Goal: Task Accomplishment & Management: Use online tool/utility

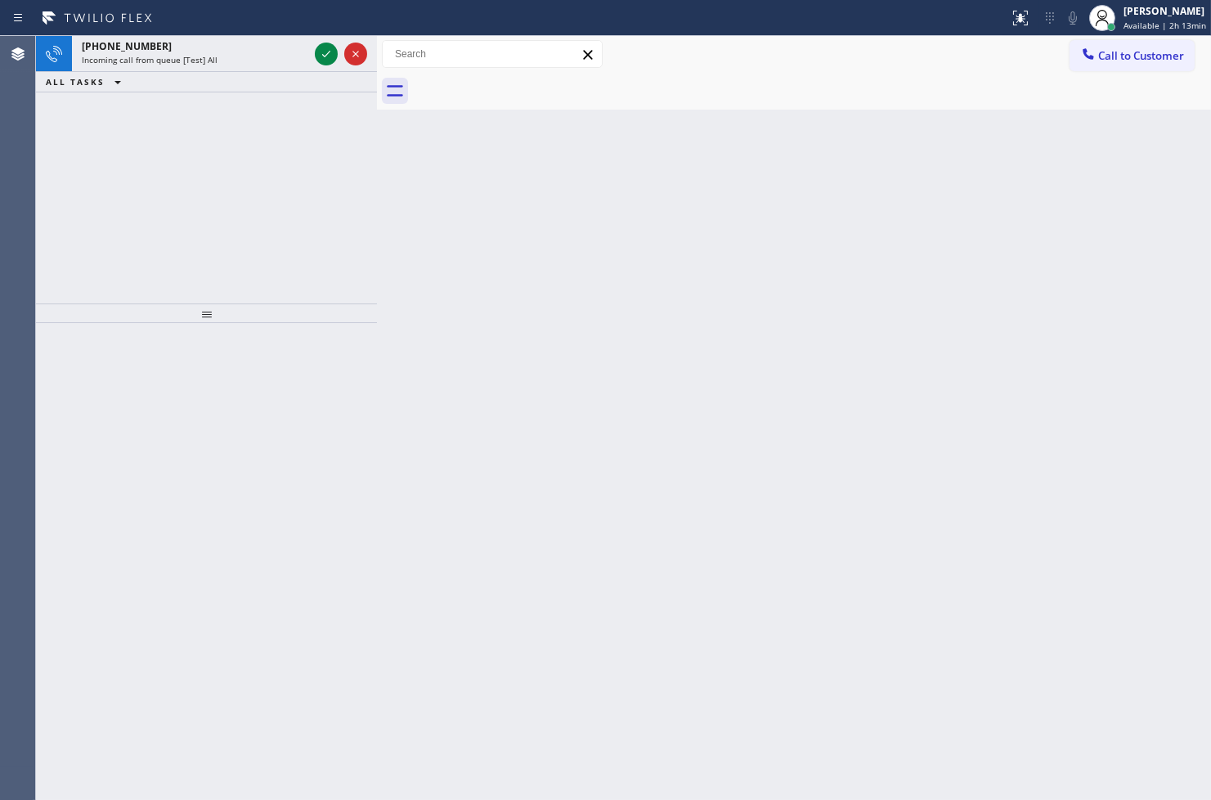
click at [150, 249] on div "[PHONE_NUMBER] Incoming call from queue [Test] All ALL TASKS ALL TASKS ACTIVE T…" at bounding box center [206, 169] width 341 height 267
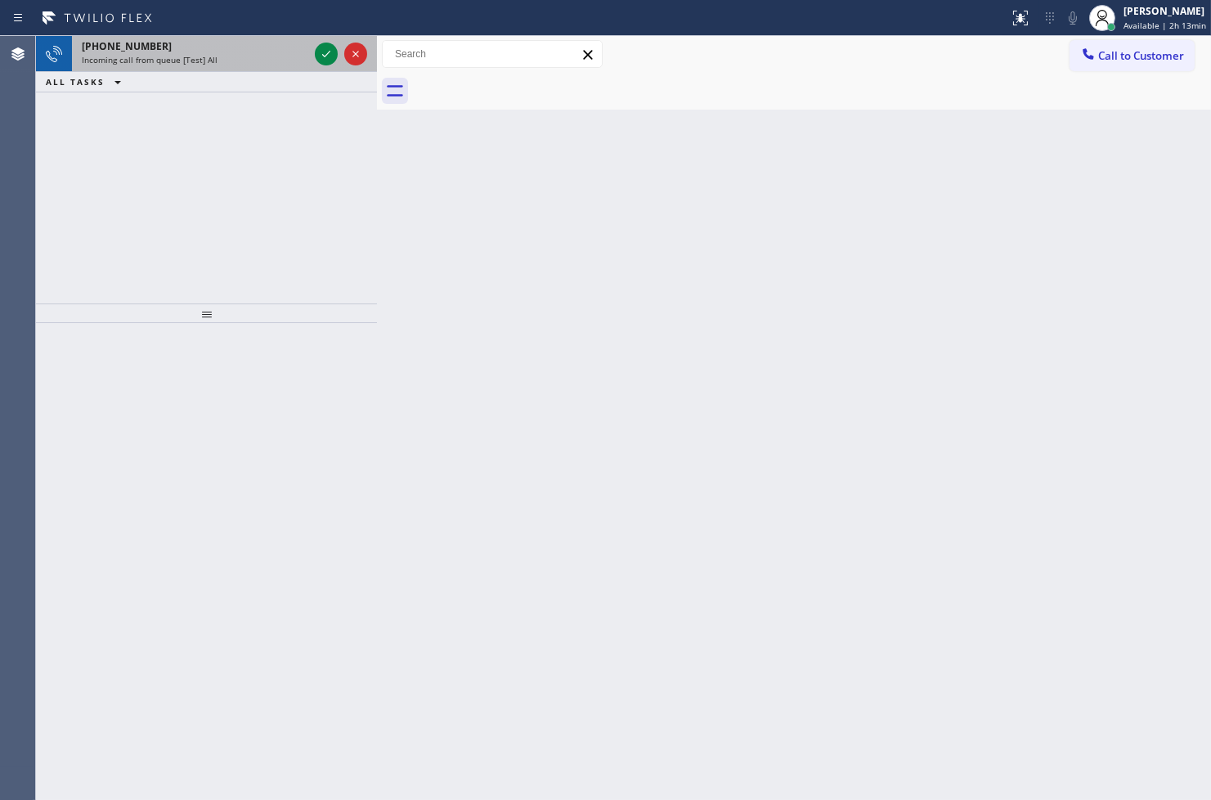
click at [272, 38] on div "[PHONE_NUMBER] Incoming call from queue [Test] All" at bounding box center [192, 54] width 240 height 36
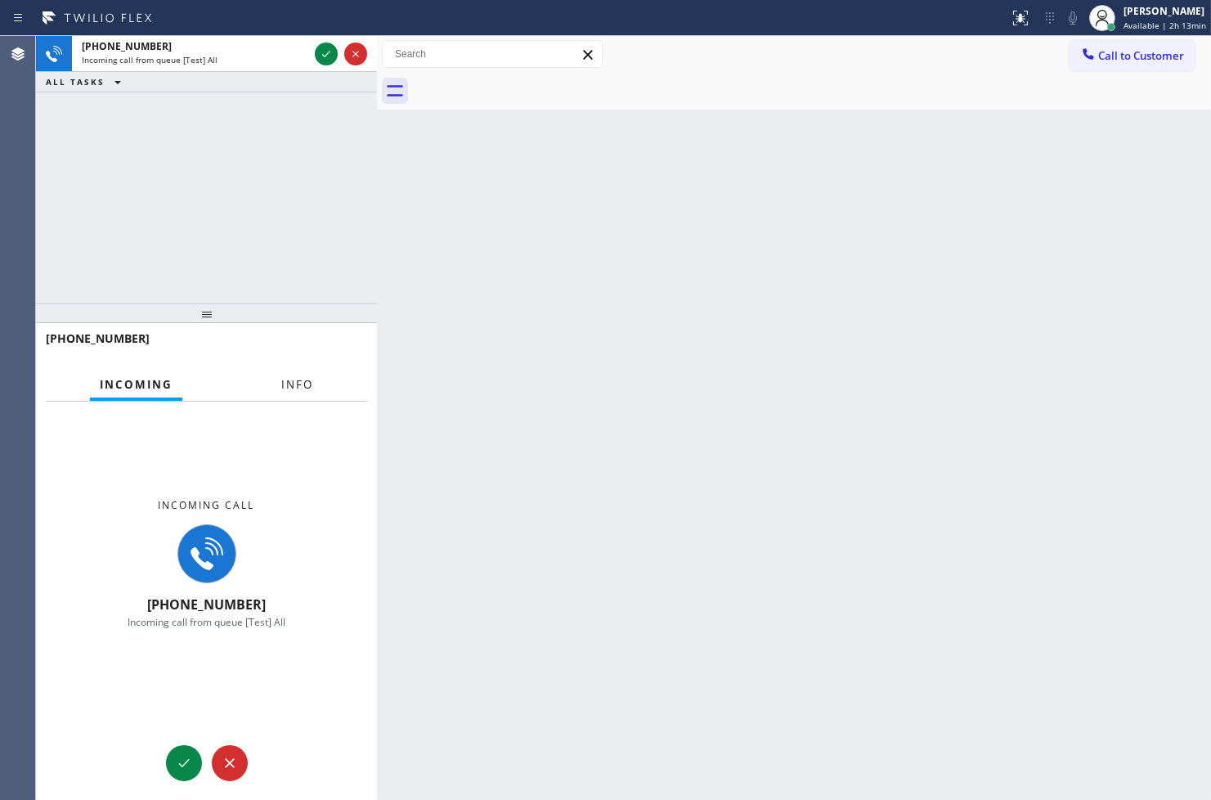
click at [321, 386] on button "Info" at bounding box center [298, 385] width 52 height 32
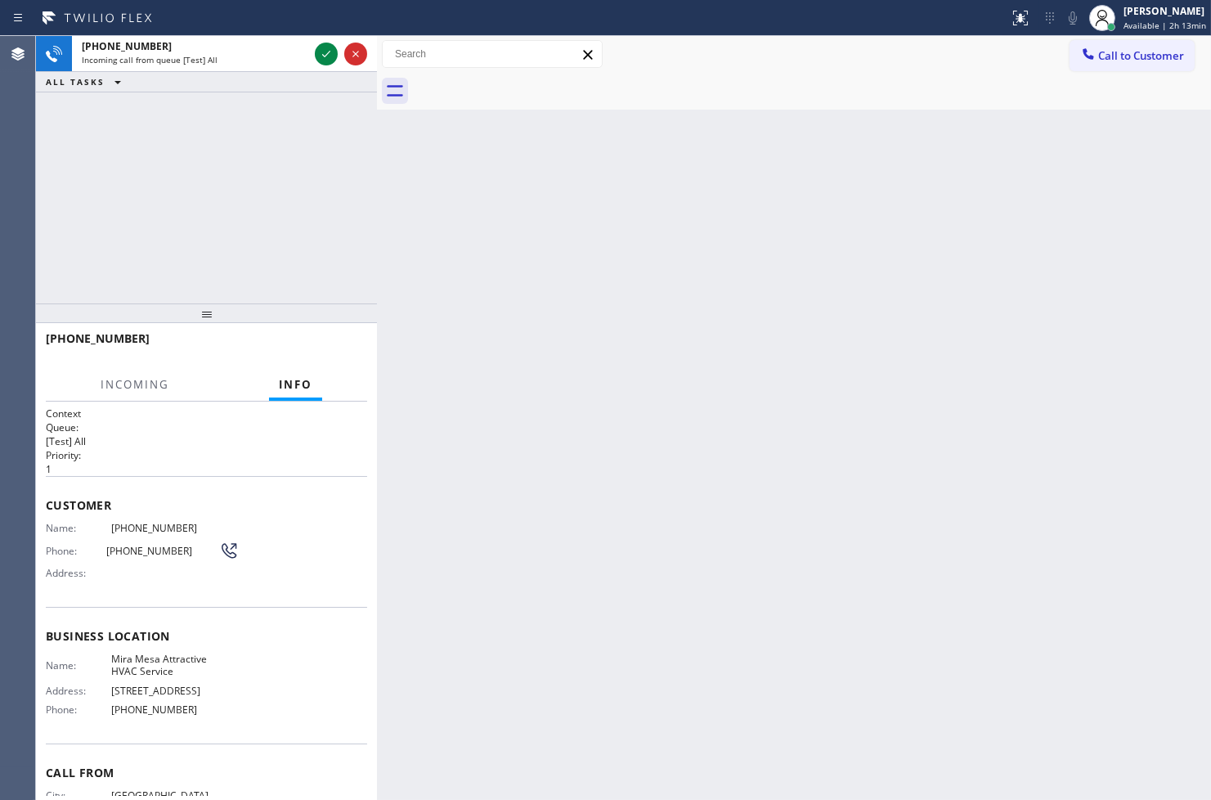
drag, startPoint x: 267, startPoint y: 529, endPoint x: 366, endPoint y: 364, distance: 193.0
click at [267, 530] on div "Name: [PHONE_NUMBER] Phone: [PHONE_NUMBER] Address:" at bounding box center [206, 554] width 321 height 65
click at [976, 84] on div at bounding box center [812, 91] width 798 height 37
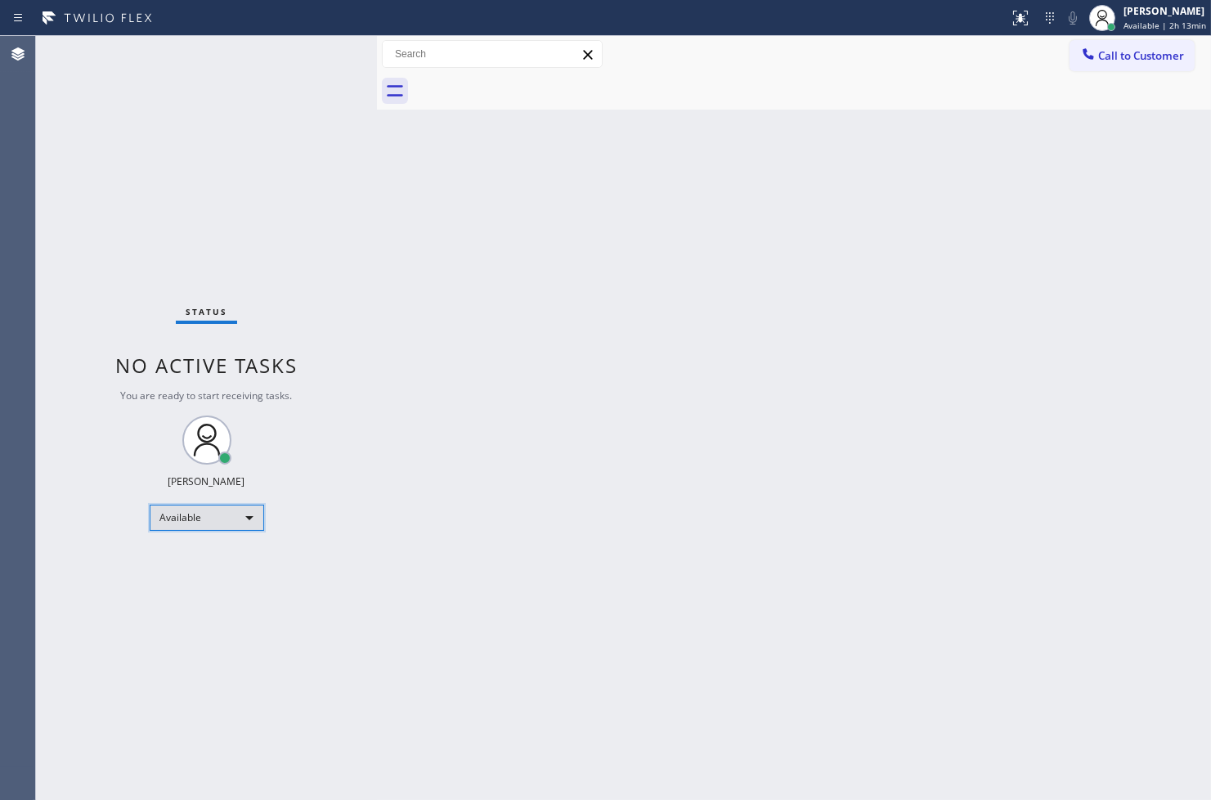
click at [243, 516] on div "Available" at bounding box center [207, 518] width 114 height 26
click at [213, 605] on li "Break" at bounding box center [205, 601] width 111 height 20
click at [160, 370] on span "No active tasks" at bounding box center [206, 365] width 182 height 27
click at [223, 518] on div "Break" at bounding box center [207, 518] width 114 height 26
click at [195, 553] on li "Available" at bounding box center [205, 560] width 111 height 20
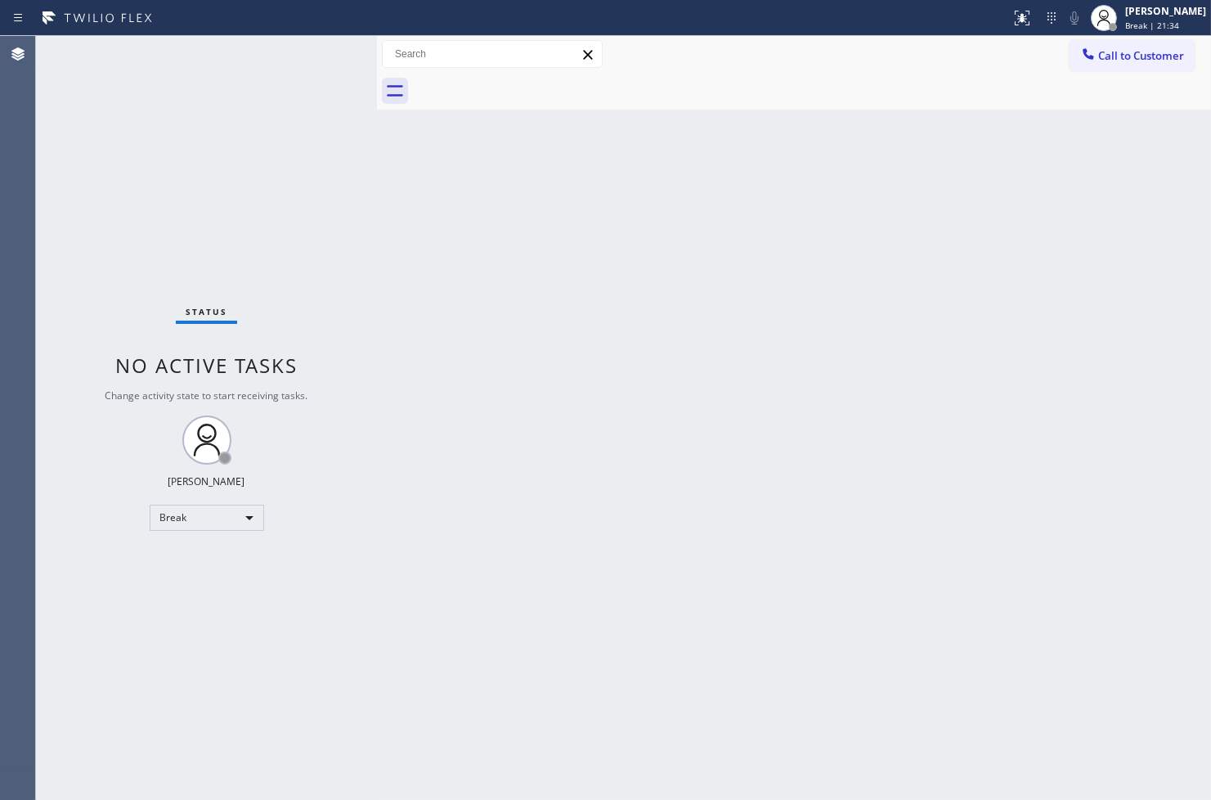
click at [298, 330] on div "Status No active tasks Change activity state to start receiving tasks. [PERSON_…" at bounding box center [206, 418] width 341 height 764
click at [339, 214] on div "Status No active tasks Change activity state to start receiving tasks. [PERSON_…" at bounding box center [206, 418] width 341 height 764
drag, startPoint x: 106, startPoint y: 218, endPoint x: 137, endPoint y: 190, distance: 41.7
click at [112, 213] on div "Status No active tasks You are ready to start receiving tasks. [PERSON_NAME]" at bounding box center [206, 418] width 341 height 764
click at [303, 55] on div "Status No active tasks You are ready to start receiving tasks. [PERSON_NAME]" at bounding box center [206, 418] width 341 height 764
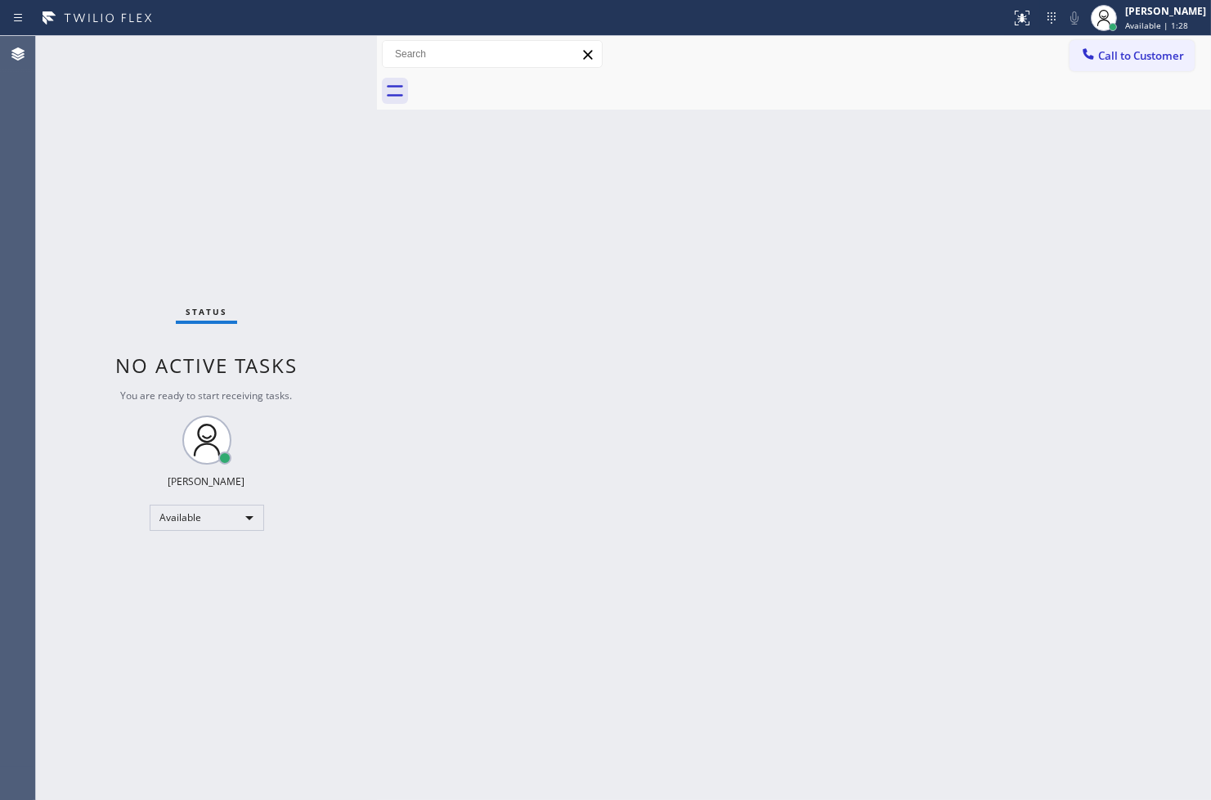
click at [317, 49] on div "Status No active tasks You are ready to start receiving tasks. [PERSON_NAME]" at bounding box center [206, 418] width 341 height 764
click at [783, 523] on div "Back to Dashboard Change Sender ID Customers Technicians Select a contact Outbo…" at bounding box center [794, 418] width 834 height 764
drag, startPoint x: 162, startPoint y: 224, endPoint x: 162, endPoint y: 215, distance: 9.0
click at [162, 224] on div "Status No active tasks You are ready to start receiving tasks. [PERSON_NAME]" at bounding box center [206, 418] width 341 height 764
click at [316, 56] on div "Status No active tasks You are ready to start receiving tasks. [PERSON_NAME]" at bounding box center [206, 418] width 341 height 764
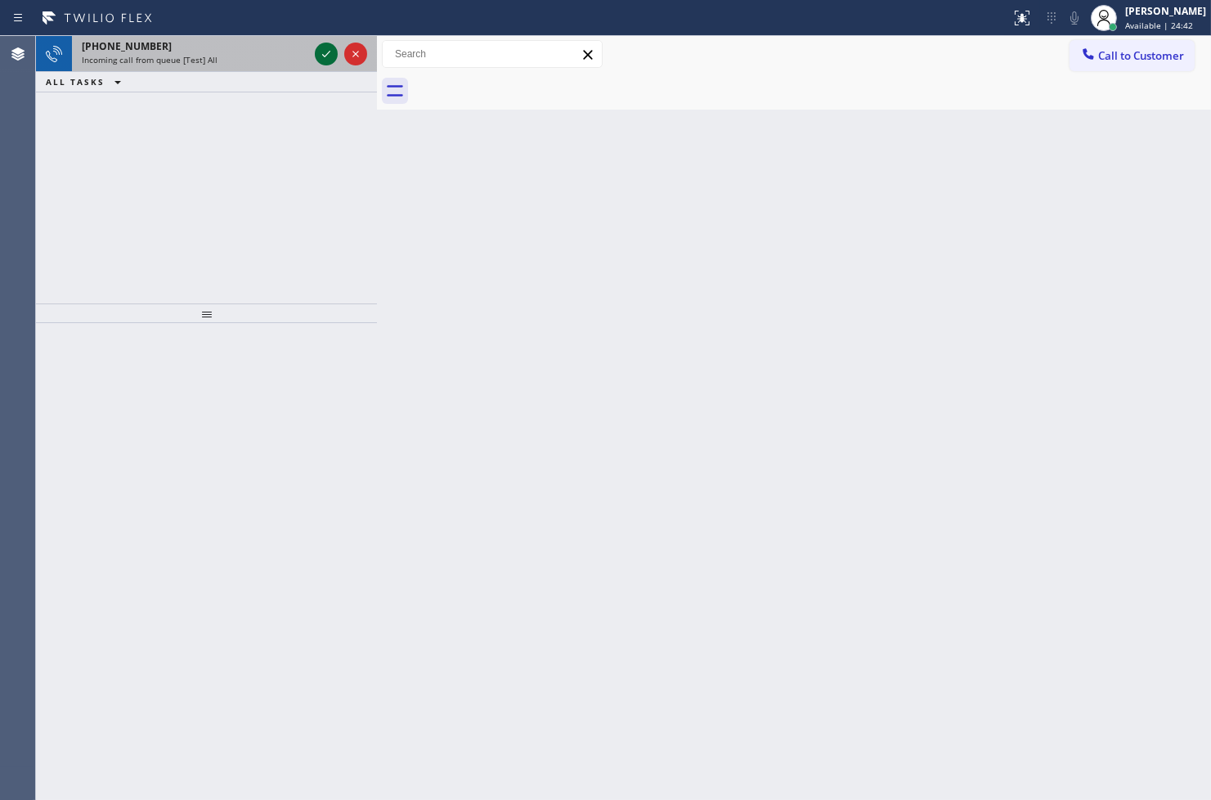
click at [324, 52] on icon at bounding box center [326, 54] width 20 height 20
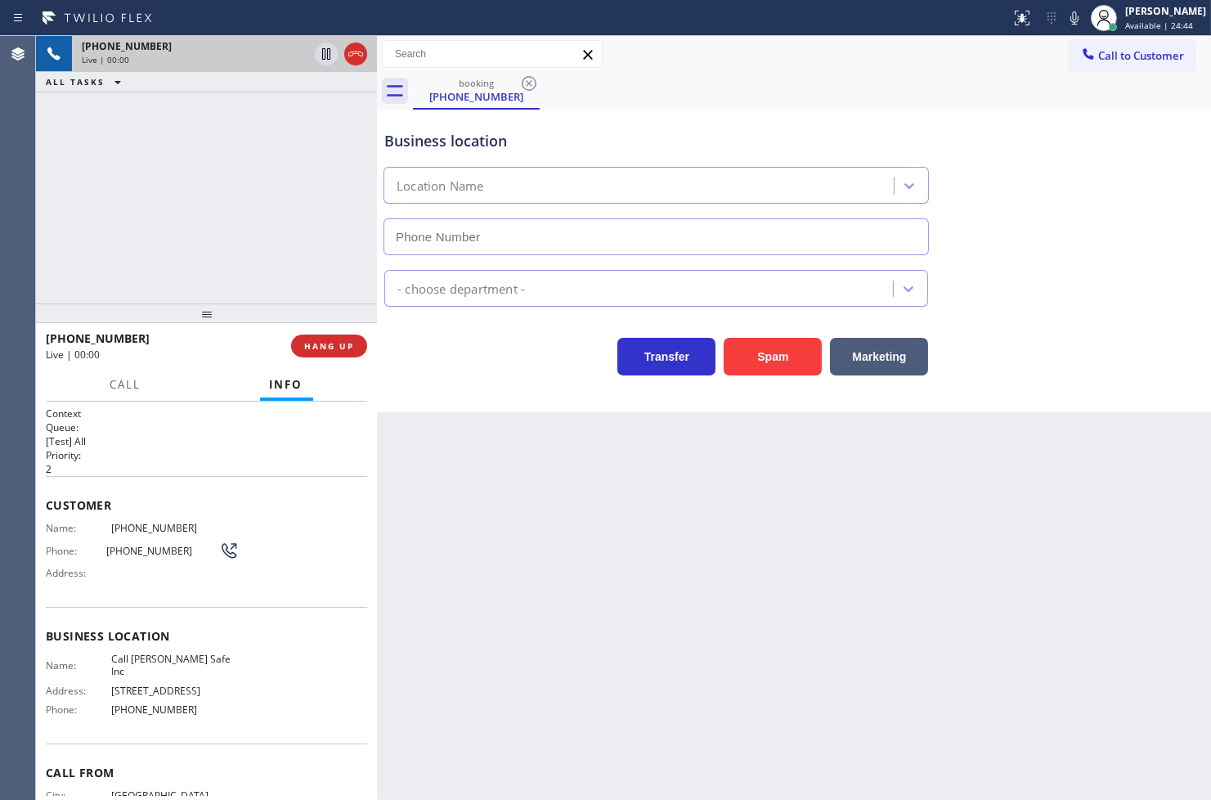
type input "[PHONE_NUMBER]"
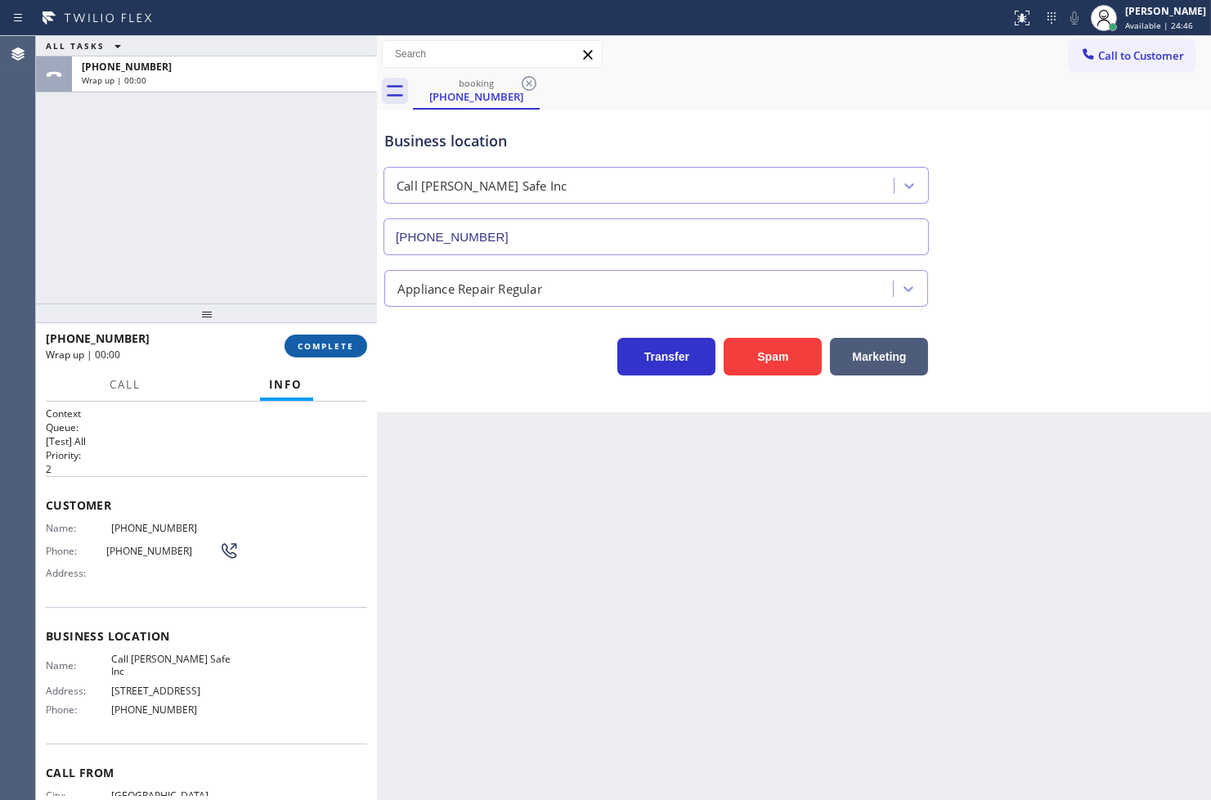
click at [297, 339] on button "COMPLETE" at bounding box center [326, 345] width 83 height 23
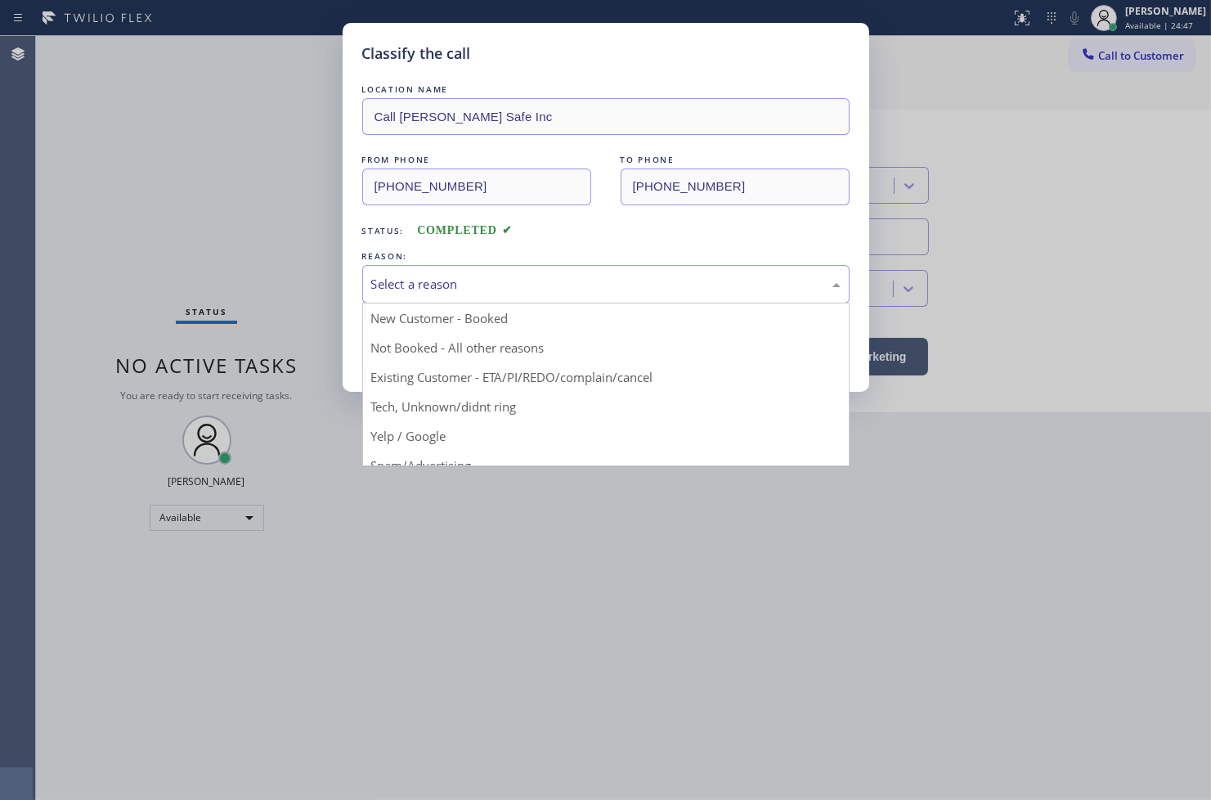
click at [402, 281] on div "Select a reason" at bounding box center [605, 284] width 469 height 19
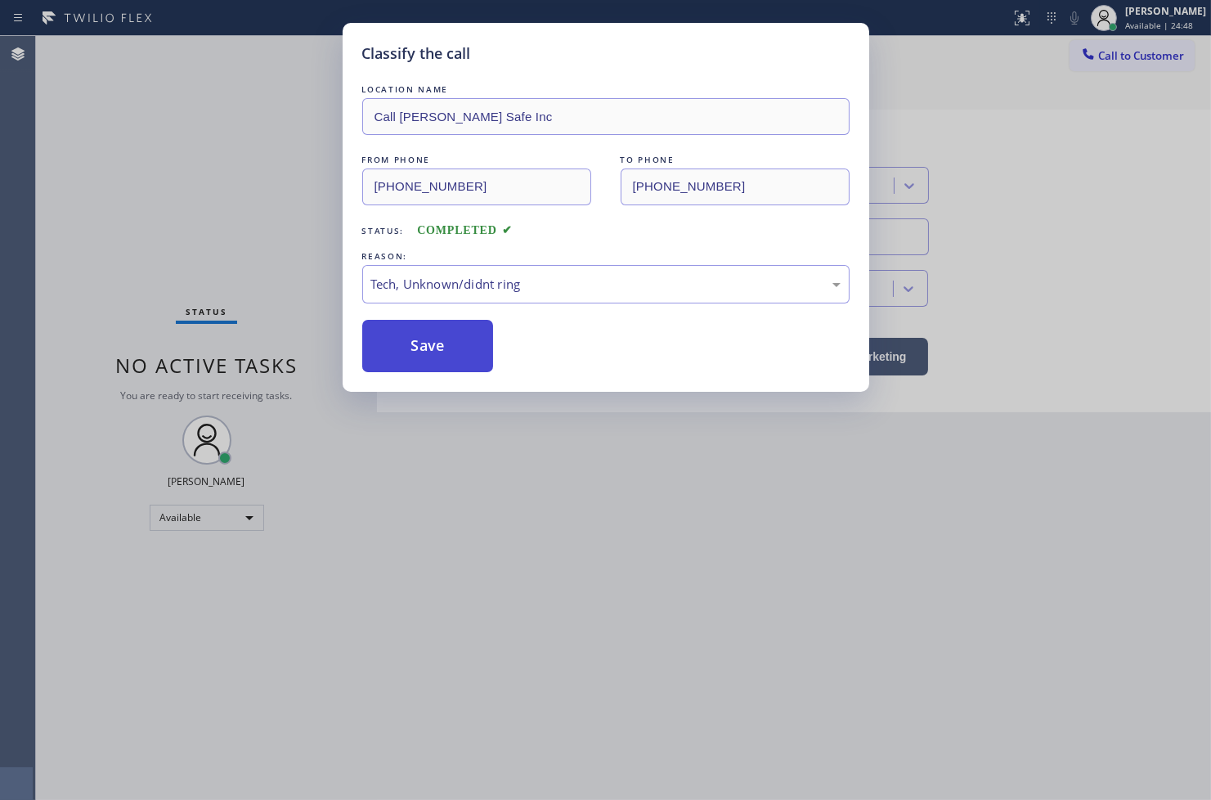
click at [451, 339] on button "Save" at bounding box center [428, 346] width 132 height 52
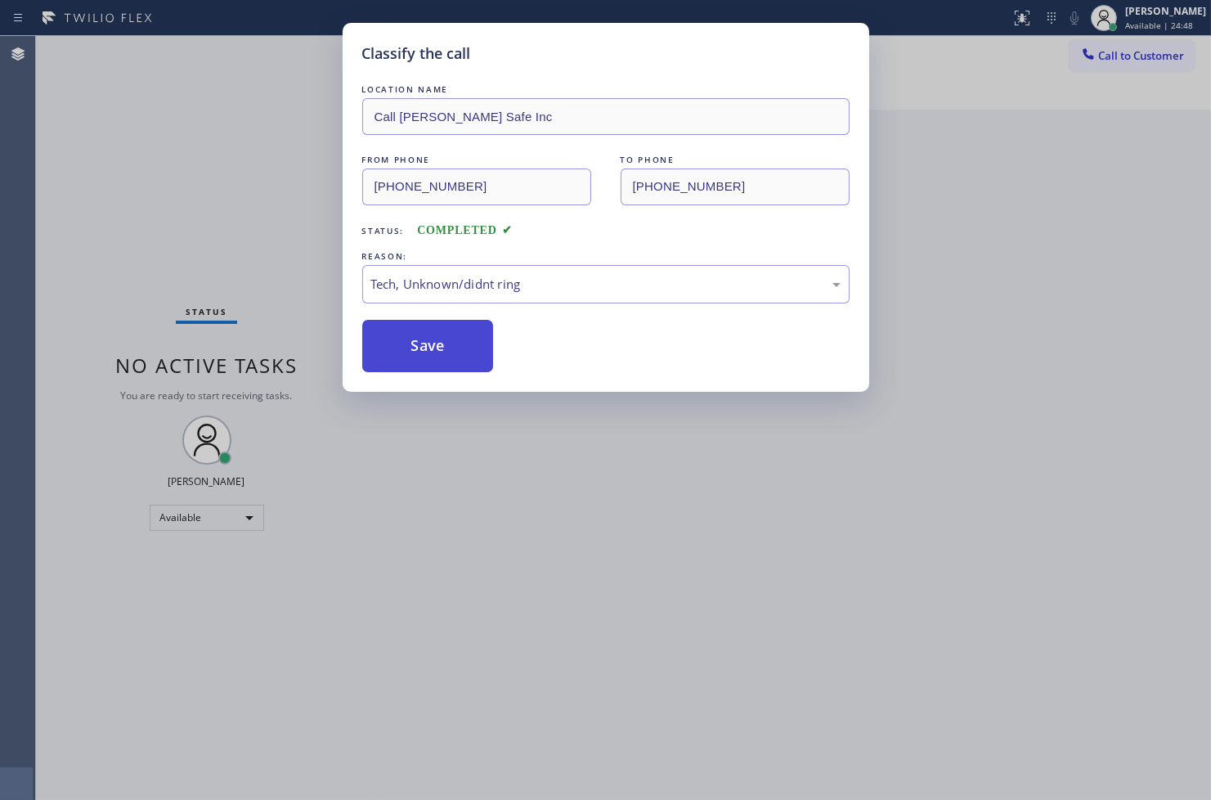
click at [451, 339] on button "Save" at bounding box center [428, 346] width 132 height 52
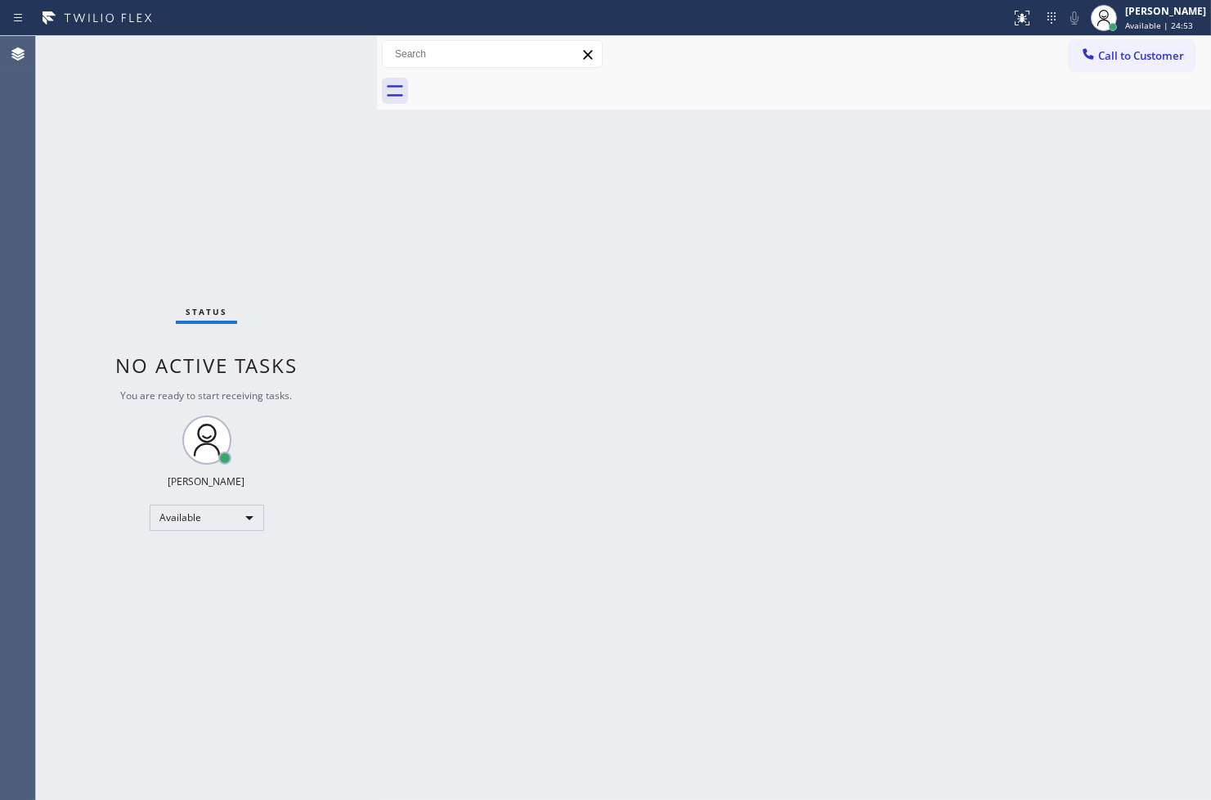
click at [281, 127] on div "Status No active tasks You are ready to start receiving tasks. [PERSON_NAME]" at bounding box center [206, 418] width 341 height 764
click at [330, 51] on div "Status No active tasks You are ready to start receiving tasks. [PERSON_NAME]" at bounding box center [206, 418] width 341 height 764
click at [327, 52] on div "Status No active tasks You are ready to start receiving tasks. [PERSON_NAME]" at bounding box center [206, 418] width 341 height 764
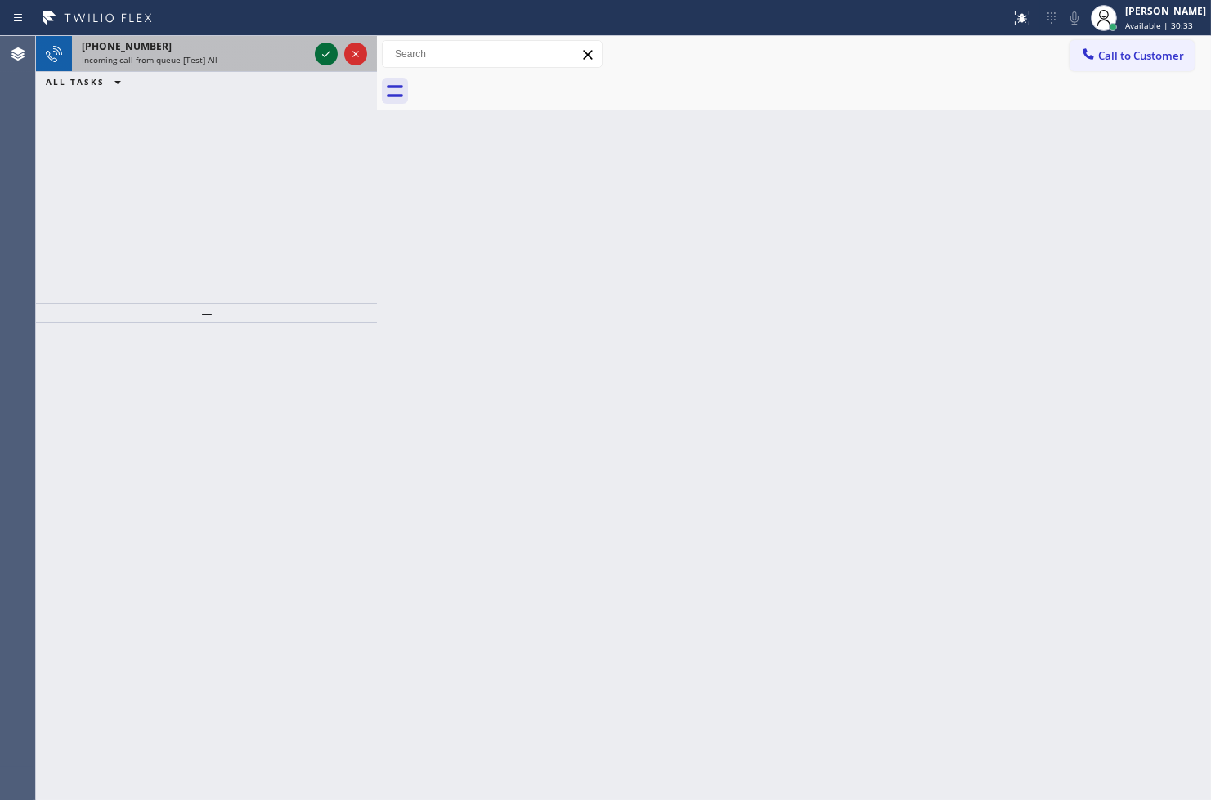
click at [321, 52] on icon at bounding box center [326, 54] width 20 height 20
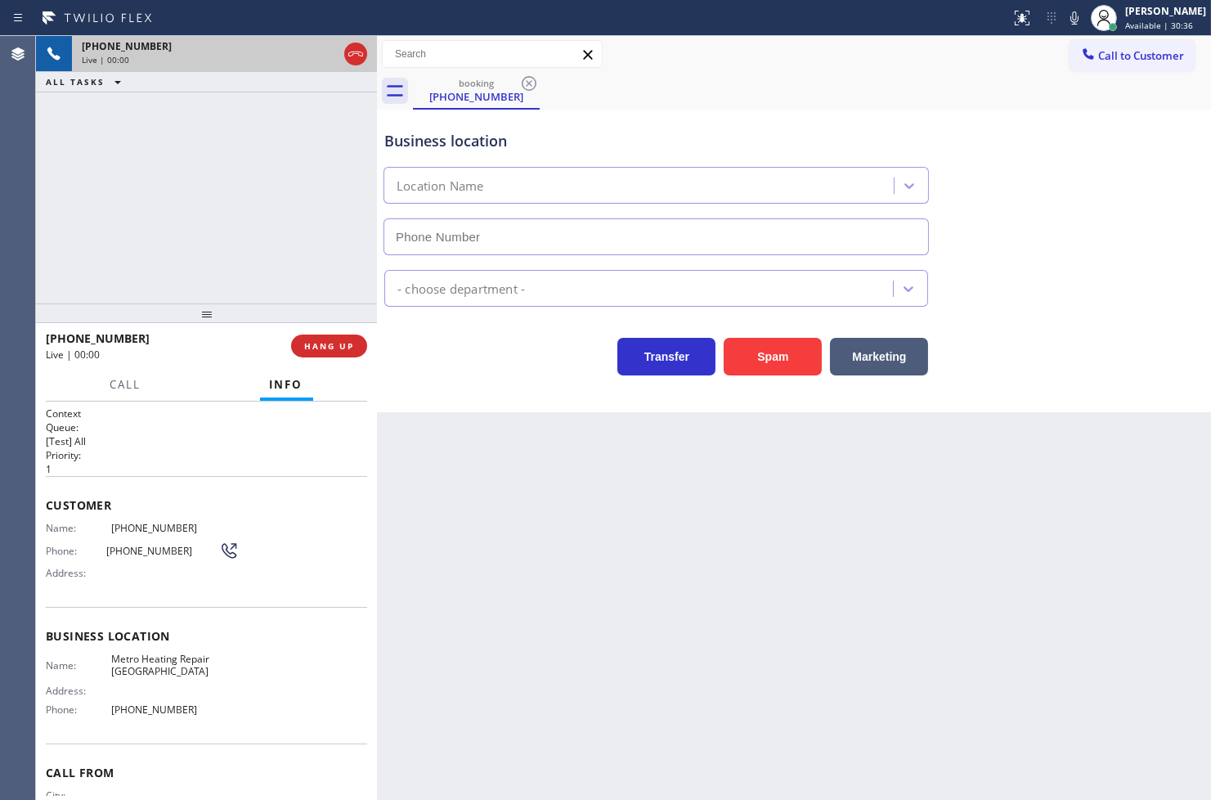
type input "[PHONE_NUMBER]"
click at [868, 368] on button "Marketing" at bounding box center [879, 357] width 98 height 38
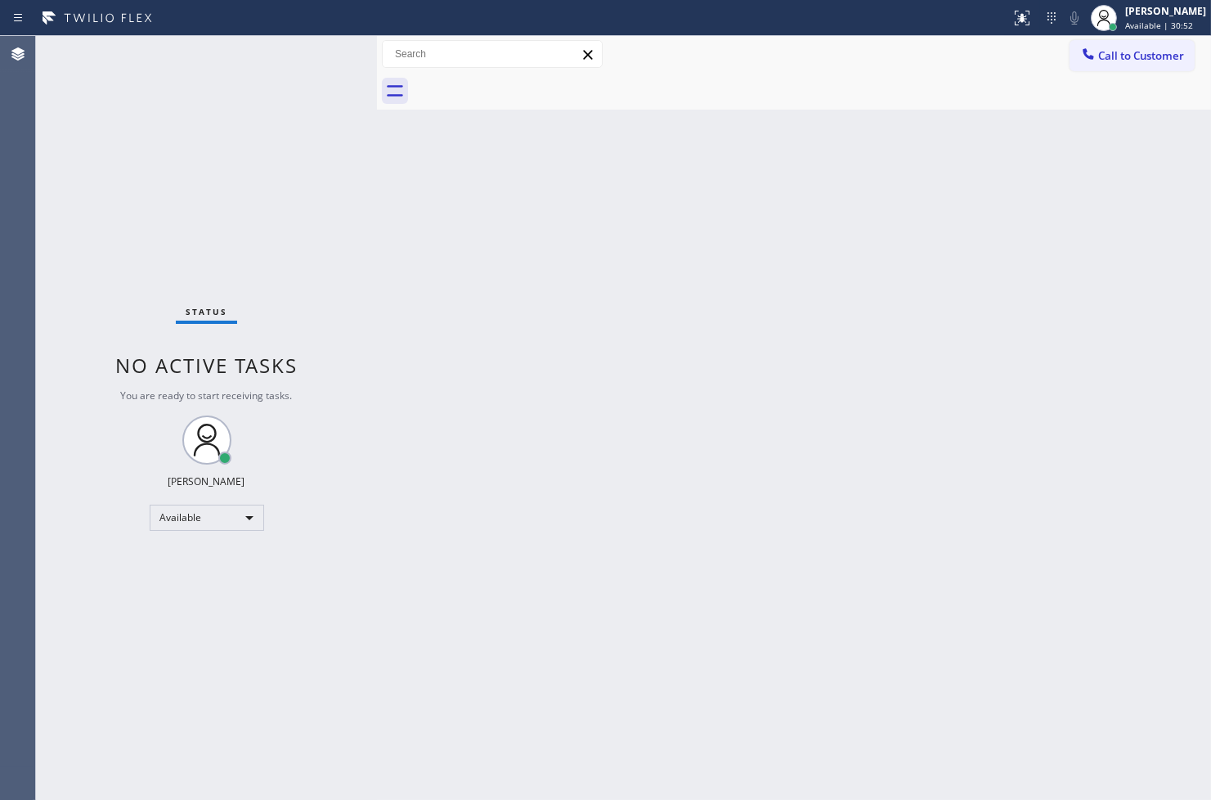
click at [321, 68] on div "Status No active tasks You are ready to start receiving tasks. [PERSON_NAME]" at bounding box center [206, 418] width 341 height 764
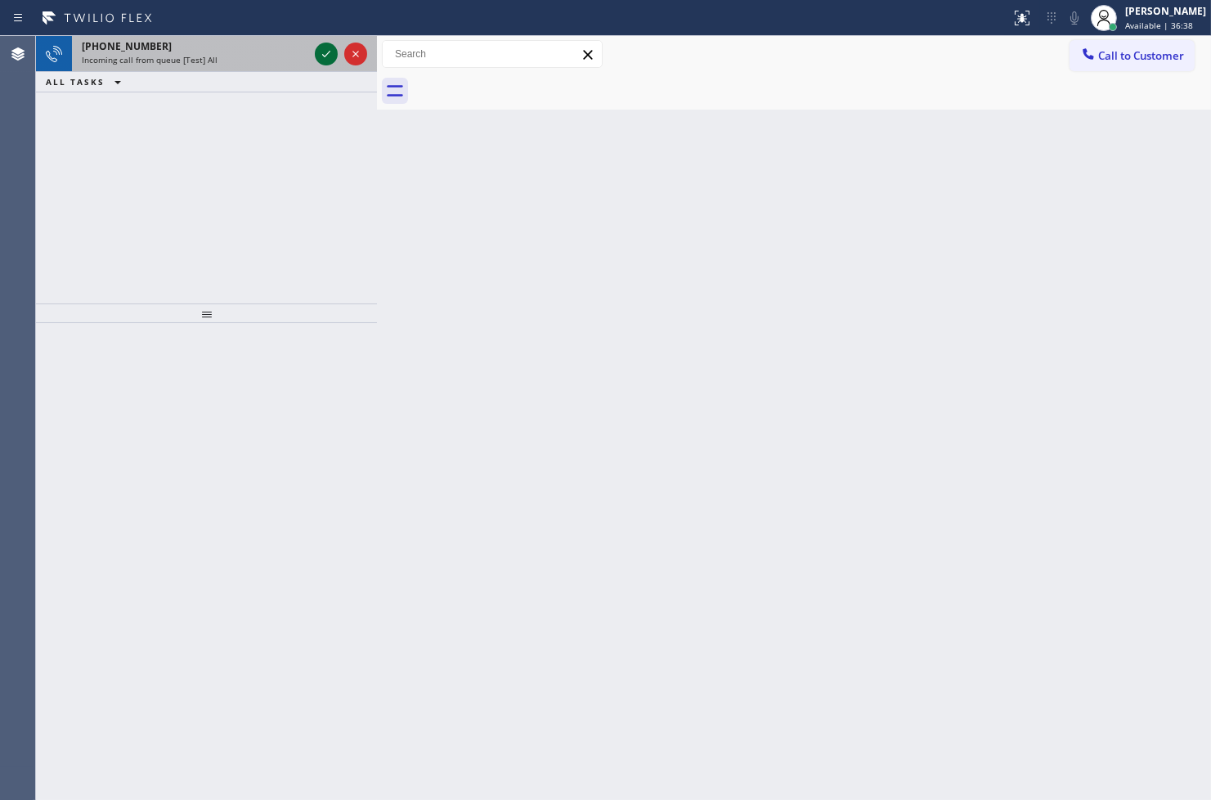
click at [322, 49] on icon at bounding box center [326, 54] width 20 height 20
click at [320, 56] on icon at bounding box center [326, 54] width 20 height 20
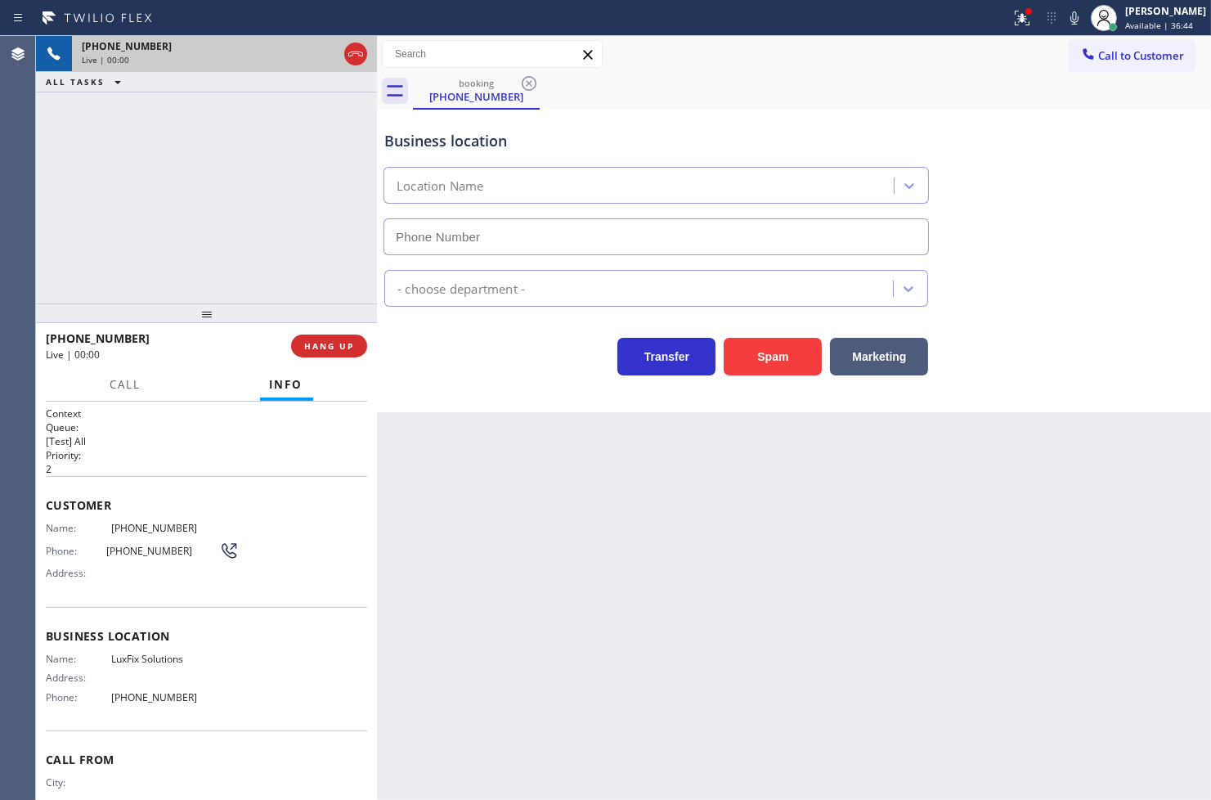
type input "[PHONE_NUMBER]"
click at [1012, 14] on icon at bounding box center [1022, 18] width 20 height 20
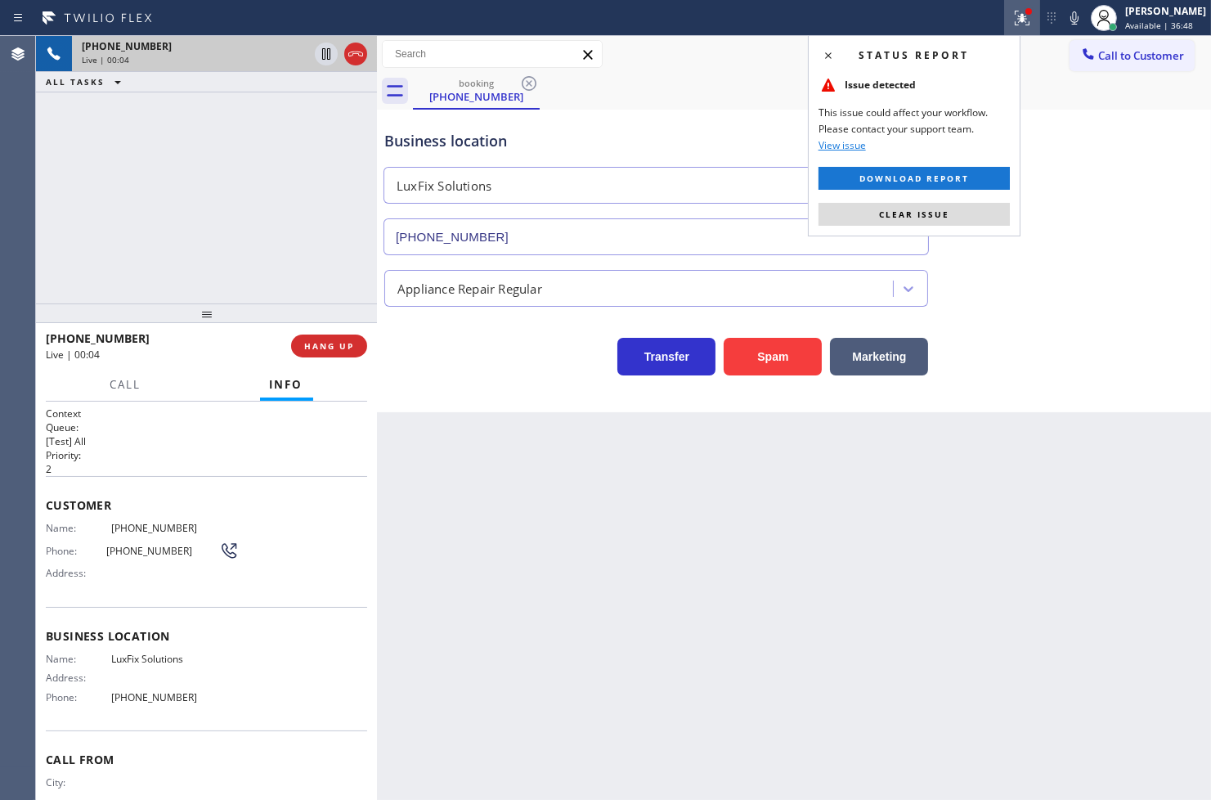
click at [969, 211] on button "Clear issue" at bounding box center [914, 214] width 191 height 23
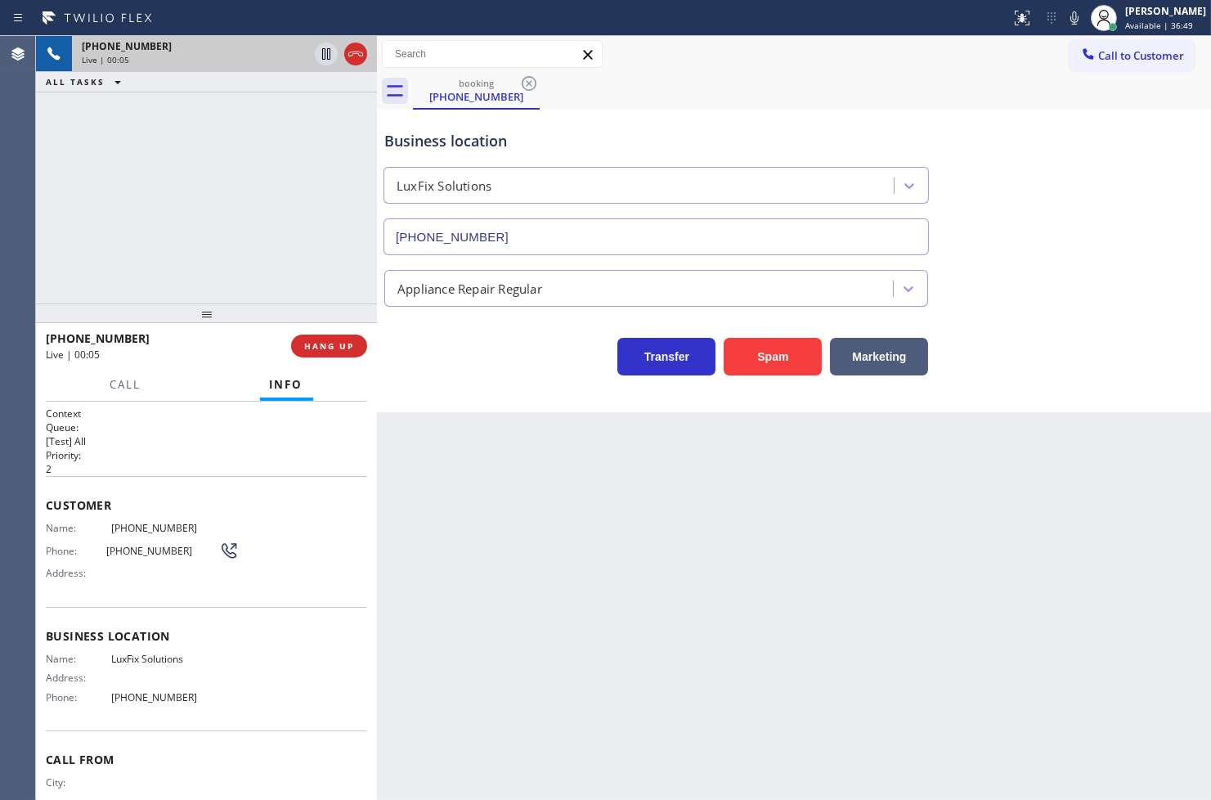
click at [200, 213] on div "[PHONE_NUMBER] Live | 00:05 ALL TASKS ALL TASKS ACTIVE TASKS TASKS IN WRAP UP" at bounding box center [206, 169] width 341 height 267
click at [487, 388] on div "Business location LuxFix Solutions [PHONE_NUMBER] Appliance Repair Regular Tran…" at bounding box center [794, 261] width 834 height 303
click at [1009, 402] on div "Business location LuxFix Solutions [PHONE_NUMBER] Appliance Repair Regular Tran…" at bounding box center [794, 261] width 834 height 303
click at [672, 474] on div "Back to Dashboard Change Sender ID Customers Technicians Select a contact Outbo…" at bounding box center [794, 418] width 834 height 764
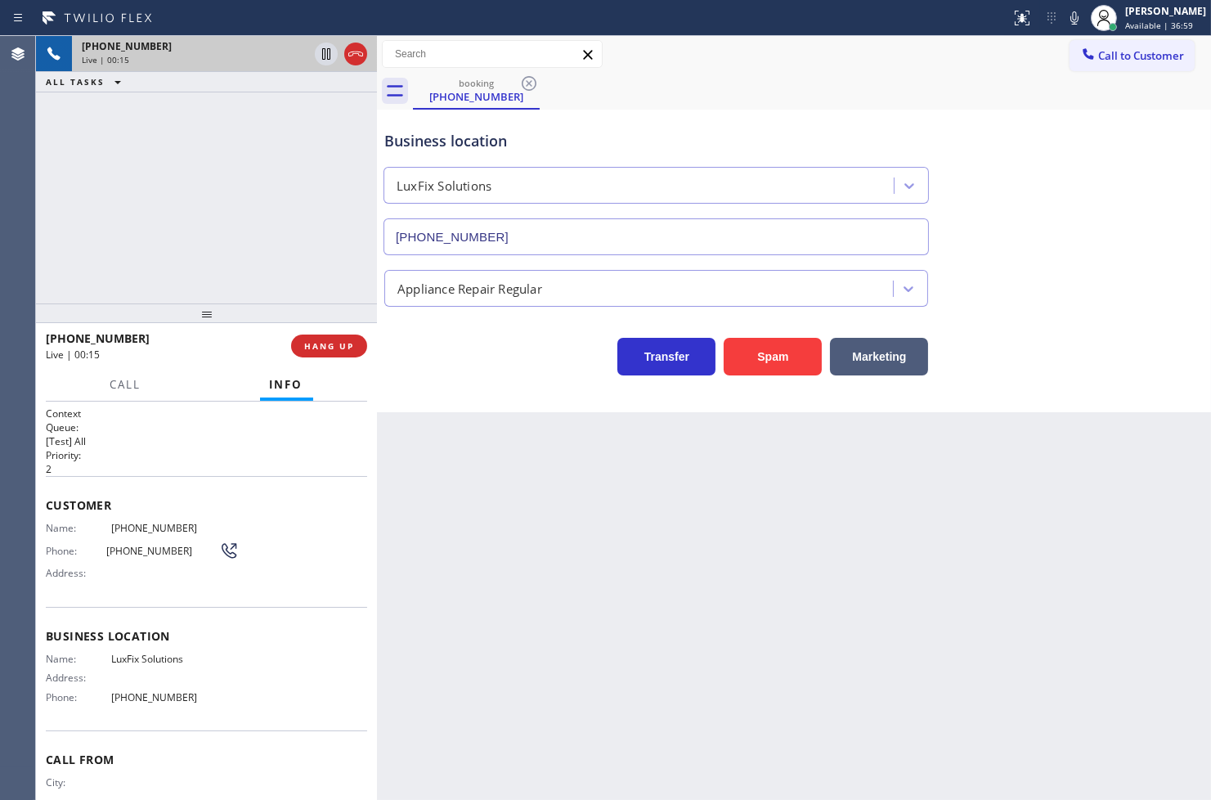
click at [459, 375] on div "Transfer Spam Marketing" at bounding box center [656, 353] width 550 height 46
click at [222, 250] on div "[PHONE_NUMBER] Live | 00:16 ALL TASKS ALL TASKS ACTIVE TASKS TASKS IN WRAP UP" at bounding box center [206, 169] width 341 height 267
click at [451, 349] on div "Transfer Spam Marketing" at bounding box center [656, 353] width 550 height 46
click at [114, 380] on span "Call" at bounding box center [125, 384] width 31 height 15
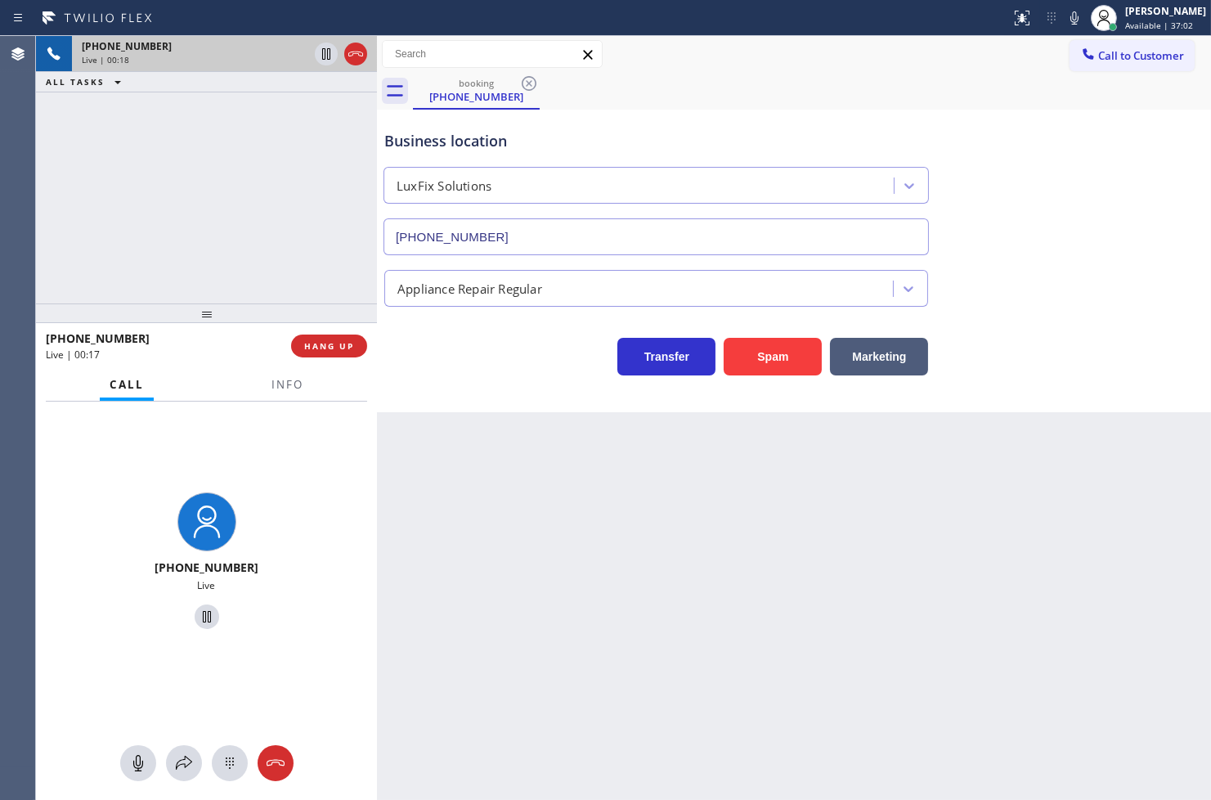
click at [466, 380] on div "Business location LuxFix Solutions [PHONE_NUMBER] Appliance Repair Regular Tran…" at bounding box center [794, 261] width 834 height 303
click at [267, 379] on button "Info" at bounding box center [288, 385] width 52 height 32
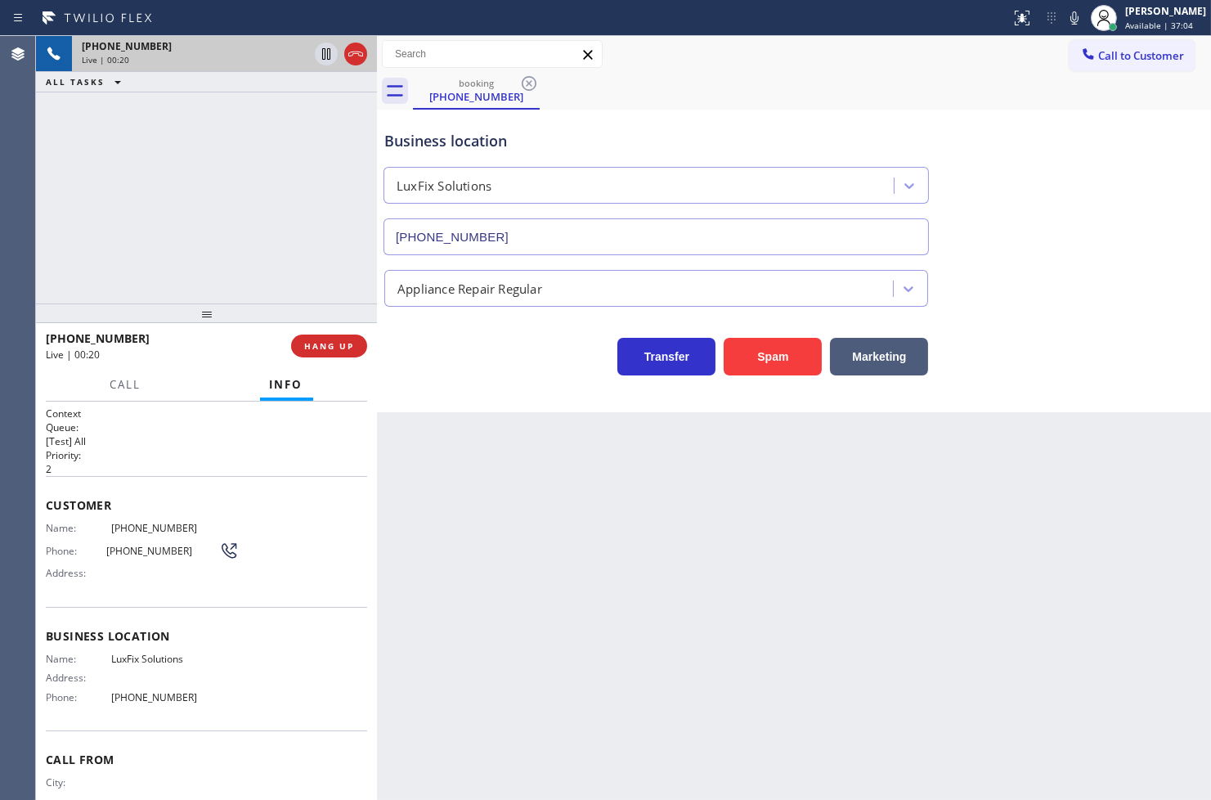
scroll to position [57, 0]
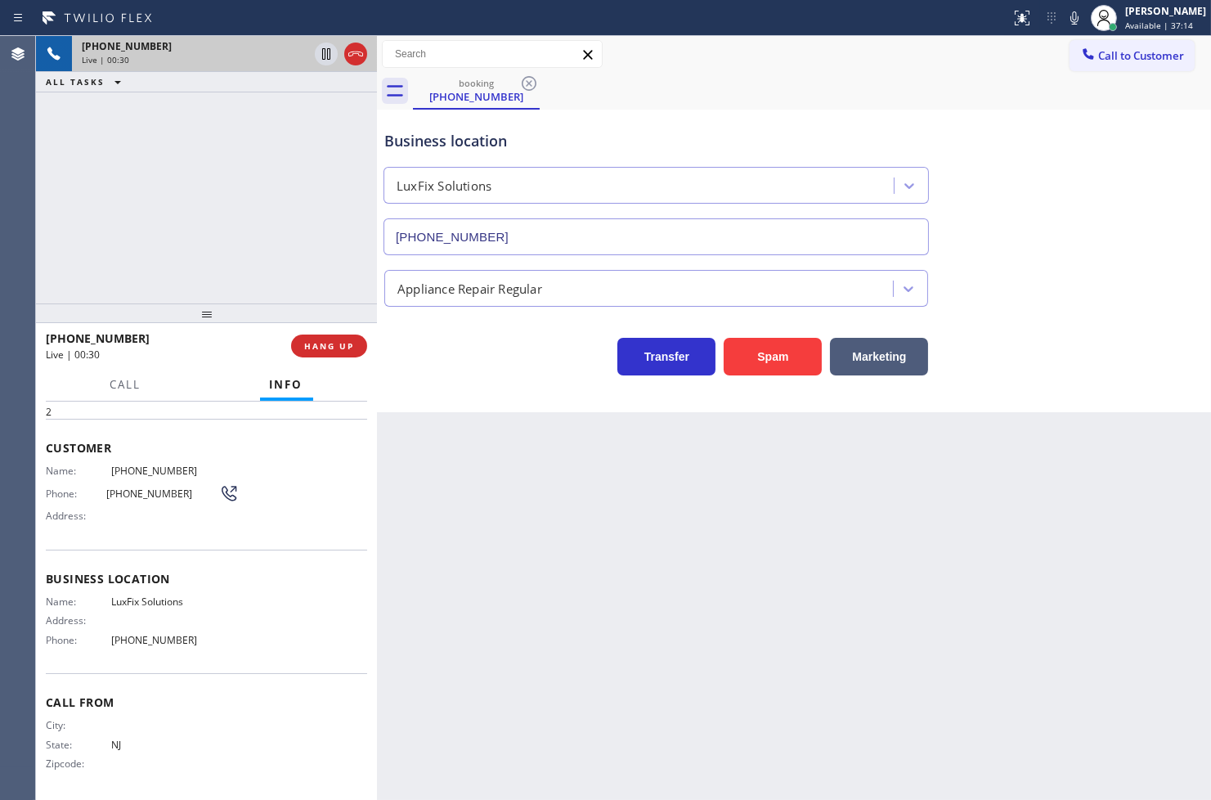
click at [432, 377] on div "Business location LuxFix Solutions [PHONE_NUMBER] Appliance Repair Regular Tran…" at bounding box center [794, 261] width 834 height 303
click at [316, 282] on div "[PHONE_NUMBER] Live | 00:31 ALL TASKS ALL TASKS ACTIVE TASKS TASKS IN WRAP UP" at bounding box center [206, 169] width 341 height 267
click at [538, 389] on div "Business location LuxFix Solutions [PHONE_NUMBER] Appliance Repair Regular Tran…" at bounding box center [794, 261] width 834 height 303
click at [460, 357] on div "Transfer Spam Marketing" at bounding box center [656, 353] width 550 height 46
click at [319, 282] on div "[PHONE_NUMBER] Live | 00:33 ALL TASKS ALL TASKS ACTIVE TASKS TASKS IN WRAP UP" at bounding box center [206, 169] width 341 height 267
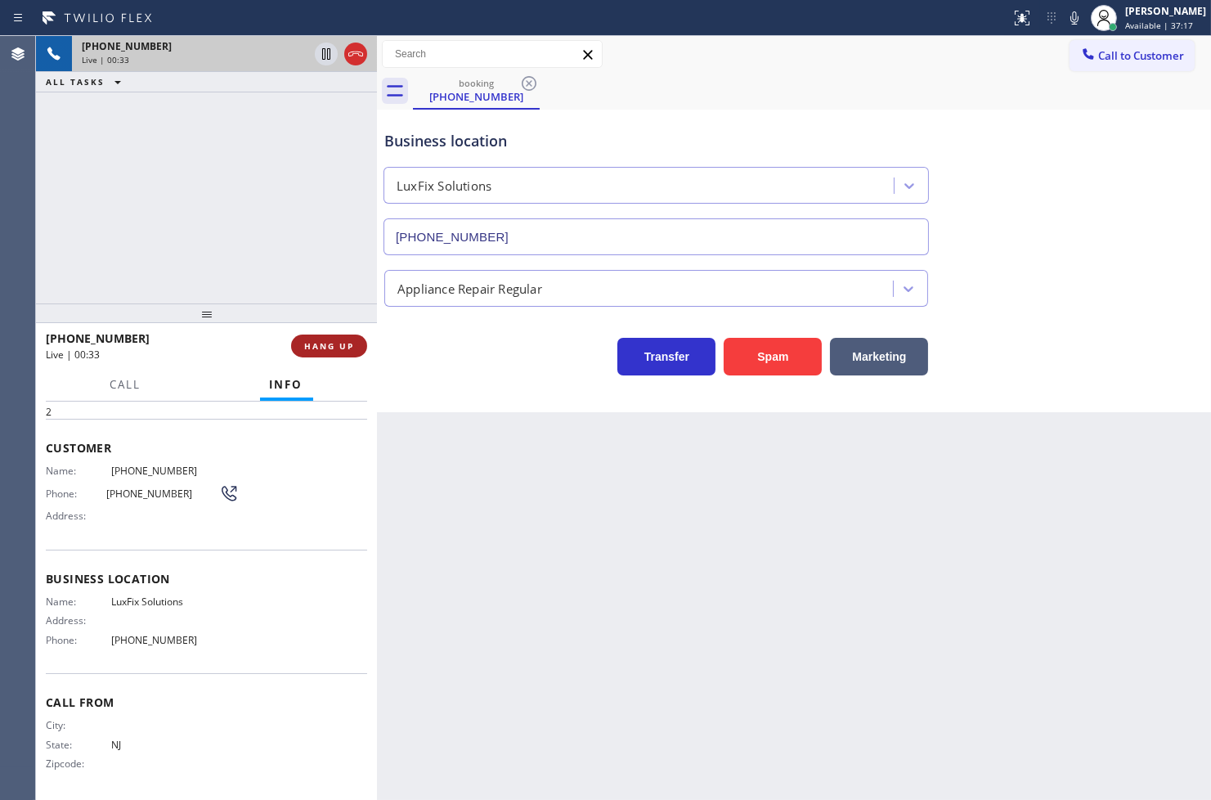
click at [352, 340] on span "HANG UP" at bounding box center [329, 345] width 50 height 11
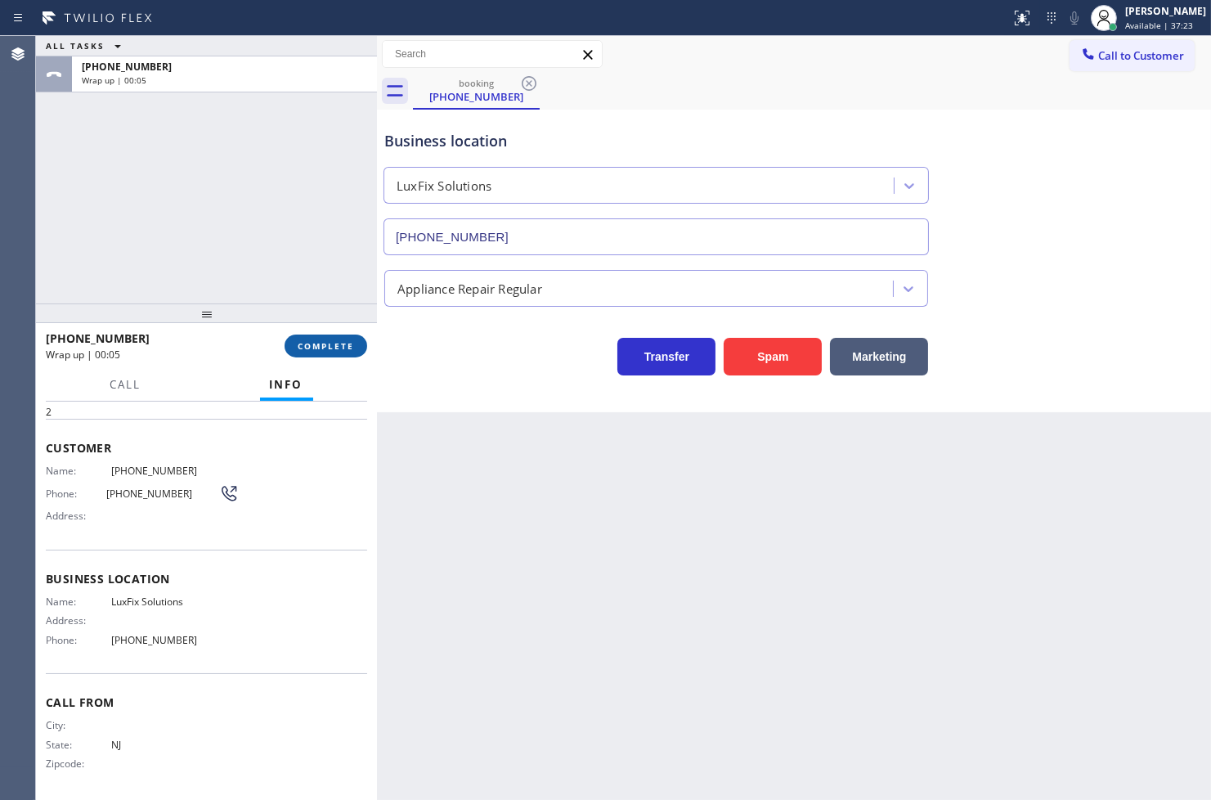
click at [328, 348] on span "COMPLETE" at bounding box center [326, 345] width 56 height 11
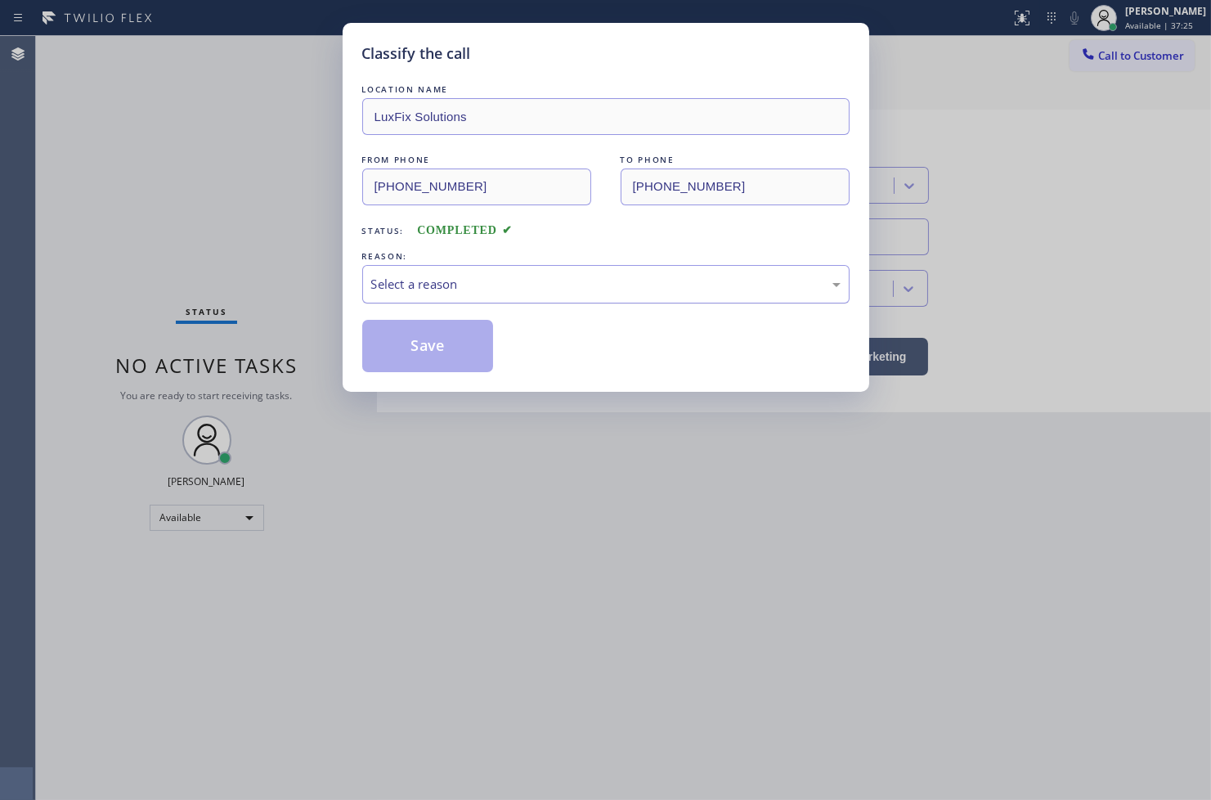
click at [491, 284] on div "Select a reason" at bounding box center [605, 284] width 469 height 19
click at [429, 354] on button "Save" at bounding box center [428, 346] width 132 height 52
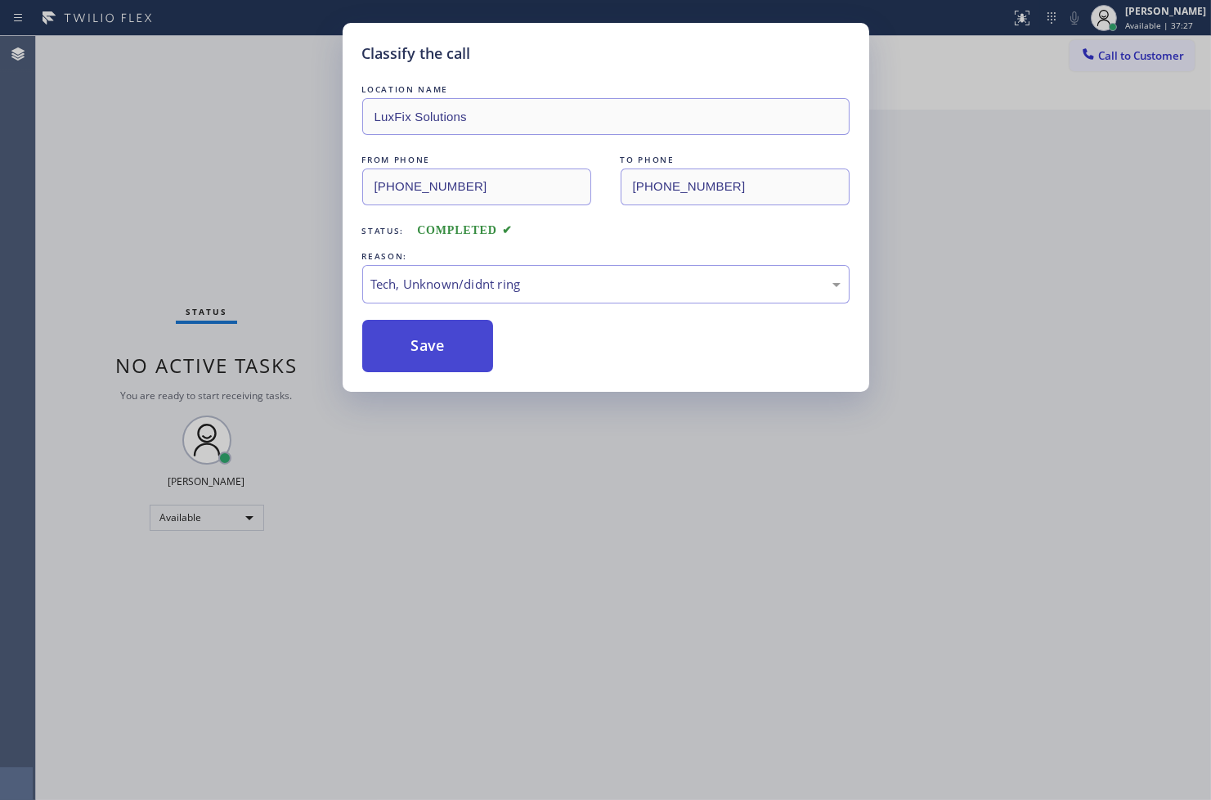
click at [429, 354] on button "Save" at bounding box center [428, 346] width 132 height 52
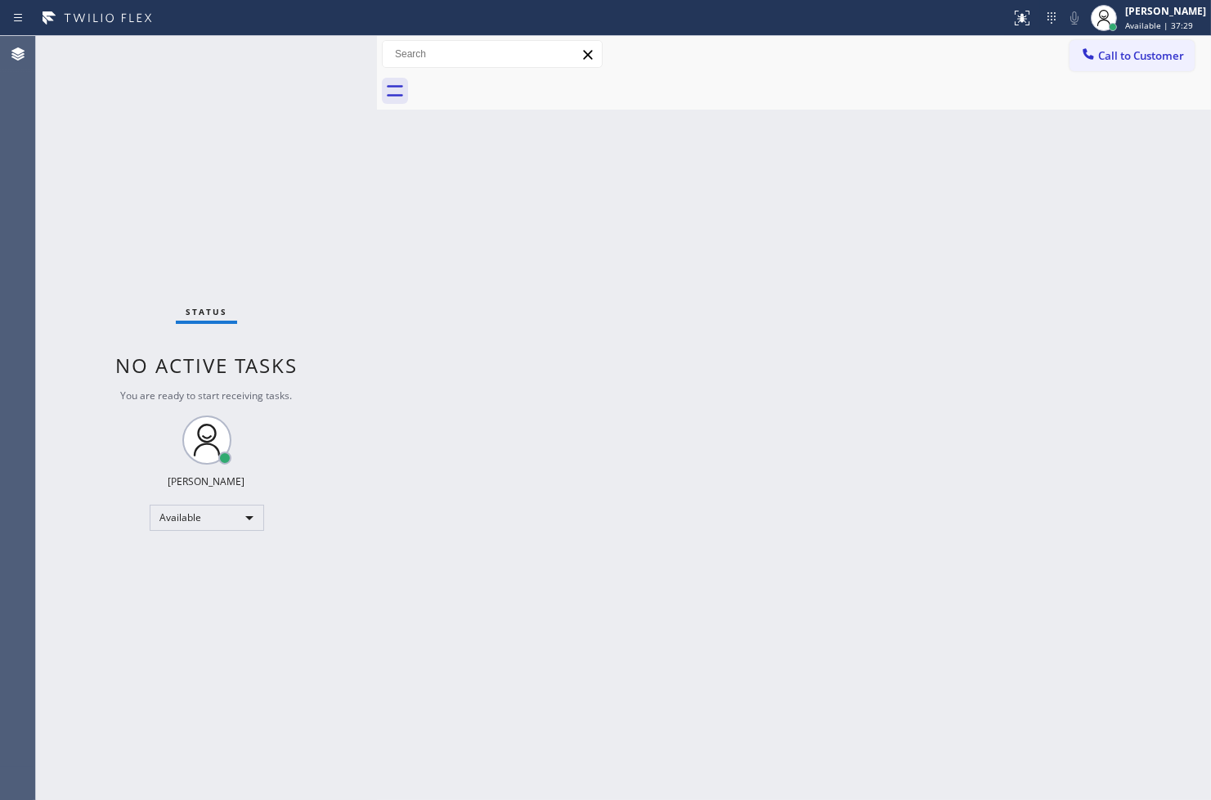
drag, startPoint x: 329, startPoint y: 74, endPoint x: 329, endPoint y: 64, distance: 10.6
click at [329, 74] on div "Status No active tasks You are ready to start receiving tasks. [PERSON_NAME]" at bounding box center [206, 418] width 341 height 764
click at [316, 50] on div "Status No active tasks You are ready to start receiving tasks. [PERSON_NAME]" at bounding box center [206, 418] width 341 height 764
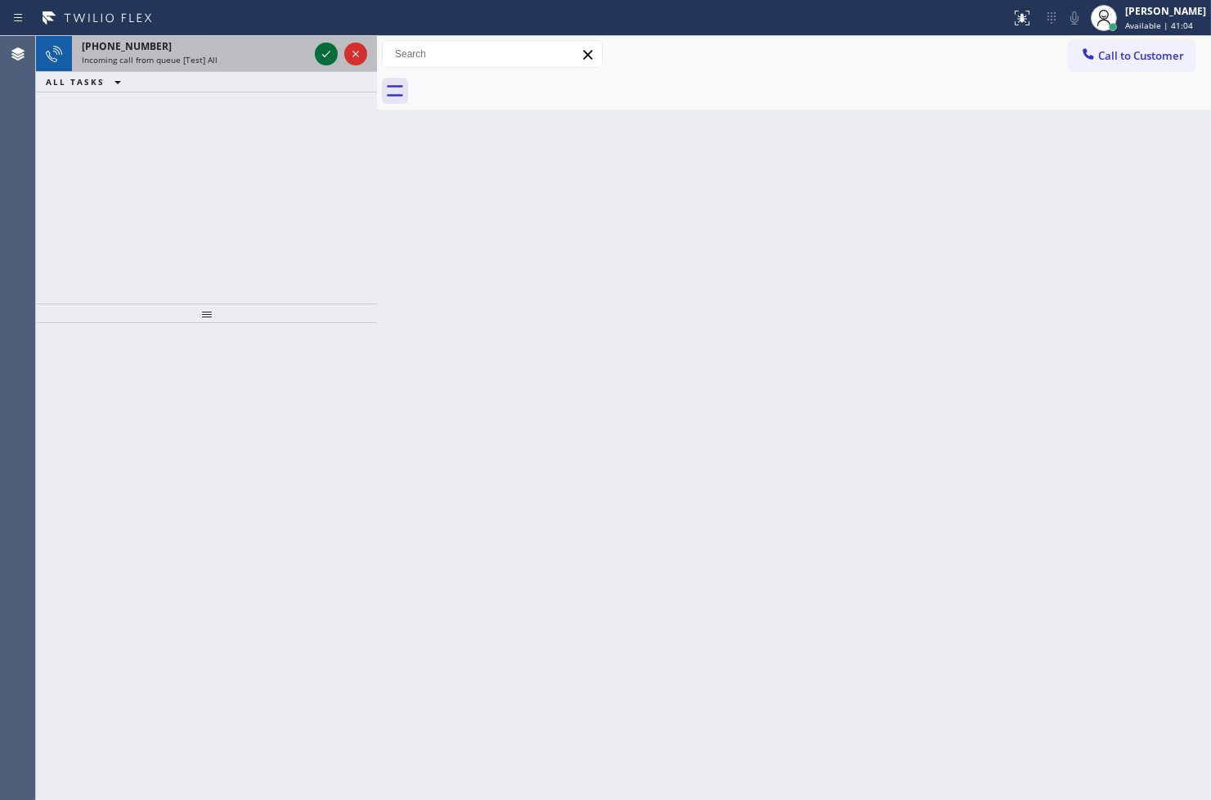
click at [316, 50] on icon at bounding box center [326, 54] width 20 height 20
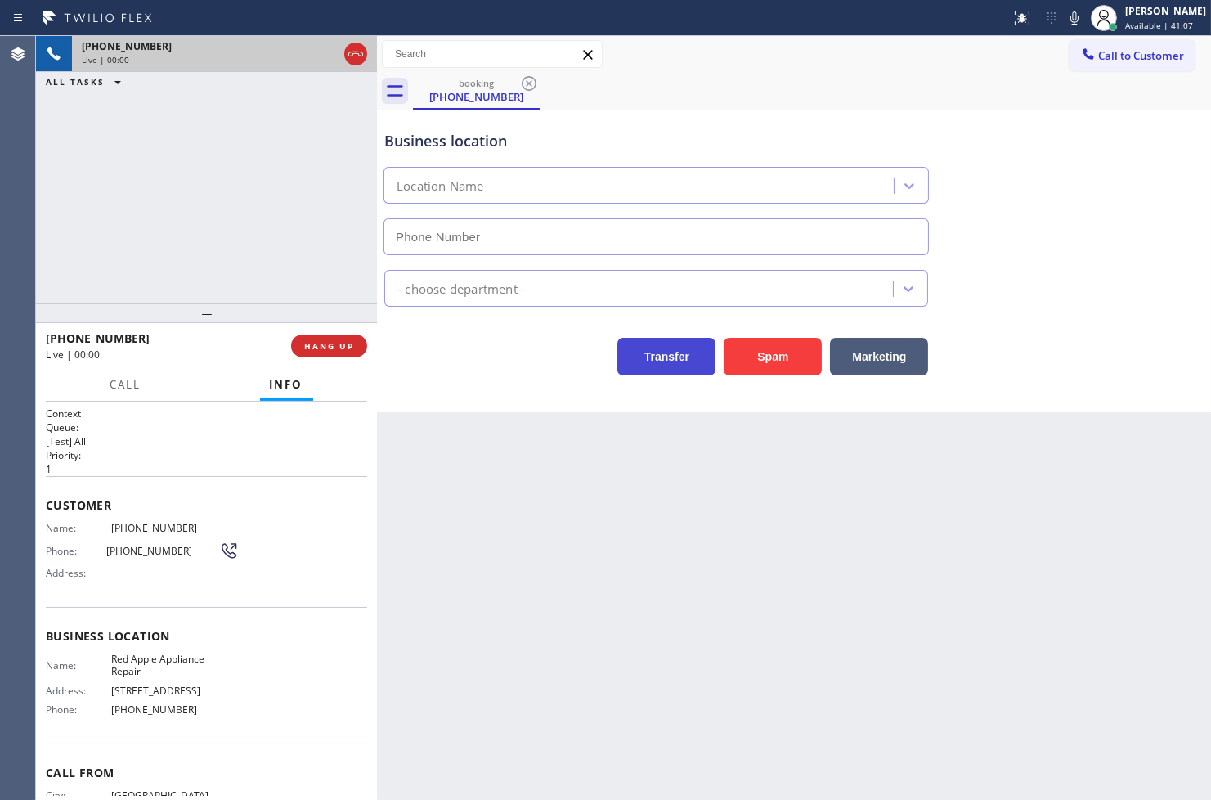
type input "[PHONE_NUMBER]"
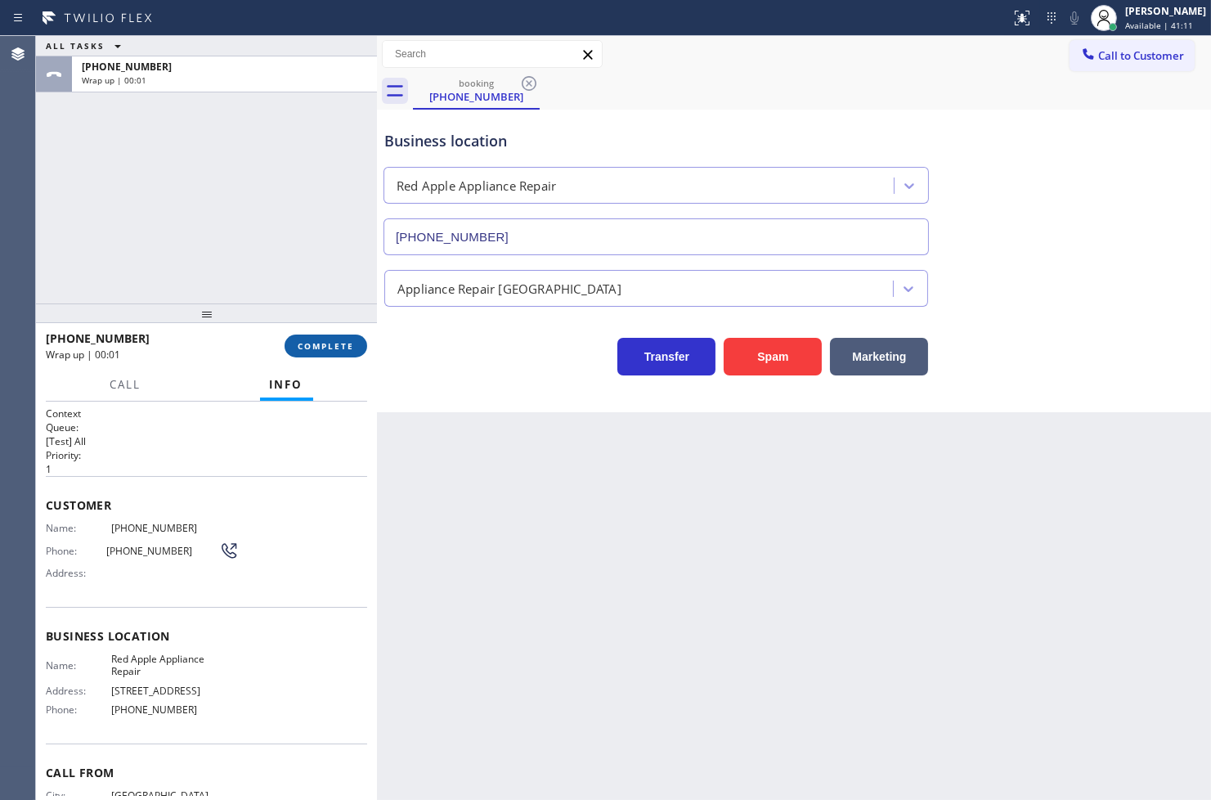
click at [327, 346] on span "COMPLETE" at bounding box center [326, 345] width 56 height 11
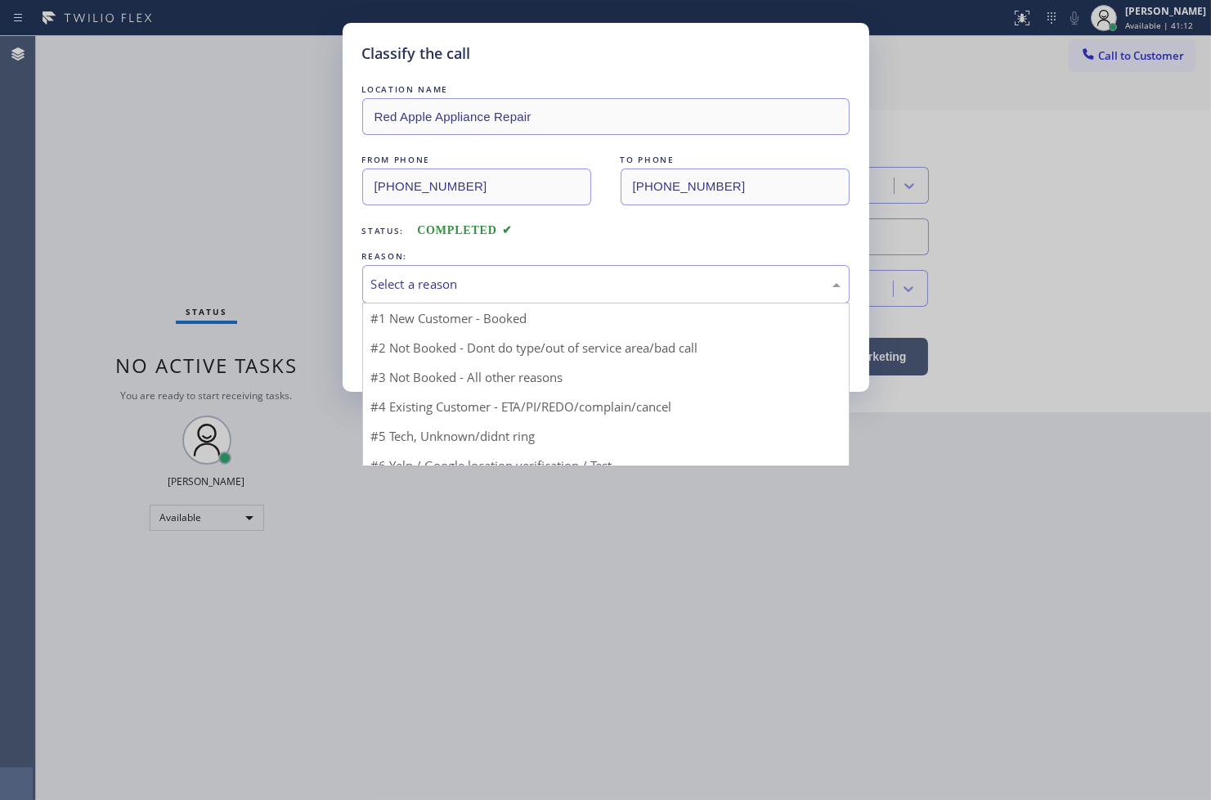
click at [463, 297] on div "Select a reason" at bounding box center [605, 284] width 487 height 38
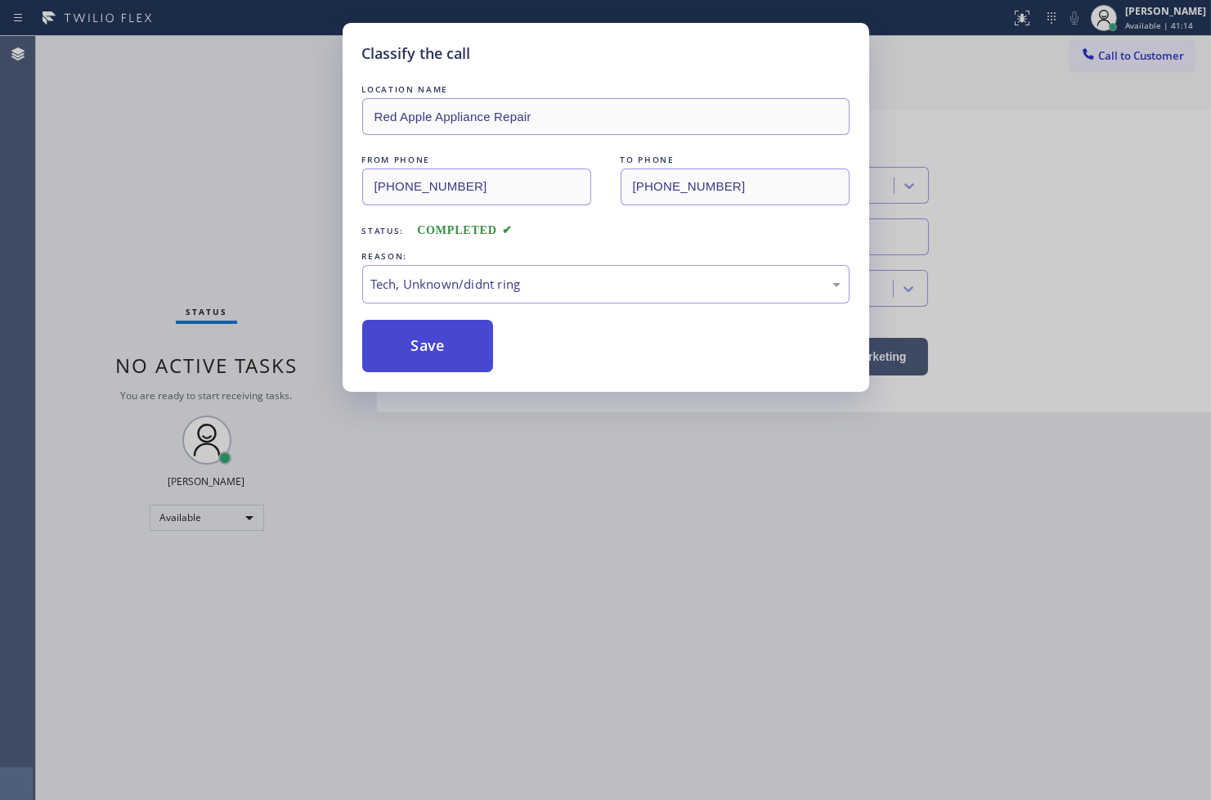
click at [421, 334] on button "Save" at bounding box center [428, 346] width 132 height 52
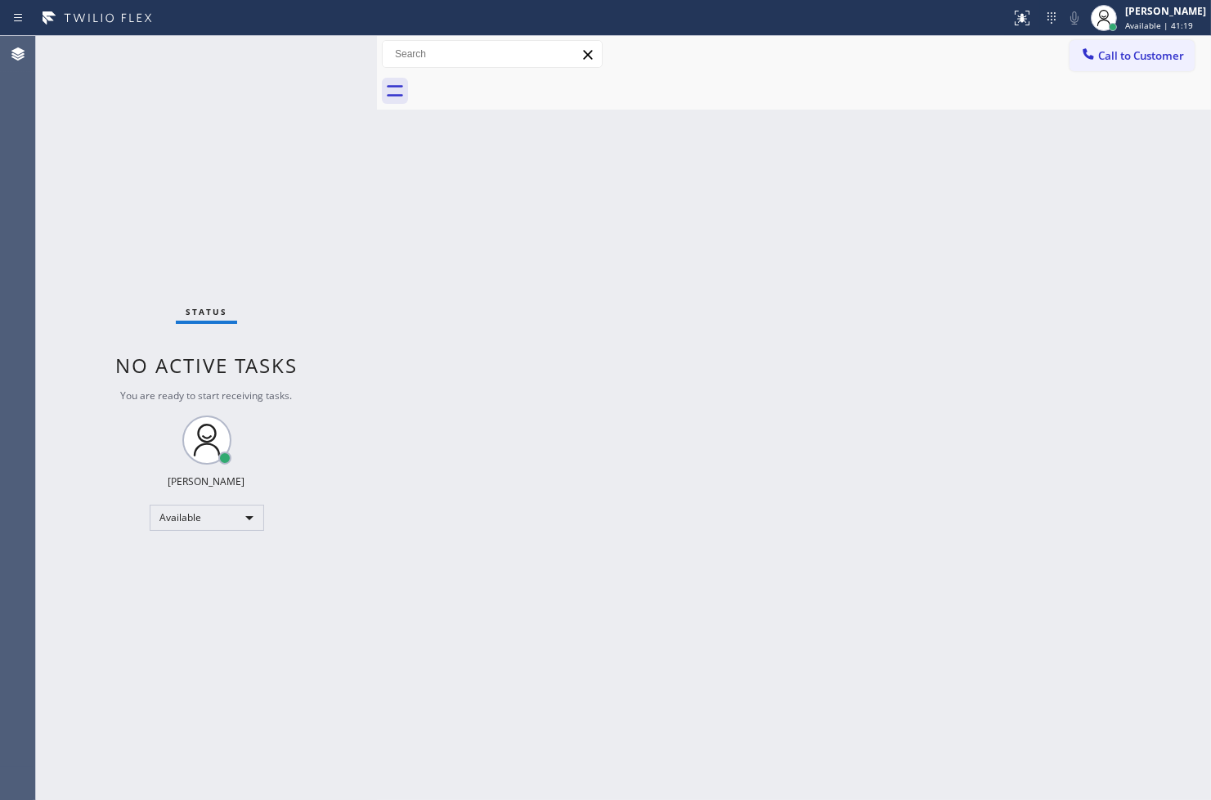
click at [283, 137] on div "Status No active tasks You are ready to start receiving tasks. [PERSON_NAME]" at bounding box center [206, 418] width 341 height 764
click at [311, 50] on div "Status No active tasks You are ready to start receiving tasks. [PERSON_NAME]" at bounding box center [206, 418] width 341 height 764
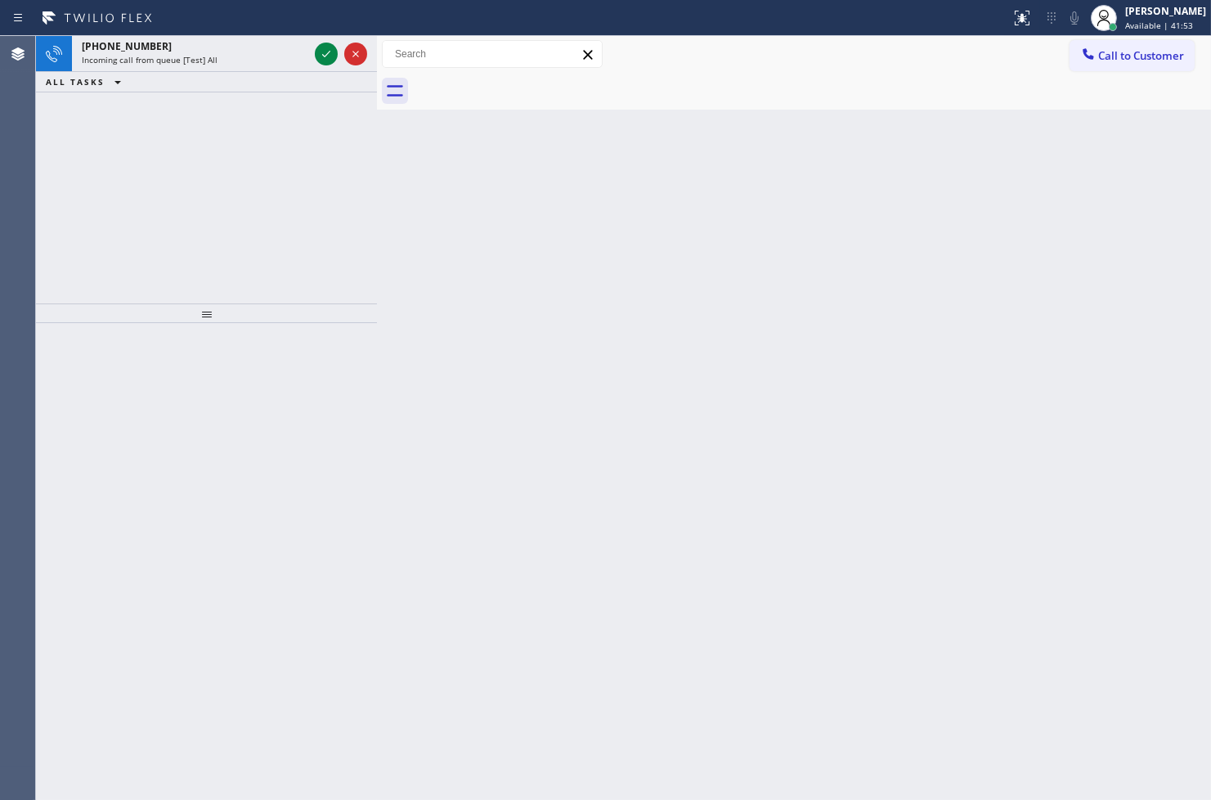
click at [307, 52] on div "[PHONE_NUMBER]" at bounding box center [195, 46] width 227 height 14
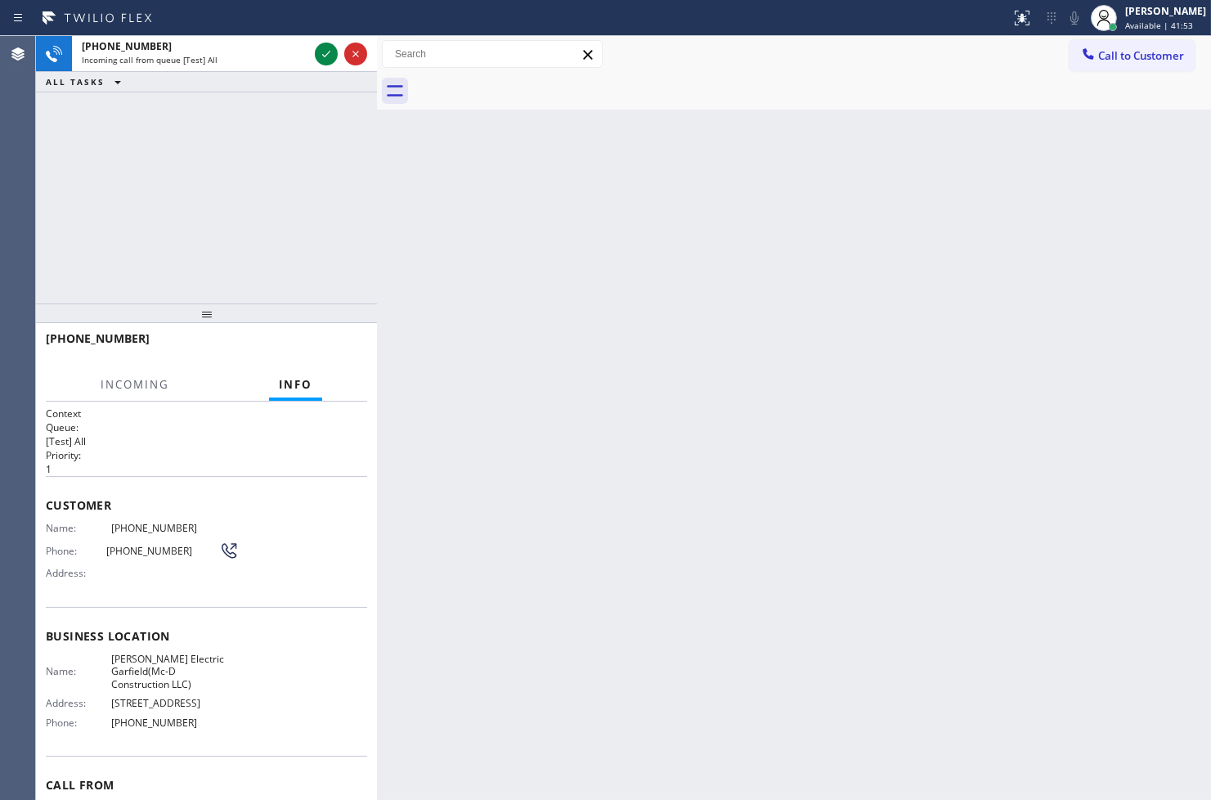
click at [307, 52] on div "[PHONE_NUMBER]" at bounding box center [195, 46] width 227 height 14
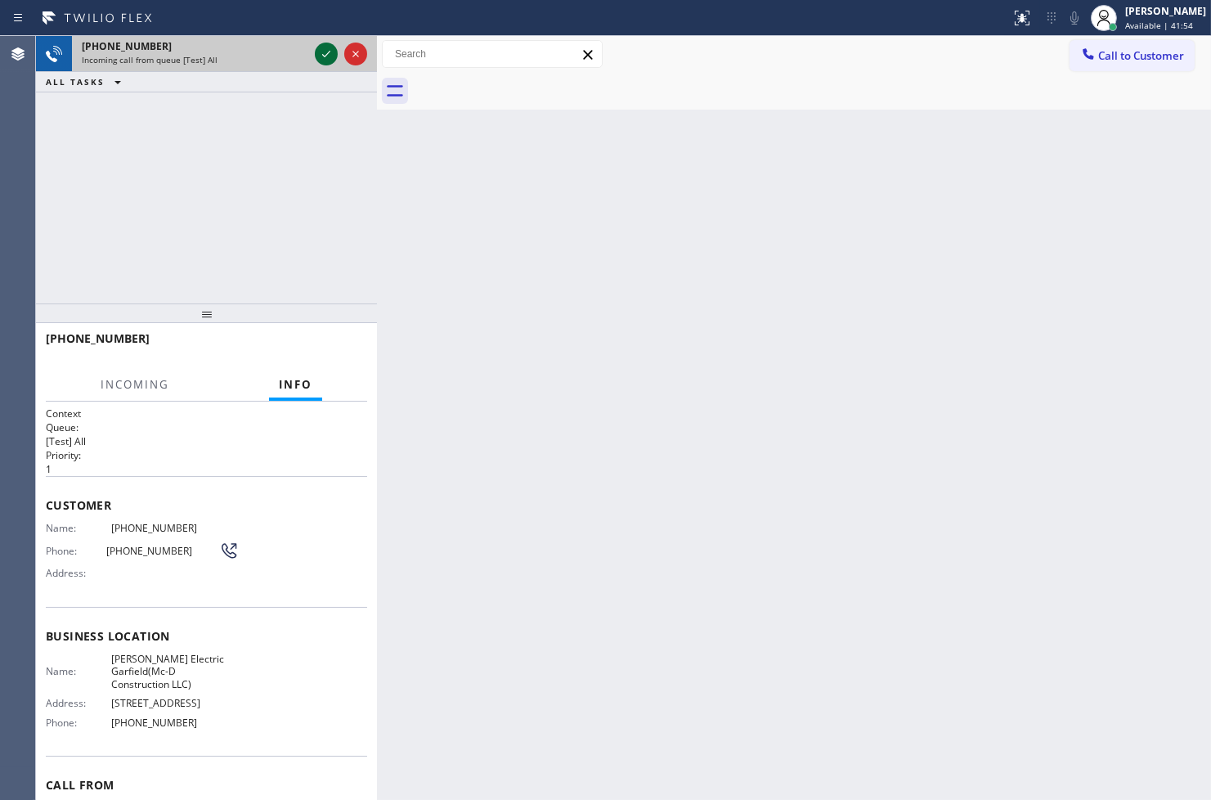
click at [321, 51] on icon at bounding box center [326, 54] width 20 height 20
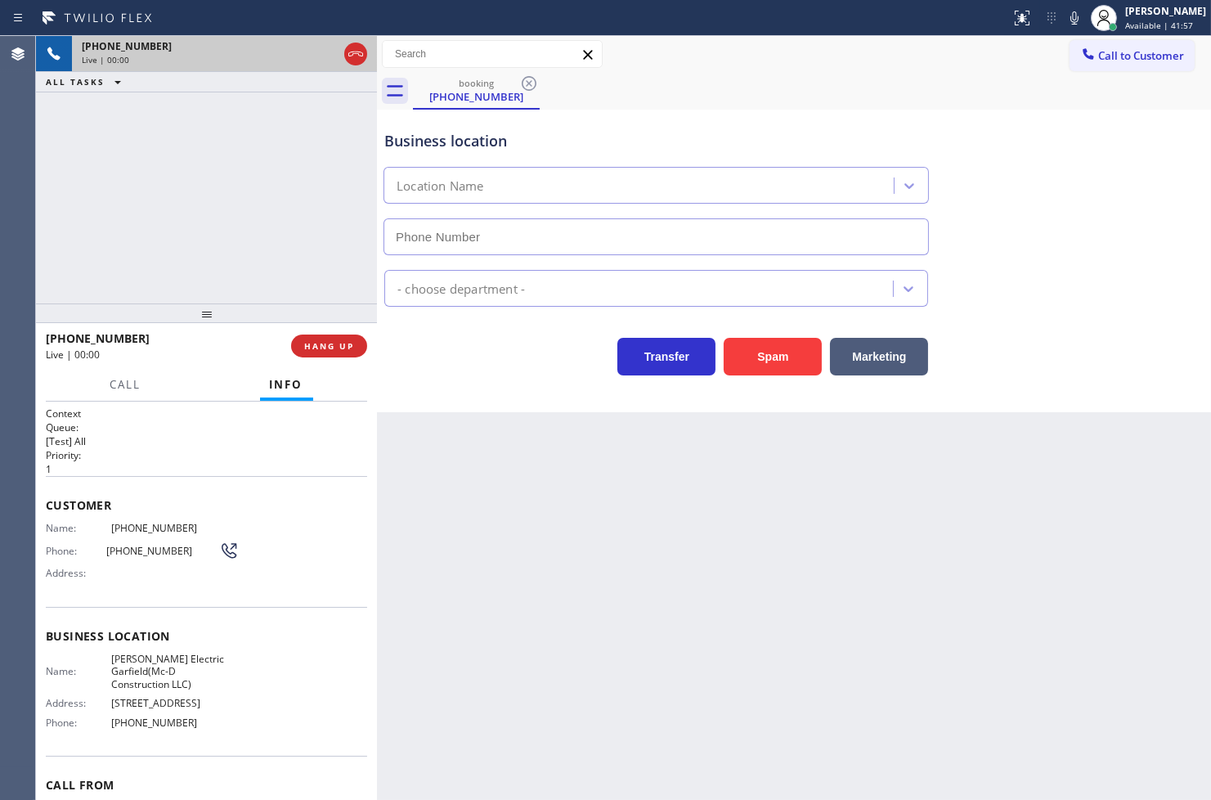
type input "[PHONE_NUMBER]"
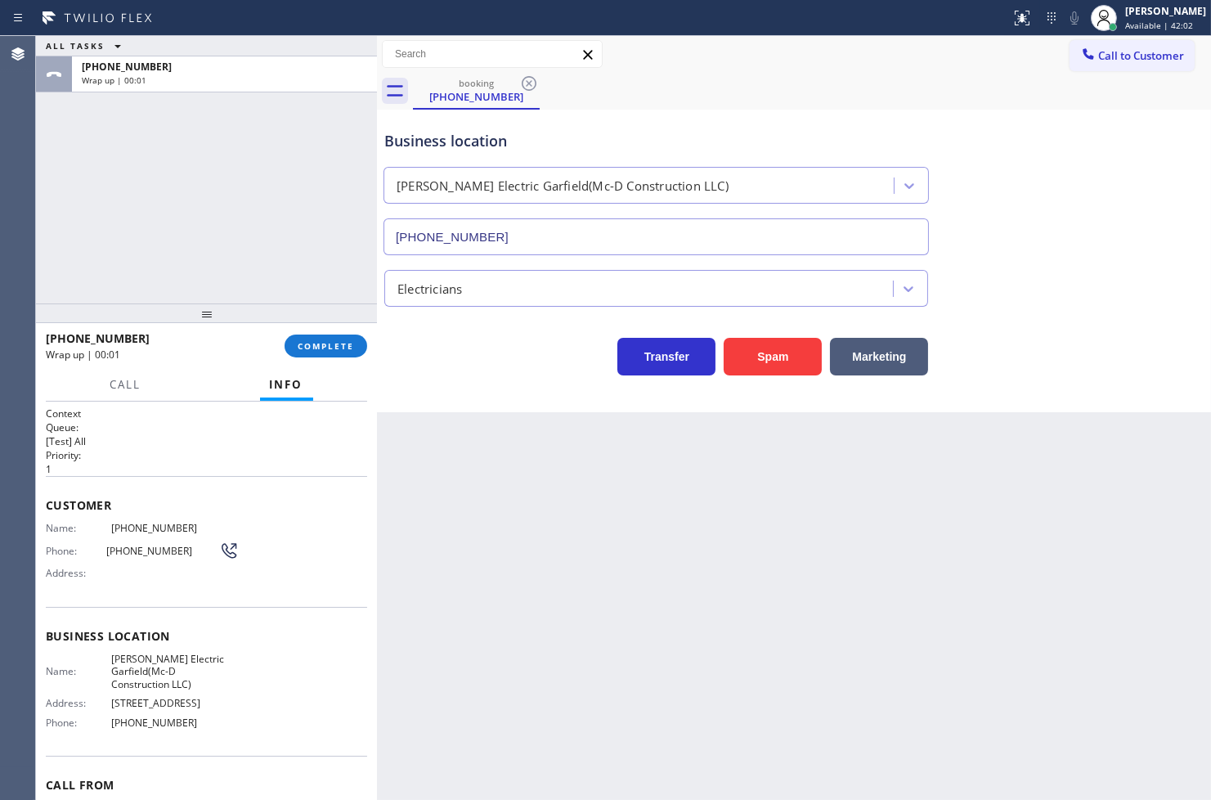
drag, startPoint x: 247, startPoint y: 276, endPoint x: 332, endPoint y: 361, distance: 120.3
click at [252, 284] on div "ALL TASKS ALL TASKS ACTIVE TASKS TASKS IN WRAP UP [PHONE_NUMBER] Wrap up | 00:01" at bounding box center [206, 169] width 341 height 267
click at [335, 346] on span "COMPLETE" at bounding box center [326, 345] width 56 height 11
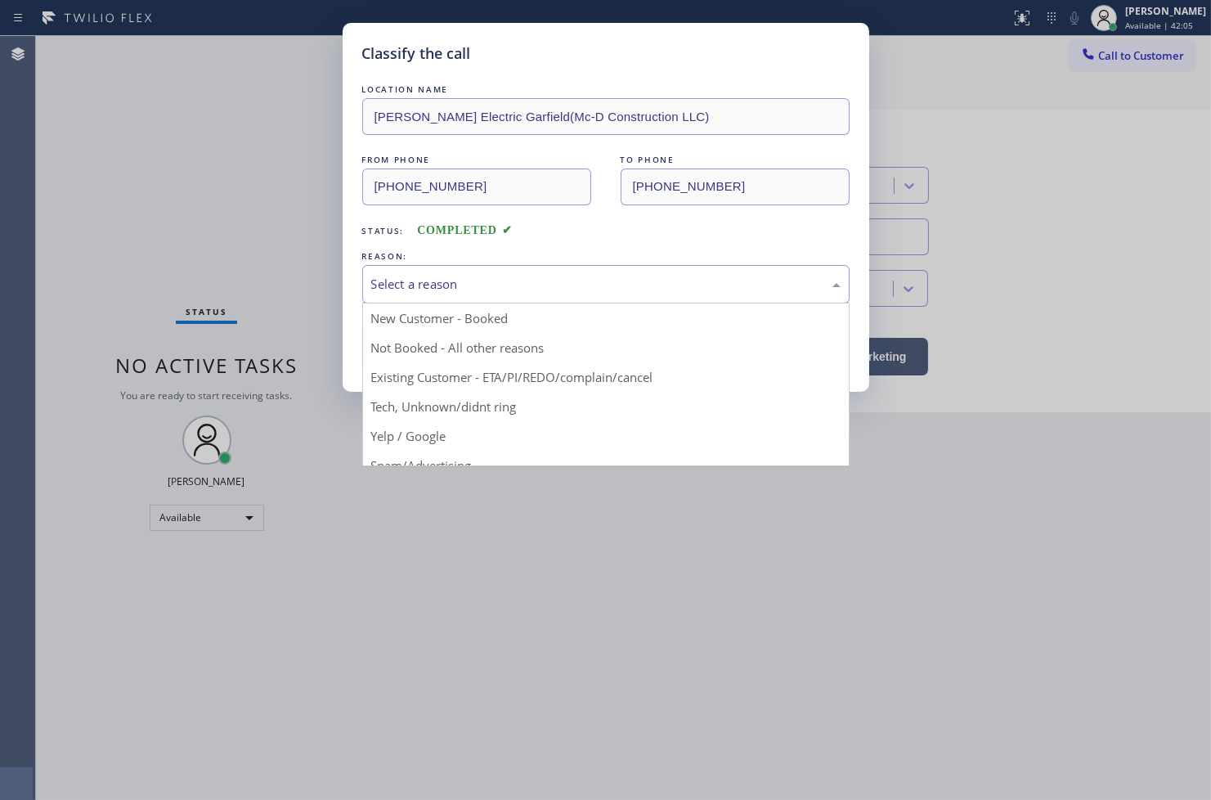
click at [423, 268] on div "Select a reason" at bounding box center [605, 284] width 487 height 38
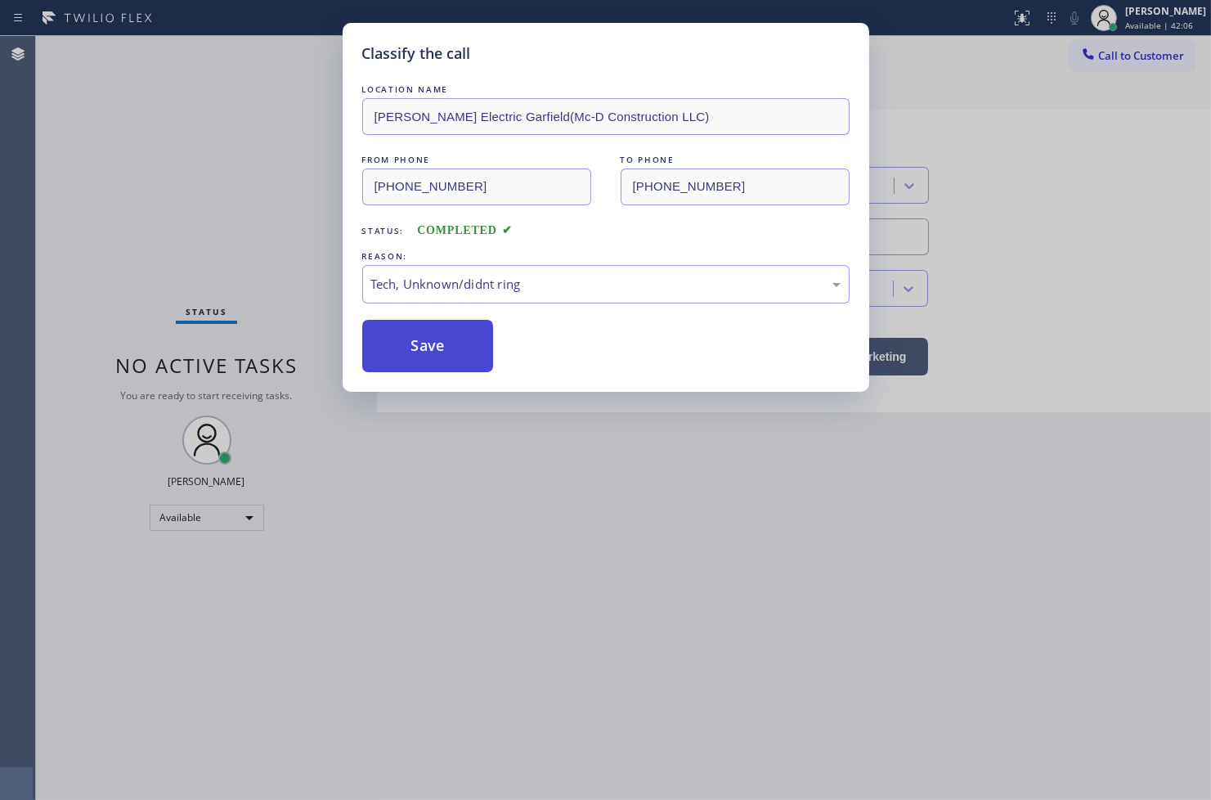
click at [420, 353] on button "Save" at bounding box center [428, 346] width 132 height 52
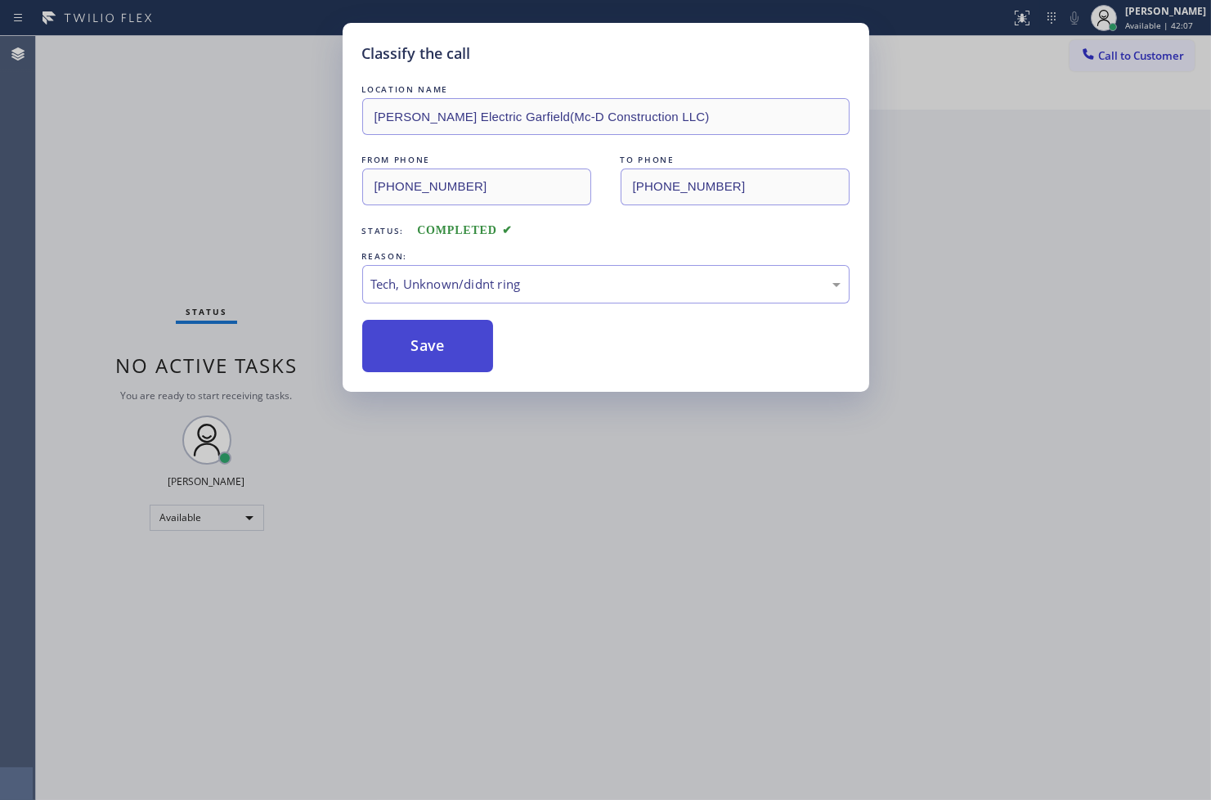
click at [420, 353] on button "Save" at bounding box center [428, 346] width 132 height 52
click at [420, 352] on button "Save" at bounding box center [428, 346] width 132 height 52
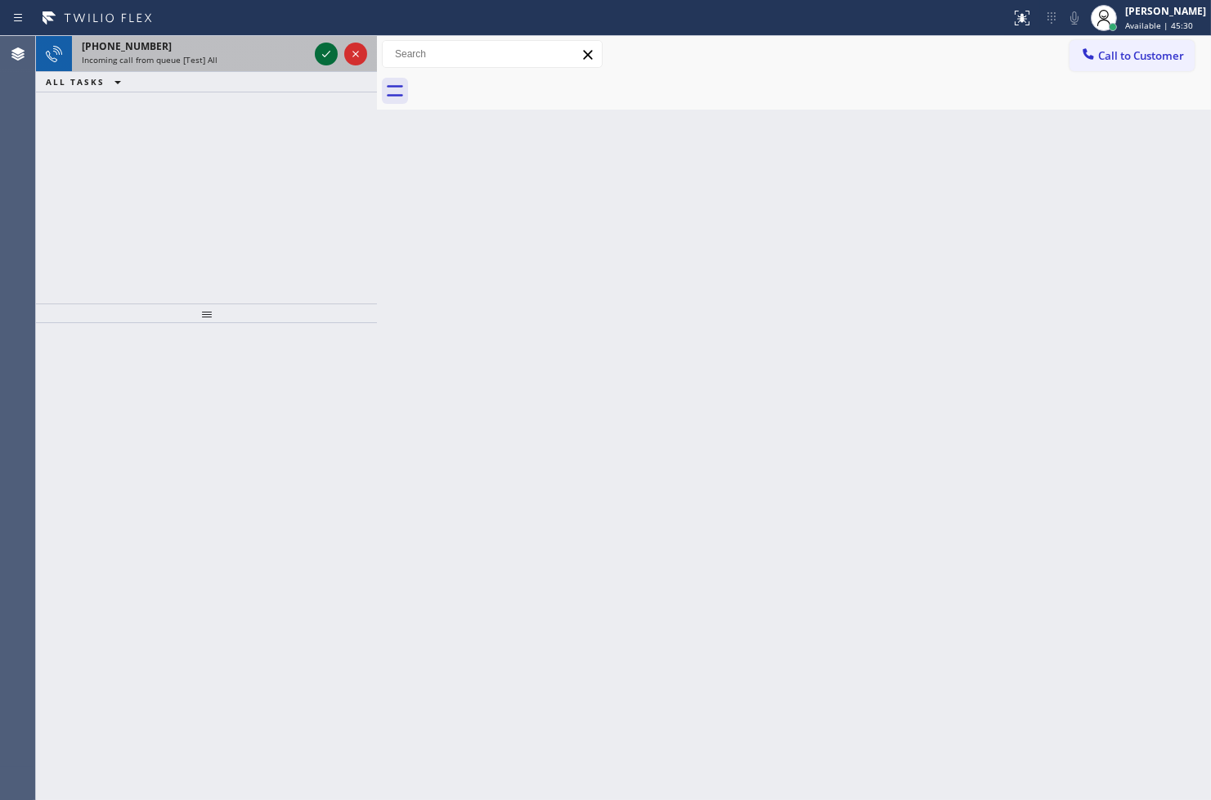
click at [325, 47] on icon at bounding box center [326, 54] width 20 height 20
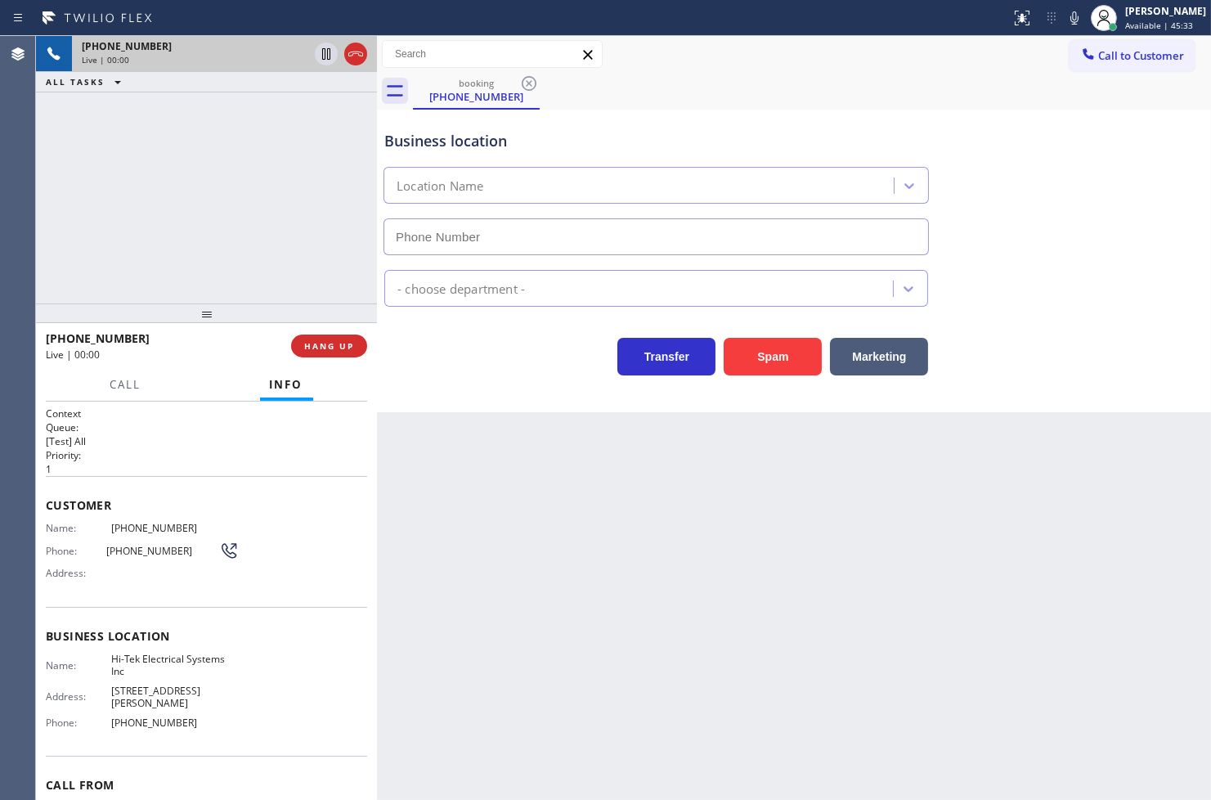
type input "[PHONE_NUMBER]"
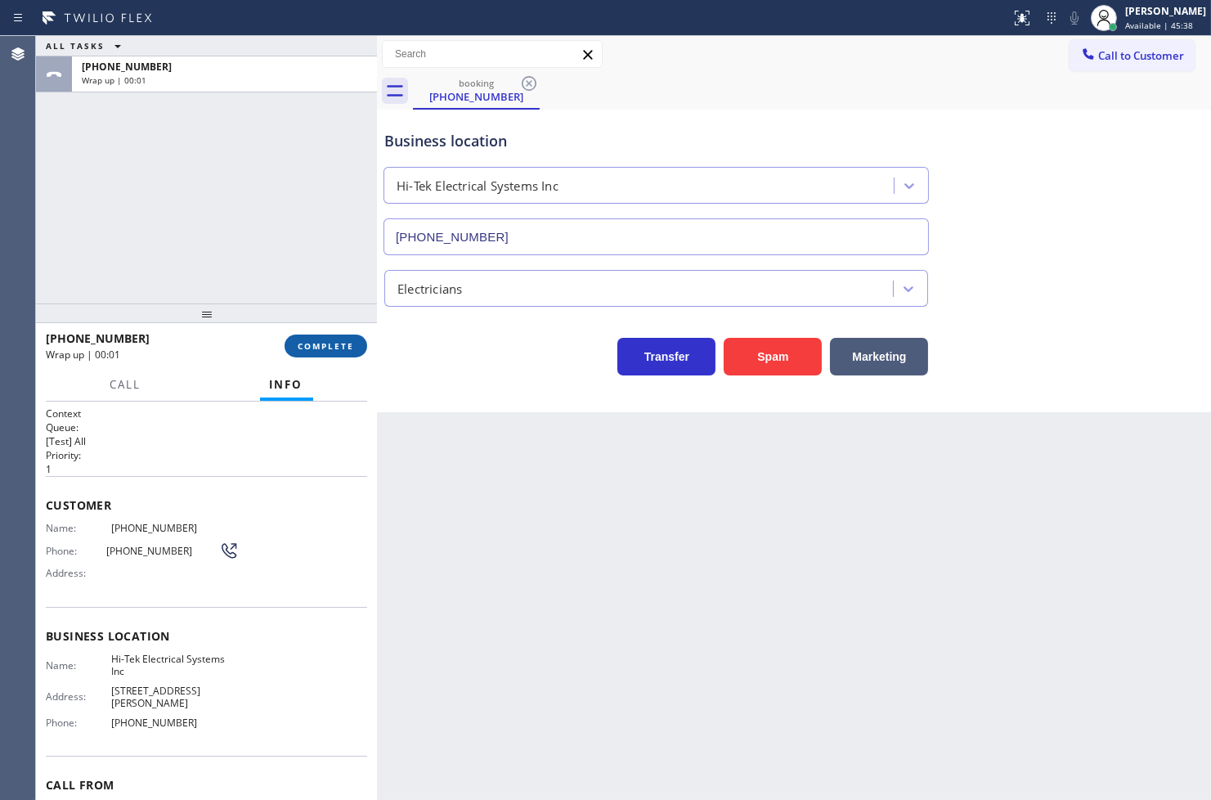
click at [321, 349] on span "COMPLETE" at bounding box center [326, 345] width 56 height 11
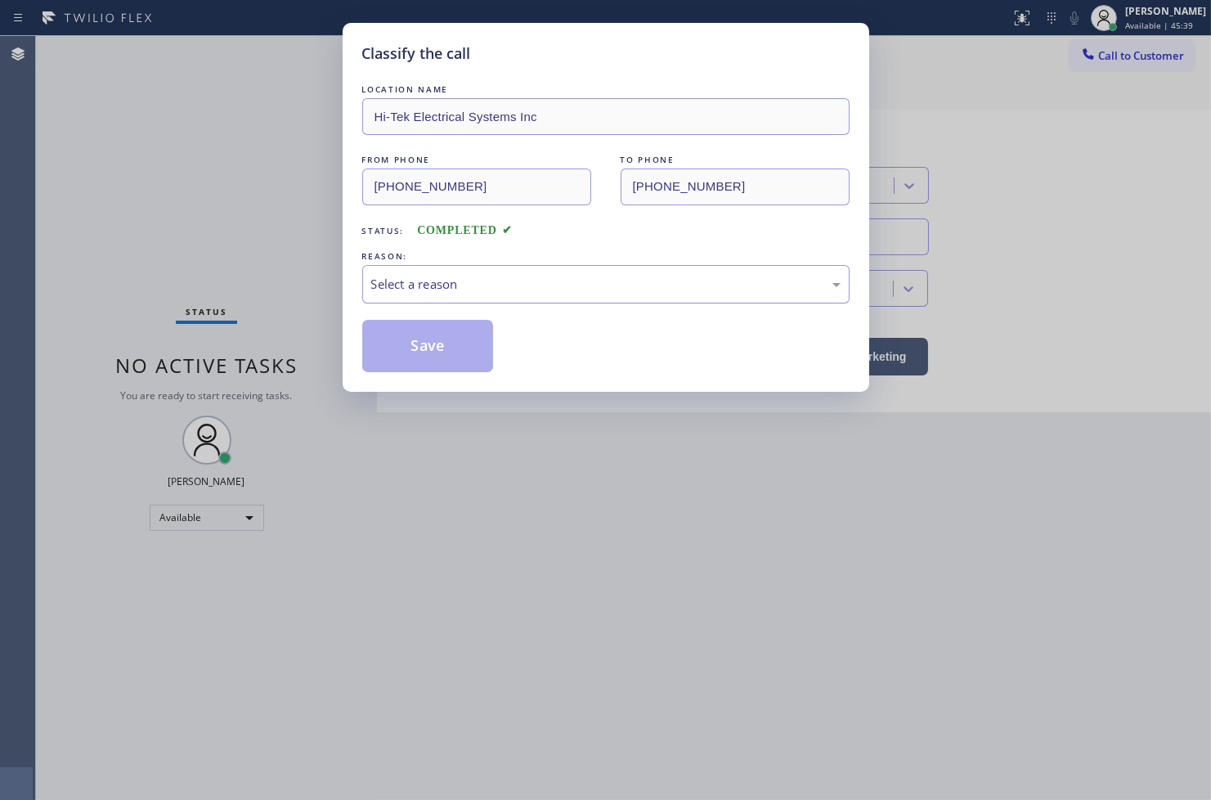
click at [431, 292] on div "Select a reason" at bounding box center [605, 284] width 469 height 19
click at [423, 350] on button "Save" at bounding box center [428, 346] width 132 height 52
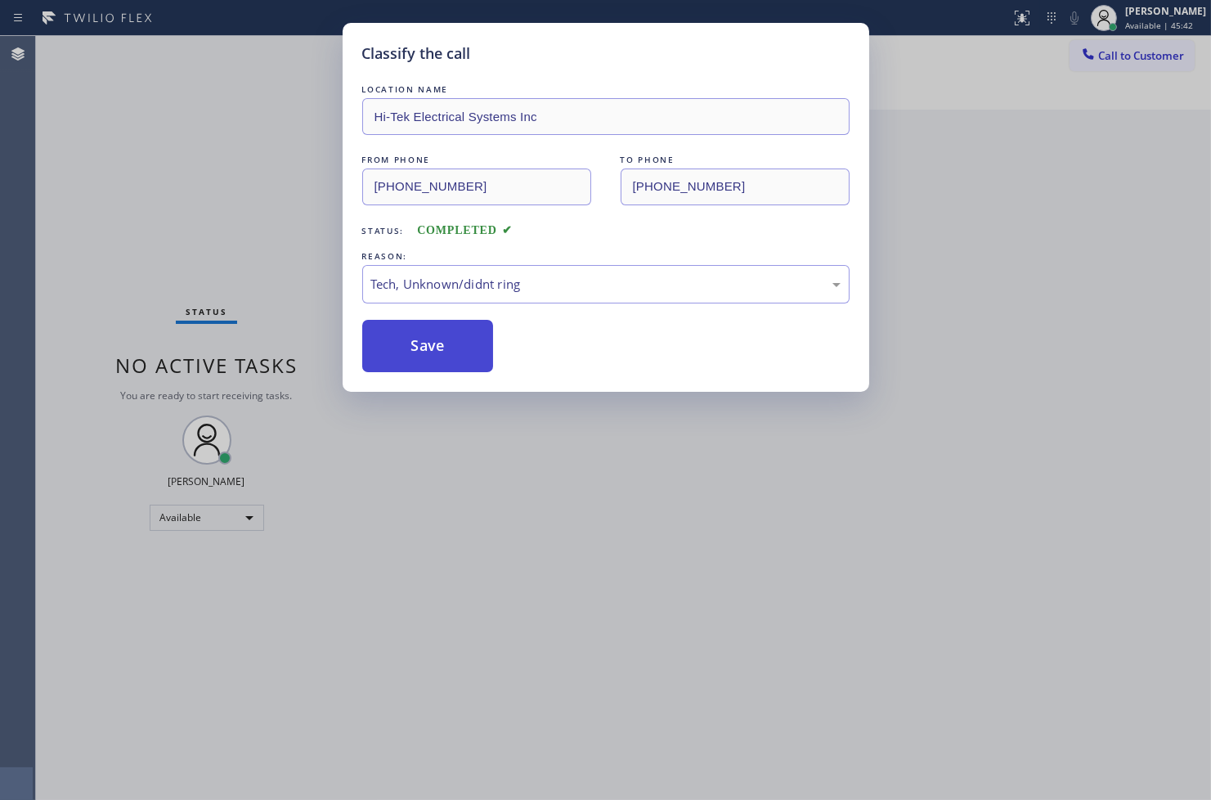
click at [423, 350] on button "Save" at bounding box center [428, 346] width 132 height 52
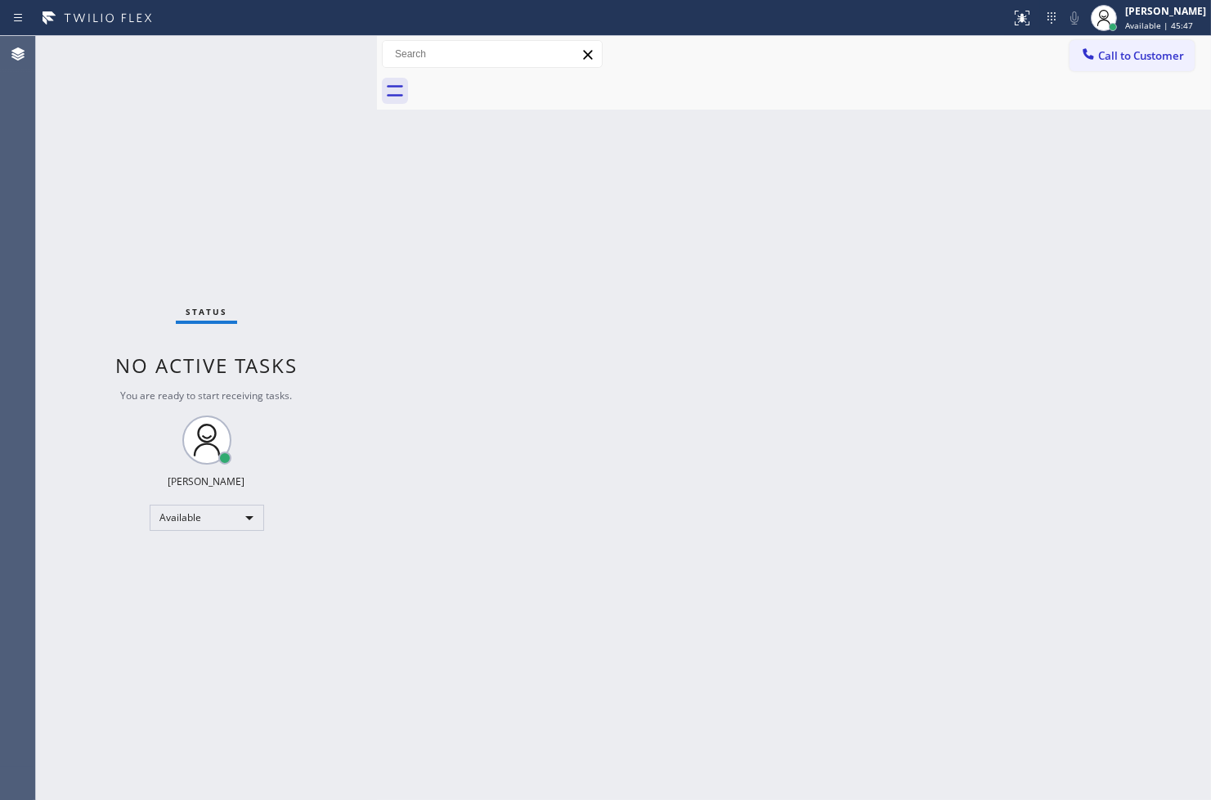
drag, startPoint x: 303, startPoint y: 223, endPoint x: 303, endPoint y: 190, distance: 33.5
click at [303, 223] on div "Status No active tasks You are ready to start receiving tasks. [PERSON_NAME]" at bounding box center [206, 418] width 341 height 764
click at [317, 49] on div "Status No active tasks You are ready to start receiving tasks. [PERSON_NAME]" at bounding box center [206, 418] width 341 height 764
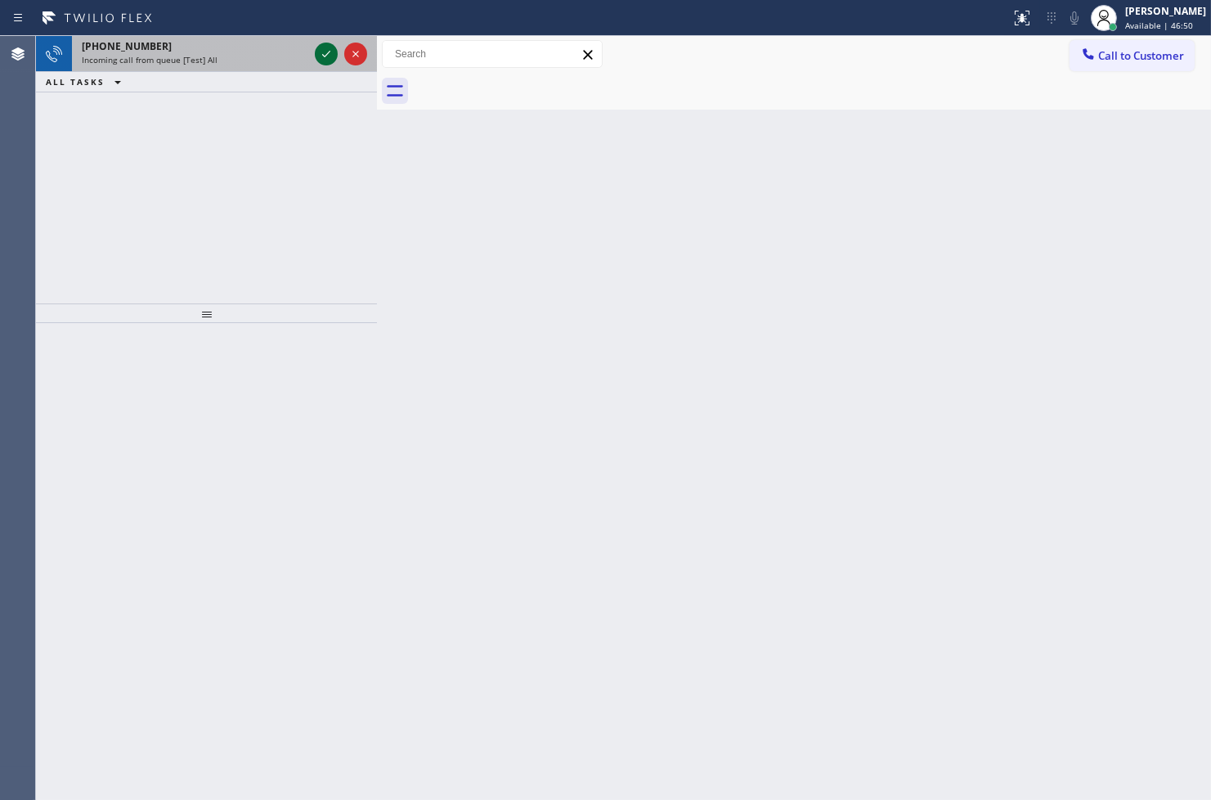
click at [317, 49] on icon at bounding box center [326, 54] width 20 height 20
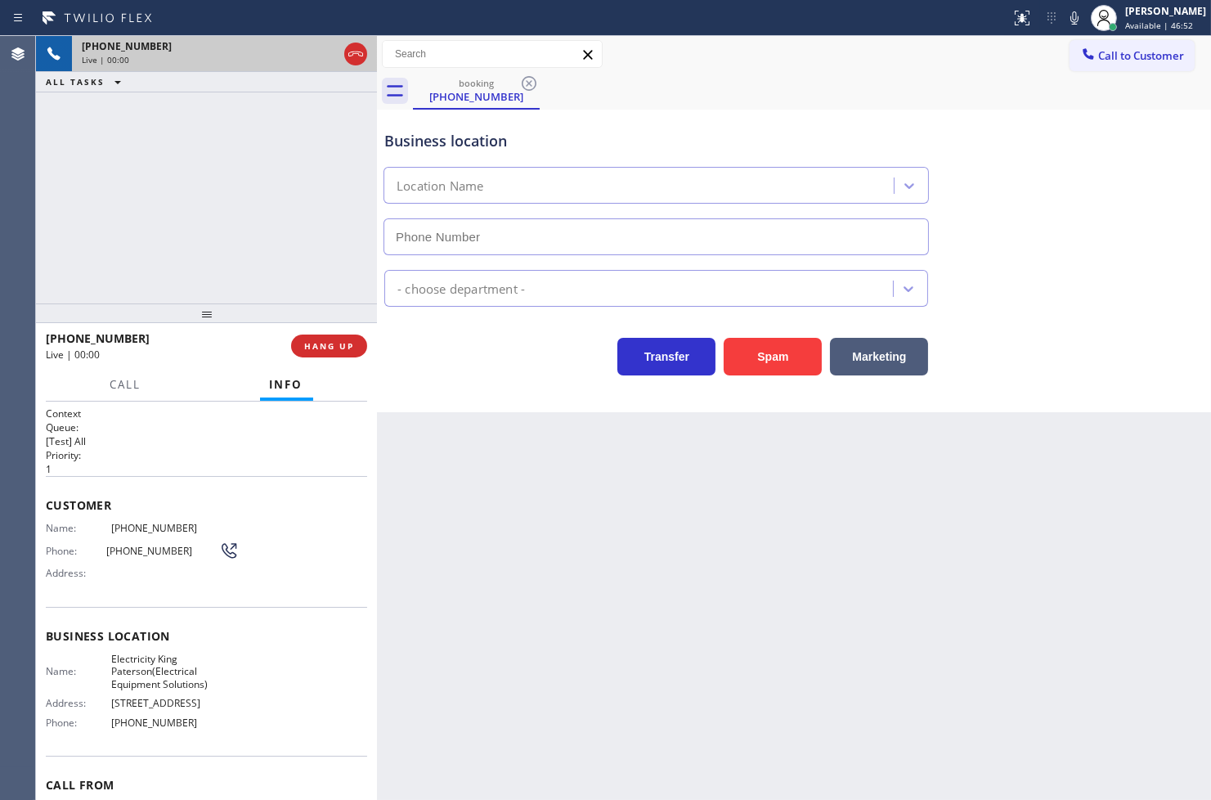
type input "[PHONE_NUMBER]"
click at [456, 348] on div "Transfer Spam Marketing" at bounding box center [656, 353] width 550 height 46
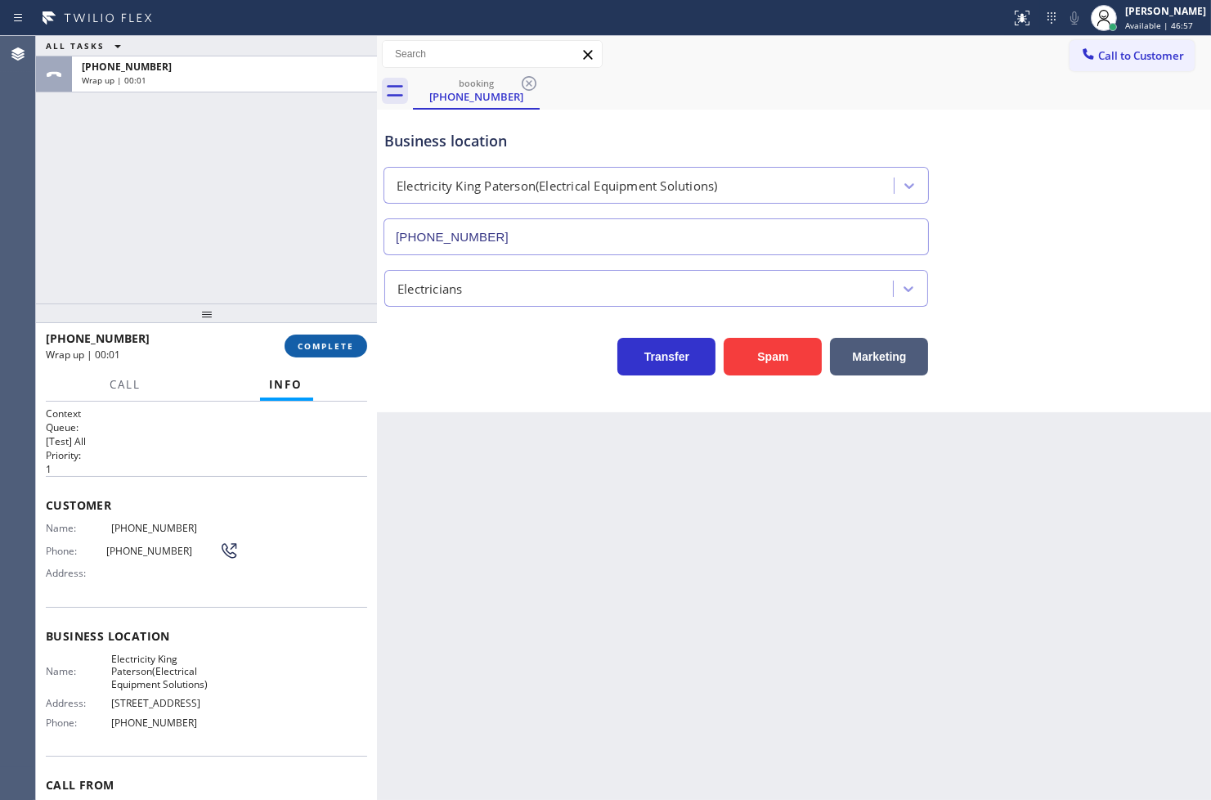
click at [328, 344] on span "COMPLETE" at bounding box center [326, 345] width 56 height 11
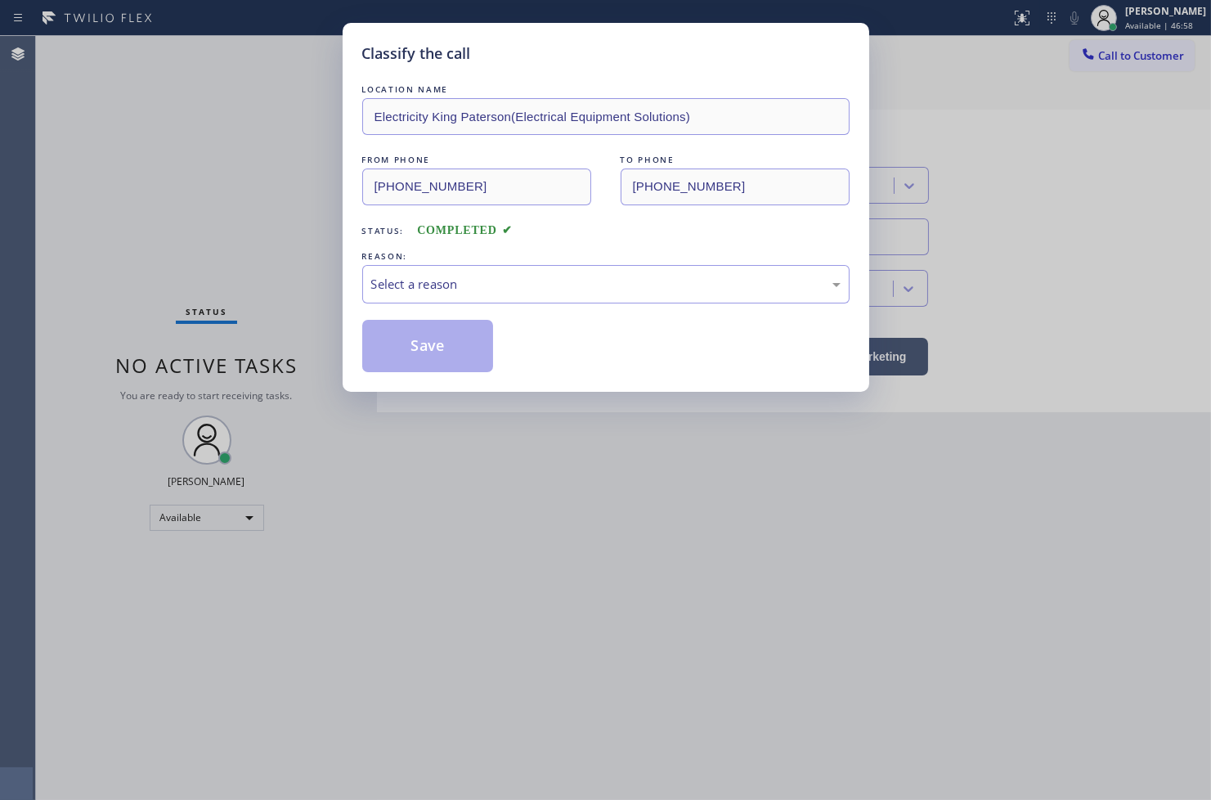
click at [447, 293] on div "Select a reason" at bounding box center [605, 284] width 469 height 19
click at [412, 356] on button "Save" at bounding box center [428, 346] width 132 height 52
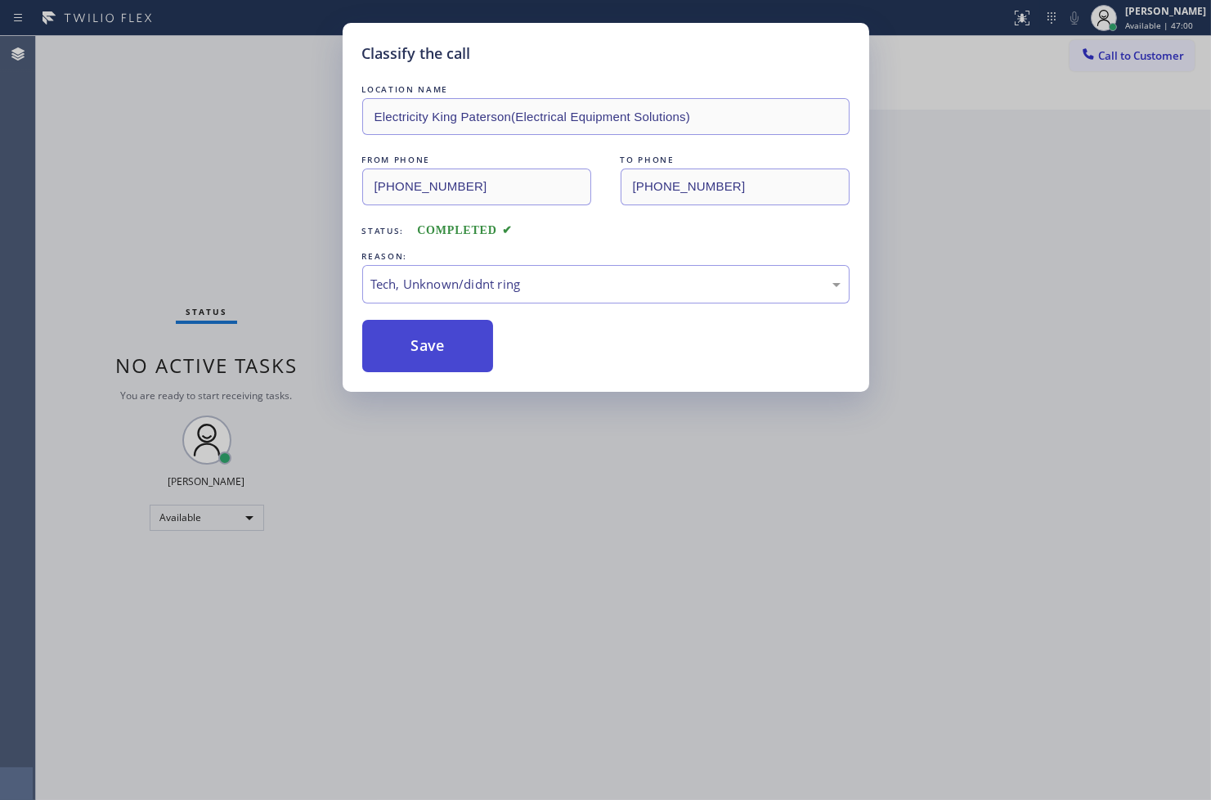
click at [412, 356] on button "Save" at bounding box center [428, 346] width 132 height 52
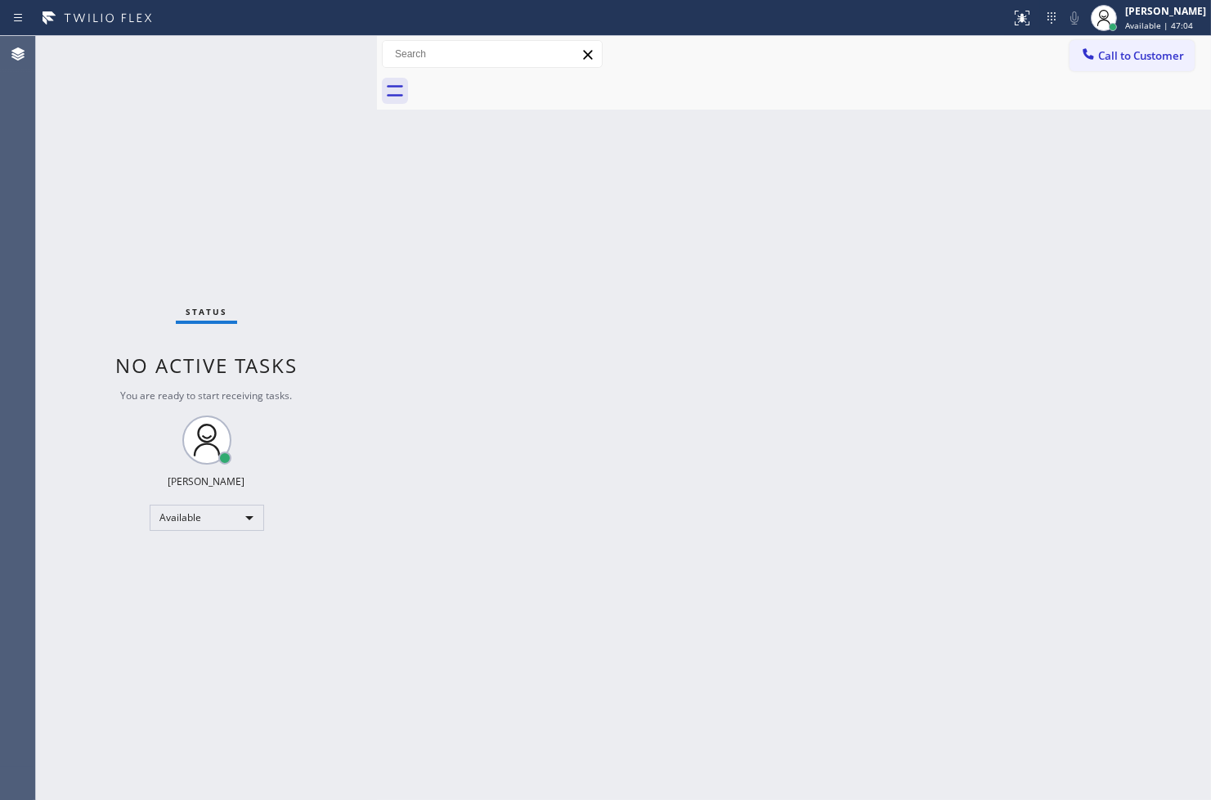
click at [273, 115] on div "Status No active tasks You are ready to start receiving tasks. [PERSON_NAME]" at bounding box center [206, 418] width 341 height 764
click at [317, 52] on div "Status No active tasks You are ready to start receiving tasks. [PERSON_NAME]" at bounding box center [206, 418] width 341 height 764
click at [1129, 265] on div "Back to Dashboard Change Sender ID Customers Technicians Select a contact Outbo…" at bounding box center [794, 418] width 834 height 764
click at [115, 227] on div "Status No active tasks You are ready to start receiving tasks. [PERSON_NAME]" at bounding box center [206, 418] width 341 height 764
click at [328, 53] on div "Status No active tasks You are ready to start receiving tasks. [PERSON_NAME]" at bounding box center [206, 418] width 341 height 764
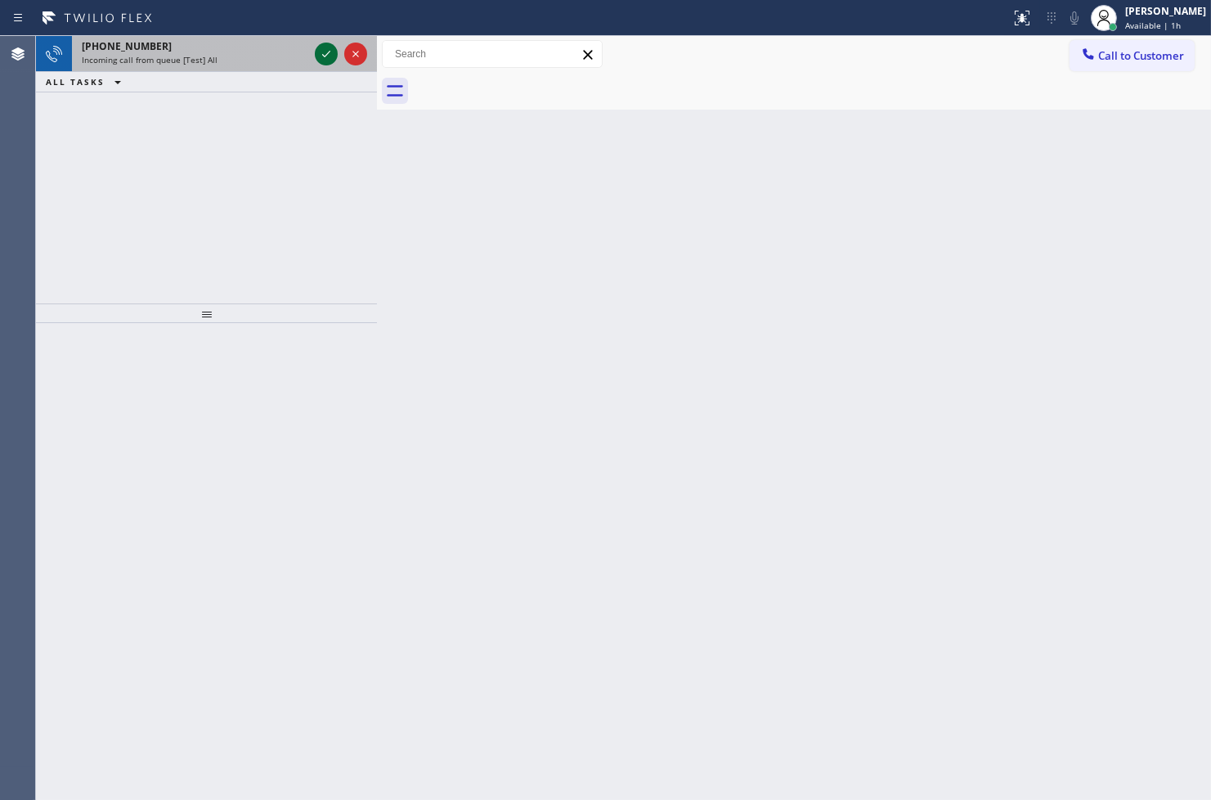
click at [328, 53] on icon at bounding box center [326, 54] width 8 height 7
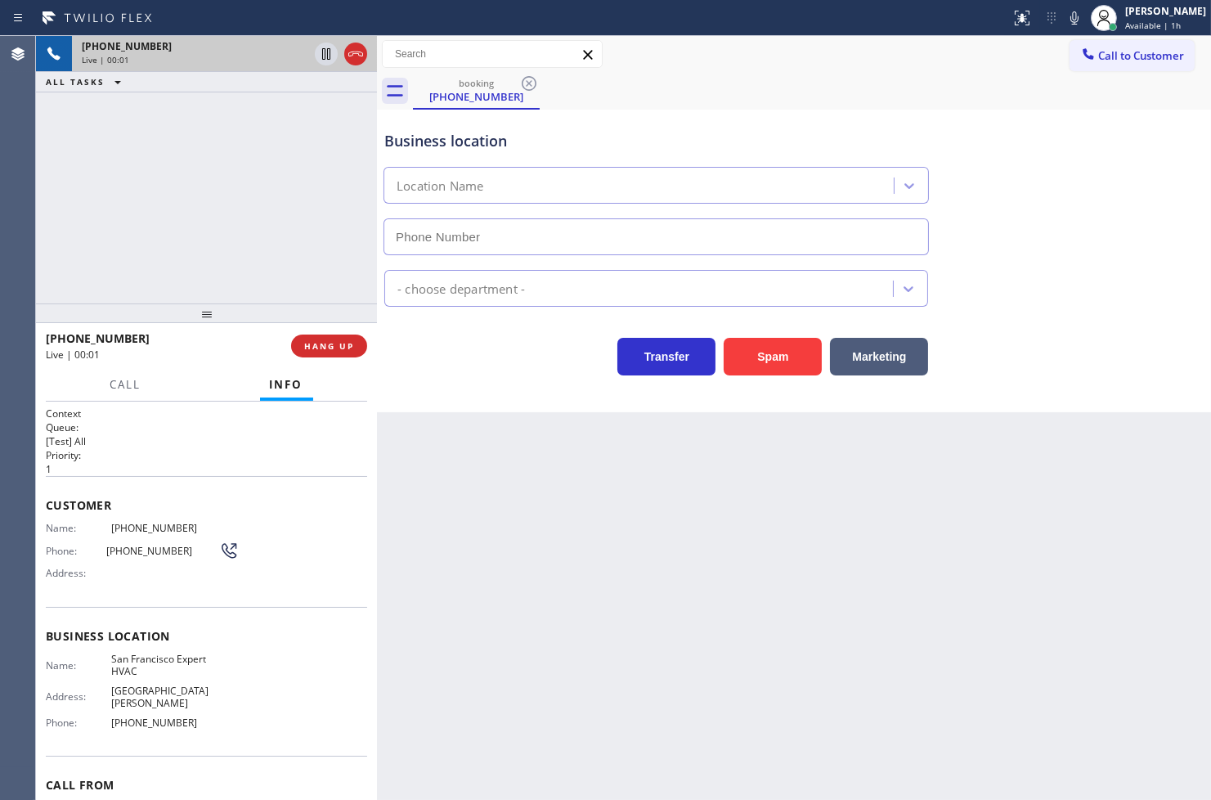
type input "[PHONE_NUMBER]"
click at [267, 226] on div "[PHONE_NUMBER] Live | 00:04 ALL TASKS ALL TASKS ACTIVE TASKS TASKS IN WRAP UP" at bounding box center [206, 169] width 341 height 267
click at [529, 375] on div "Transfer Spam Marketing" at bounding box center [656, 353] width 550 height 46
click at [259, 238] on div "[PHONE_NUMBER] Live | 00:05 ALL TASKS ALL TASKS ACTIVE TASKS TASKS IN WRAP UP" at bounding box center [206, 169] width 341 height 267
click at [510, 418] on div "Back to Dashboard Change Sender ID Customers Technicians Select a contact Outbo…" at bounding box center [794, 418] width 834 height 764
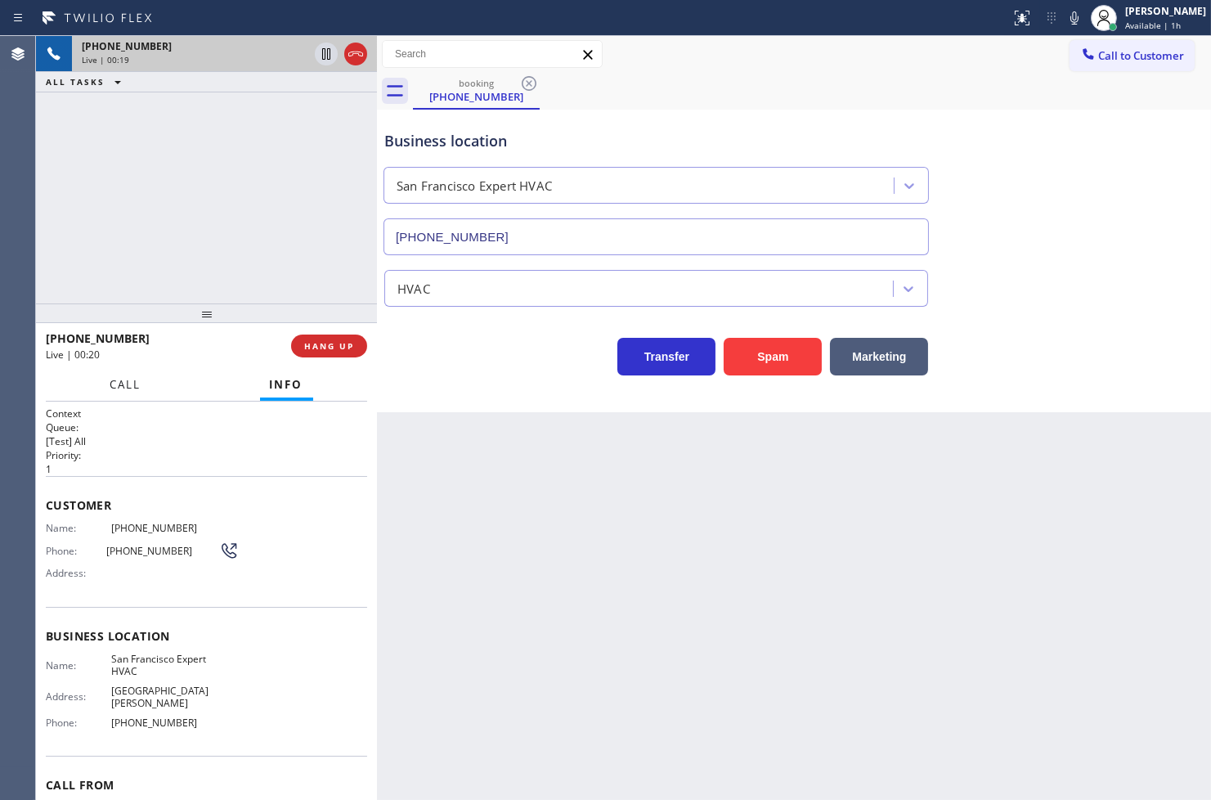
click at [107, 375] on button "Call" at bounding box center [126, 385] width 51 height 32
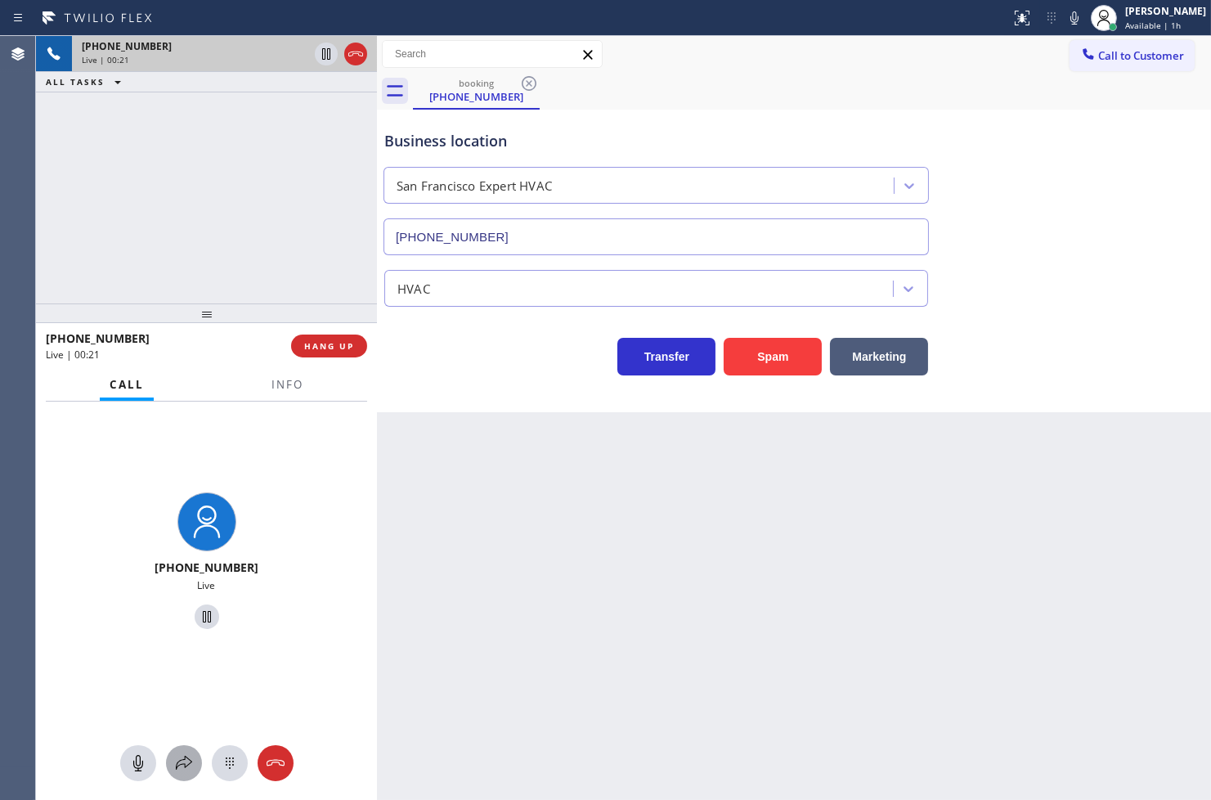
click at [189, 761] on icon at bounding box center [184, 763] width 20 height 20
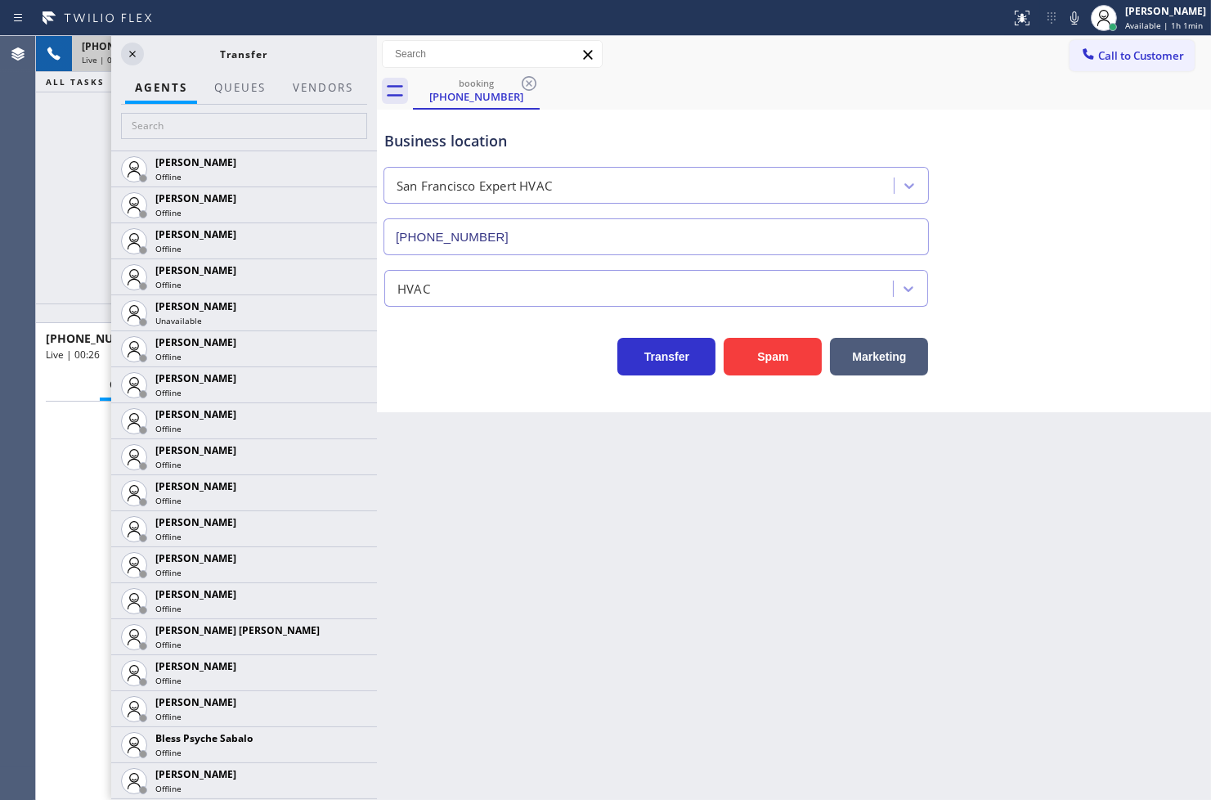
click at [66, 196] on div "[PHONE_NUMBER] Live | 00:26 ALL TASKS ALL TASKS ACTIVE TASKS TASKS IN WRAP UP" at bounding box center [206, 169] width 341 height 267
click at [132, 46] on icon at bounding box center [133, 54] width 20 height 20
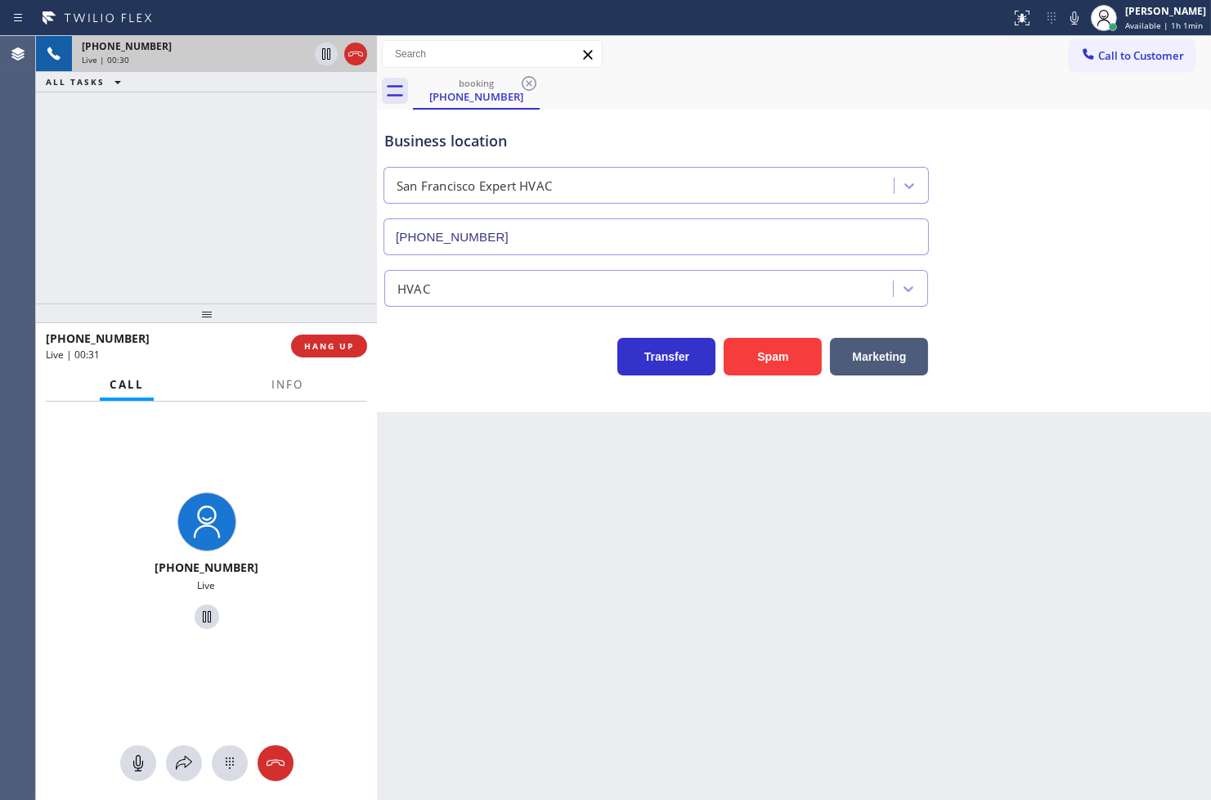
click at [456, 357] on div "Transfer Spam Marketing" at bounding box center [656, 353] width 550 height 46
click at [300, 240] on div "[PHONE_NUMBER] Live | 00:31 ALL TASKS ALL TASKS ACTIVE TASKS TASKS IN WRAP UP" at bounding box center [206, 169] width 341 height 267
click at [522, 411] on div "Business location [GEOGRAPHIC_DATA] Expert HVAC [PHONE_NUMBER] HVAC Transfer Sp…" at bounding box center [794, 261] width 834 height 303
click at [480, 385] on div "Business location [GEOGRAPHIC_DATA] Expert HVAC [PHONE_NUMBER] HVAC Transfer Sp…" at bounding box center [794, 261] width 834 height 303
click at [1060, 294] on div "HVAC" at bounding box center [794, 284] width 826 height 43
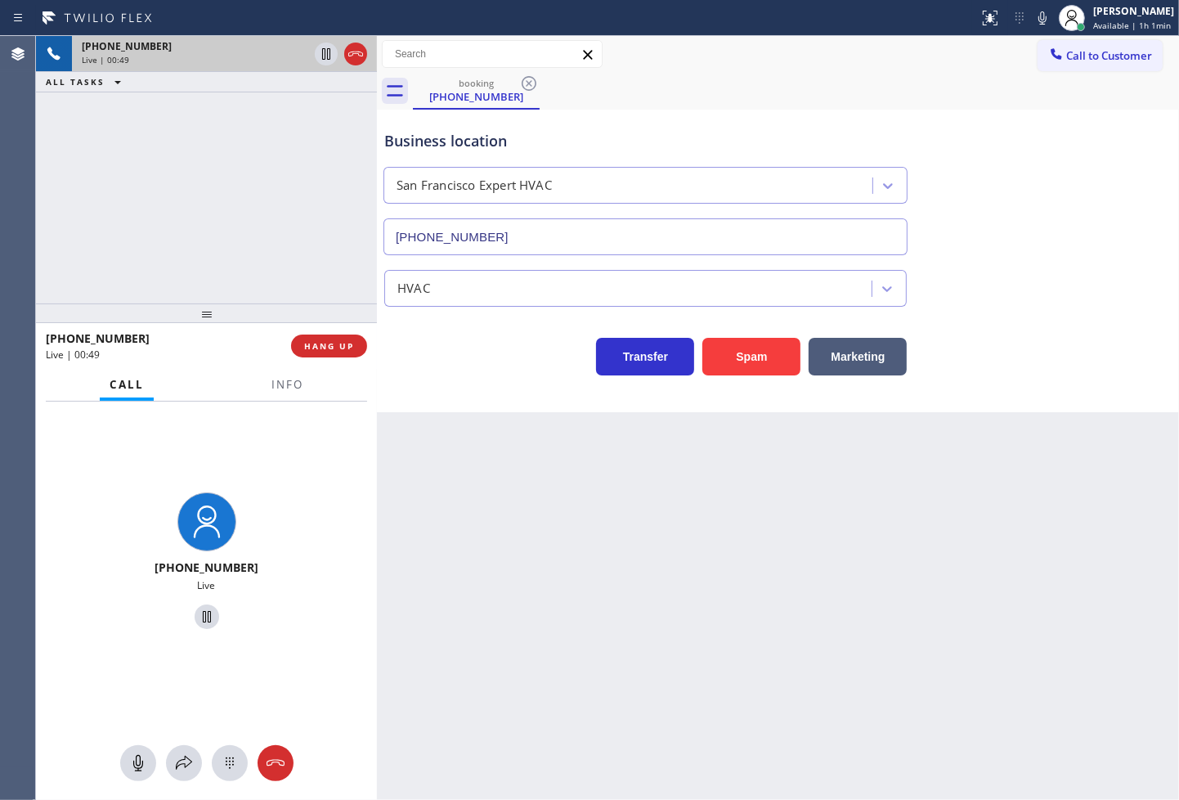
click at [459, 370] on div "Transfer Spam Marketing" at bounding box center [645, 353] width 529 height 46
click at [177, 227] on div "[PHONE_NUMBER] Live | 00:52 ALL TASKS ALL TASKS ACTIVE TASKS TASKS IN WRAP UP" at bounding box center [206, 169] width 341 height 267
click at [320, 47] on icon at bounding box center [326, 54] width 20 height 20
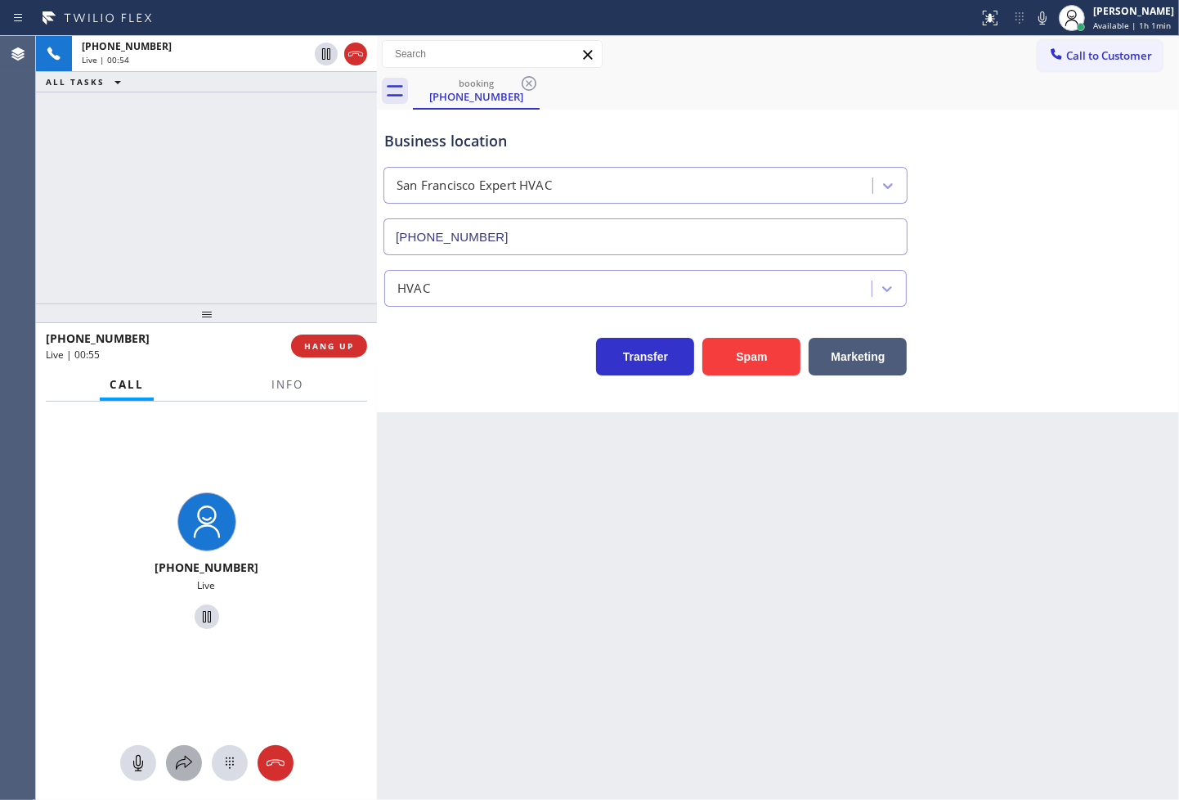
click at [181, 766] on icon at bounding box center [184, 763] width 20 height 20
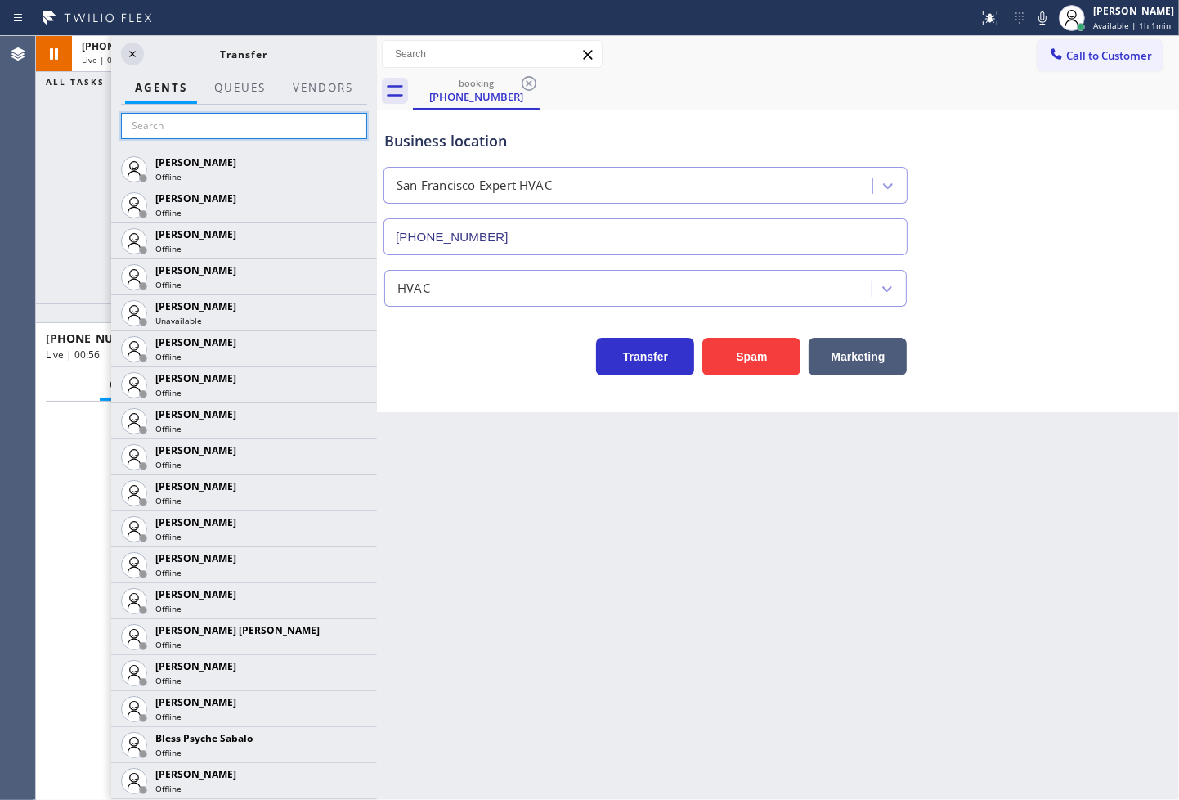
click at [195, 116] on input "text" at bounding box center [244, 126] width 246 height 26
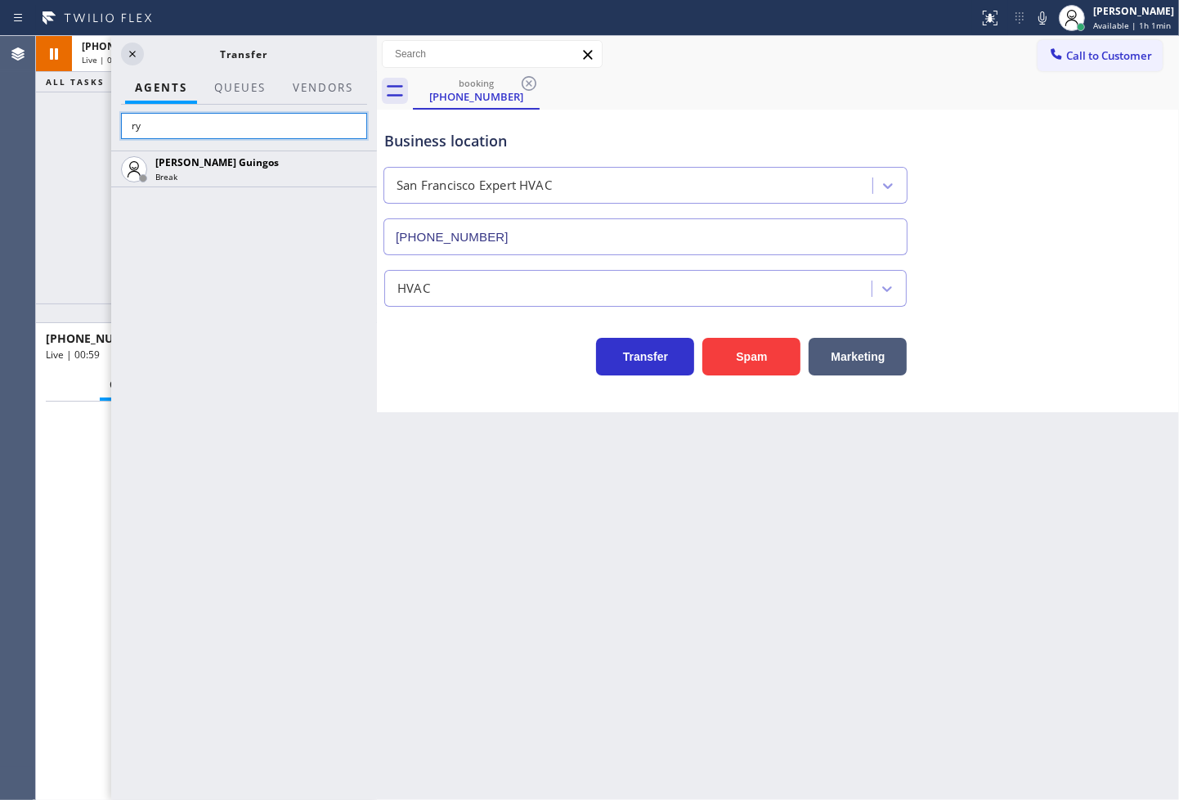
type input "r"
type input "mic"
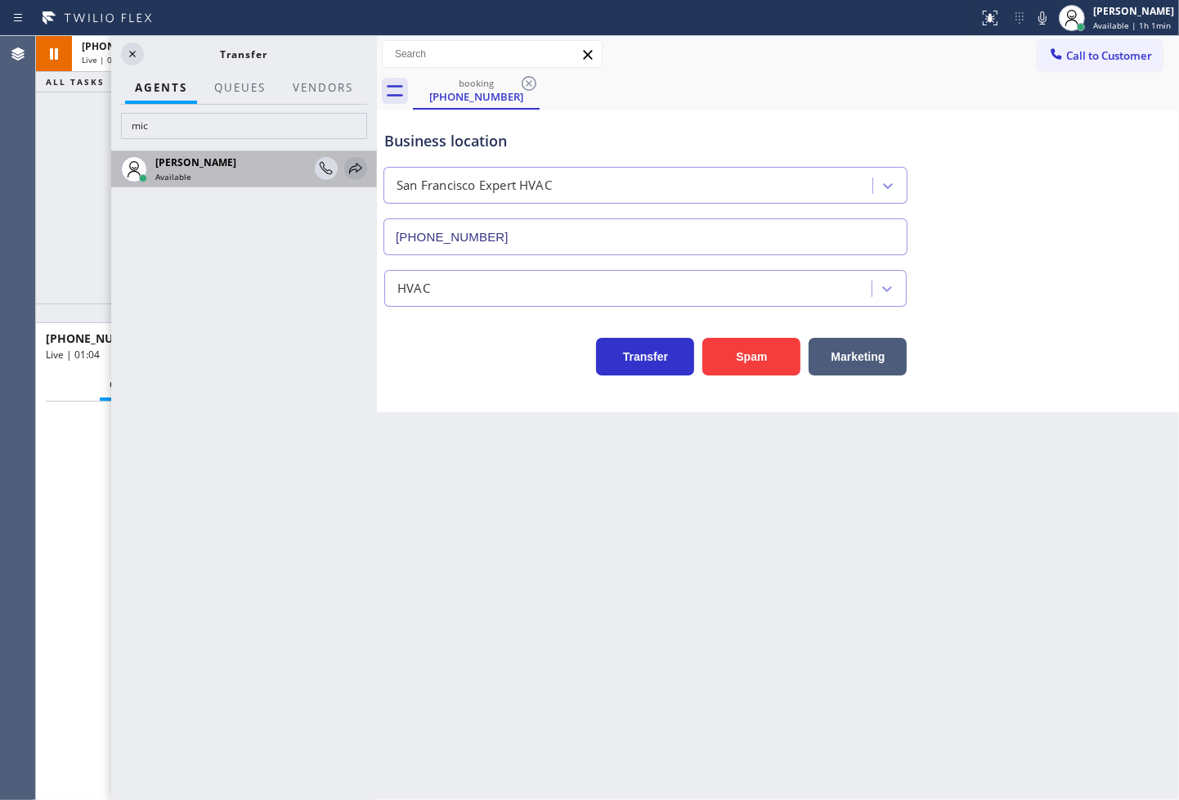
click at [350, 166] on icon at bounding box center [356, 169] width 20 height 20
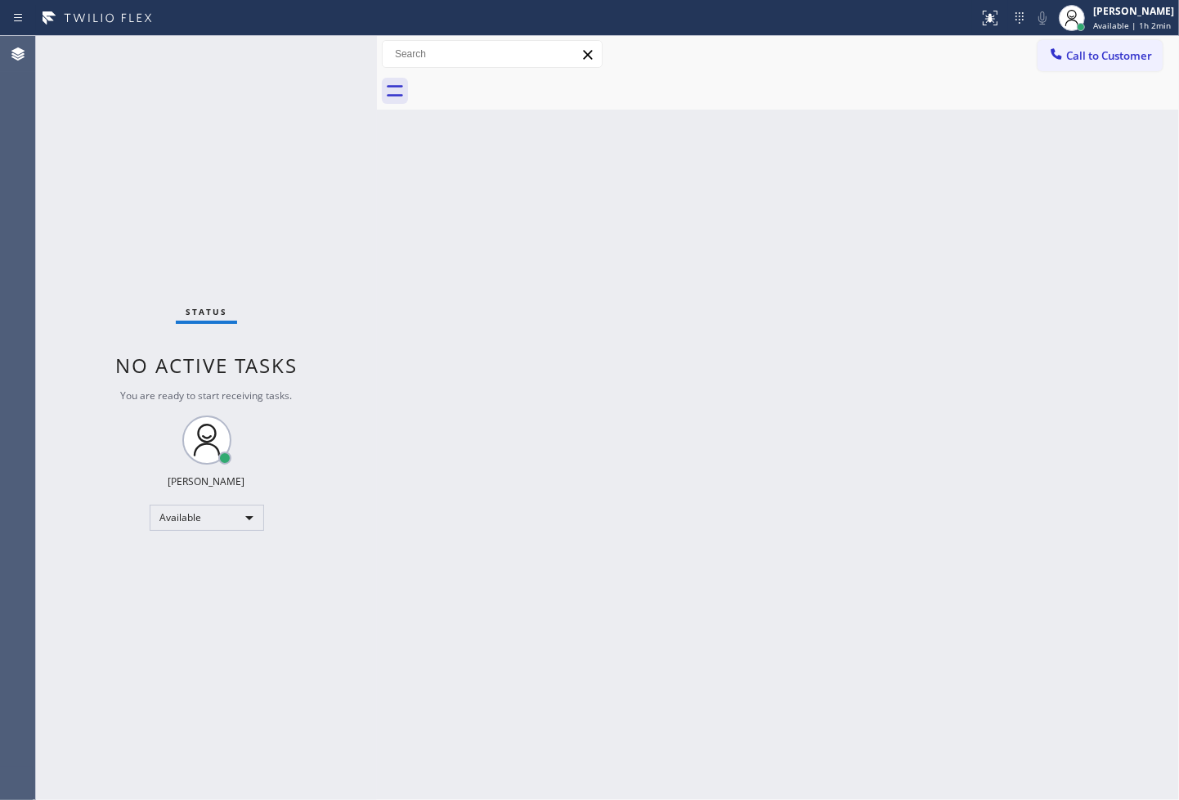
click at [314, 52] on div "Status No active tasks You are ready to start receiving tasks. [PERSON_NAME]" at bounding box center [206, 418] width 341 height 764
click at [136, 245] on div "Status No active tasks You are ready to start receiving tasks. [PERSON_NAME]" at bounding box center [206, 418] width 341 height 764
click at [316, 43] on div "Status No active tasks You are ready to start receiving tasks. [PERSON_NAME]" at bounding box center [206, 418] width 341 height 764
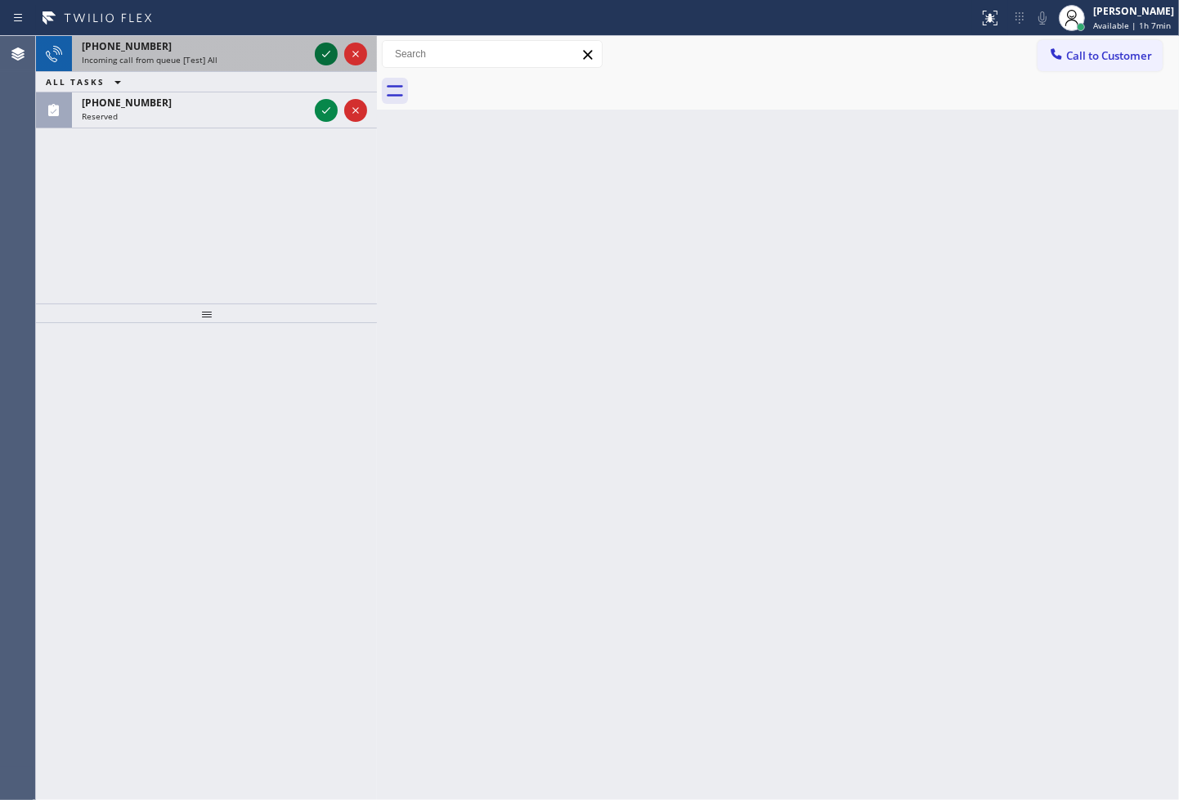
click at [325, 52] on icon at bounding box center [326, 54] width 20 height 20
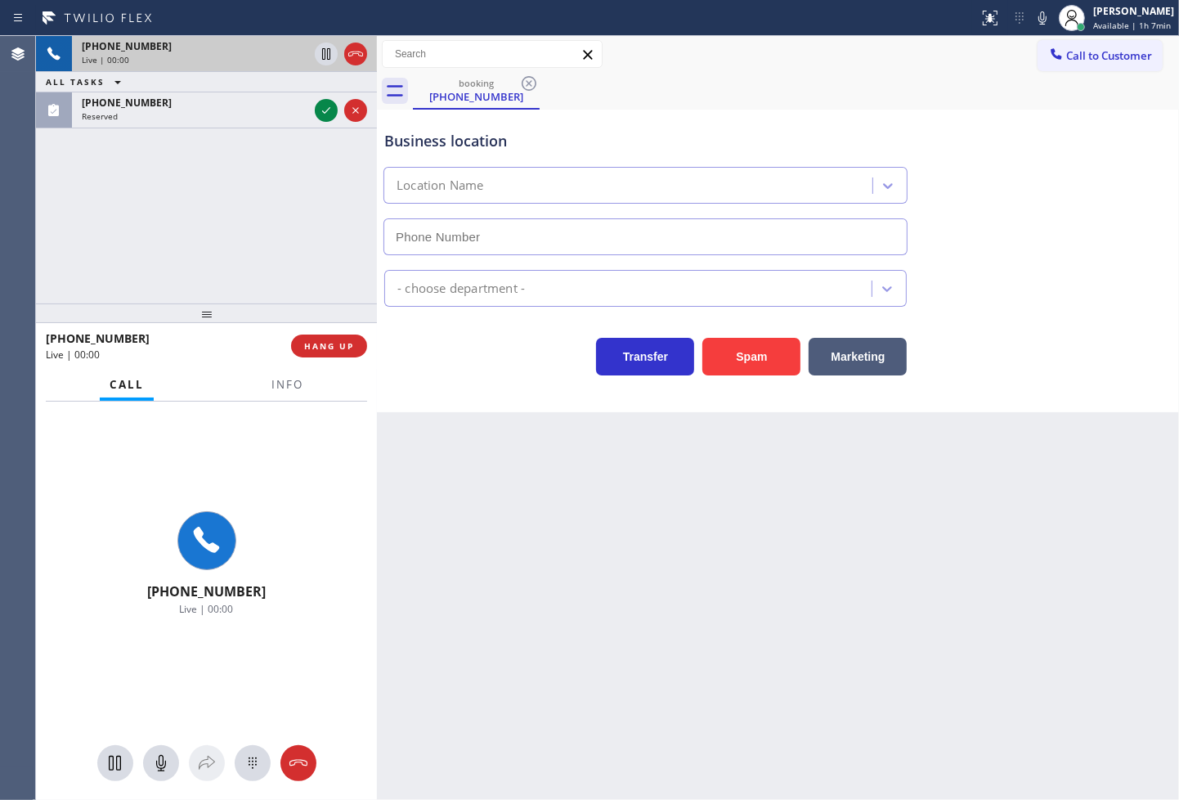
type input "[PHONE_NUMBER]"
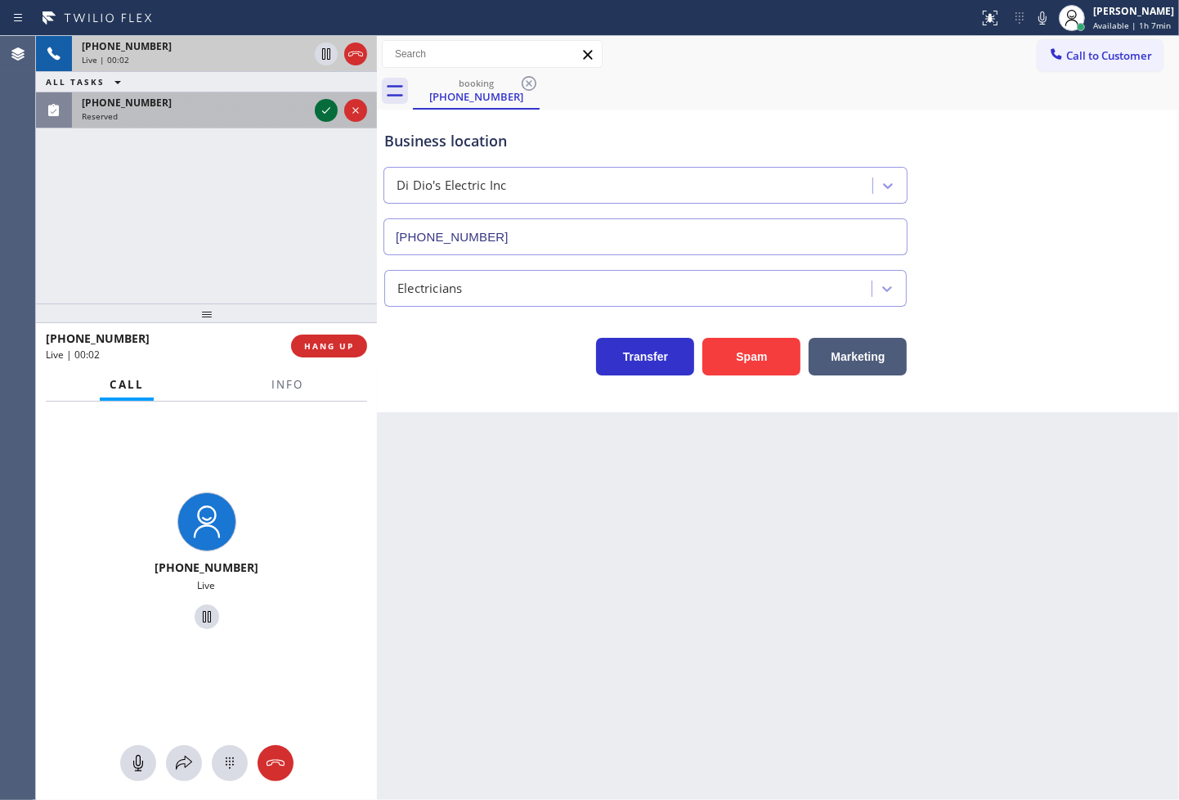
click at [328, 110] on icon at bounding box center [326, 111] width 20 height 20
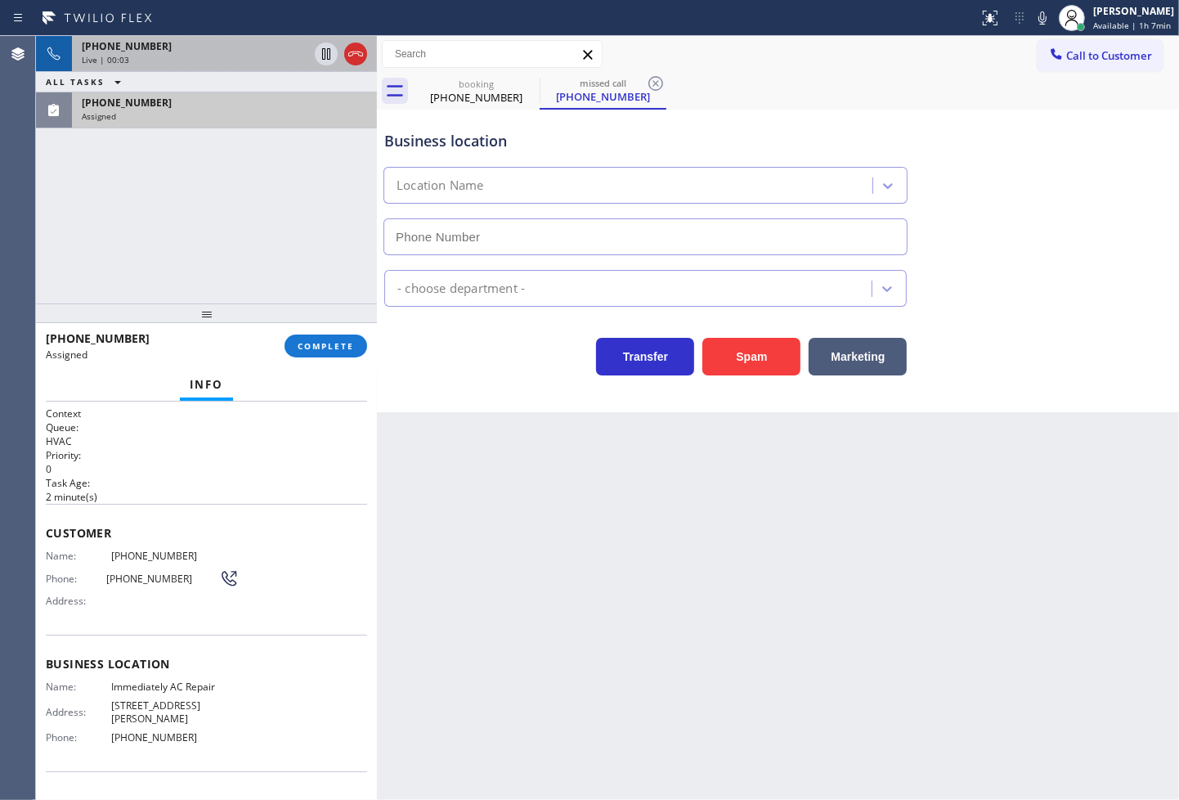
type input "[PHONE_NUMBER]"
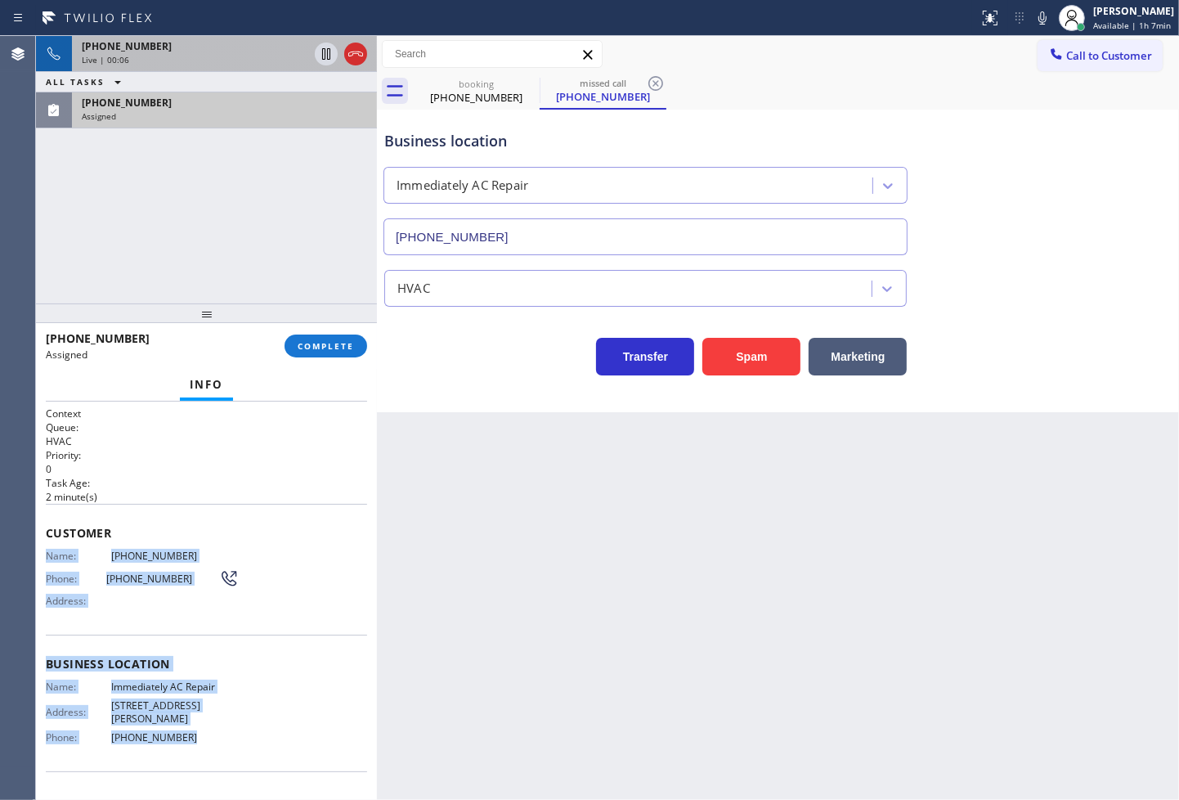
drag, startPoint x: 43, startPoint y: 554, endPoint x: 221, endPoint y: 720, distance: 243.0
click at [221, 720] on div "Context Queue: HVAC Priority: 0 Task Age: [DEMOGRAPHIC_DATA] minute(s) Customer…" at bounding box center [206, 601] width 341 height 399
copy div "Name: [PHONE_NUMBER] Phone: [PHONE_NUMBER] Address: Business location Name: Imm…"
click at [321, 352] on button "COMPLETE" at bounding box center [326, 345] width 83 height 23
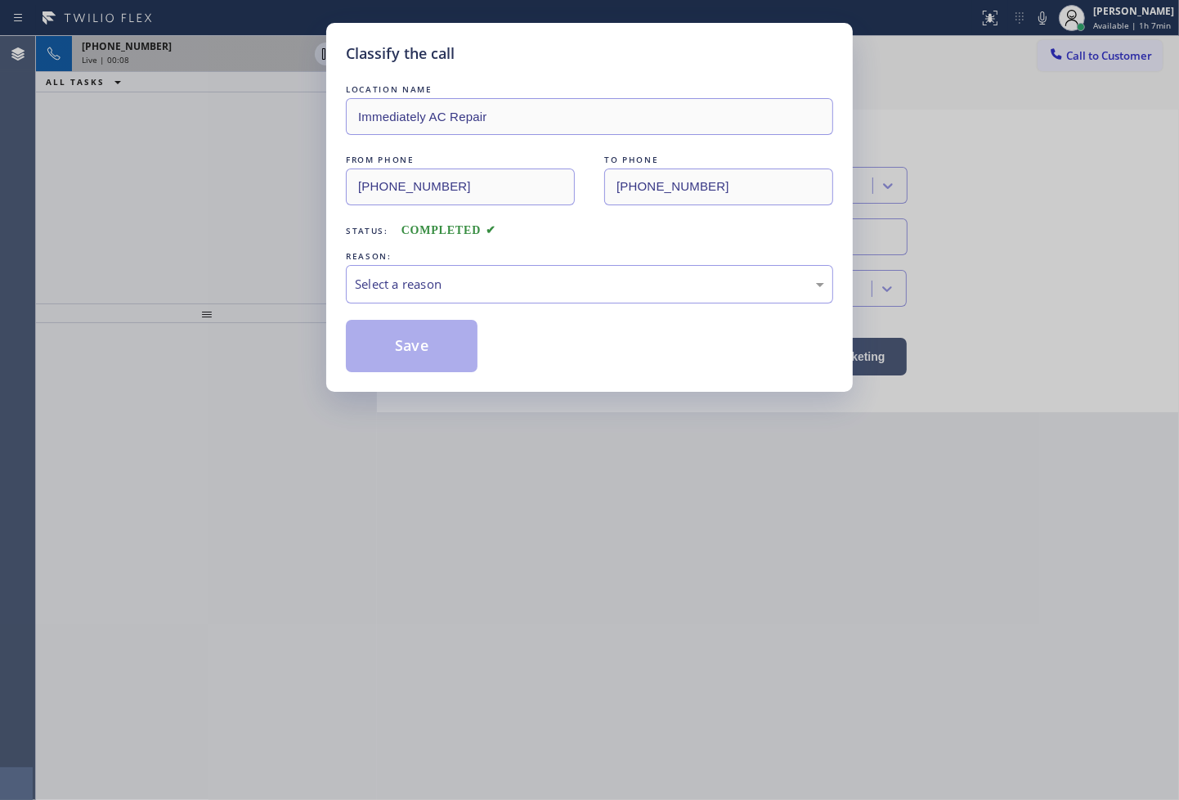
click at [489, 289] on div "Select a reason" at bounding box center [589, 284] width 469 height 19
click at [424, 348] on button "Save" at bounding box center [412, 346] width 132 height 52
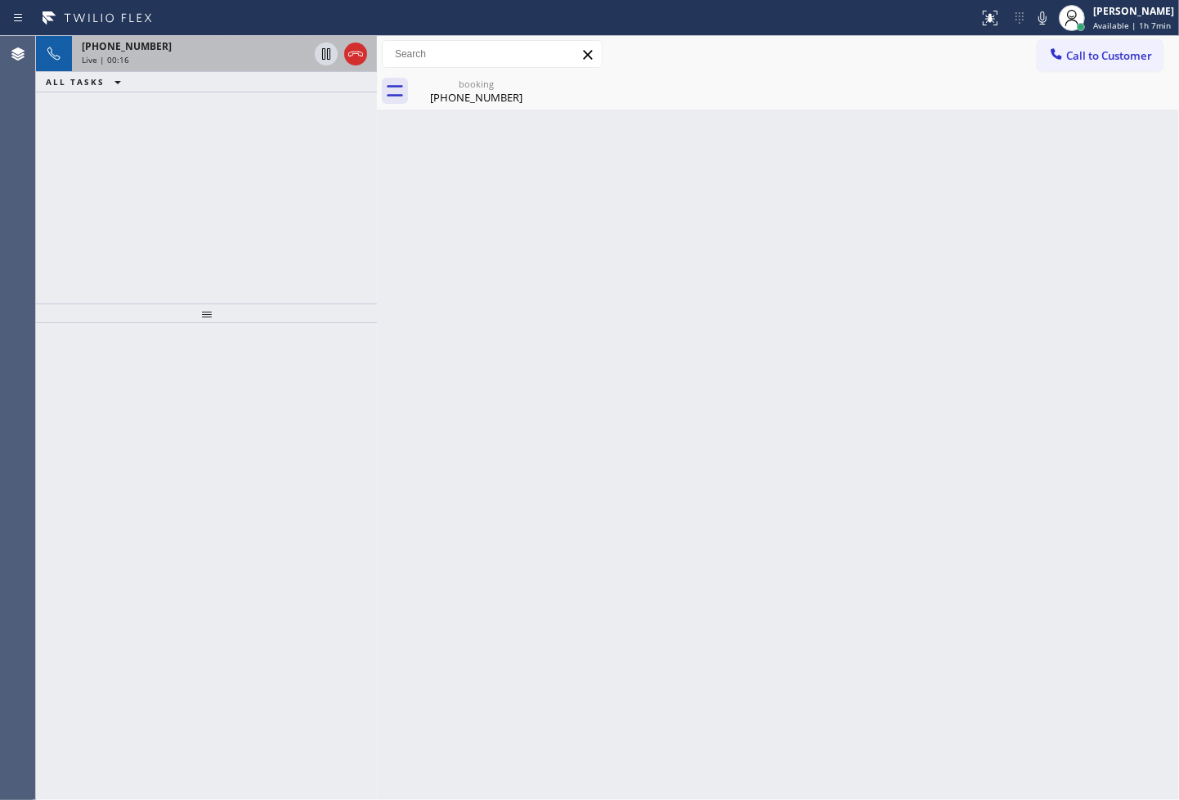
drag, startPoint x: 155, startPoint y: 195, endPoint x: 143, endPoint y: 162, distance: 34.9
click at [155, 195] on div "[PHONE_NUMBER] Live | 00:16 ALL TASKS ALL TASKS ACTIVE TASKS TASKS IN WRAP UP" at bounding box center [206, 169] width 341 height 267
click at [273, 52] on div "[PHONE_NUMBER]" at bounding box center [195, 46] width 227 height 14
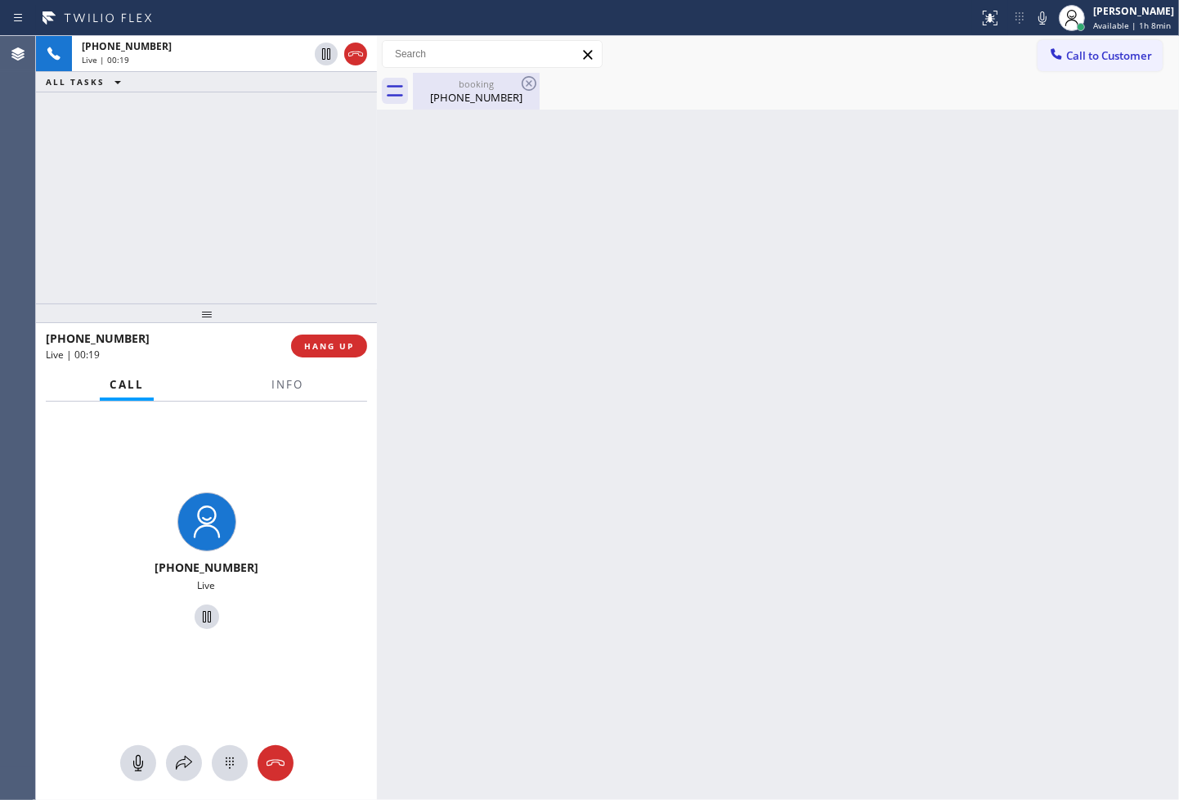
click at [459, 83] on div "booking" at bounding box center [476, 84] width 123 height 12
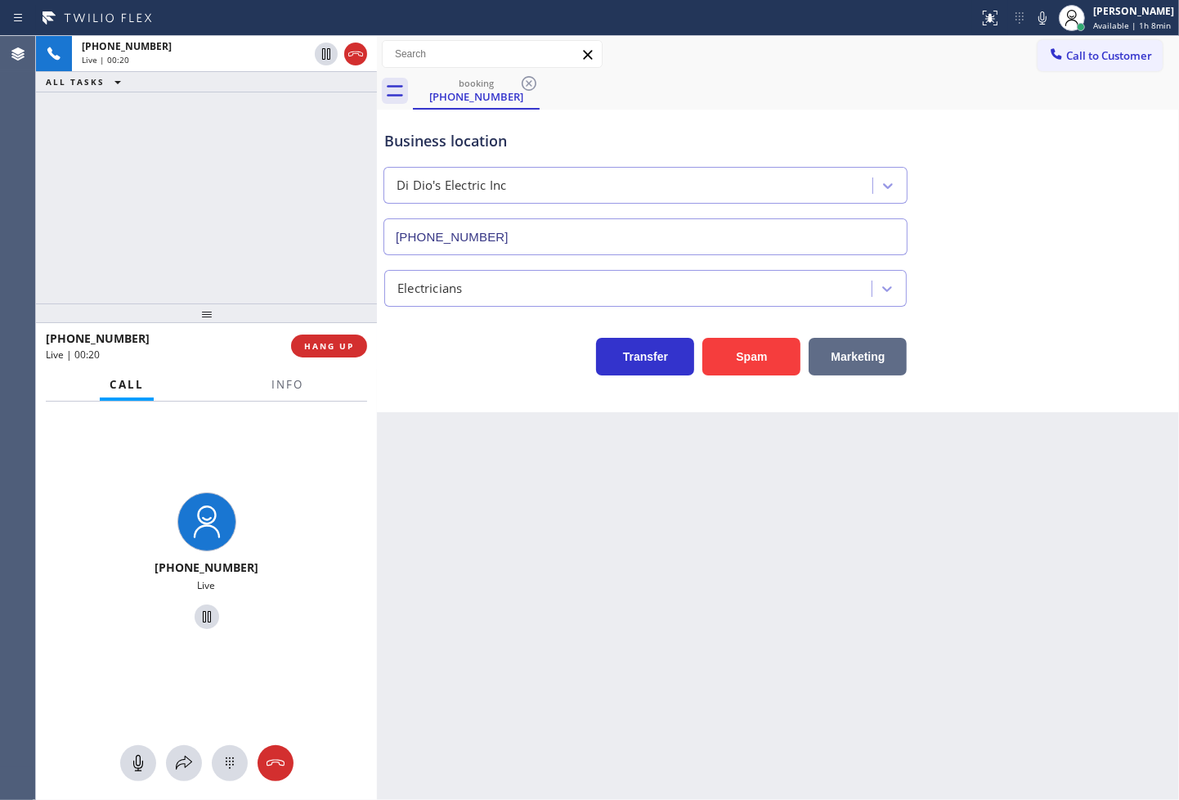
click at [885, 353] on button "Marketing" at bounding box center [858, 357] width 98 height 38
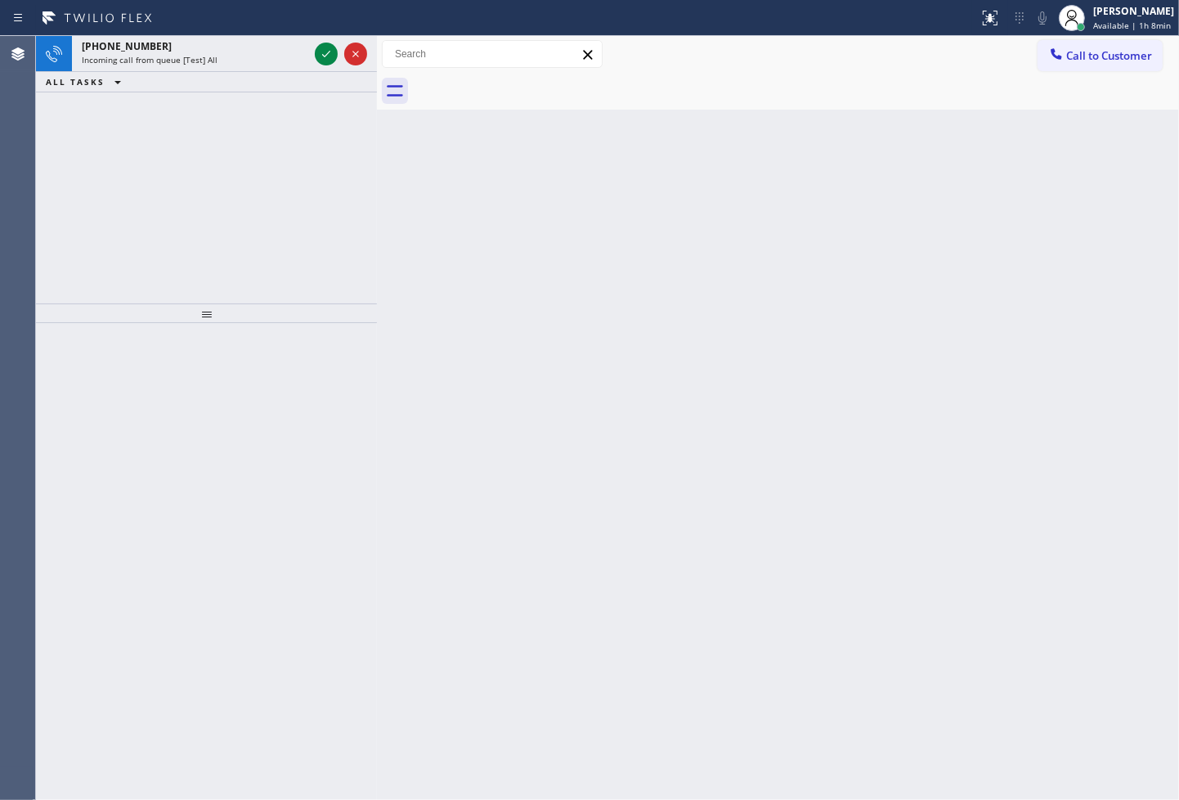
click at [92, 183] on div "[PHONE_NUMBER] Incoming call from queue [Test] All ALL TASKS ALL TASKS ACTIVE T…" at bounding box center [206, 169] width 341 height 267
click at [321, 41] on div at bounding box center [341, 54] width 59 height 36
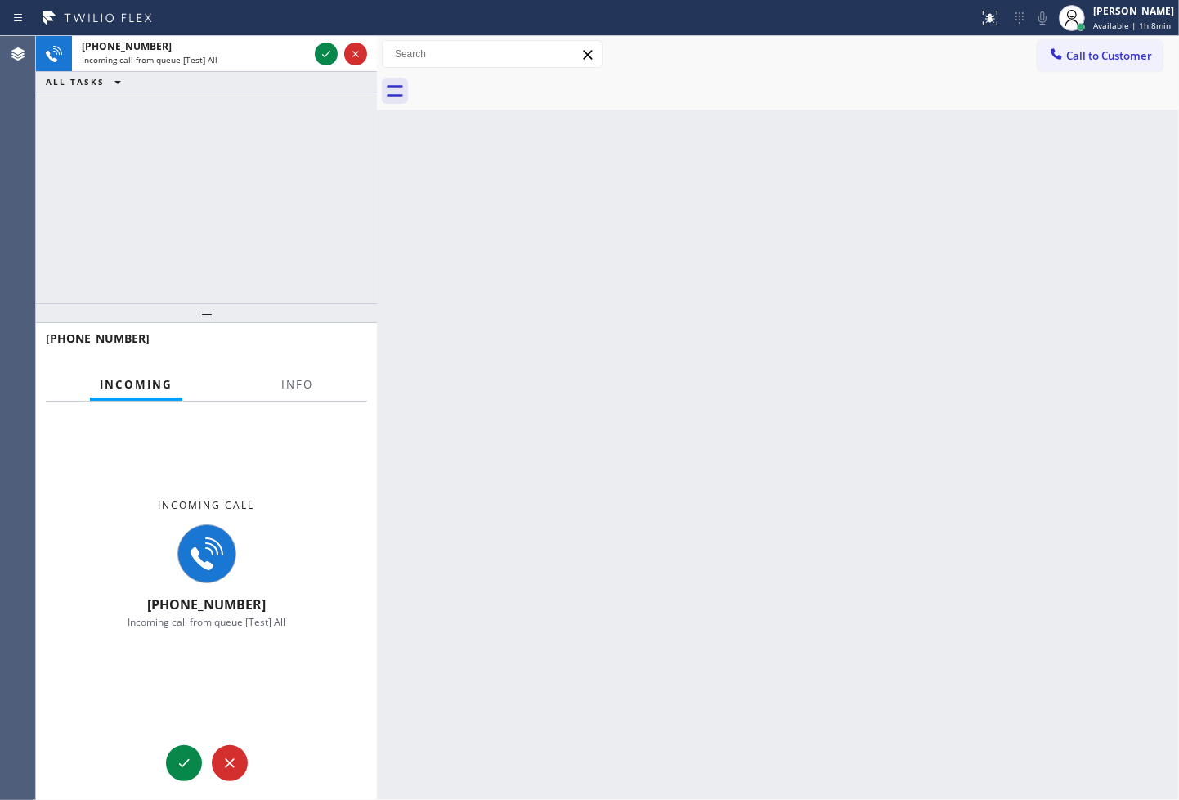
click at [321, 41] on div at bounding box center [341, 54] width 59 height 36
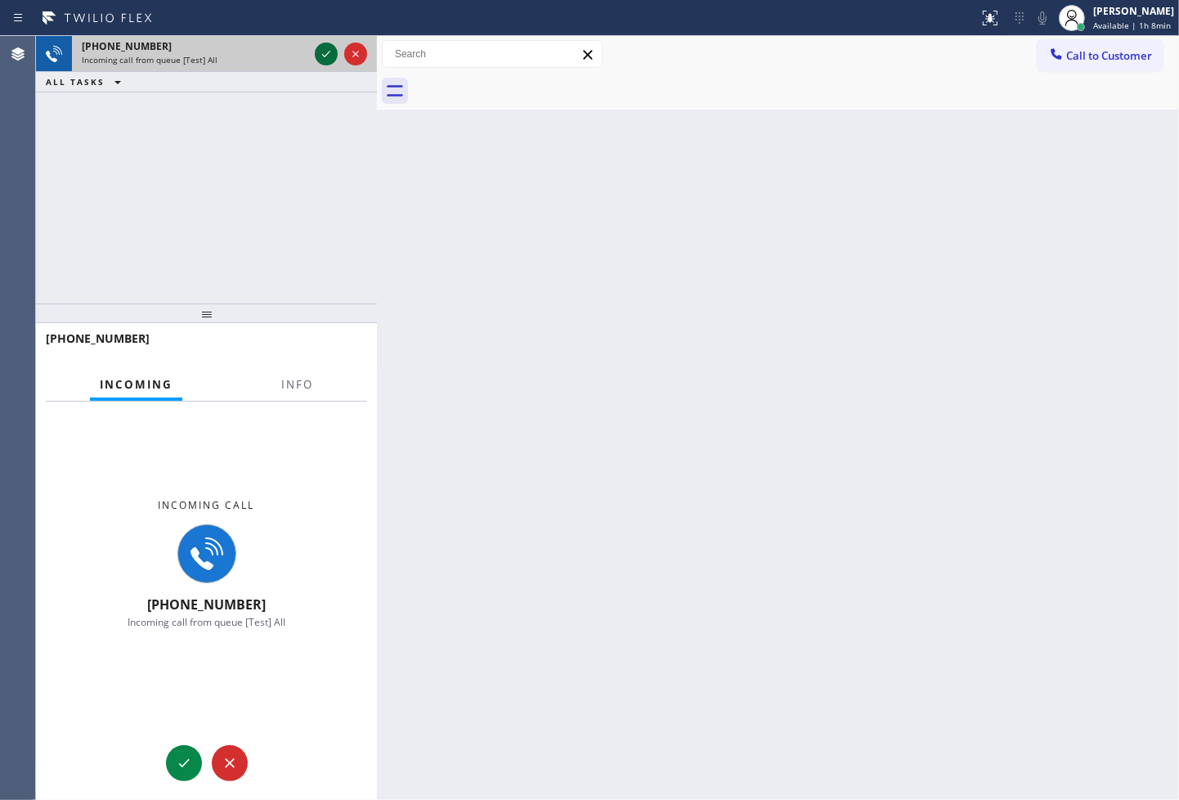
click at [325, 56] on icon at bounding box center [326, 54] width 20 height 20
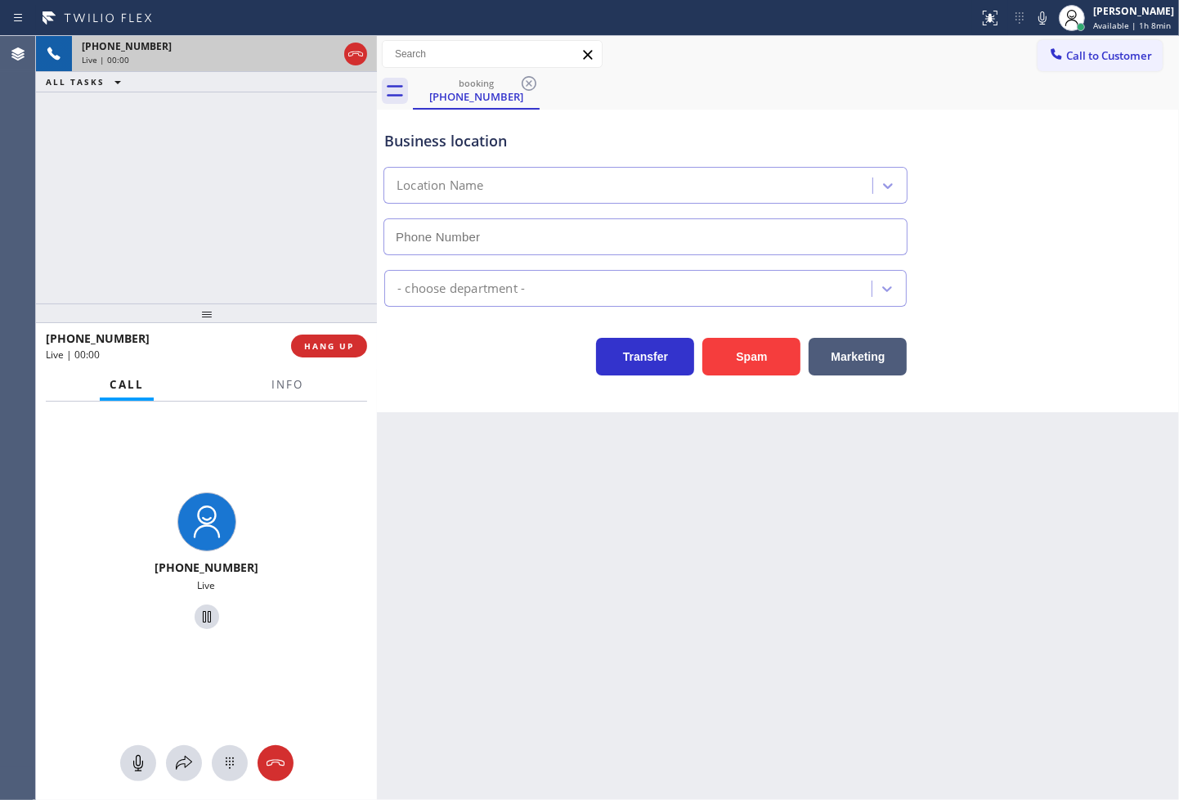
type input "[PHONE_NUMBER]"
click at [289, 207] on div "[PHONE_NUMBER] Live | 00:05 ALL TASKS ALL TASKS ACTIVE TASKS TASKS IN WRAP UP" at bounding box center [206, 169] width 341 height 267
click at [417, 336] on div "Transfer Spam Marketing" at bounding box center [645, 353] width 529 height 46
click at [218, 223] on div "[PHONE_NUMBER] Live | 00:07 ALL TASKS ALL TASKS ACTIVE TASKS TASKS IN WRAP UP" at bounding box center [206, 169] width 341 height 267
click at [447, 375] on div "Transfer Spam Marketing" at bounding box center [645, 353] width 529 height 46
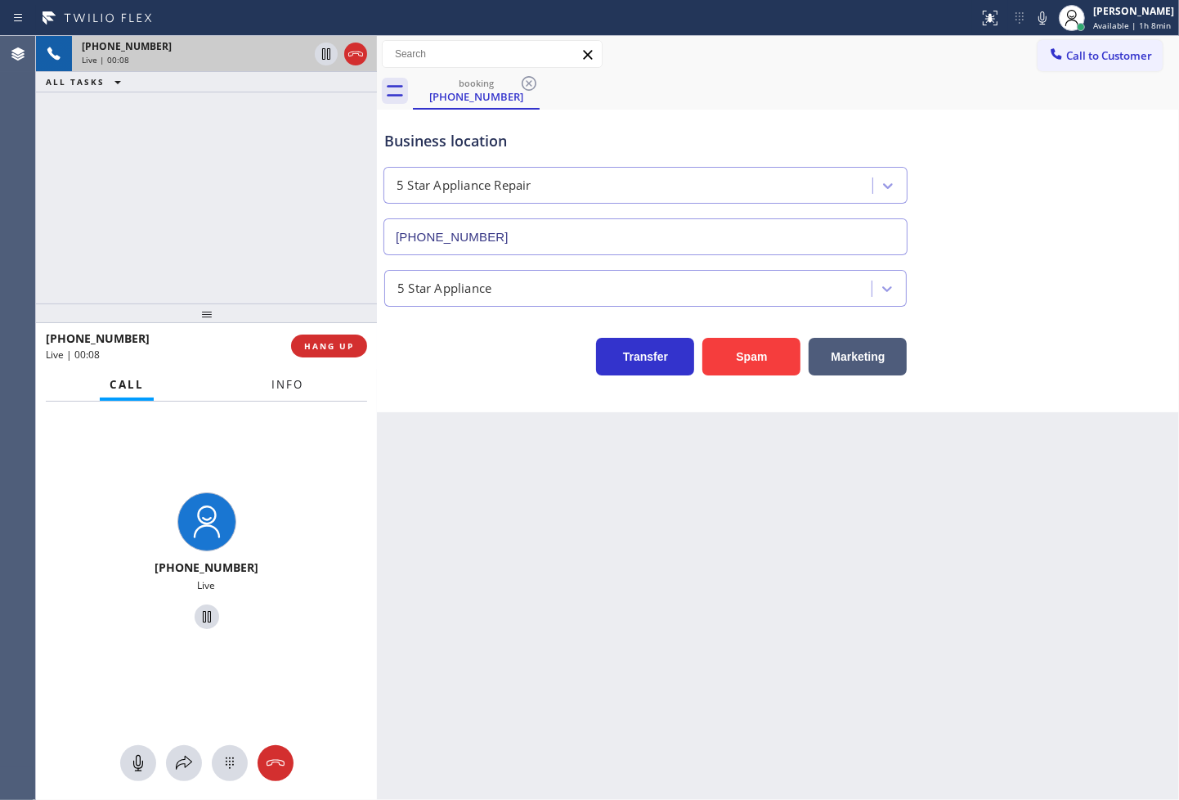
click at [292, 382] on span "Info" at bounding box center [288, 384] width 32 height 15
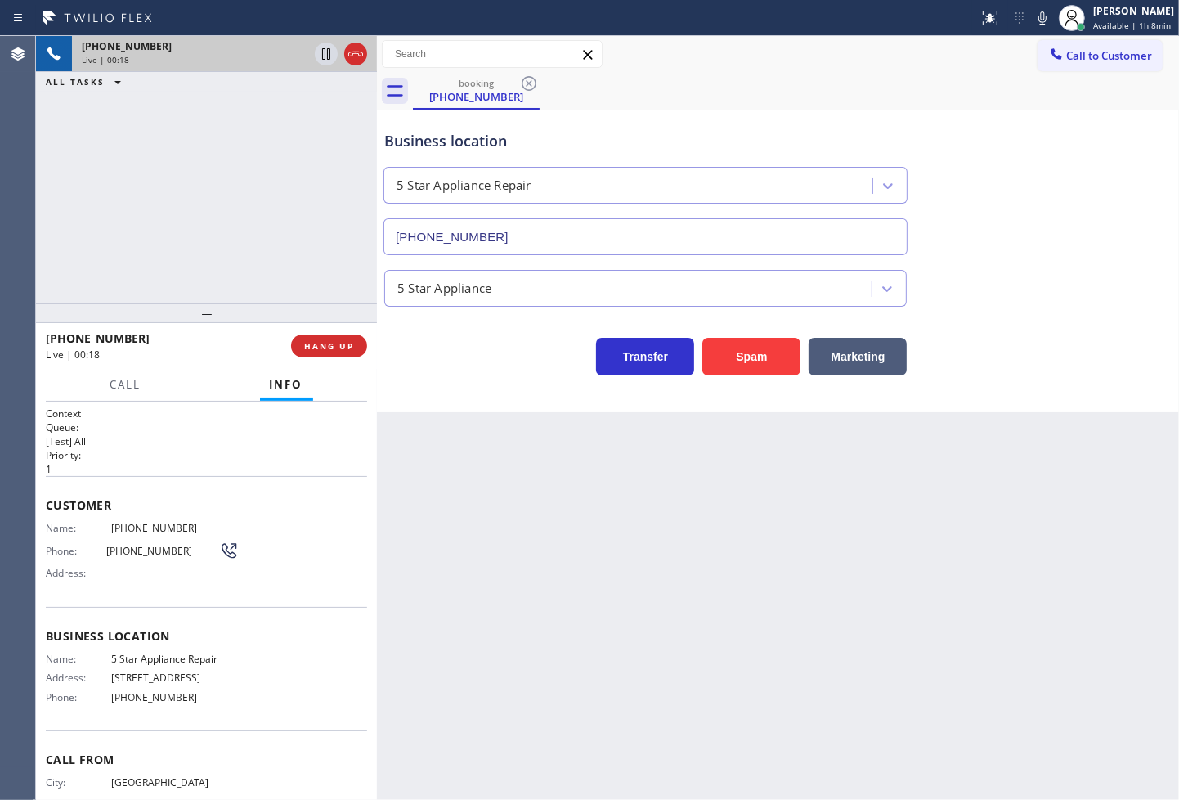
click at [144, 420] on h2 "Queue:" at bounding box center [206, 427] width 321 height 14
click at [123, 377] on span "Call" at bounding box center [125, 384] width 31 height 15
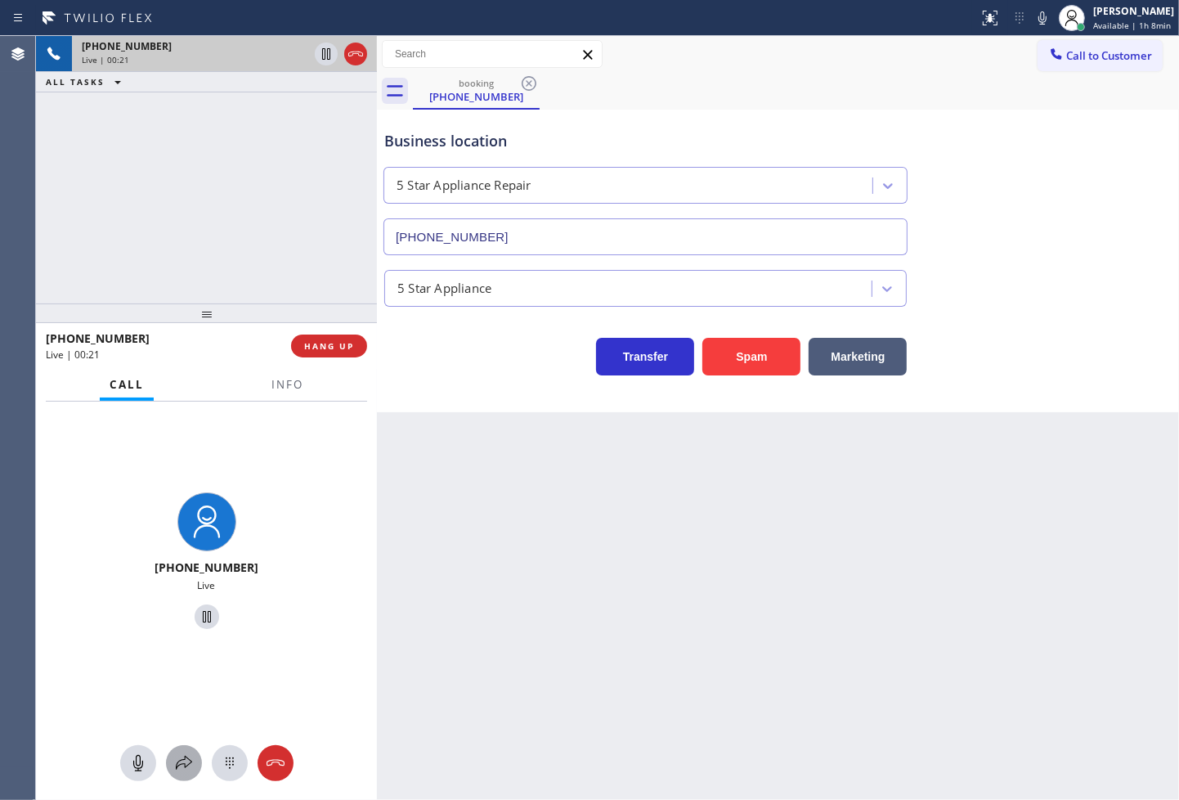
click at [183, 765] on icon at bounding box center [184, 763] width 20 height 20
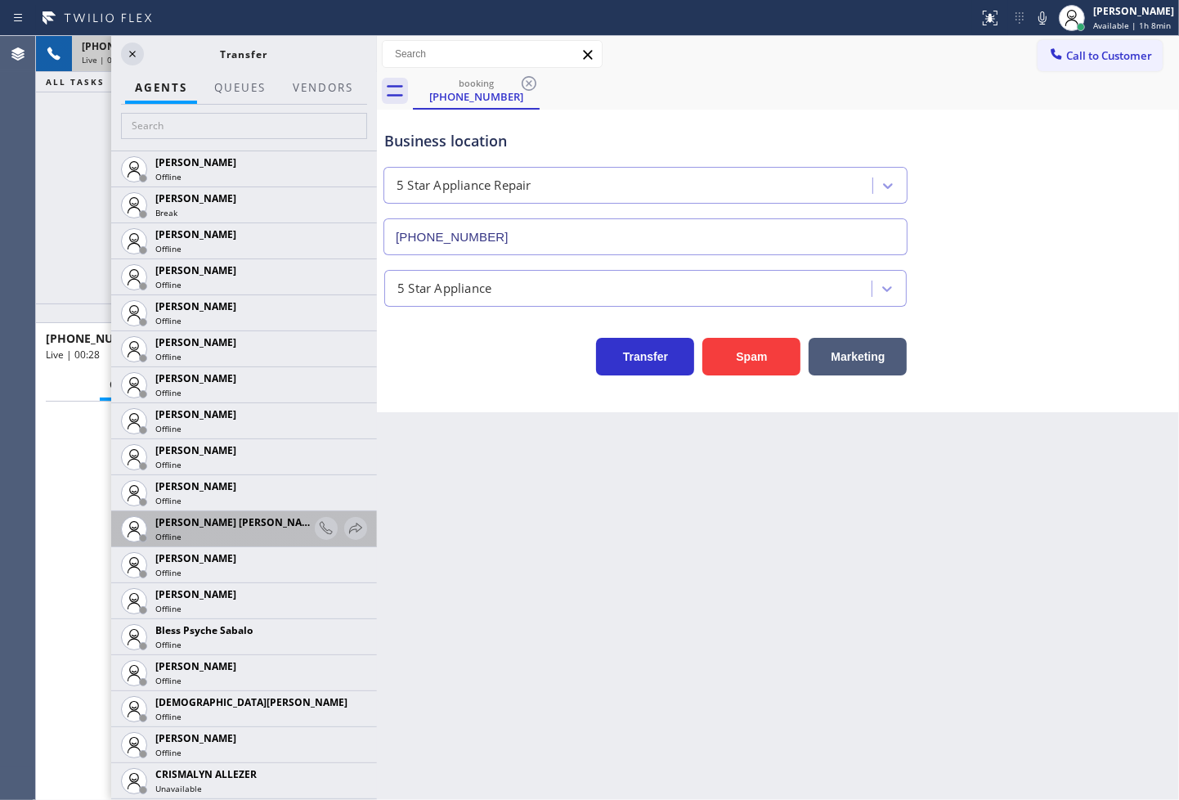
scroll to position [363, 0]
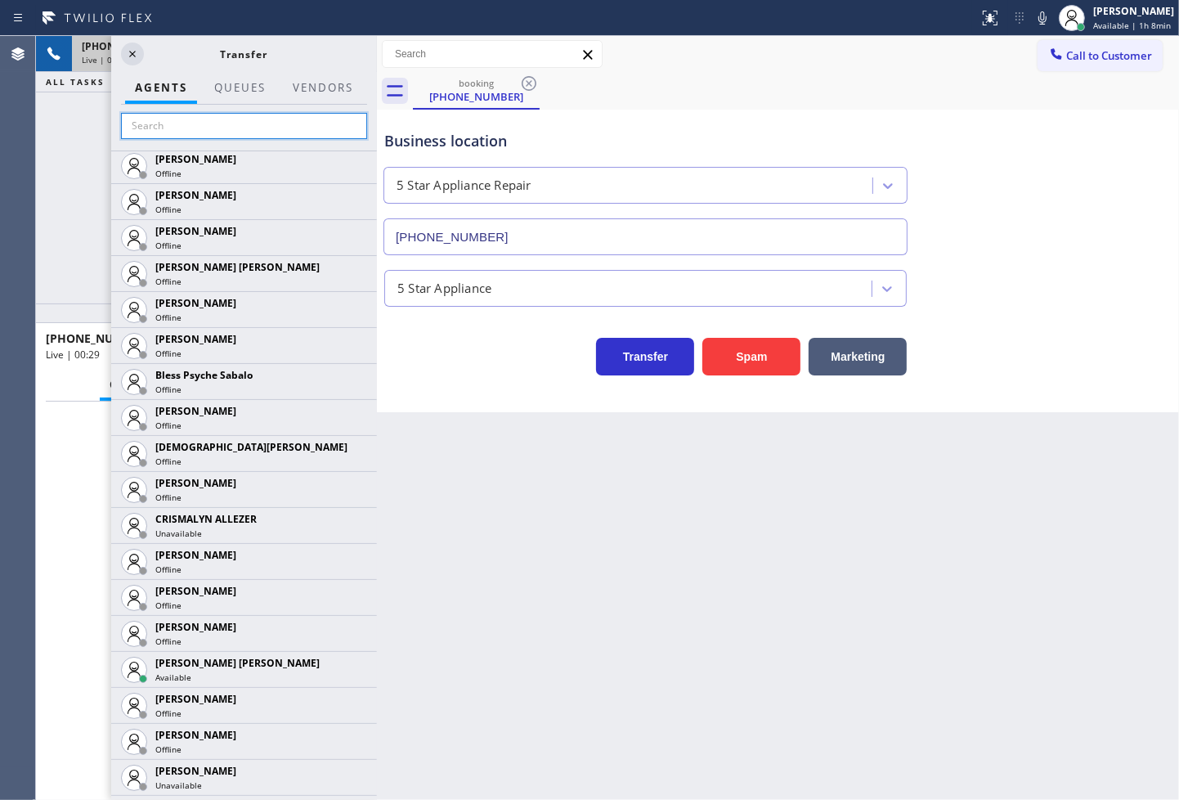
click at [211, 129] on input "text" at bounding box center [244, 126] width 246 height 26
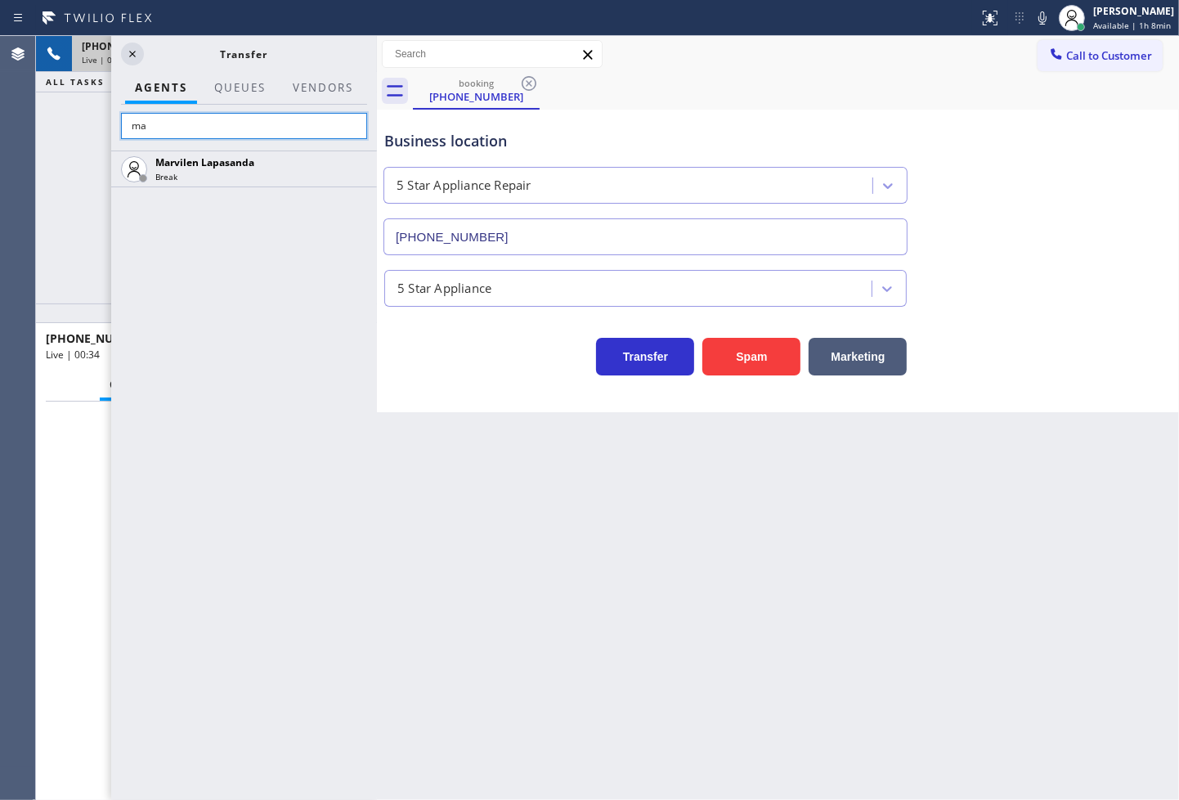
type input "m"
type input "ven"
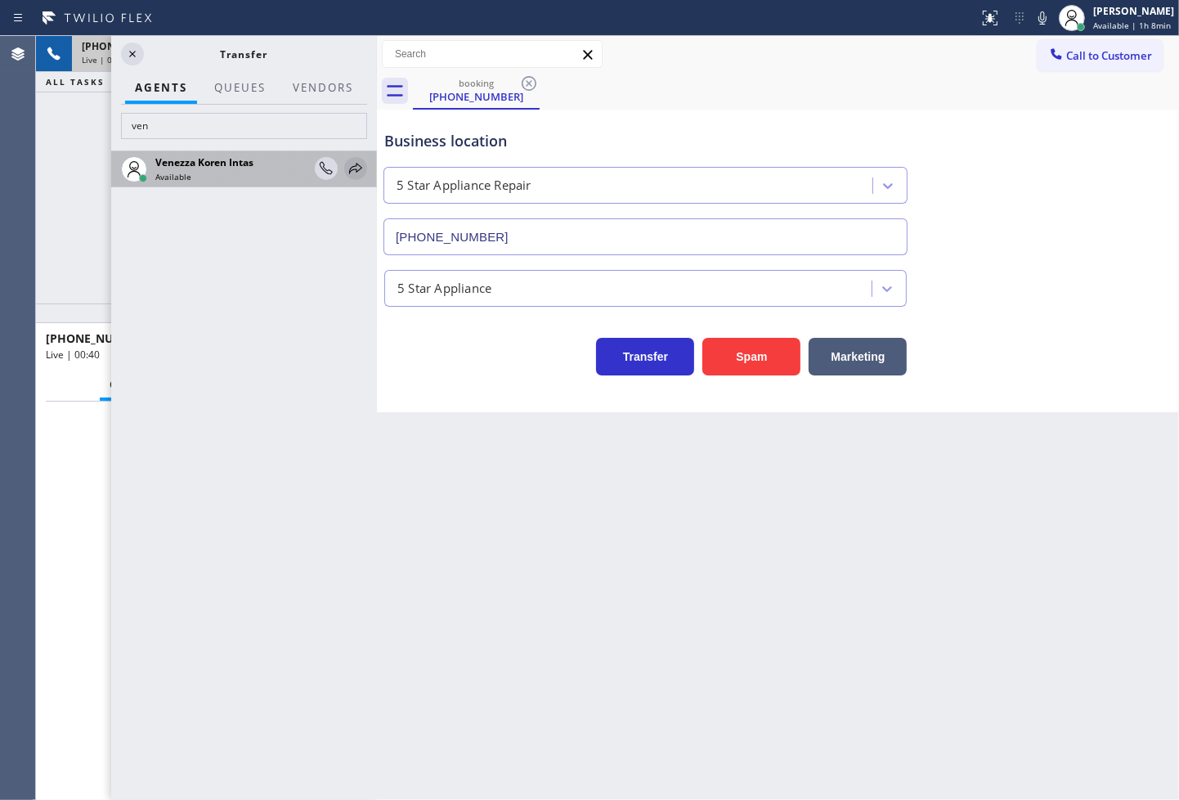
click at [357, 168] on icon at bounding box center [356, 169] width 20 height 20
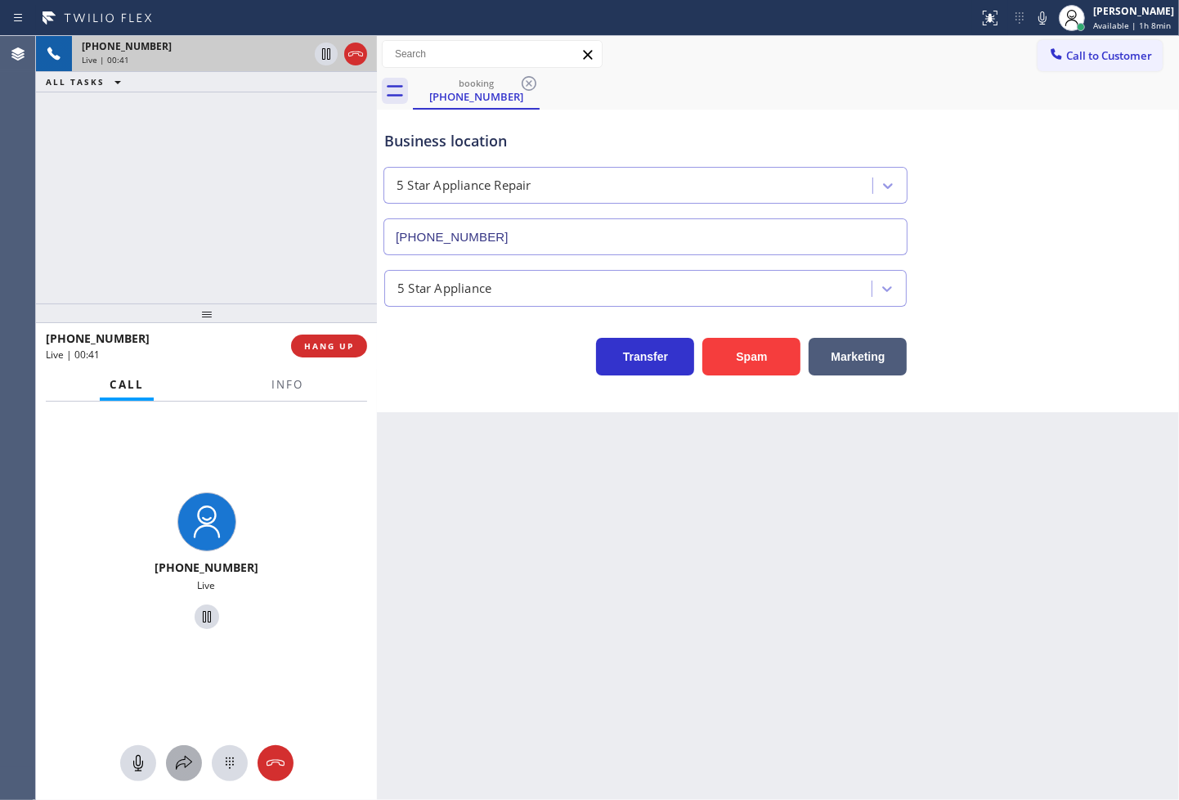
click at [174, 766] on icon at bounding box center [184, 763] width 20 height 20
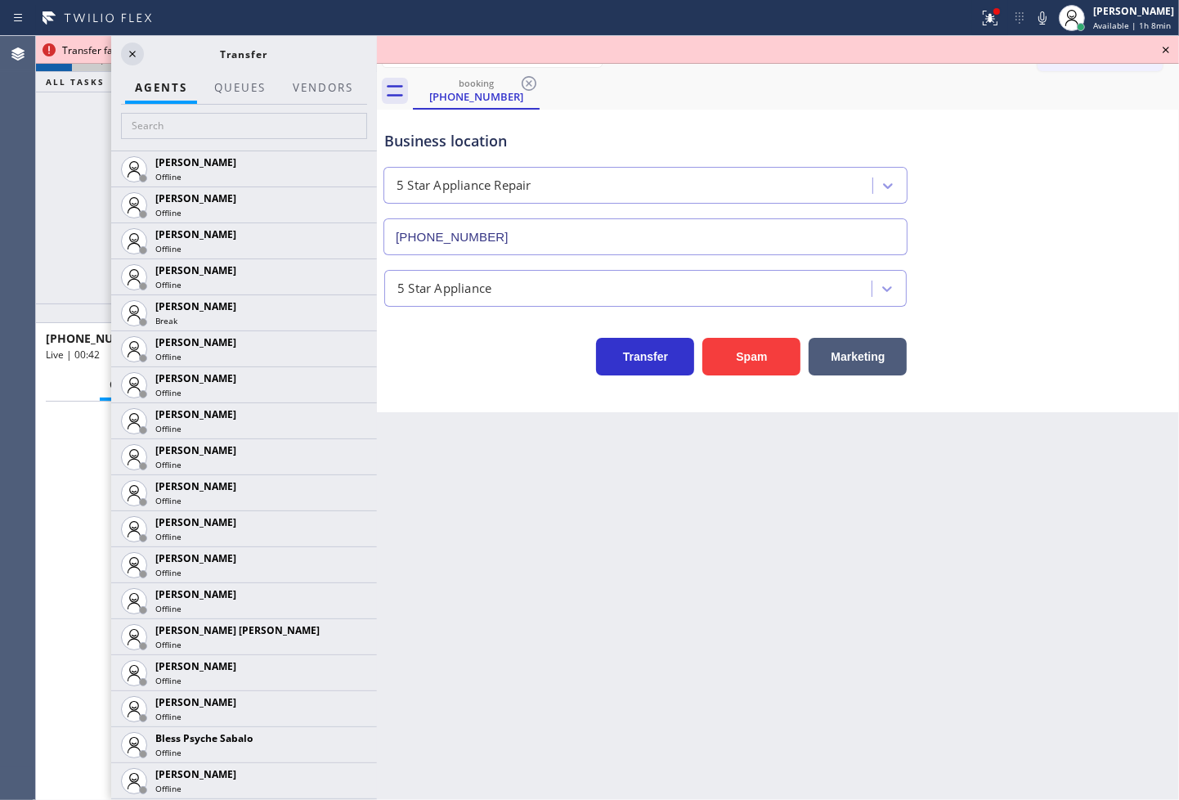
click at [146, 110] on div at bounding box center [244, 128] width 266 height 46
click at [150, 131] on input "text" at bounding box center [244, 126] width 246 height 26
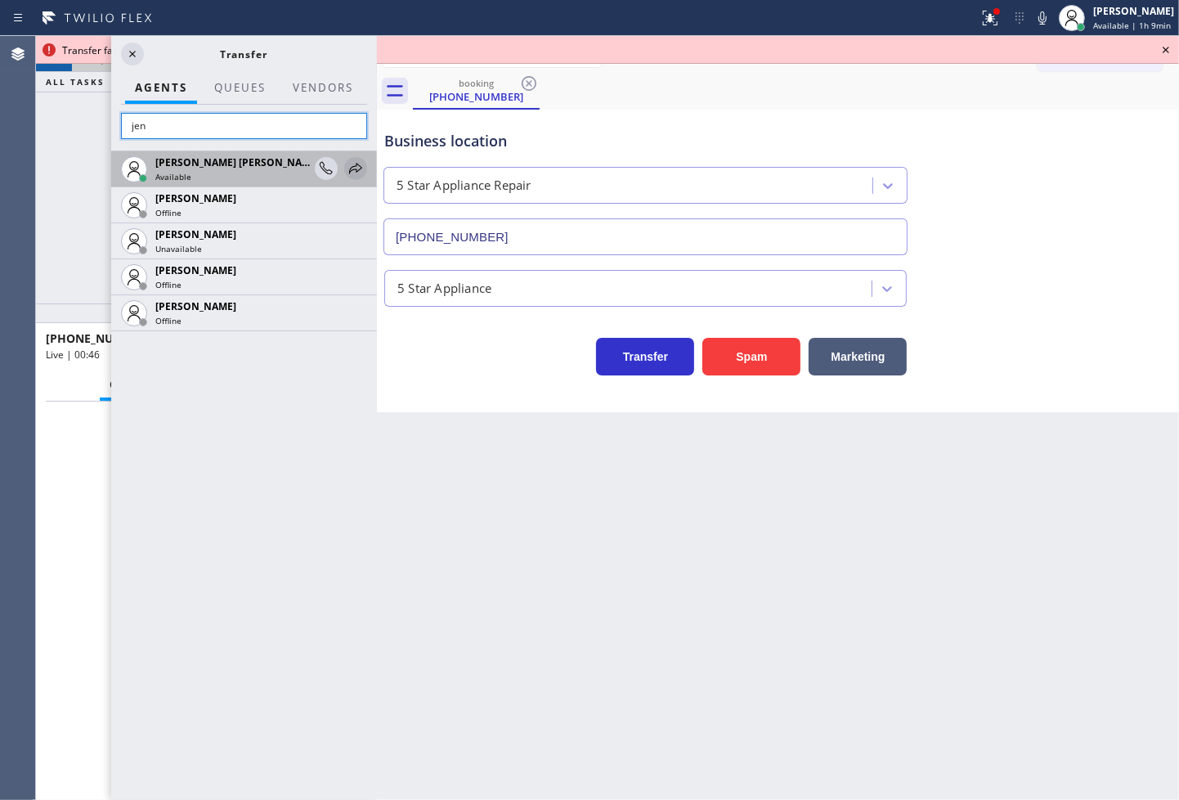
type input "jen"
click at [349, 168] on icon at bounding box center [356, 169] width 20 height 20
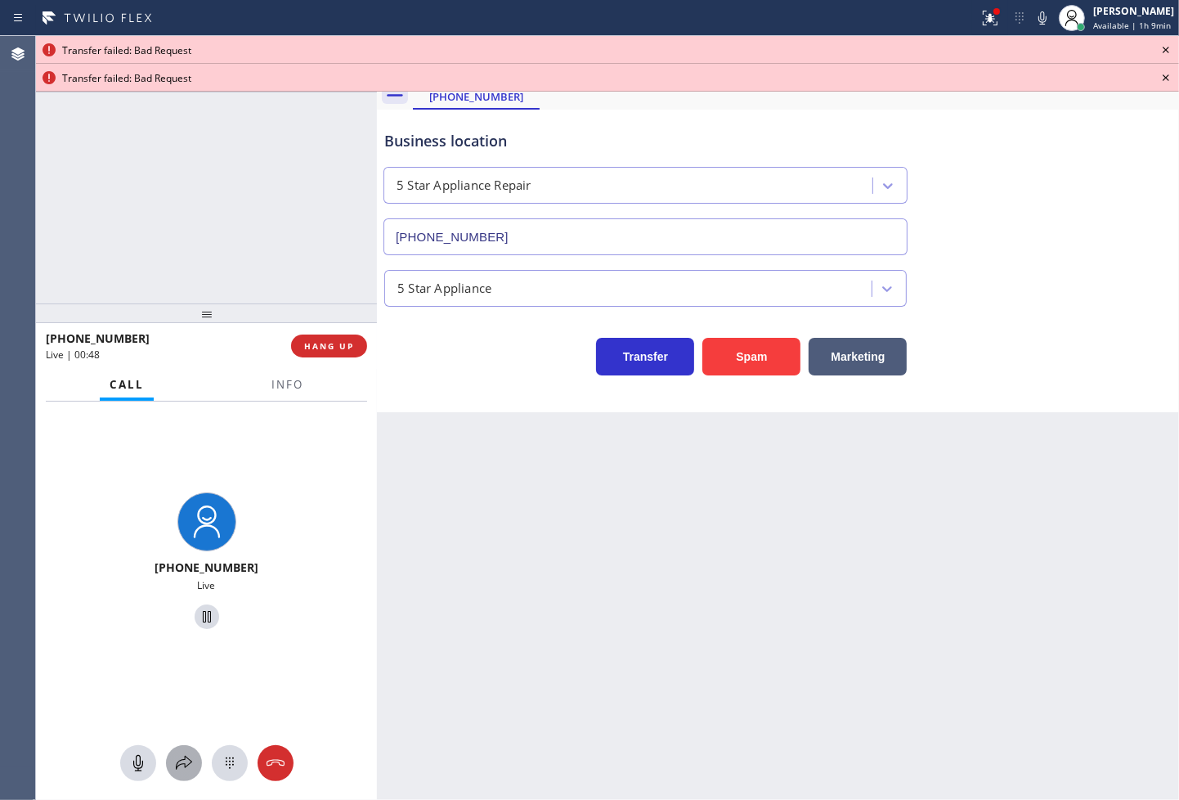
click at [178, 750] on button at bounding box center [184, 763] width 36 height 36
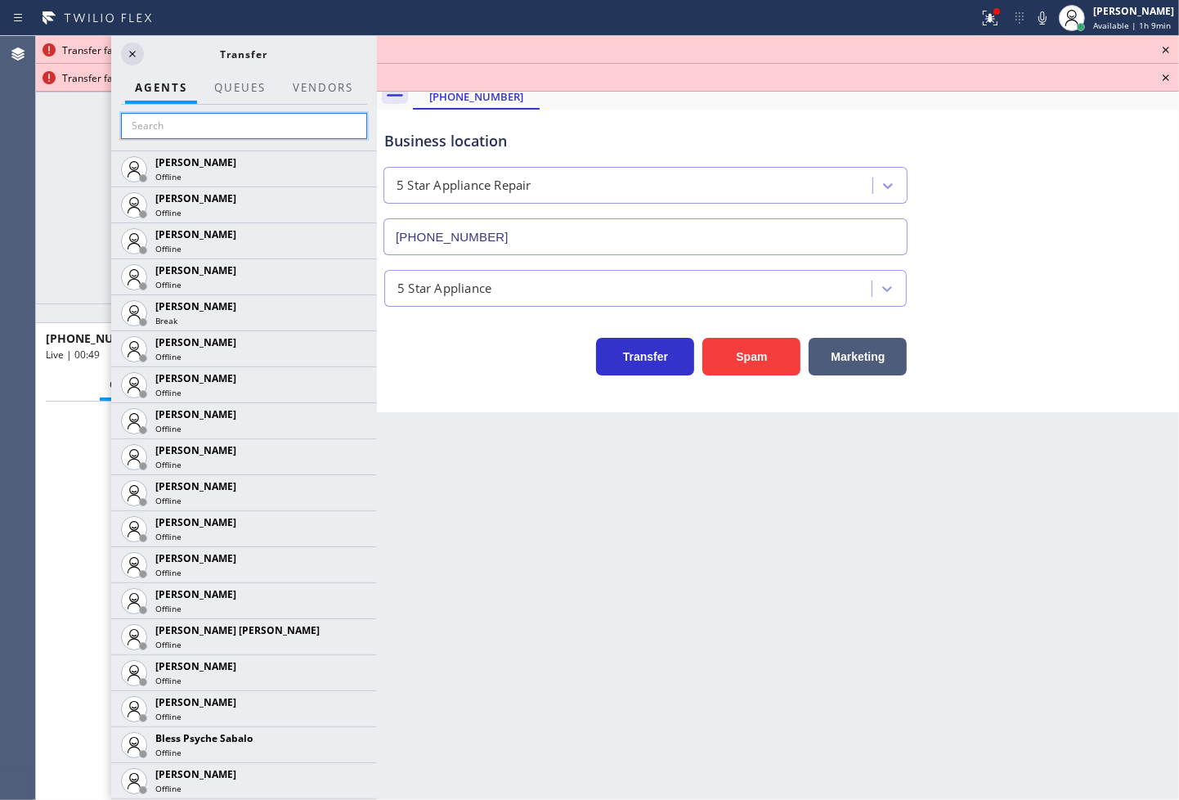
click at [185, 126] on input "text" at bounding box center [244, 126] width 246 height 26
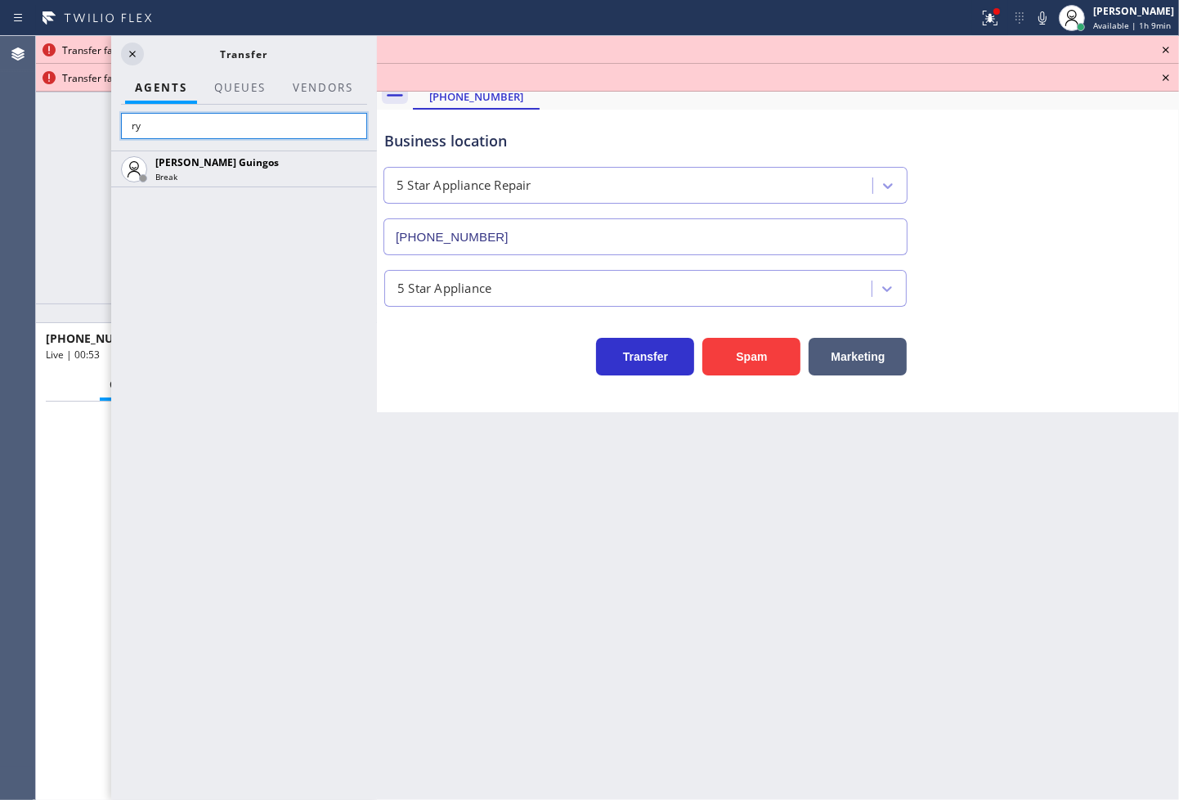
type input "r"
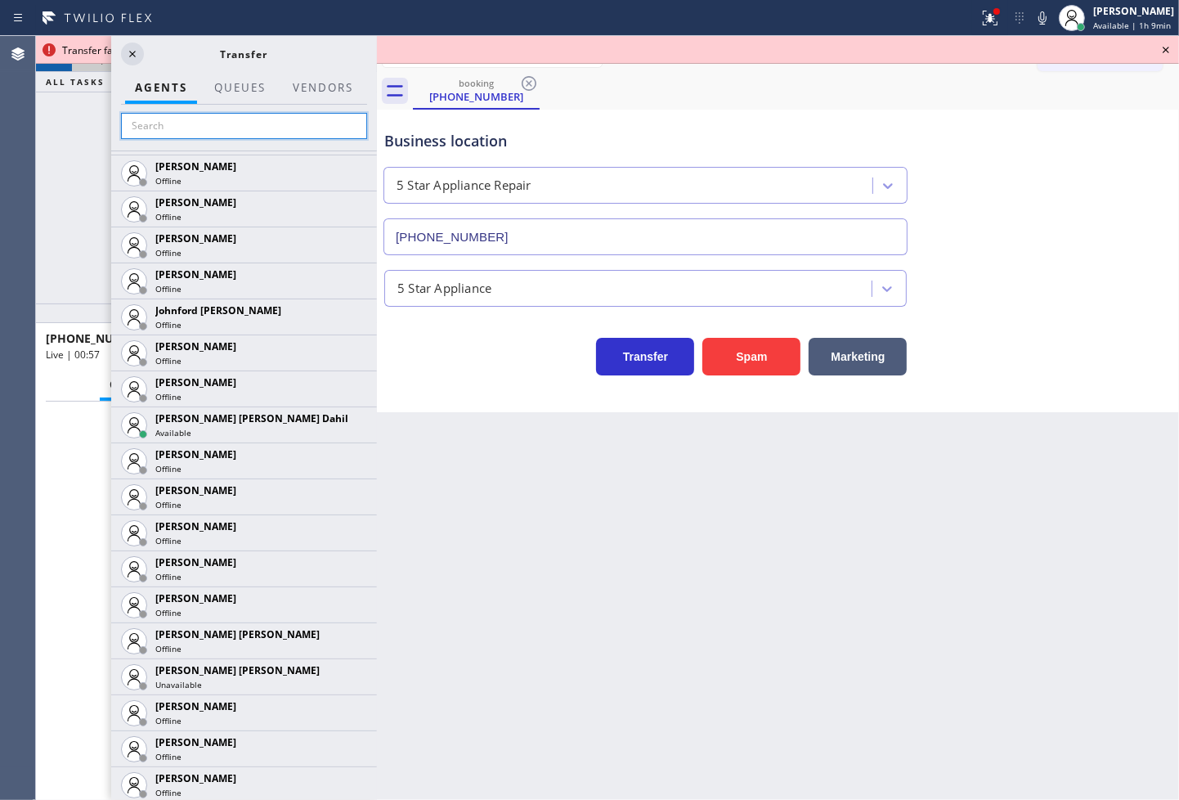
scroll to position [1636, 0]
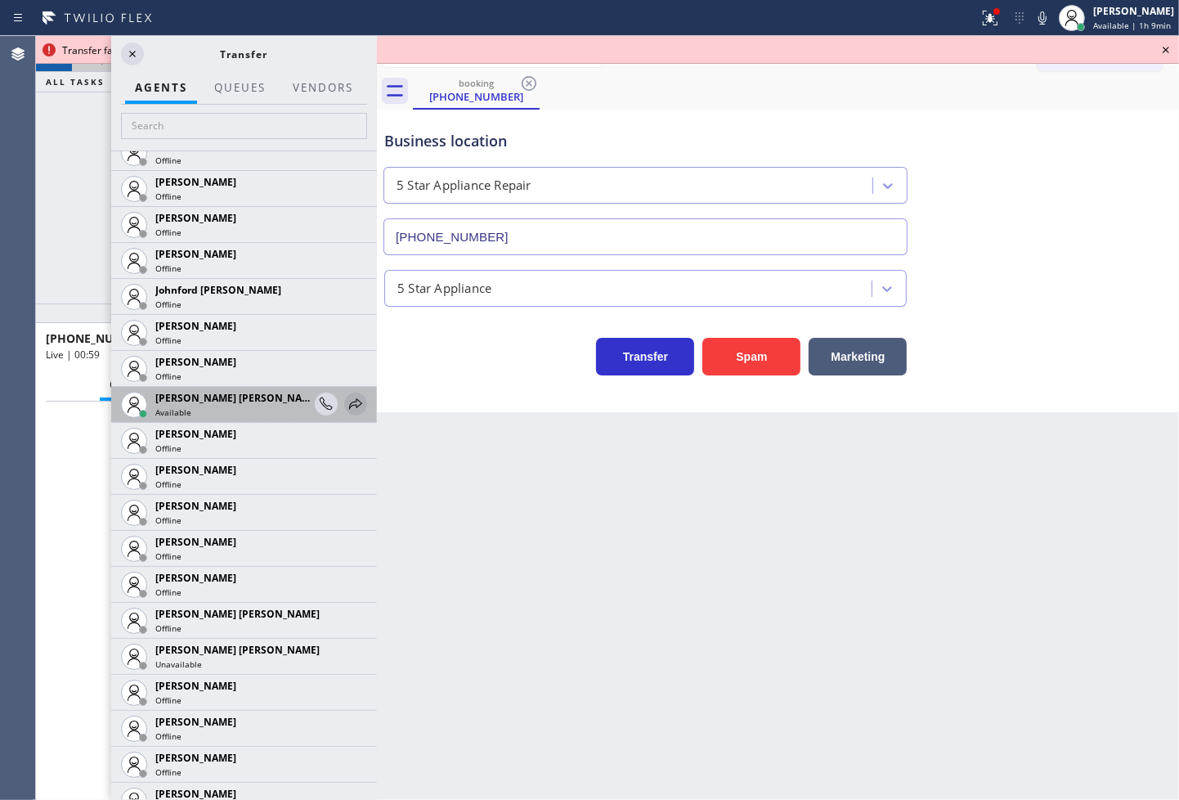
click at [346, 401] on icon at bounding box center [356, 404] width 20 height 20
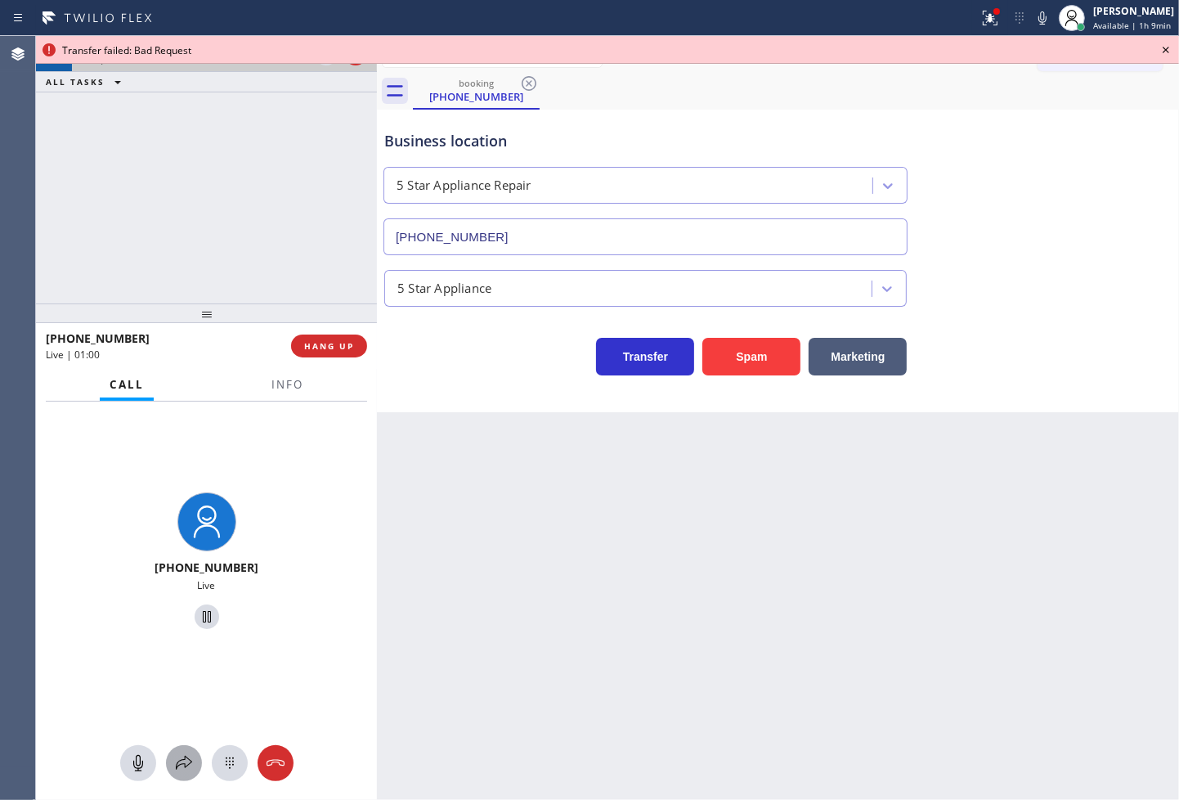
click at [176, 774] on button at bounding box center [184, 763] width 36 height 36
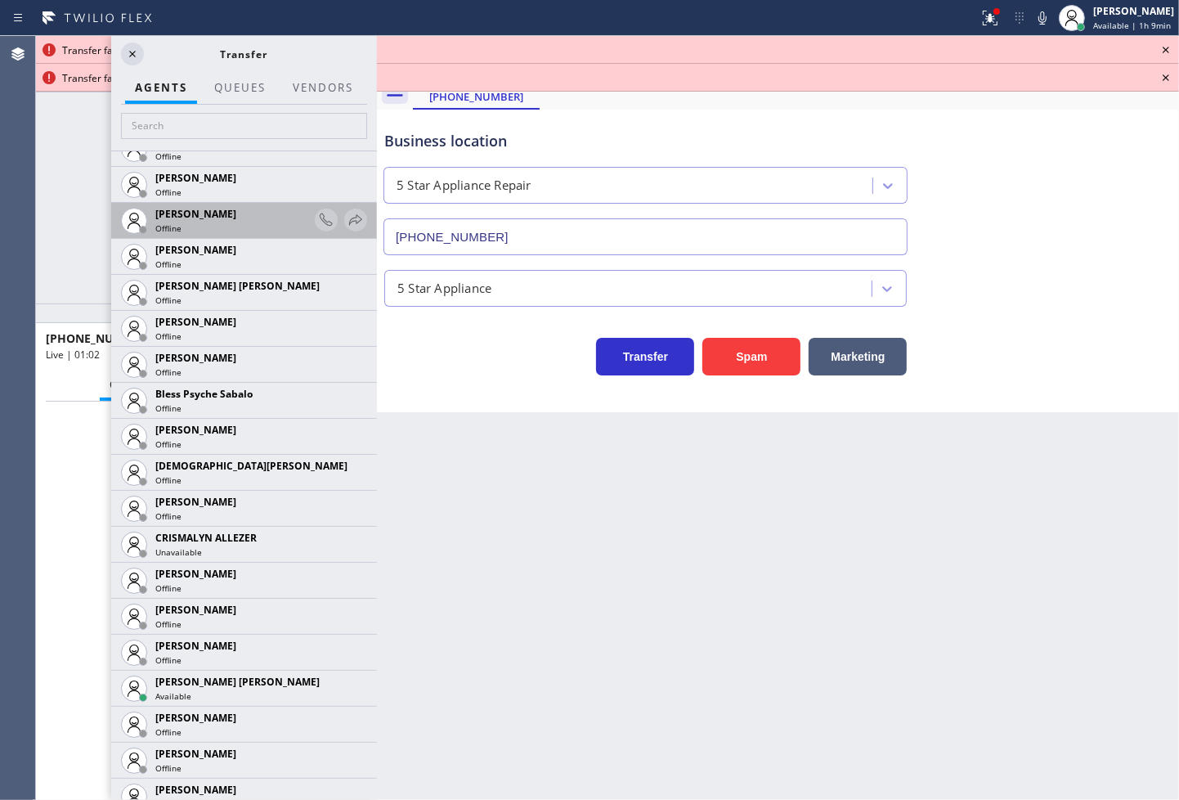
scroll to position [454, 0]
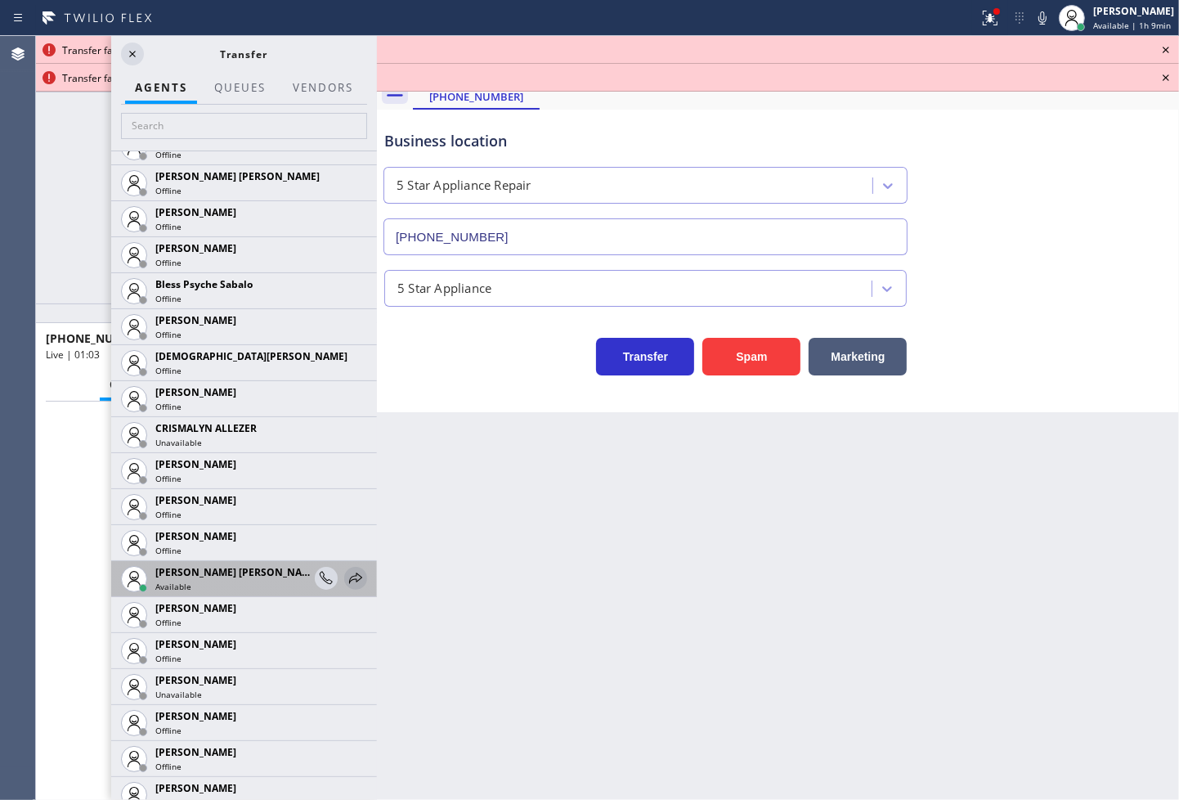
click at [346, 568] on icon at bounding box center [356, 578] width 20 height 20
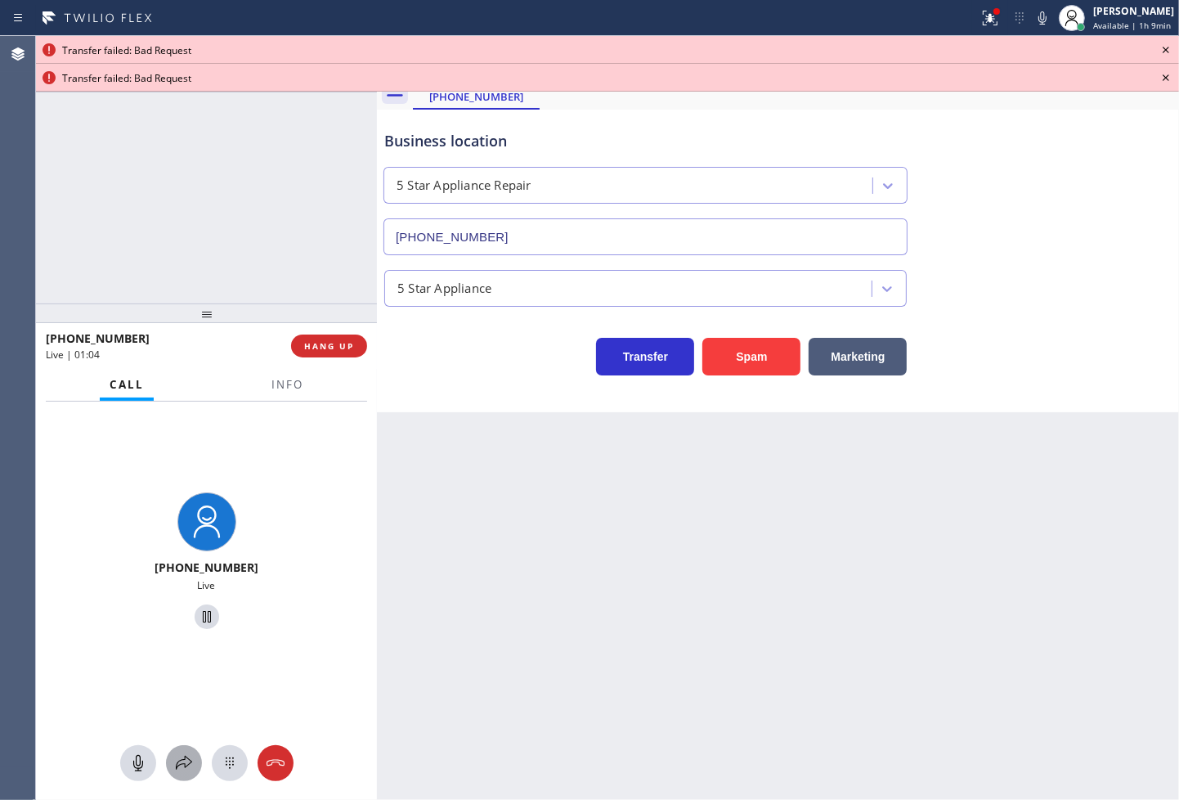
click at [182, 758] on icon at bounding box center [184, 763] width 20 height 20
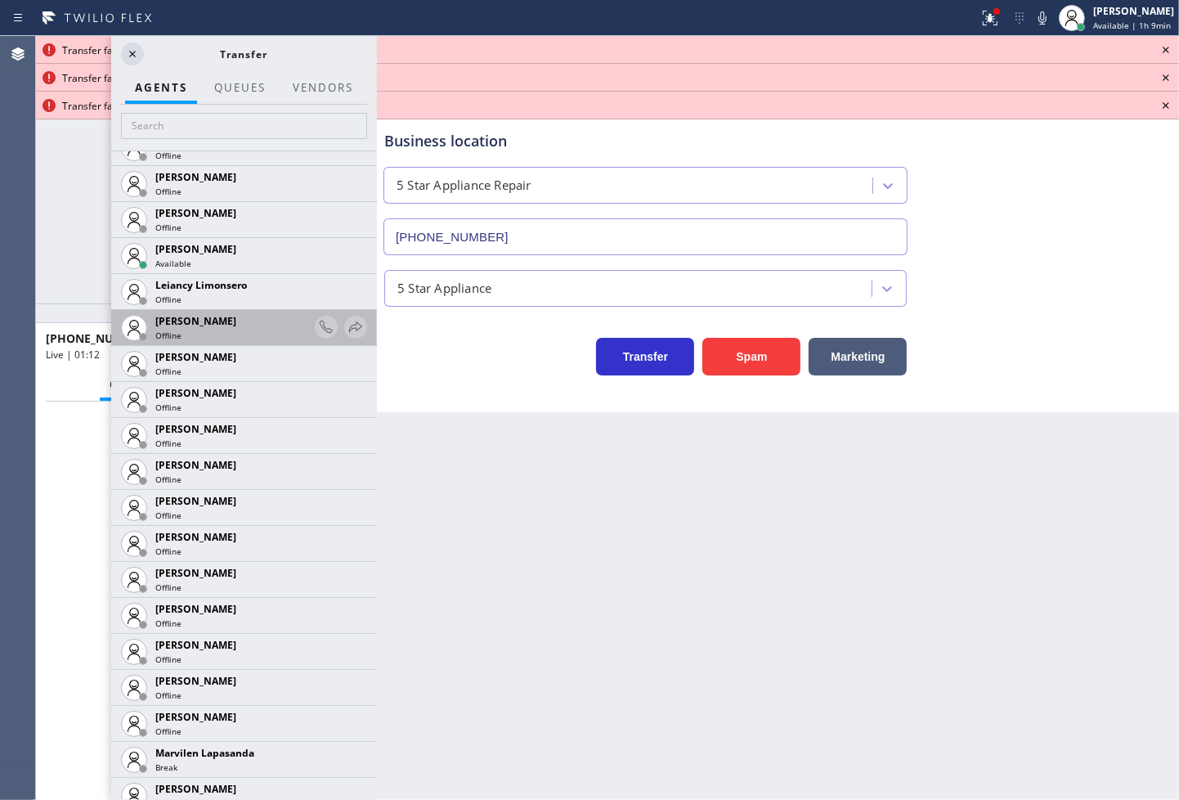
scroll to position [2544, 0]
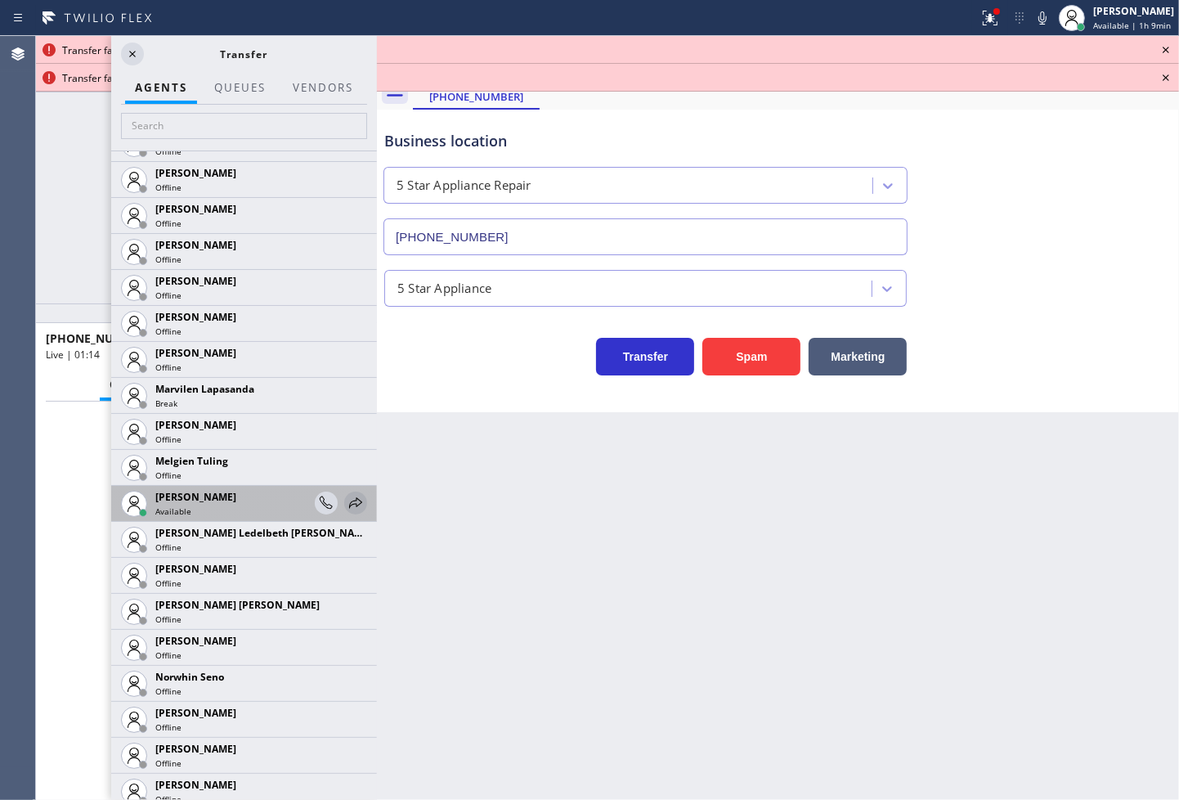
click at [346, 493] on icon at bounding box center [356, 503] width 20 height 20
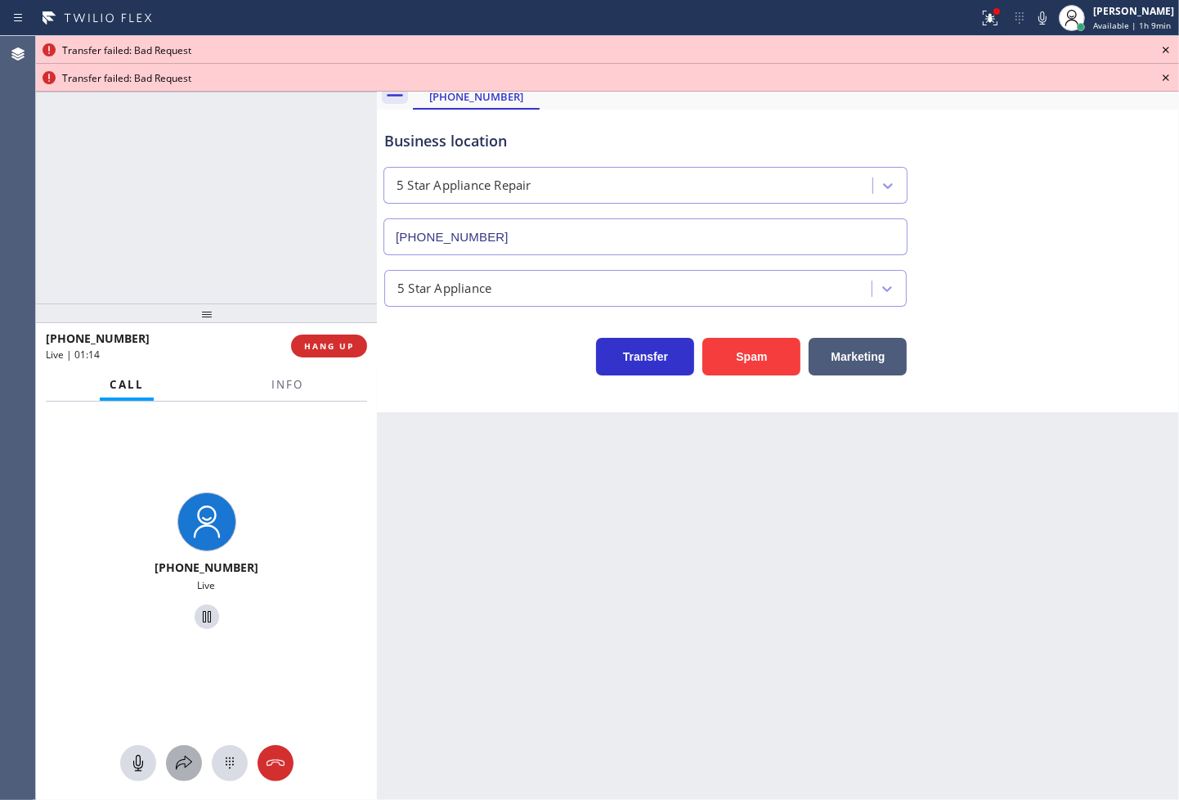
click at [176, 762] on icon at bounding box center [184, 763] width 20 height 20
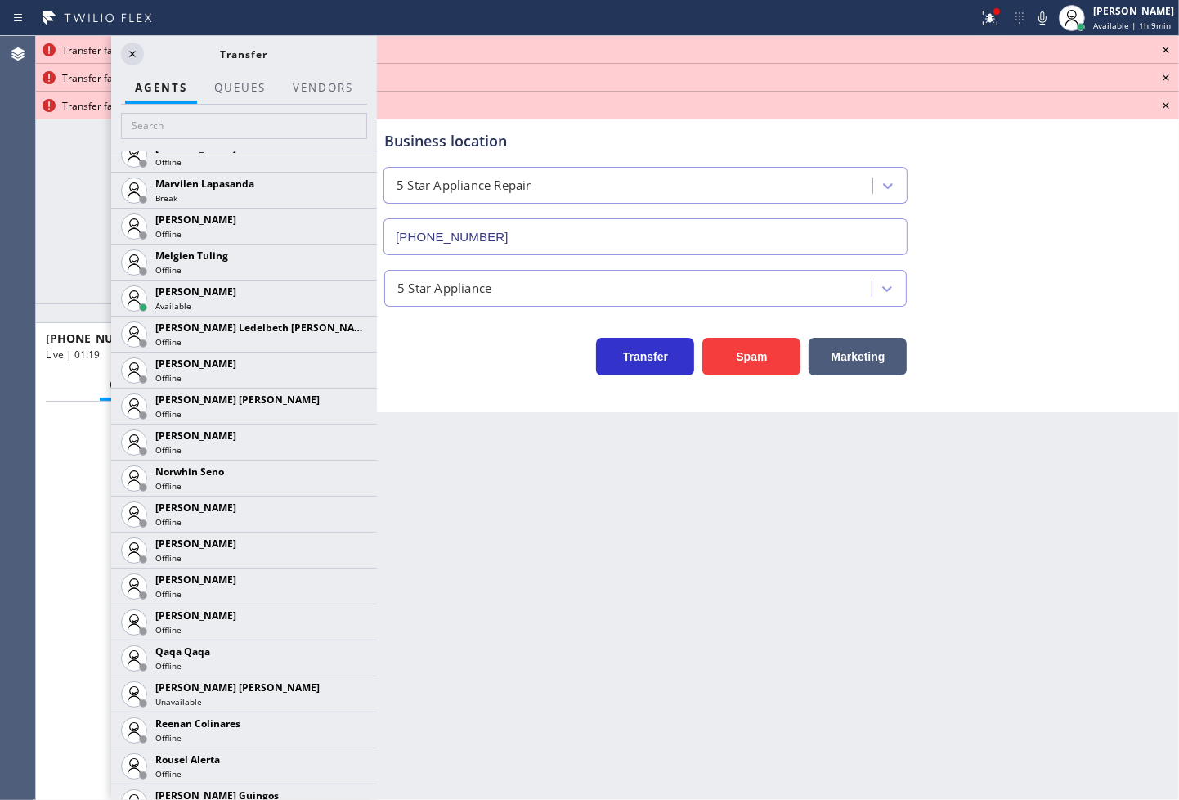
scroll to position [3127, 0]
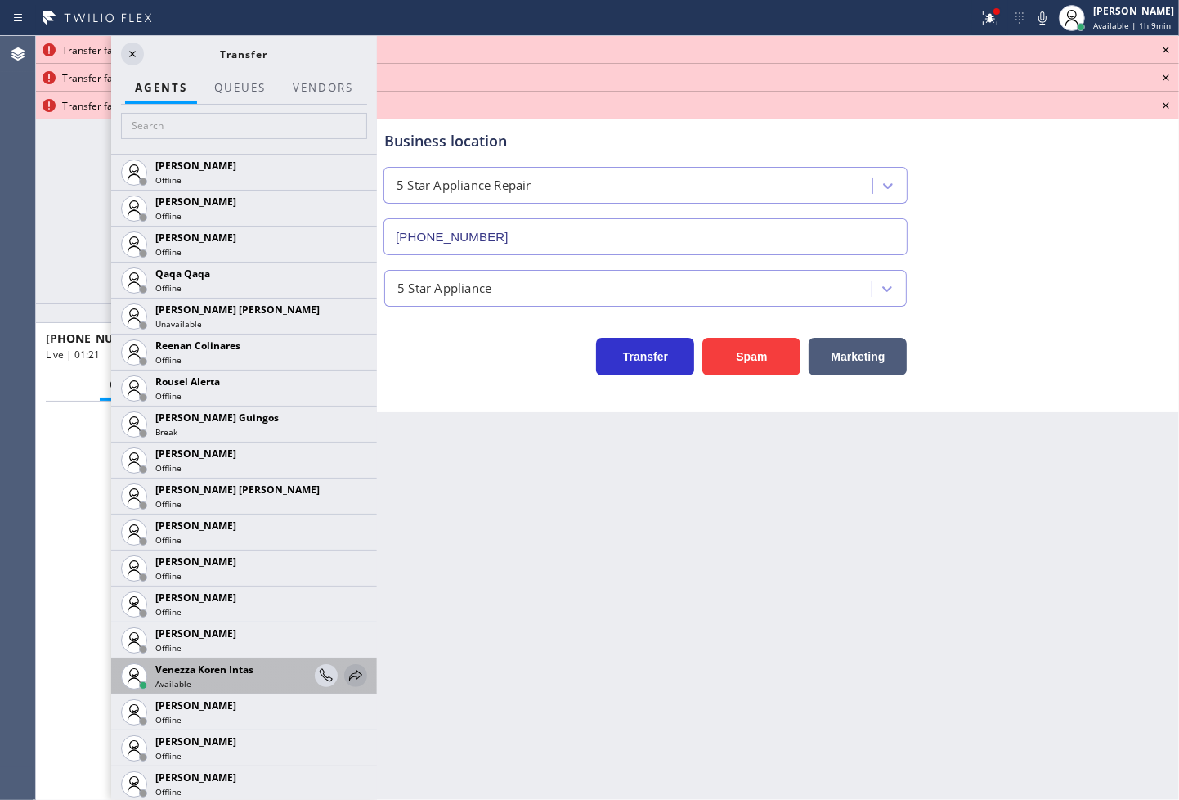
click at [349, 676] on icon at bounding box center [355, 675] width 13 height 11
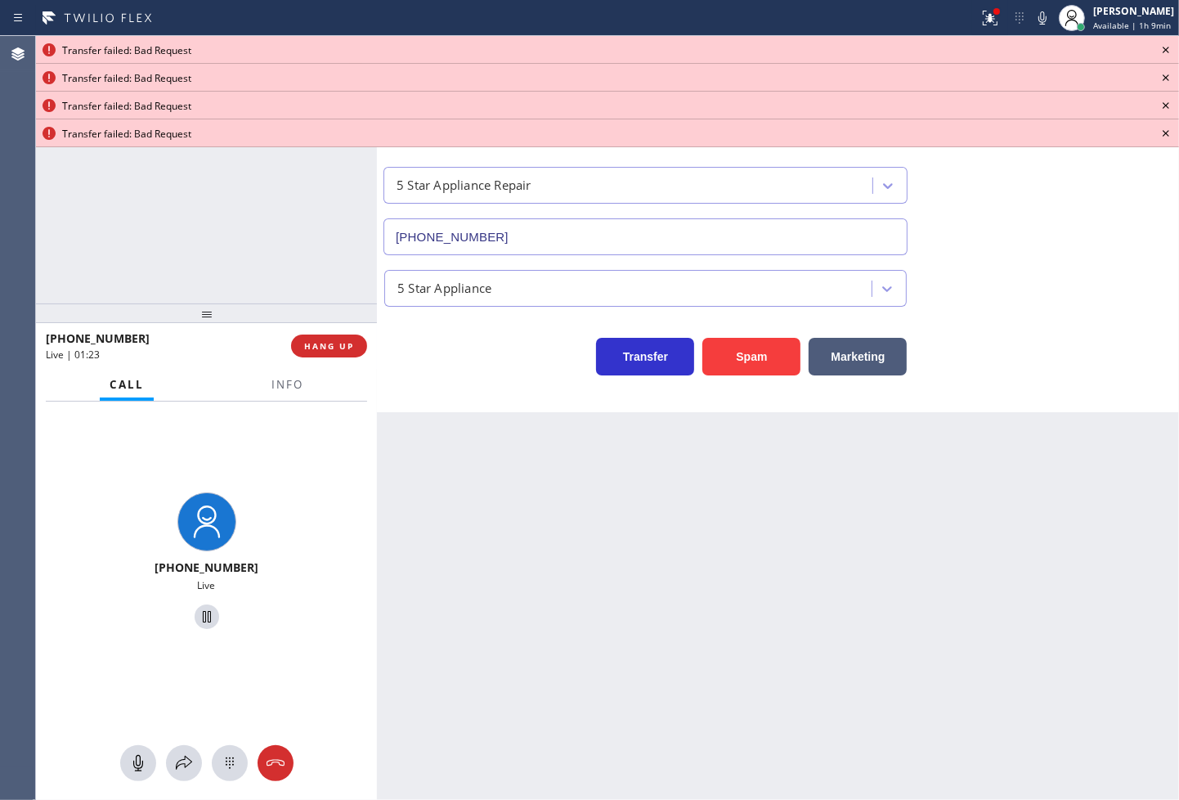
click at [1165, 49] on icon at bounding box center [1166, 50] width 7 height 7
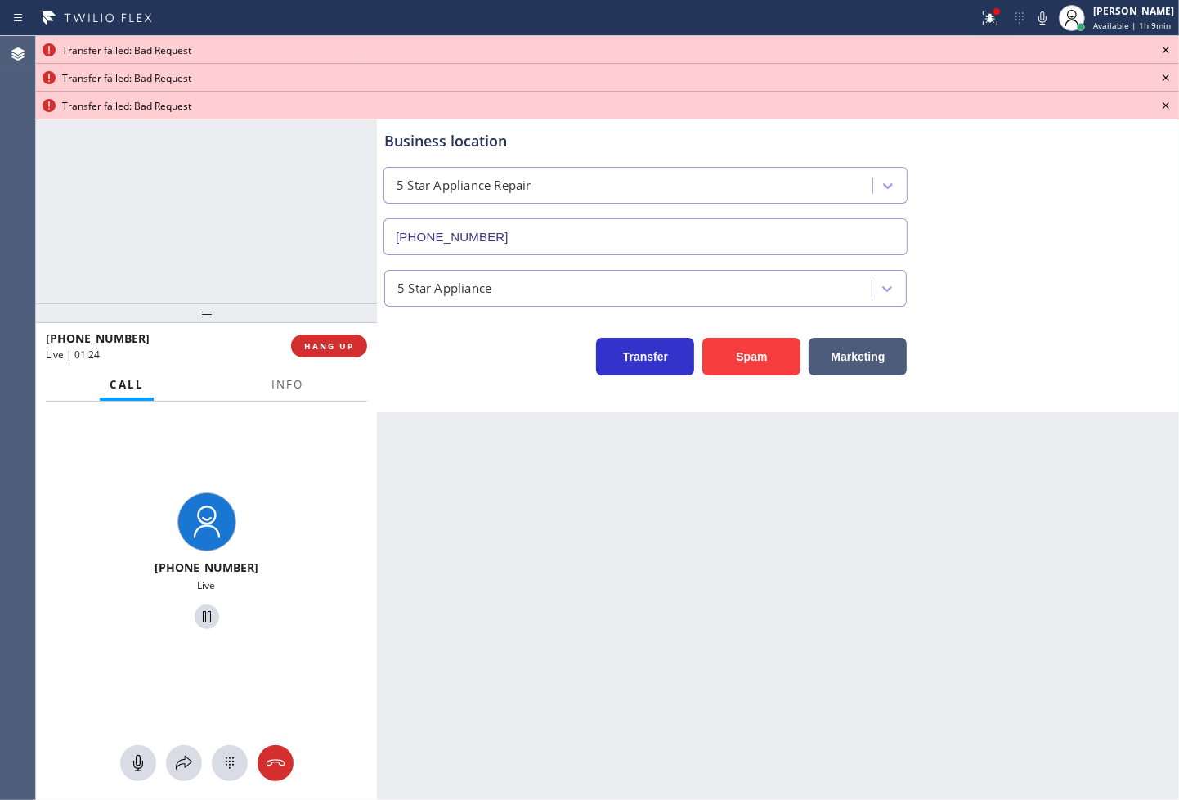
click at [1165, 49] on icon at bounding box center [1166, 50] width 7 height 7
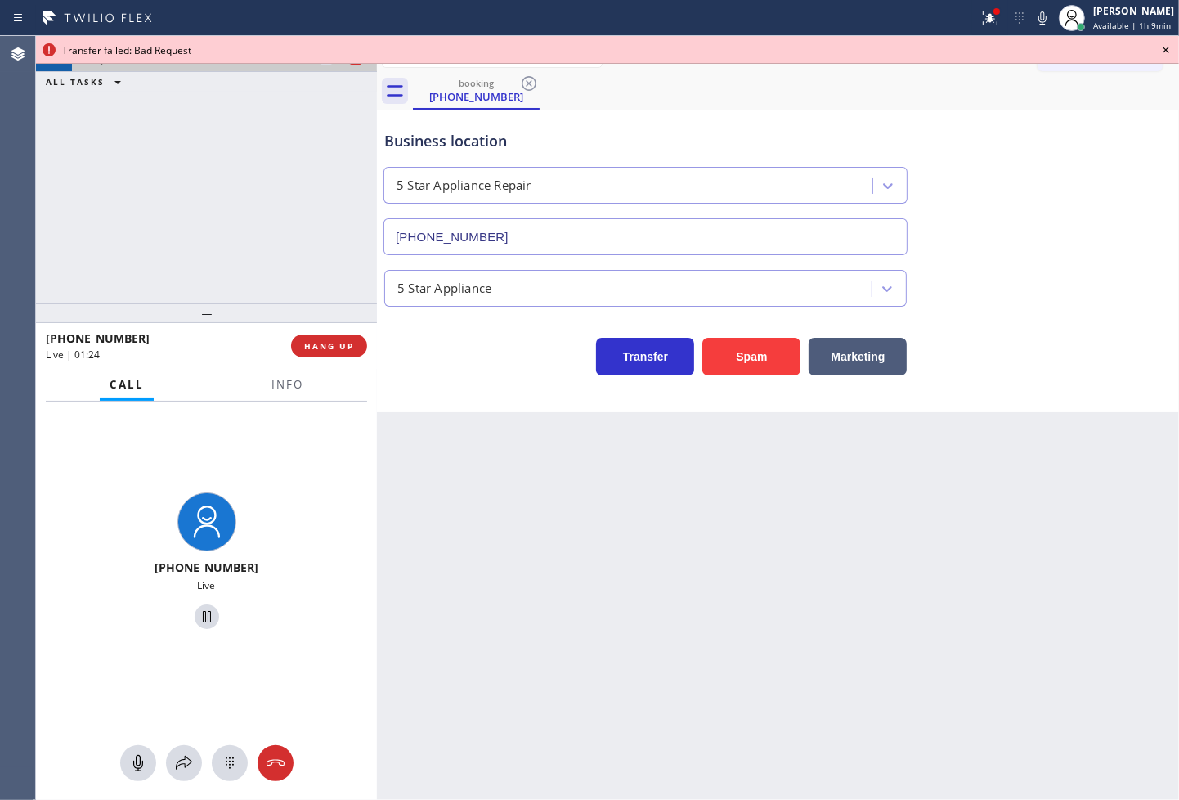
click at [1165, 49] on icon at bounding box center [1166, 50] width 7 height 7
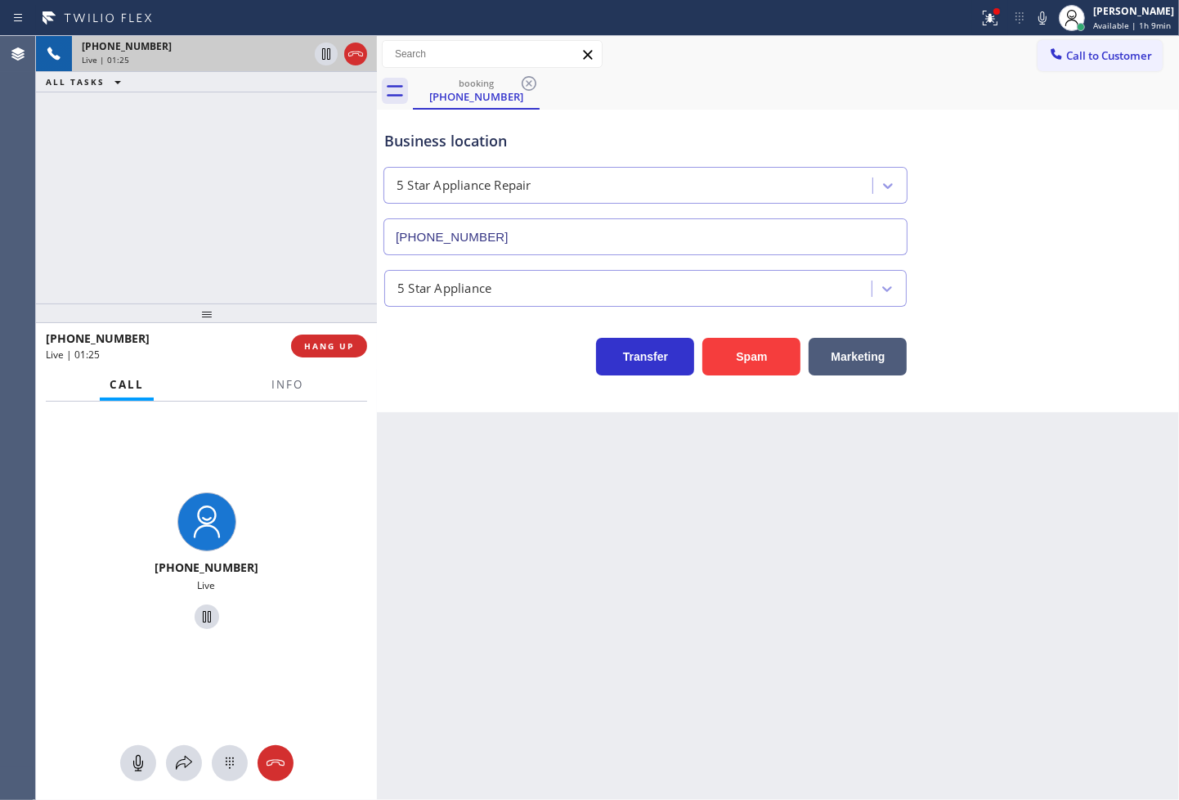
click at [104, 136] on div "[PHONE_NUMBER] Live | 01:25 ALL TASKS ALL TASKS ACTIVE TASKS TASKS IN WRAP UP" at bounding box center [206, 169] width 341 height 267
click at [285, 381] on span "Info" at bounding box center [288, 384] width 32 height 15
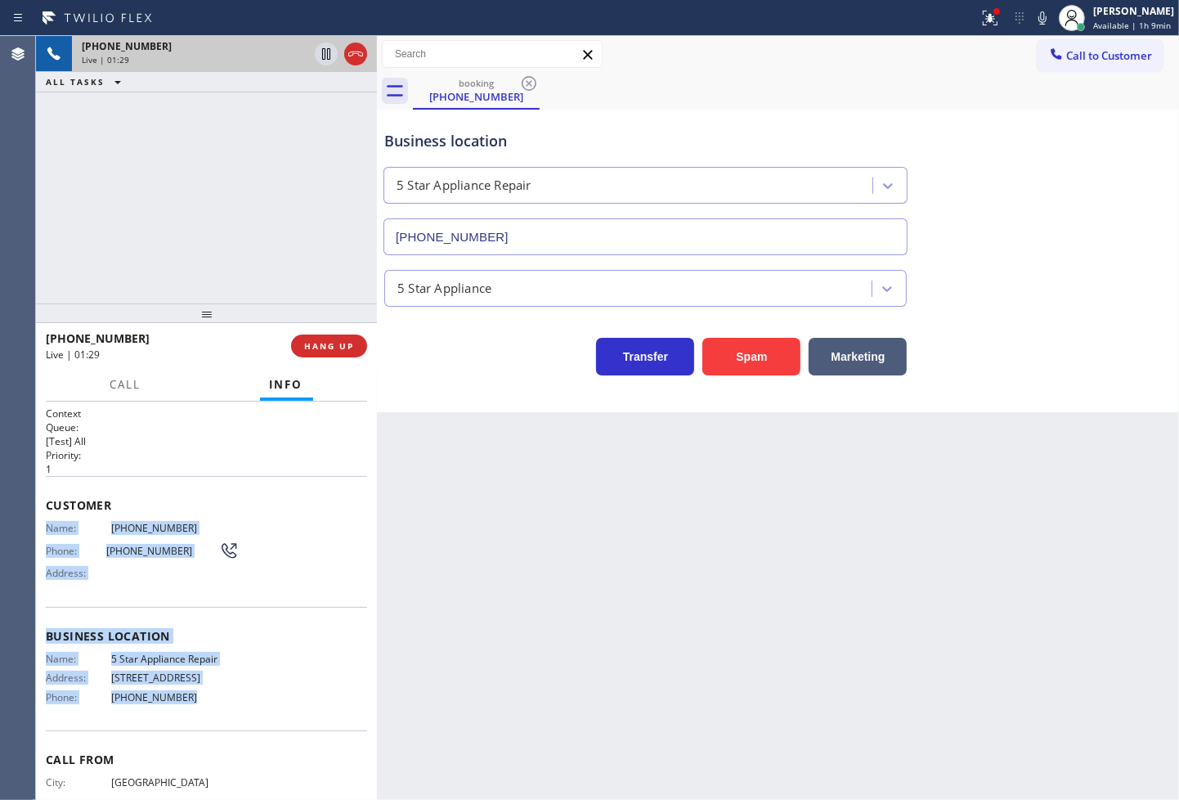
drag, startPoint x: 47, startPoint y: 525, endPoint x: 208, endPoint y: 703, distance: 240.3
click at [208, 703] on div "Context Queue: [Test] All Priority: 1 Customer Name: [PHONE_NUMBER] Phone: [PHO…" at bounding box center [206, 630] width 321 height 448
copy div "Name: [PHONE_NUMBER] Phone: [PHONE_NUMBER] Address: Business location Name: 5 S…"
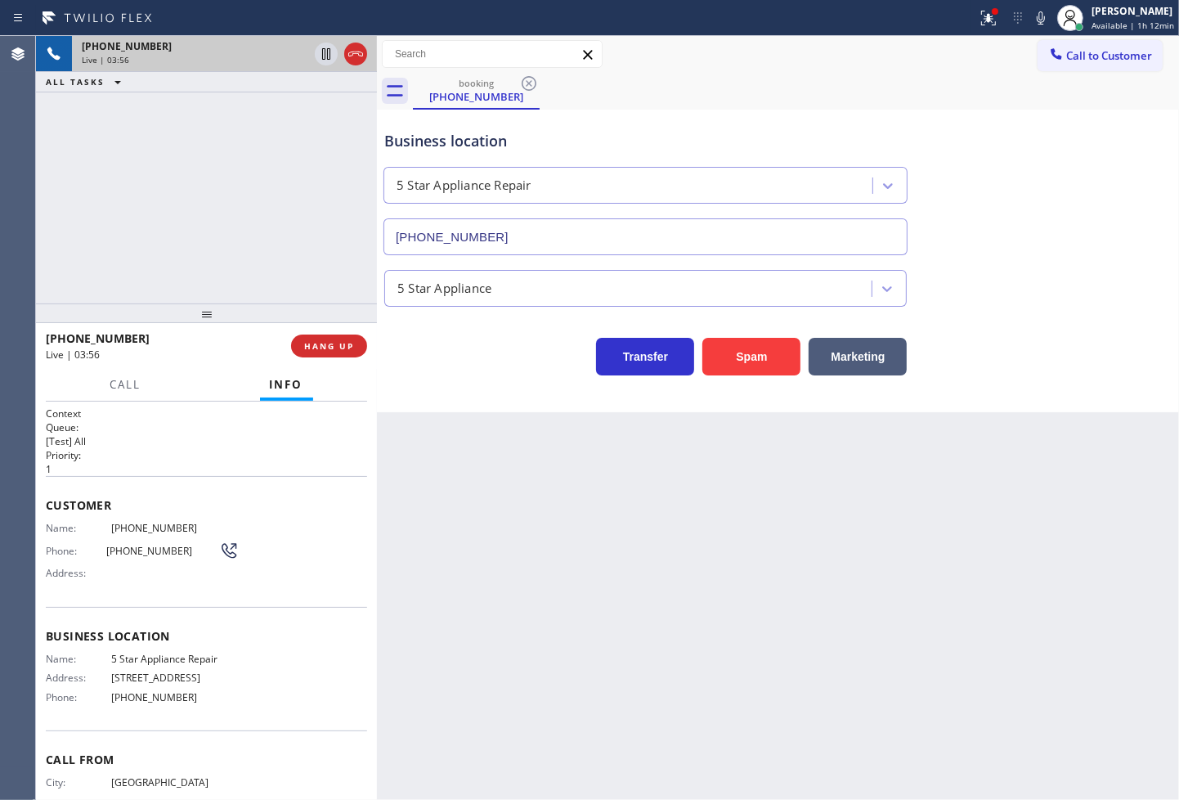
click at [460, 383] on div "Business location 5 Star Appliance Repair [PHONE_NUMBER] 5 Star Appliance Trans…" at bounding box center [778, 261] width 802 height 303
drag, startPoint x: 245, startPoint y: 231, endPoint x: 263, endPoint y: 221, distance: 20.2
click at [245, 231] on div "[PHONE_NUMBER] Live | 04:19 ALL TASKS ALL TASKS ACTIVE TASKS TASKS IN WRAP UP" at bounding box center [206, 169] width 341 height 267
click at [327, 54] on icon at bounding box center [326, 54] width 20 height 20
click at [325, 60] on icon at bounding box center [326, 54] width 20 height 20
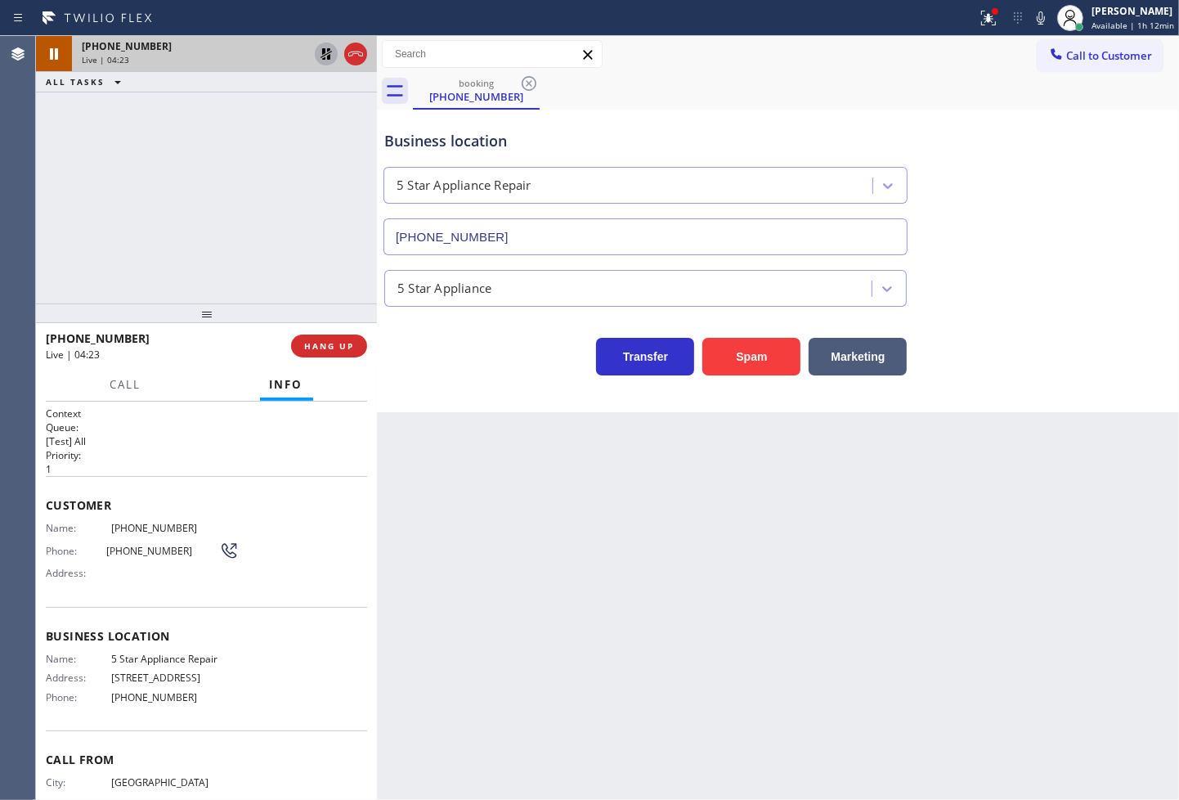
click at [298, 203] on div "[PHONE_NUMBER] Live | 04:23 ALL TASKS ALL TASKS ACTIVE TASKS TASKS IN WRAP UP" at bounding box center [206, 169] width 341 height 267
click at [429, 379] on div "Business location 5 Star Appliance Repair [PHONE_NUMBER] 5 Star Appliance Trans…" at bounding box center [778, 261] width 802 height 303
click at [118, 231] on div "[PHONE_NUMBER] Live | 04:26 ALL TASKS ALL TASKS ACTIVE TASKS TASKS IN WRAP UP" at bounding box center [206, 169] width 341 height 267
click at [133, 373] on button "Call" at bounding box center [126, 385] width 51 height 32
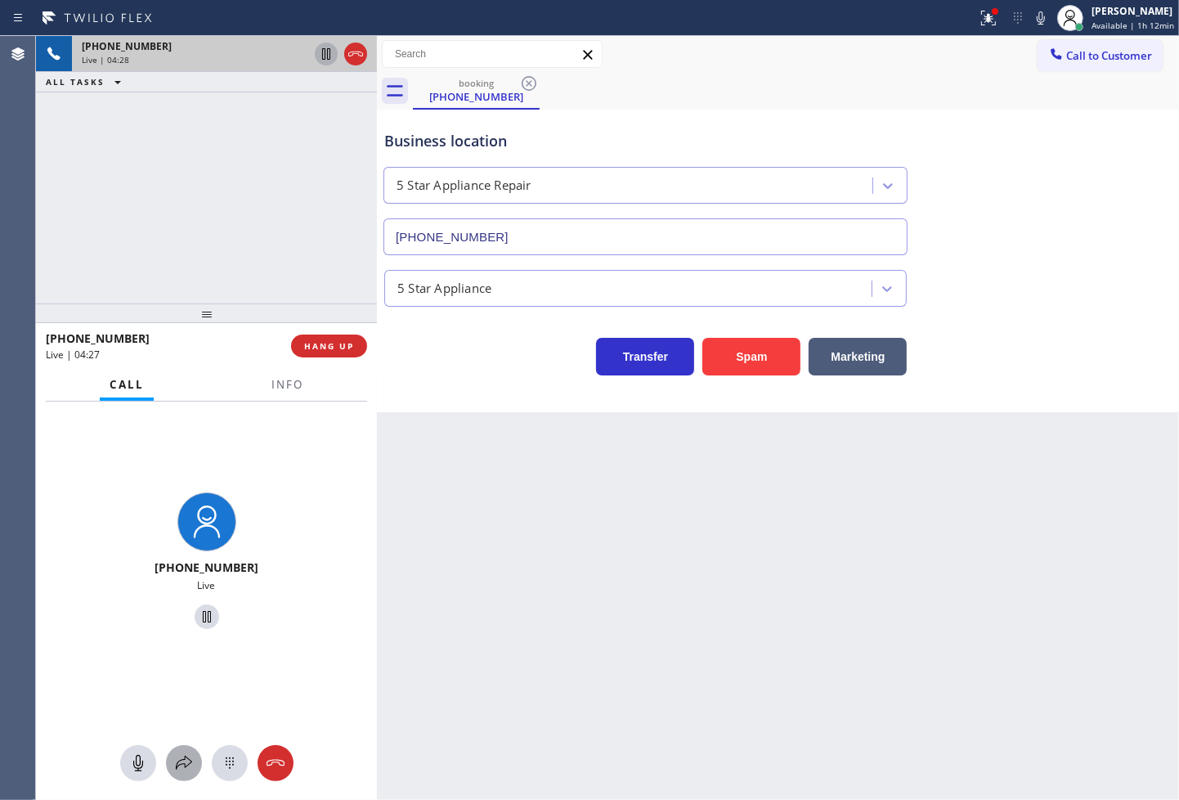
click at [182, 761] on icon at bounding box center [184, 763] width 20 height 20
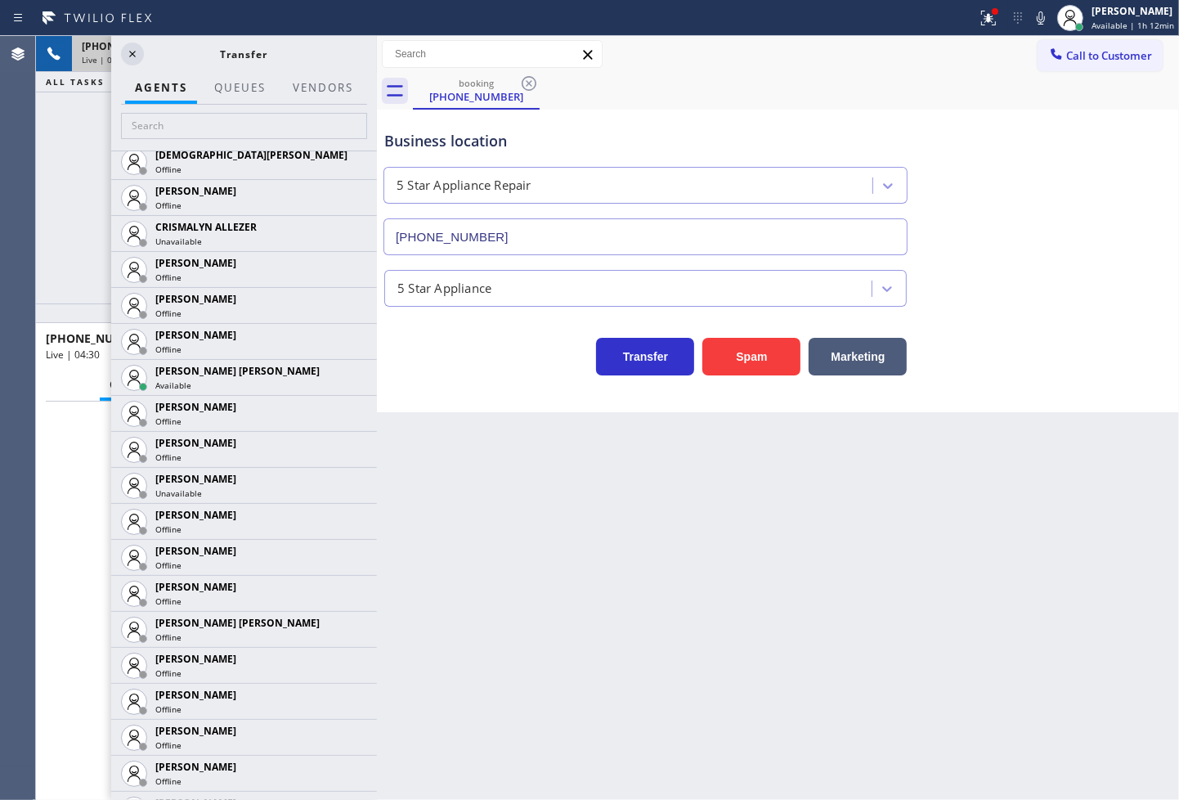
scroll to position [818, 0]
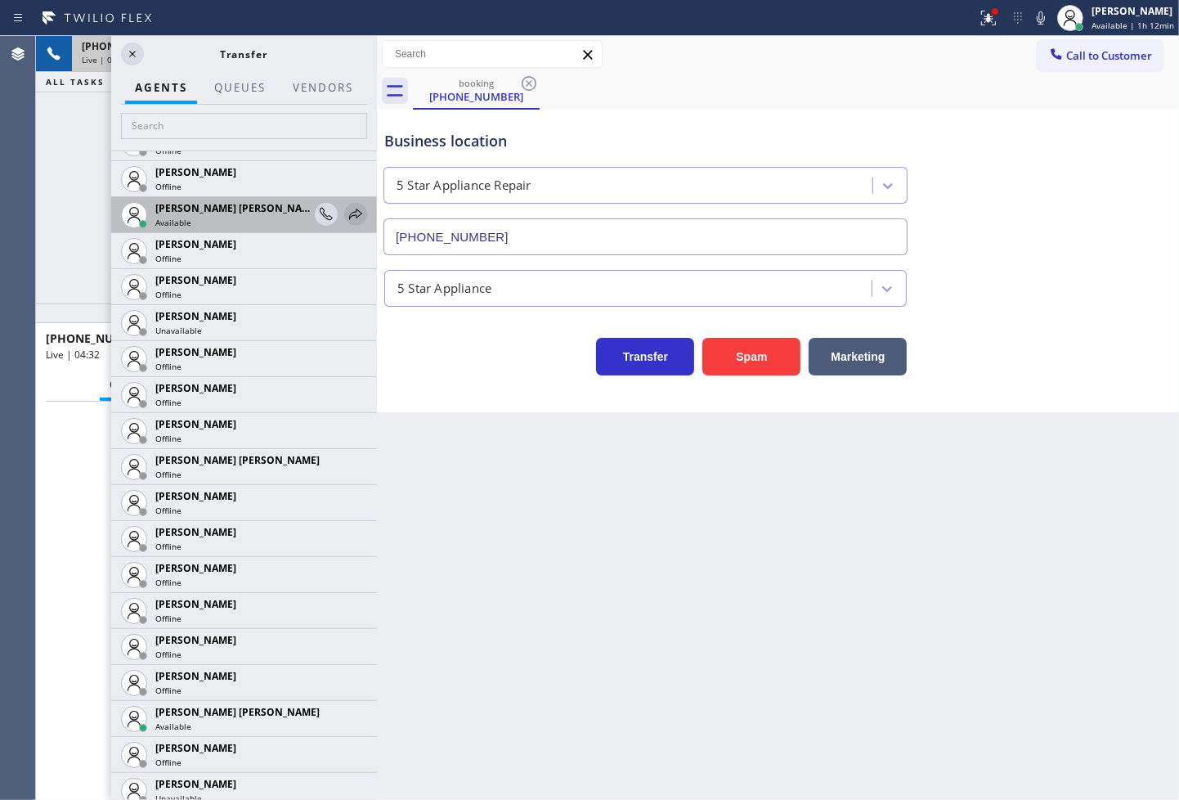
click at [346, 209] on icon at bounding box center [356, 214] width 20 height 20
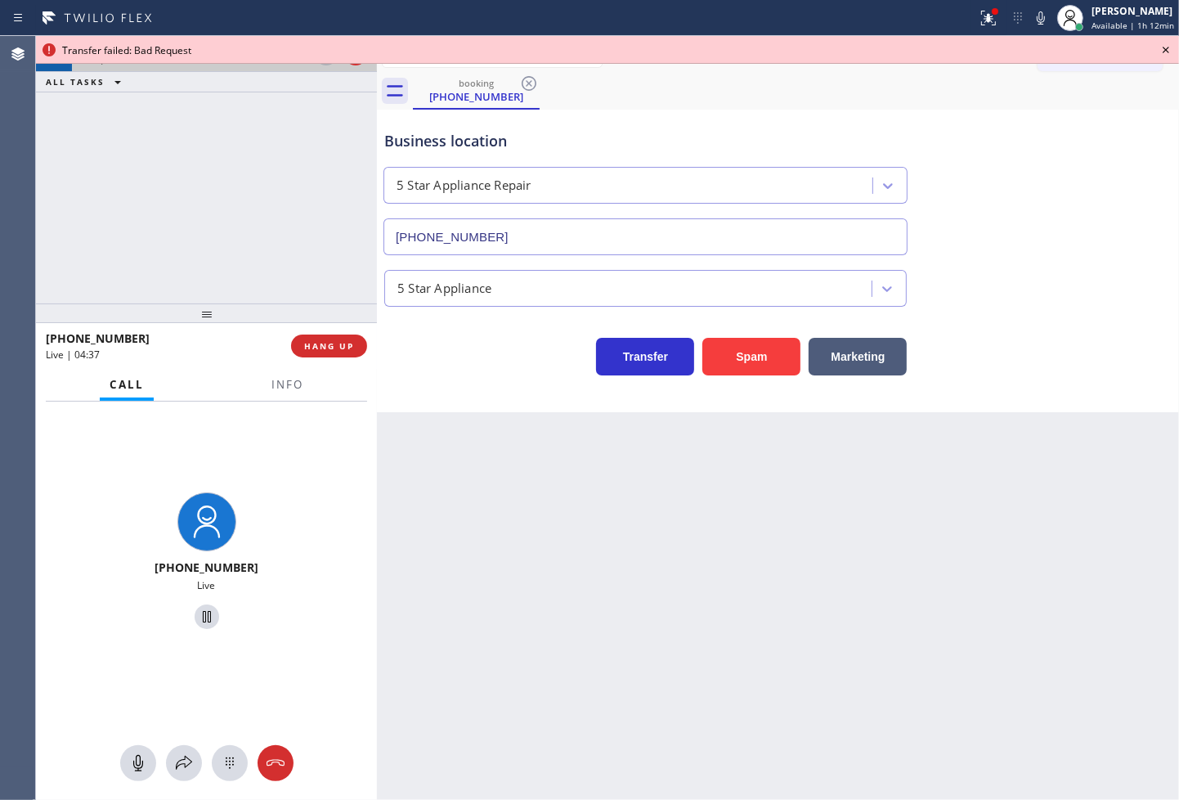
click at [1165, 47] on icon at bounding box center [1166, 50] width 20 height 20
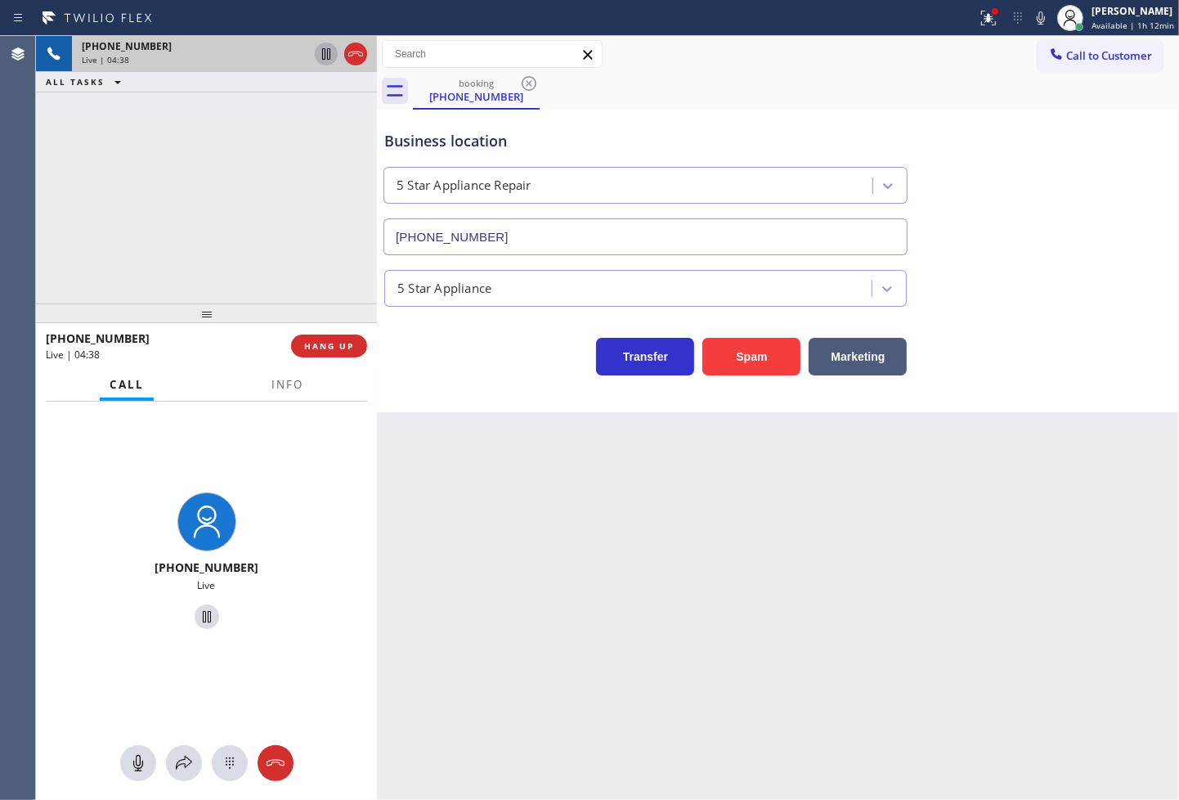
click at [129, 162] on div "[PHONE_NUMBER] Live | 04:38 ALL TASKS ALL TASKS ACTIVE TASKS TASKS IN WRAP UP" at bounding box center [206, 169] width 341 height 267
click at [881, 83] on div "booking [PHONE_NUMBER]" at bounding box center [796, 91] width 766 height 37
click at [933, 144] on div "Business location 5 Star Appliance Repair [PHONE_NUMBER]" at bounding box center [778, 181] width 794 height 148
drag, startPoint x: 946, startPoint y: 68, endPoint x: 955, endPoint y: 43, distance: 26.1
click at [946, 69] on div "Call to Customer Outbound call Location Search location Your caller id phone nu…" at bounding box center [778, 54] width 802 height 37
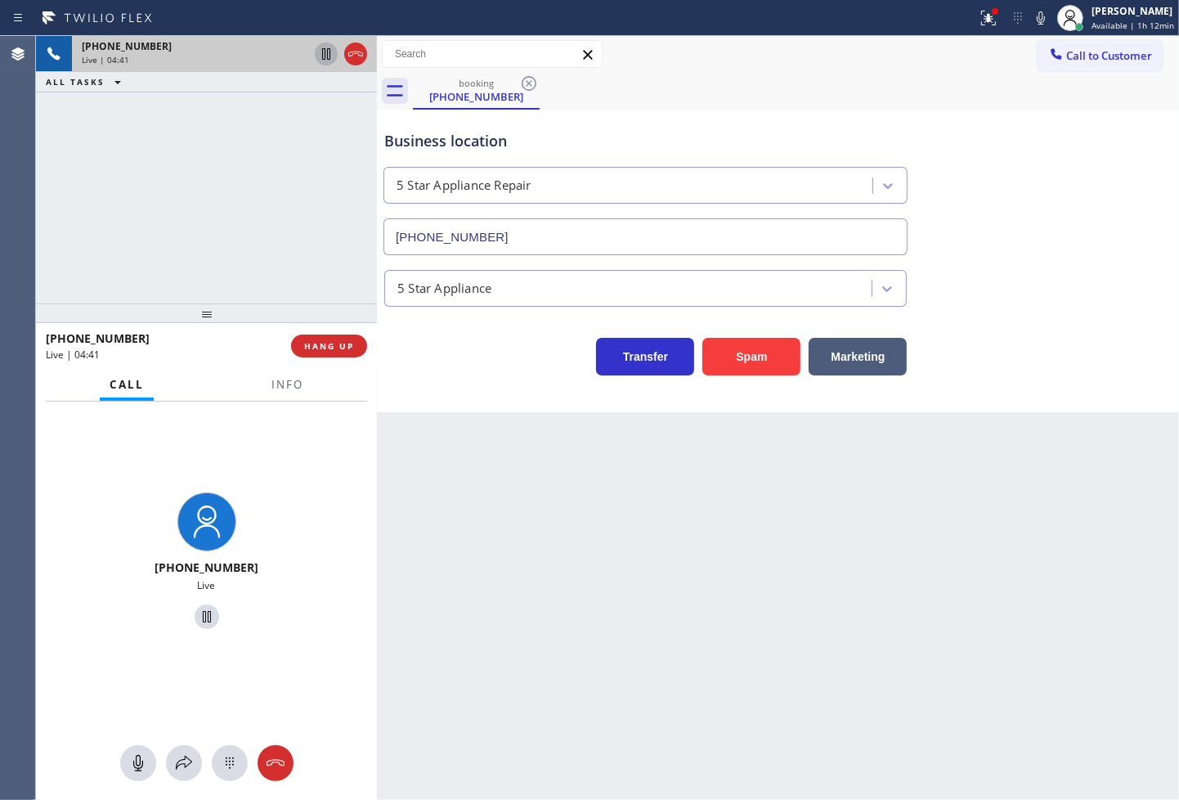
click at [979, 13] on icon at bounding box center [989, 18] width 20 height 20
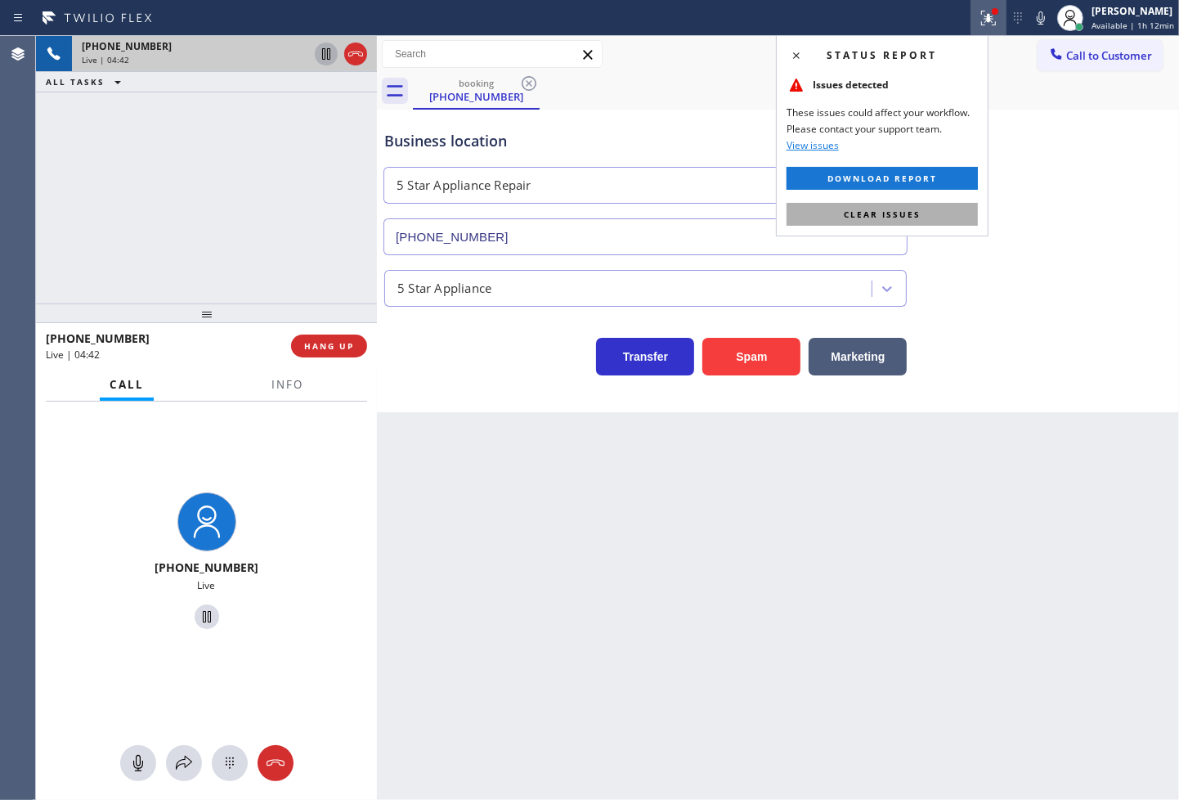
click at [934, 213] on button "Clear issues" at bounding box center [882, 214] width 191 height 23
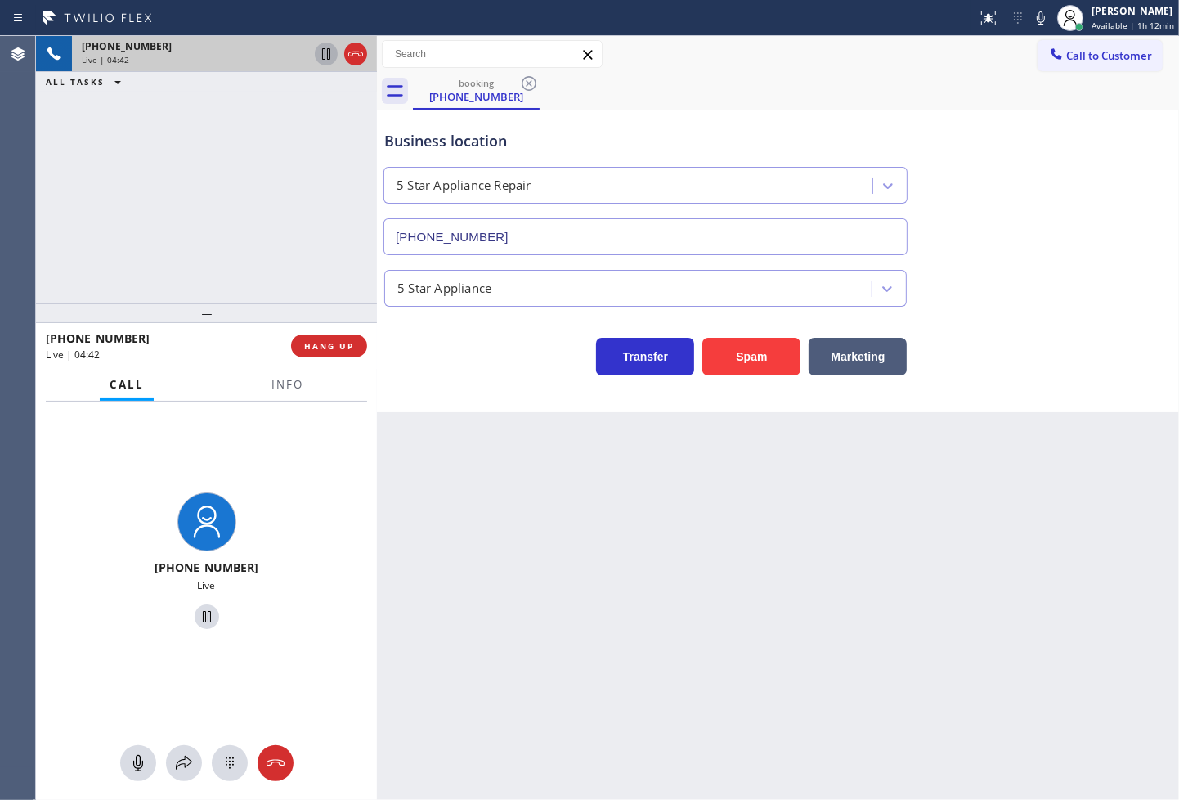
click at [711, 74] on div "booking [PHONE_NUMBER]" at bounding box center [796, 91] width 766 height 37
click at [909, 83] on div "booking [PHONE_NUMBER]" at bounding box center [796, 91] width 766 height 37
click at [227, 186] on div "[PHONE_NUMBER] Live | 04:44 ALL TASKS ALL TASKS ACTIVE TASKS TASKS IN WRAP UP" at bounding box center [206, 169] width 341 height 267
click at [324, 53] on icon at bounding box center [326, 54] width 20 height 20
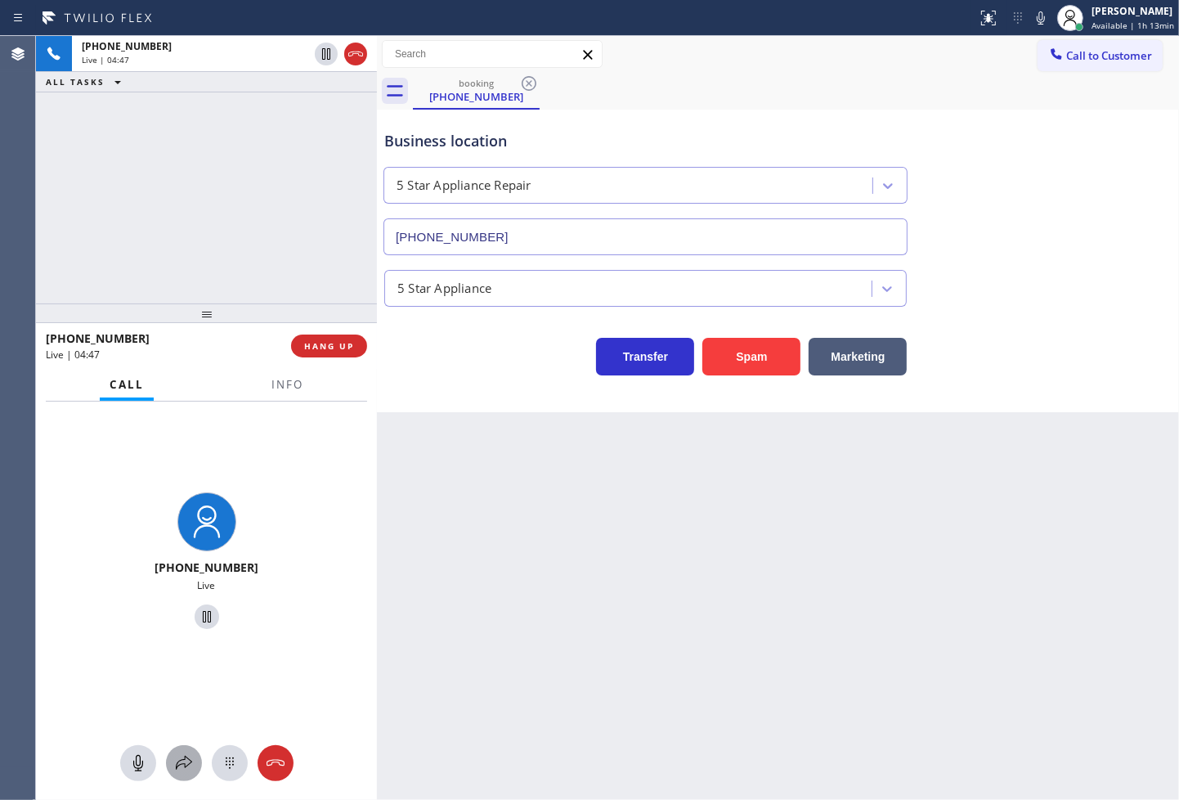
click at [185, 766] on icon at bounding box center [184, 763] width 16 height 14
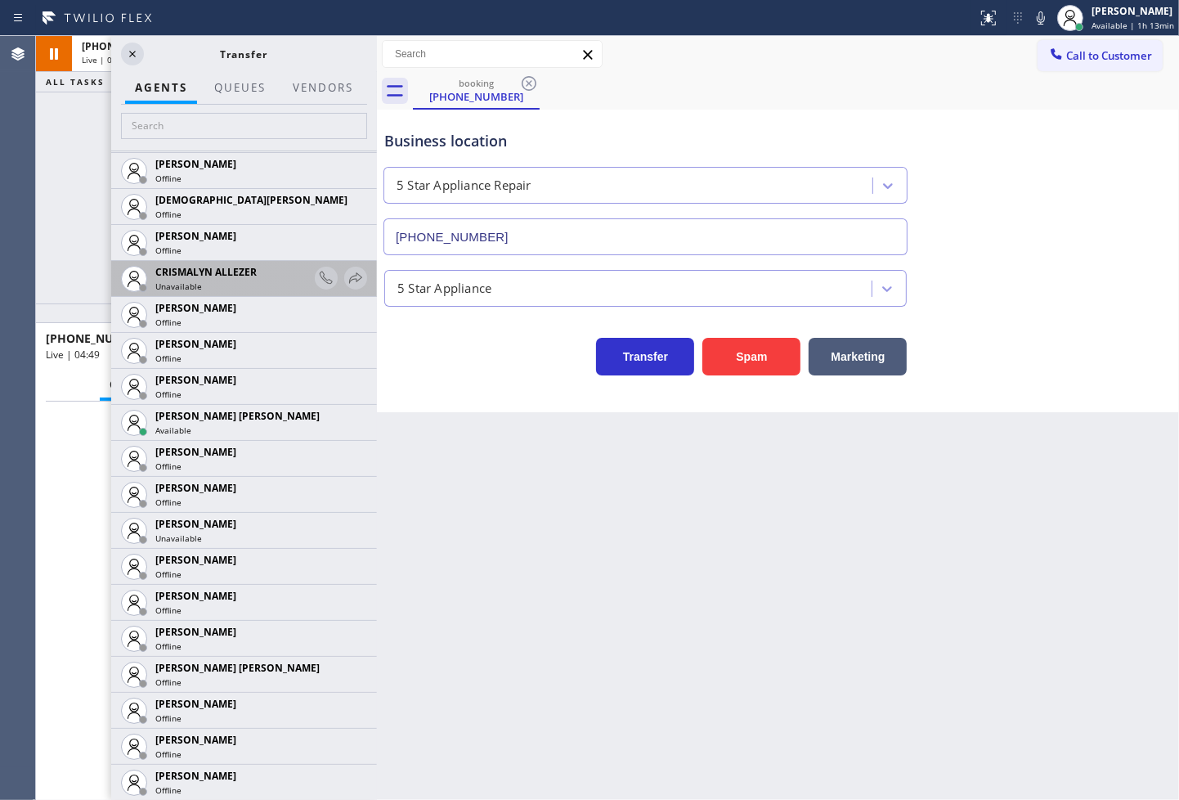
scroll to position [635, 0]
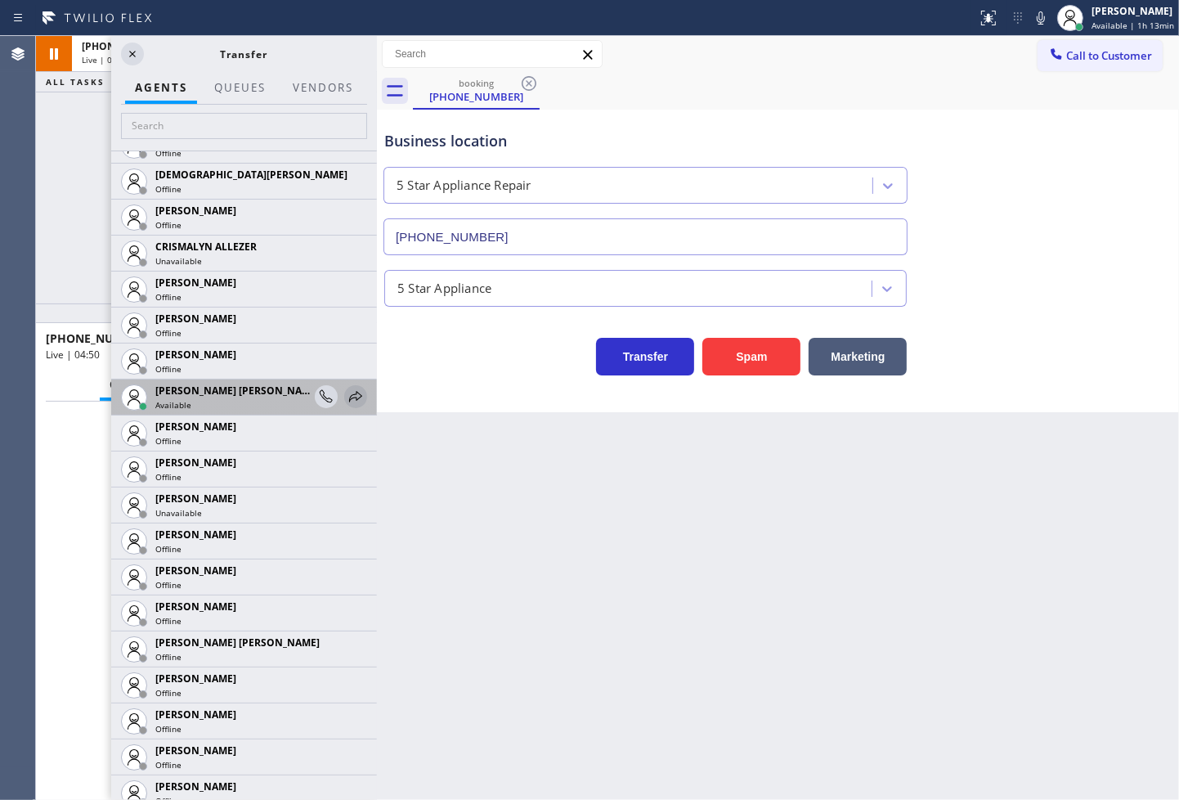
click at [346, 391] on icon at bounding box center [356, 397] width 20 height 20
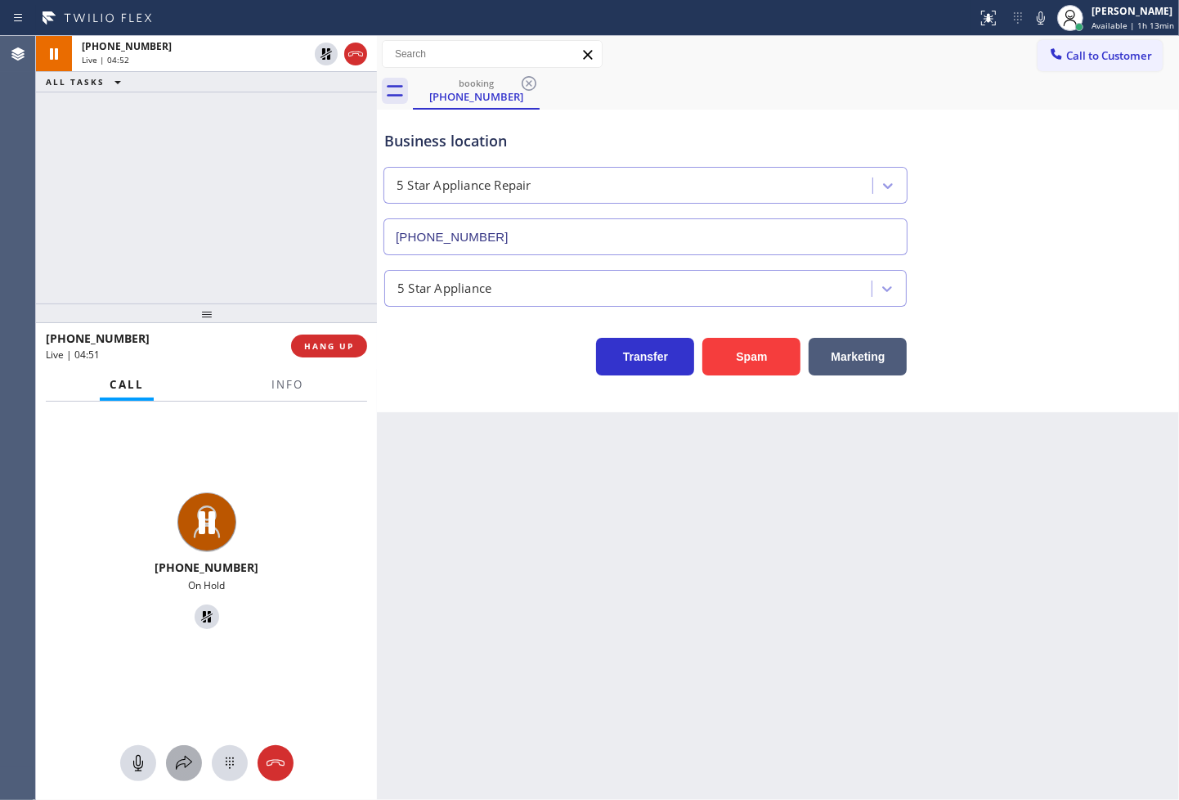
click at [181, 762] on icon at bounding box center [184, 763] width 20 height 20
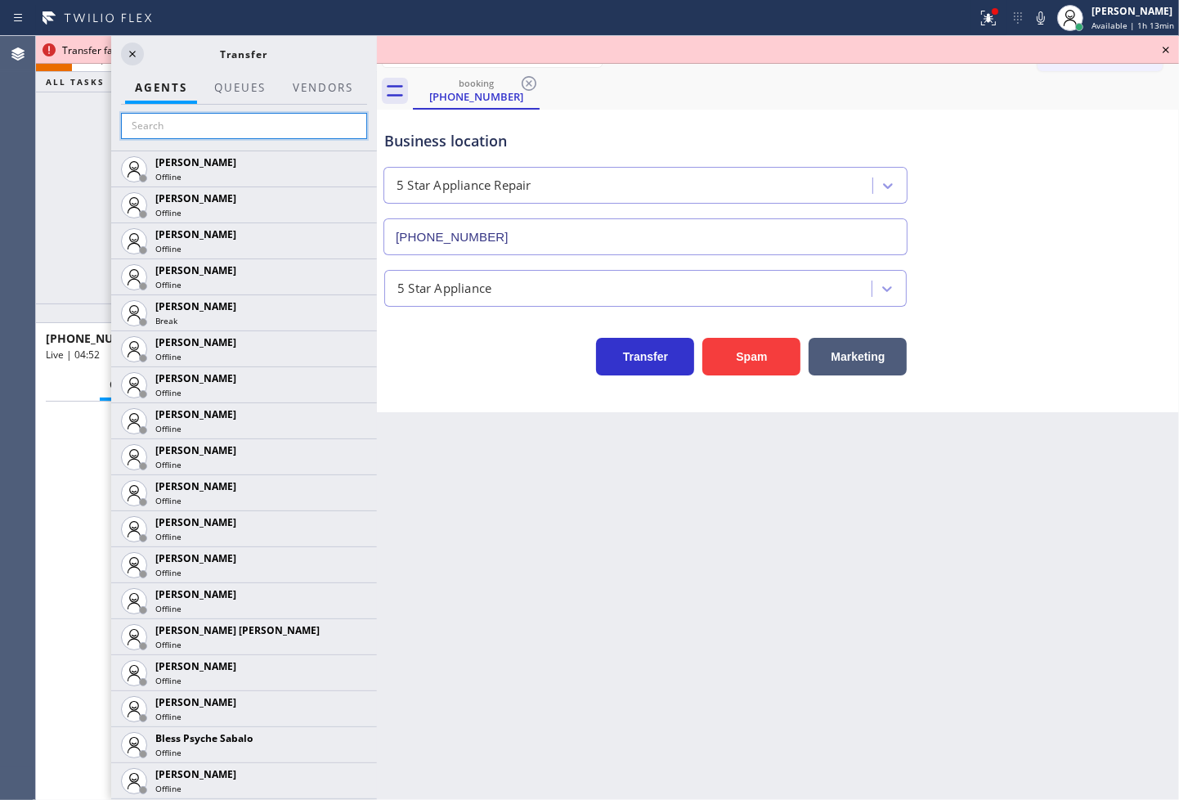
click at [169, 123] on input "text" at bounding box center [244, 126] width 246 height 26
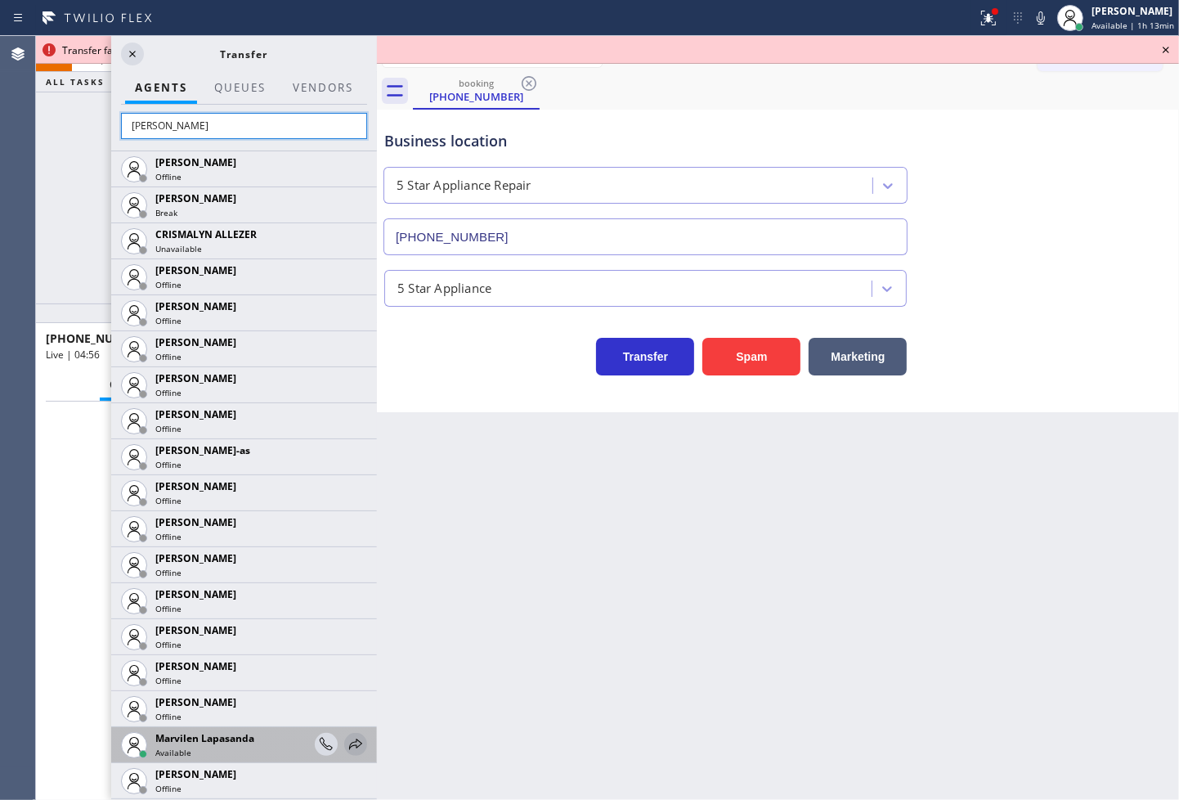
type input "[PERSON_NAME]"
click at [346, 740] on icon at bounding box center [356, 744] width 20 height 20
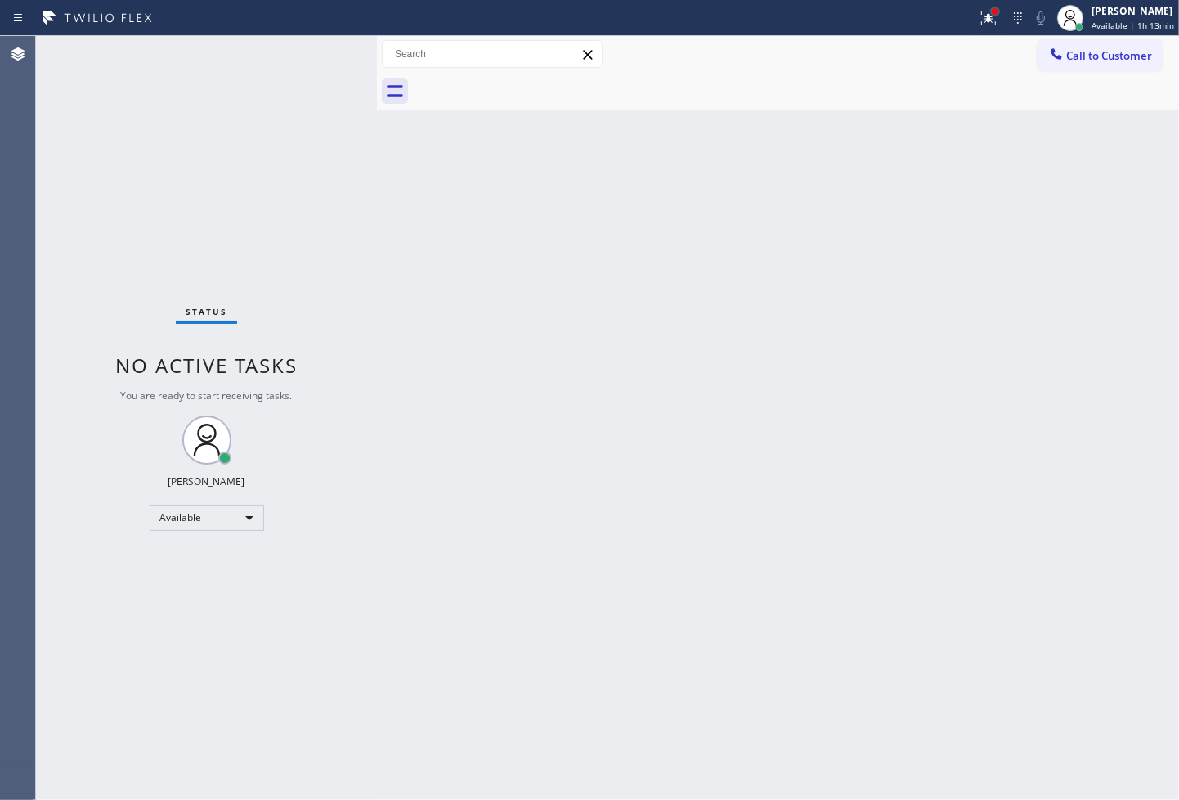
click at [992, 12] on div at bounding box center [995, 11] width 7 height 7
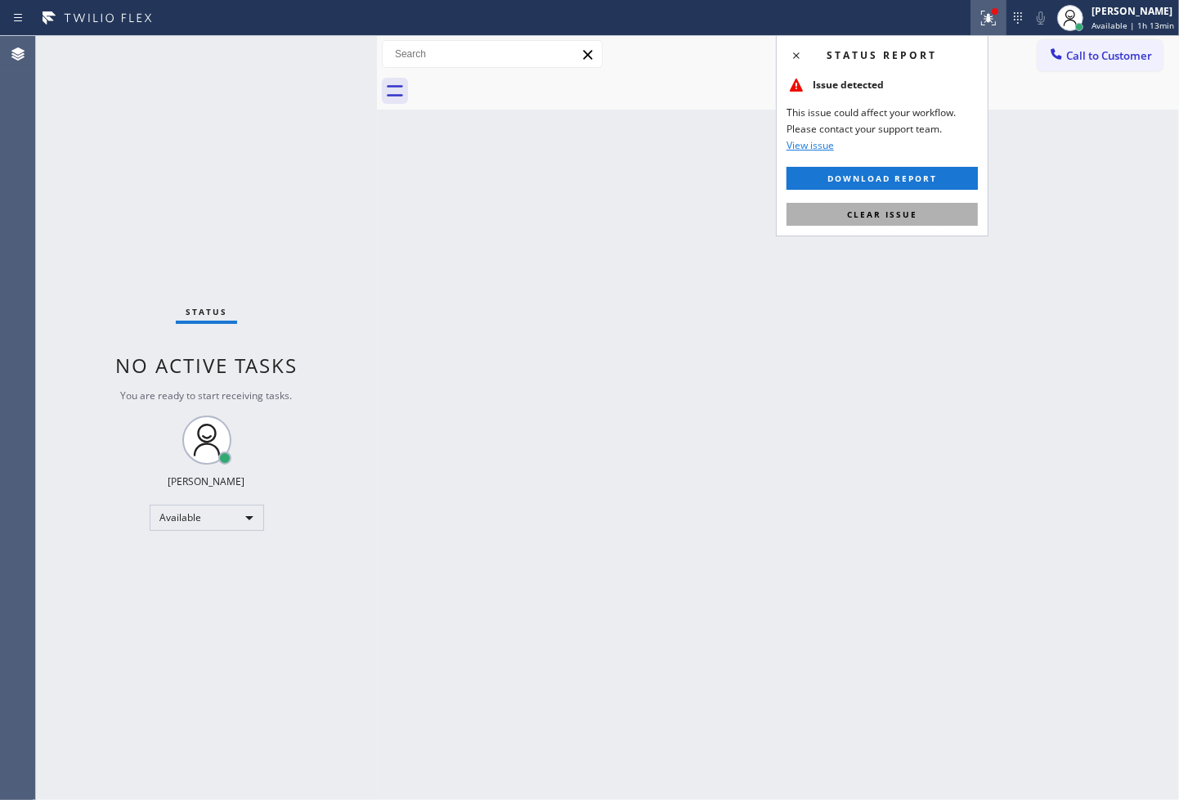
click at [904, 209] on span "Clear issue" at bounding box center [882, 214] width 70 height 11
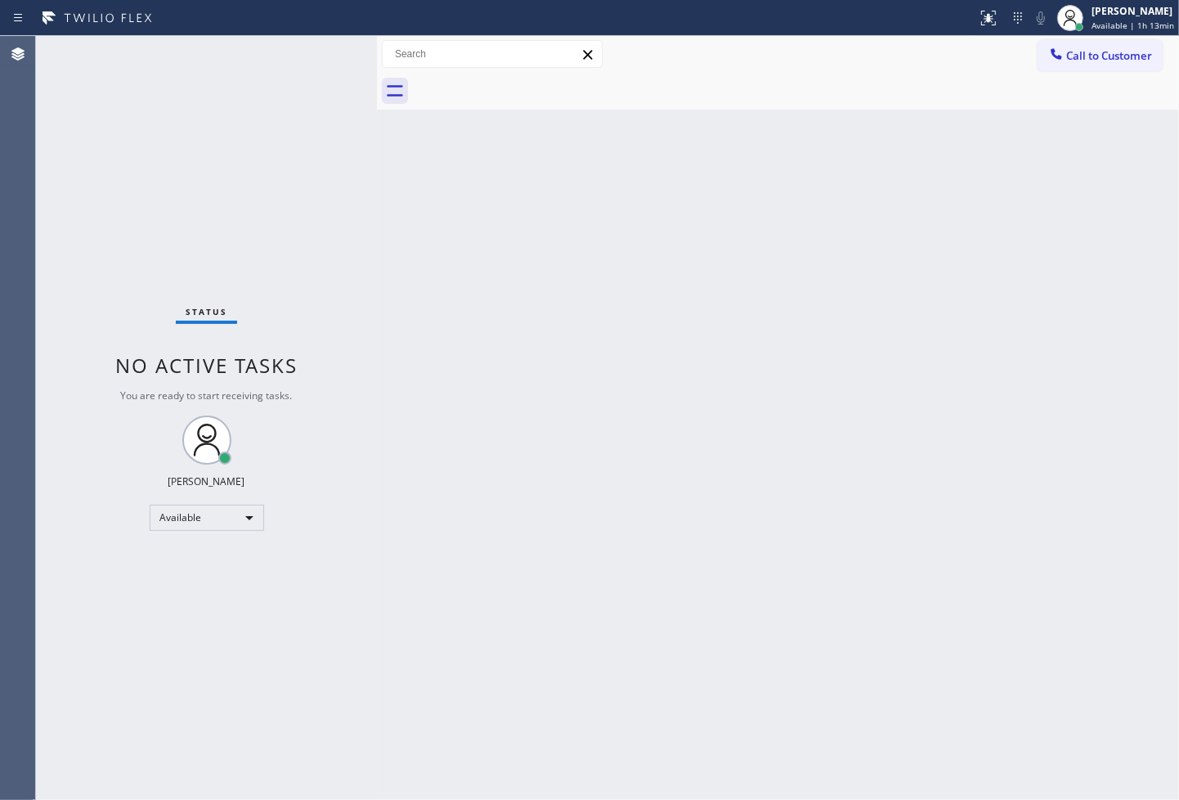
click at [325, 119] on div "Status No active tasks You are ready to start receiving tasks. [PERSON_NAME]" at bounding box center [206, 418] width 341 height 764
click at [321, 38] on div "Status No active tasks You are ready to start receiving tasks. [PERSON_NAME]" at bounding box center [206, 418] width 341 height 764
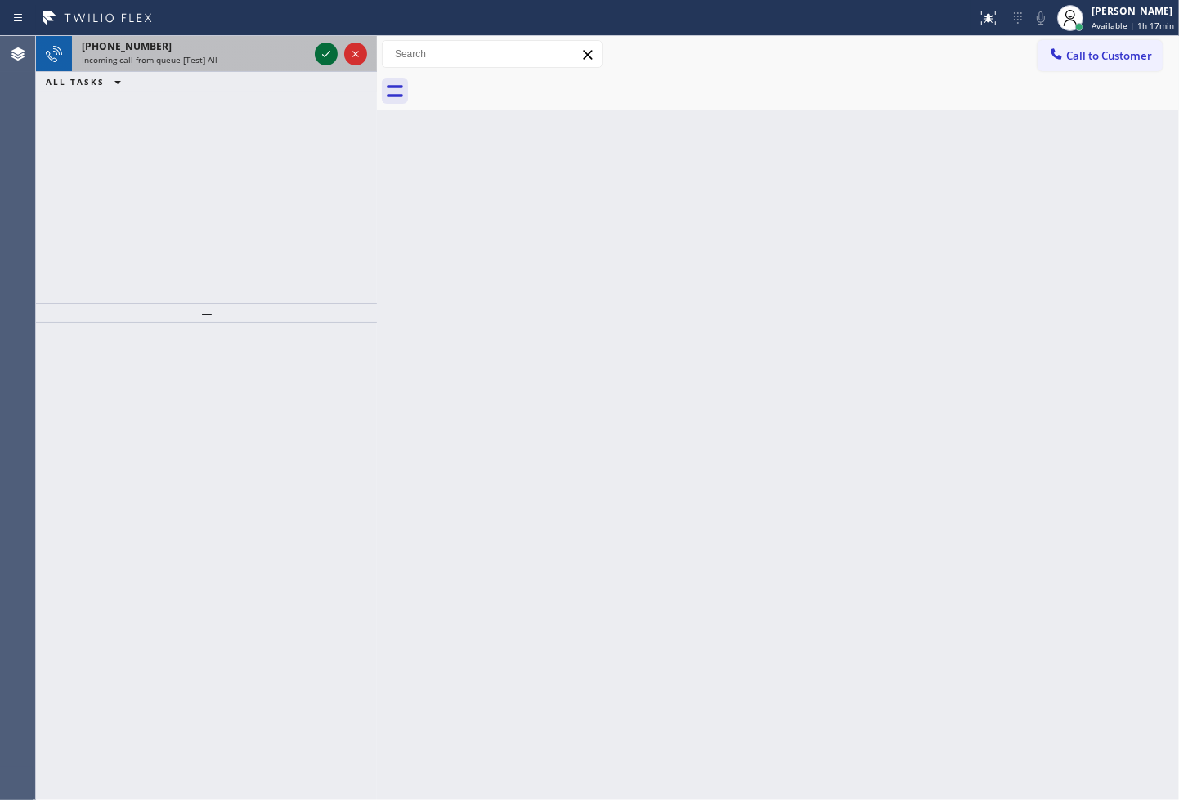
click at [319, 51] on icon at bounding box center [326, 54] width 20 height 20
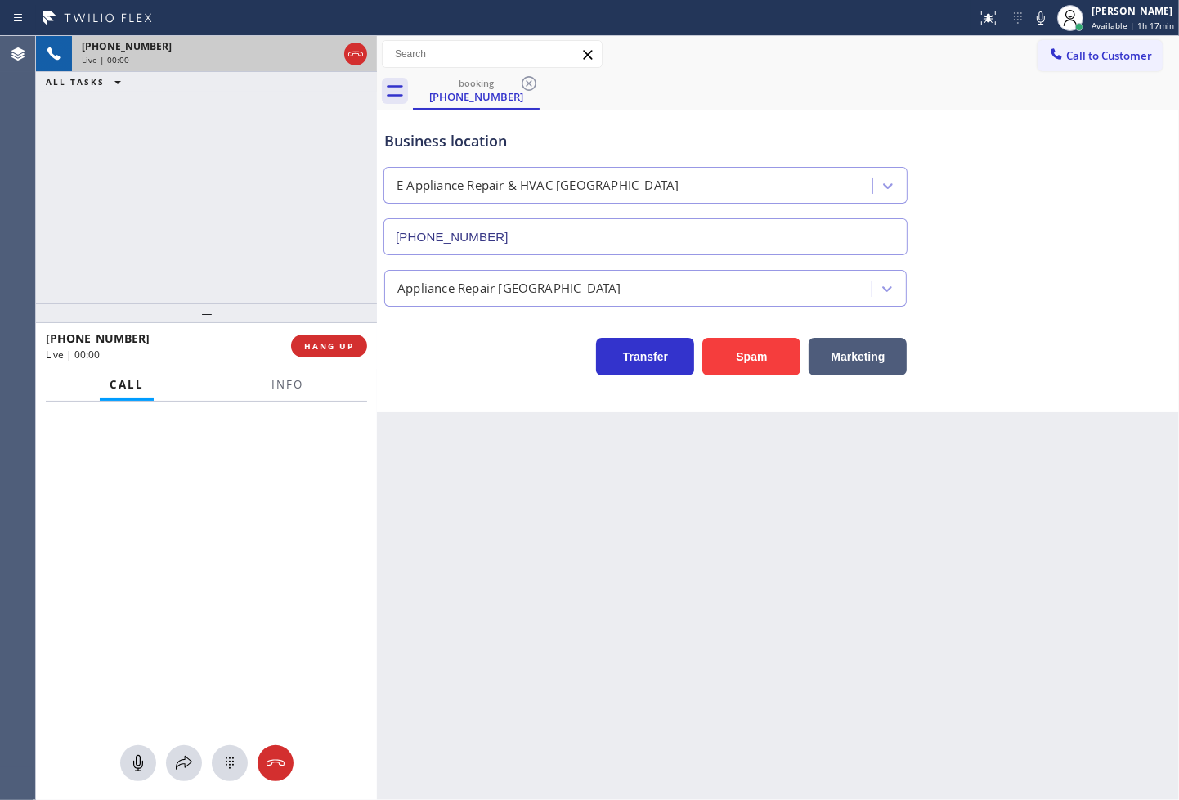
type input "[PHONE_NUMBER]"
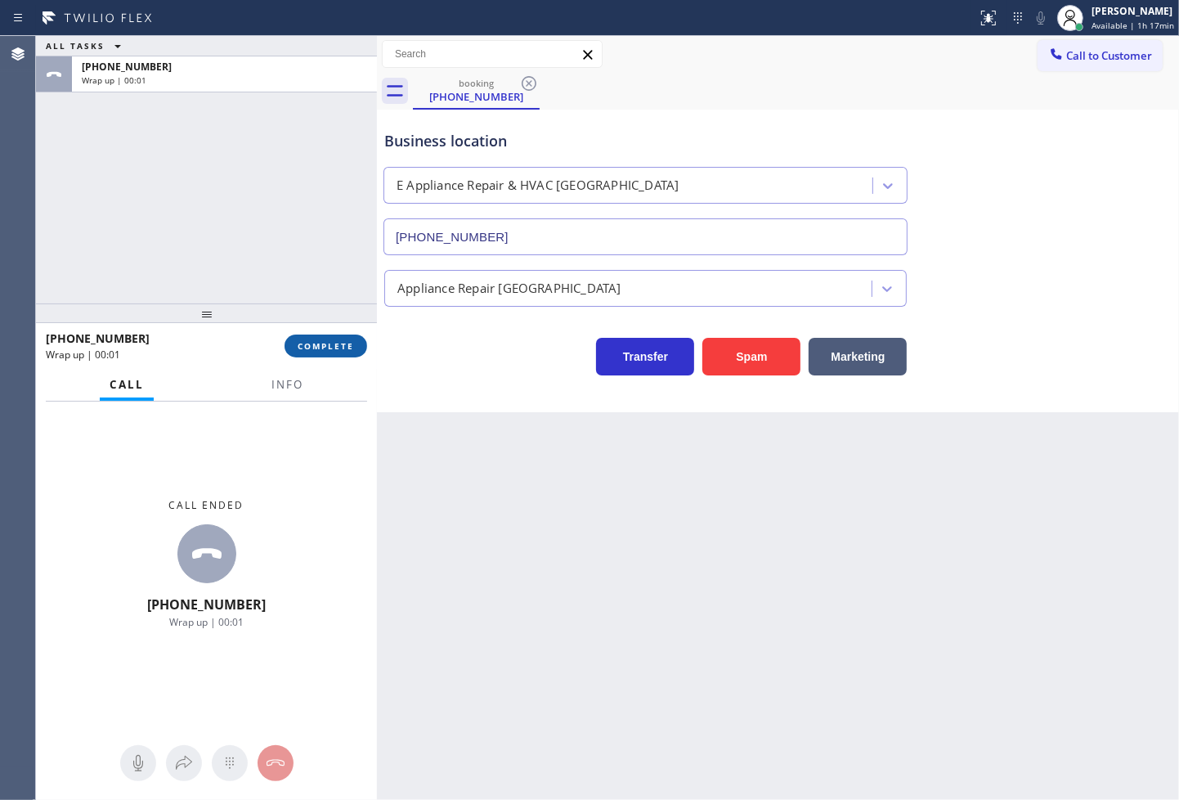
click at [337, 342] on span "COMPLETE" at bounding box center [326, 345] width 56 height 11
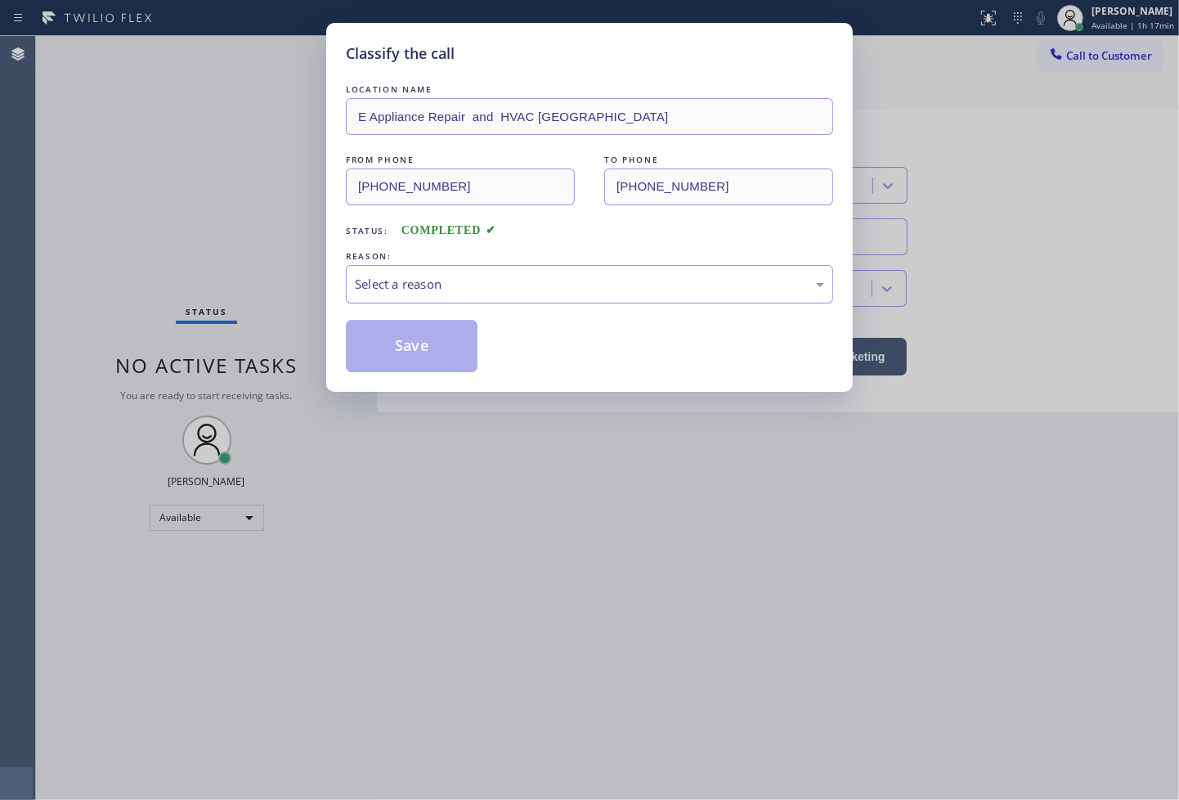
click at [488, 275] on div "Select a reason" at bounding box center [589, 284] width 469 height 19
click at [413, 357] on button "Save" at bounding box center [412, 346] width 132 height 52
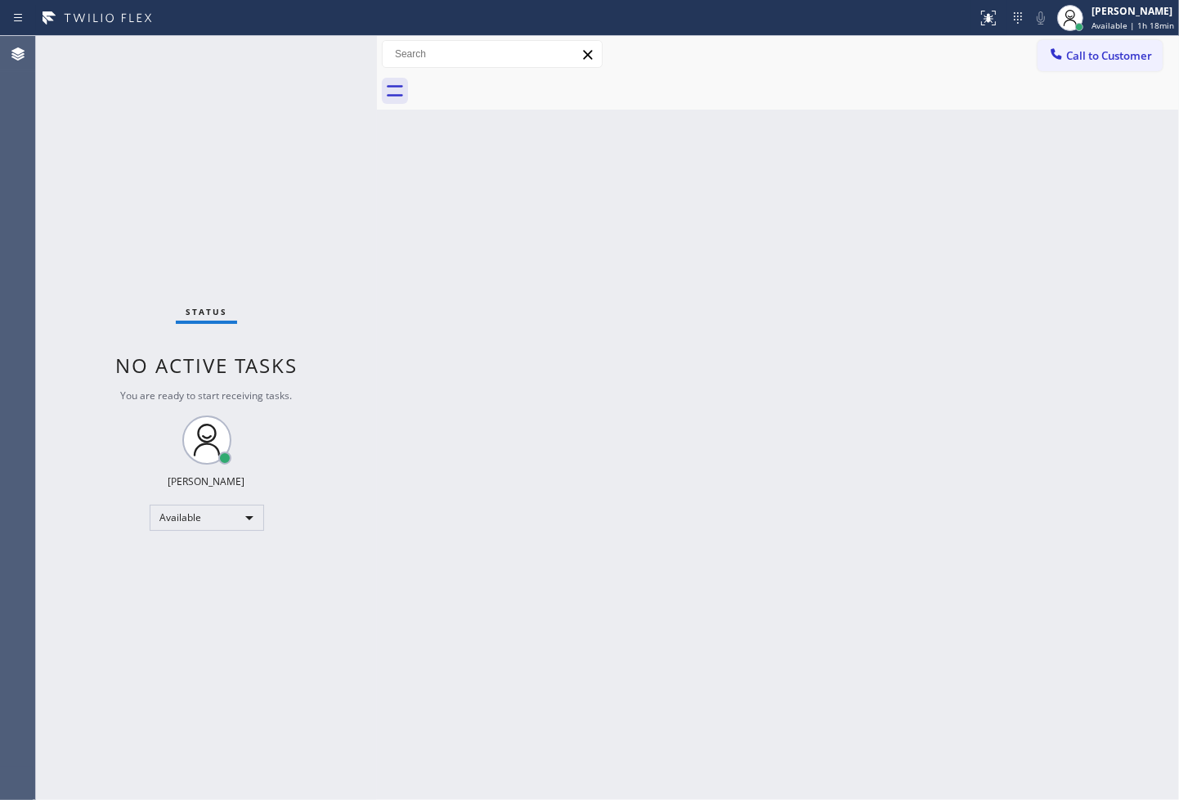
click at [317, 112] on div "Status No active tasks You are ready to start receiving tasks. [PERSON_NAME]" at bounding box center [206, 418] width 341 height 764
click at [315, 44] on div "Status No active tasks You are ready to start receiving tasks. [PERSON_NAME]" at bounding box center [206, 418] width 341 height 764
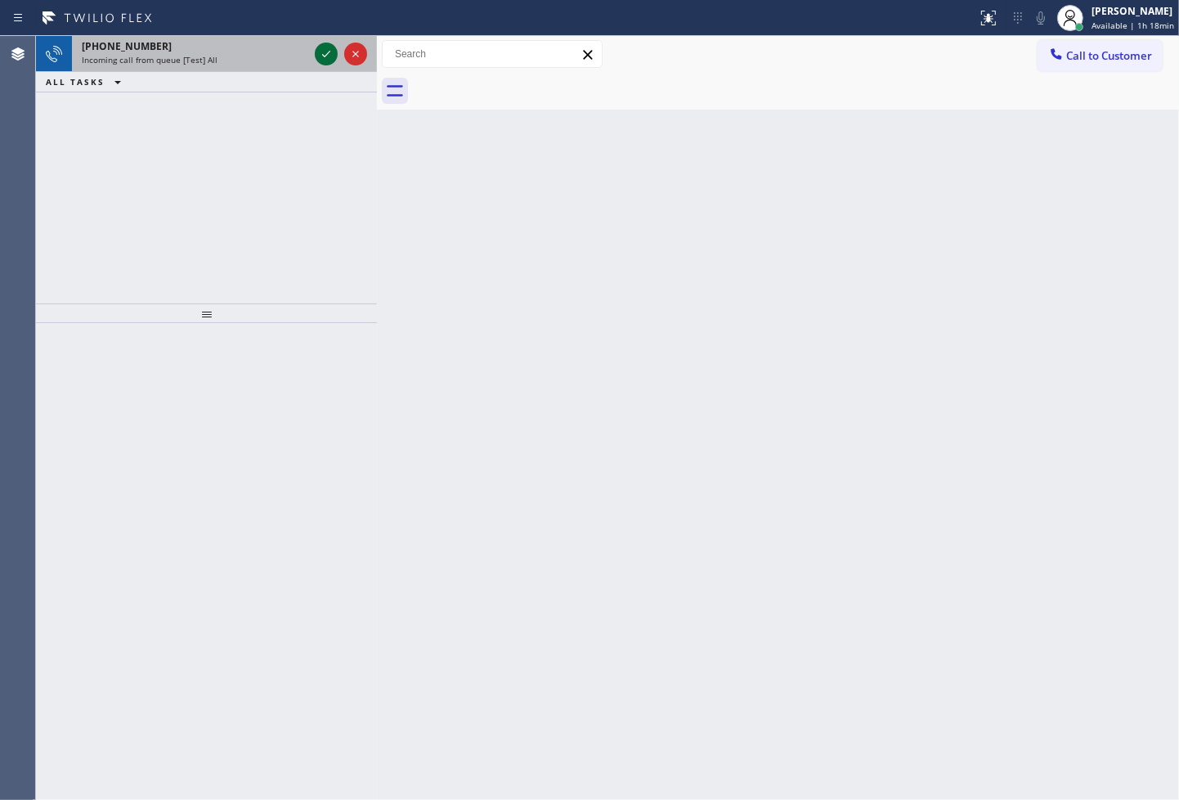
click at [315, 44] on div at bounding box center [326, 54] width 23 height 20
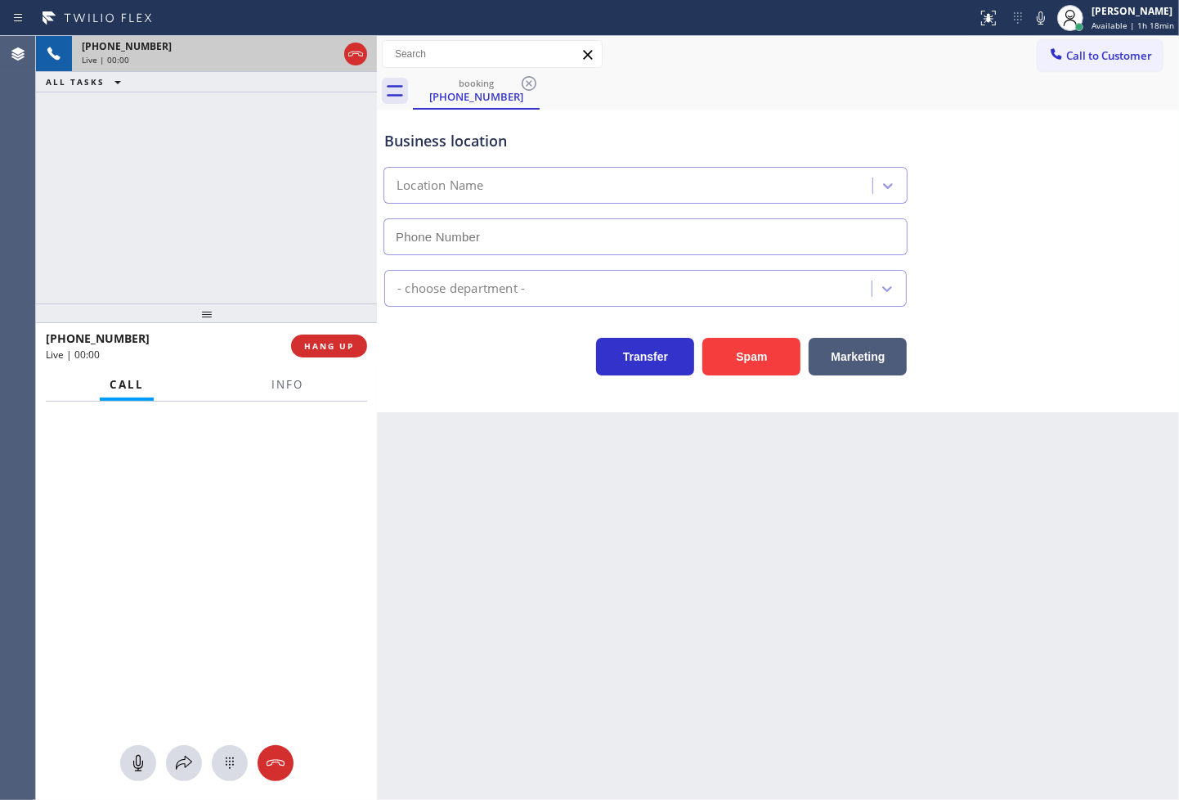
type input "[PHONE_NUMBER]"
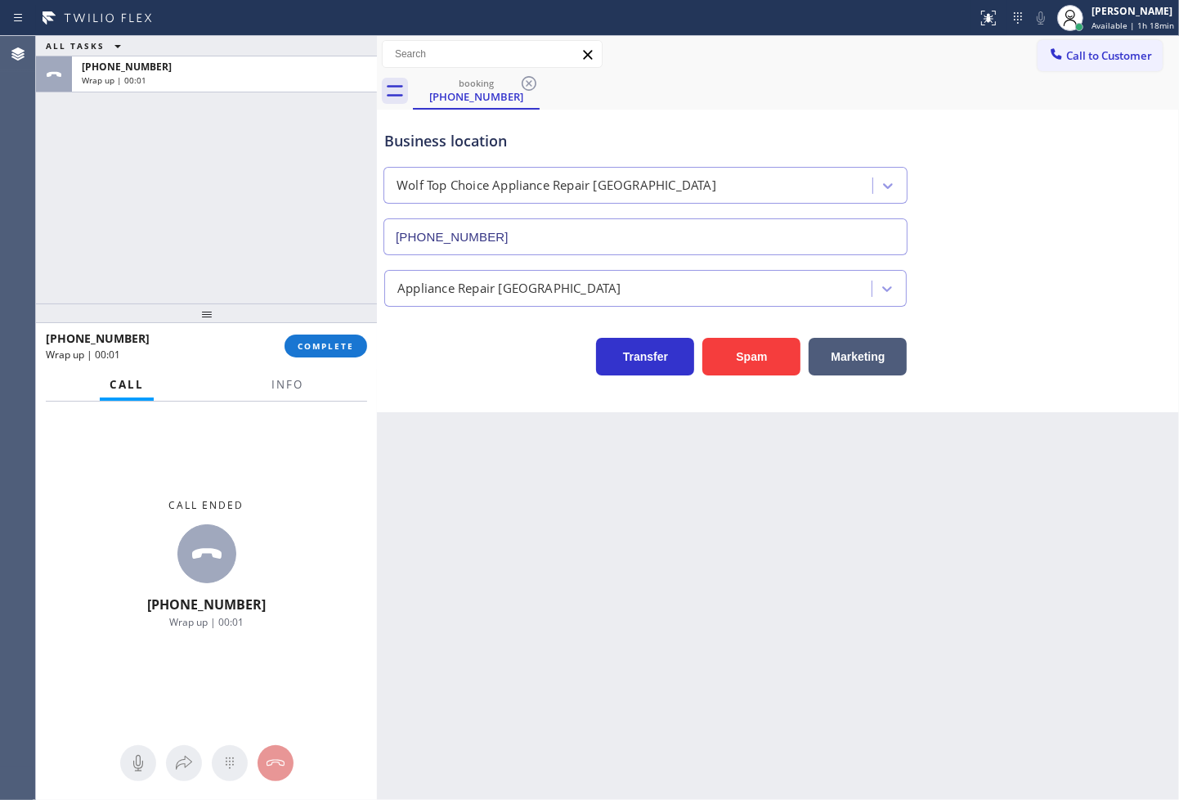
drag, startPoint x: 339, startPoint y: 346, endPoint x: 375, endPoint y: 345, distance: 35.2
click at [339, 346] on span "COMPLETE" at bounding box center [326, 345] width 56 height 11
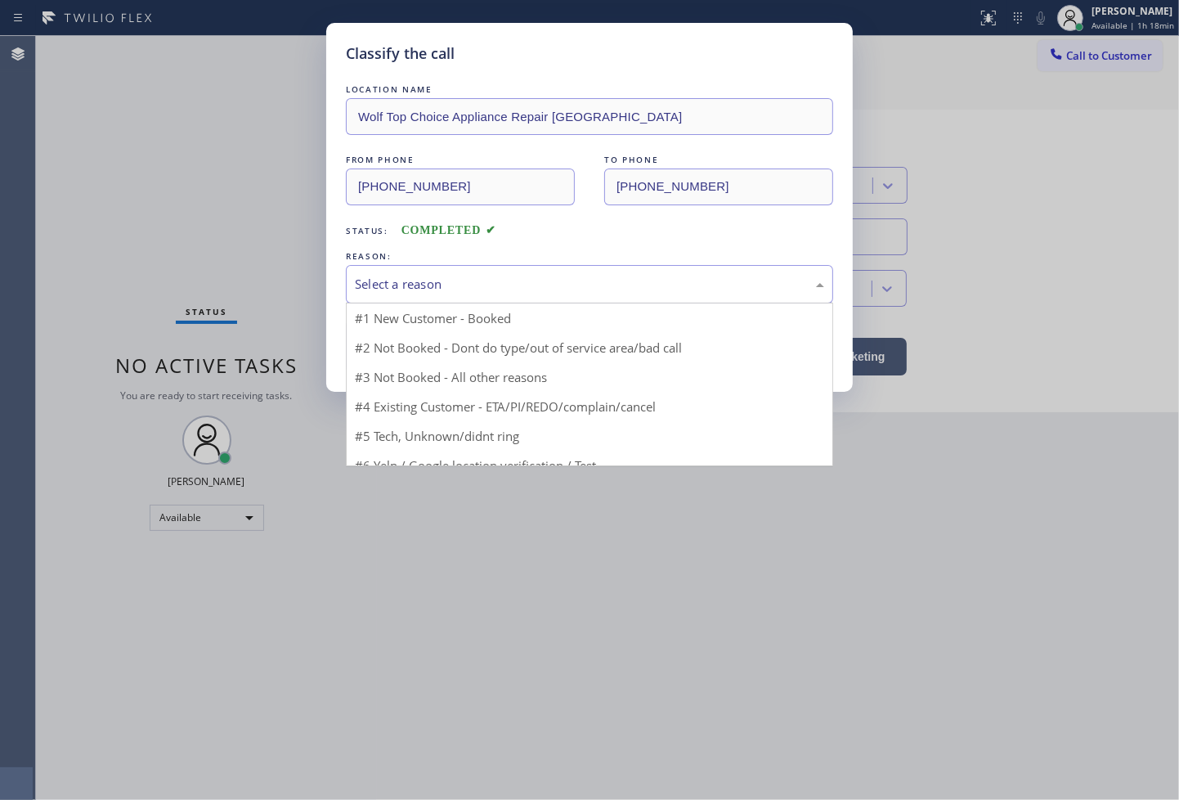
click at [424, 290] on div "Select a reason" at bounding box center [589, 284] width 469 height 19
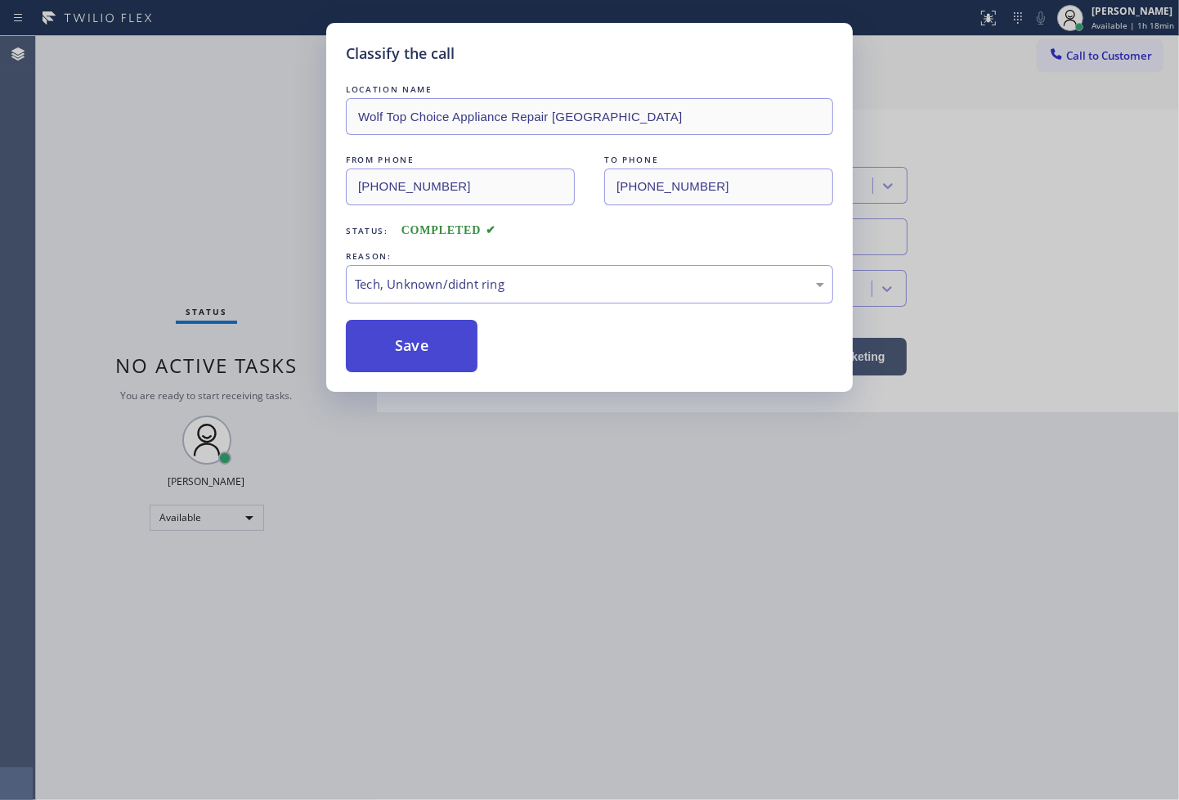
click at [429, 371] on button "Save" at bounding box center [412, 346] width 132 height 52
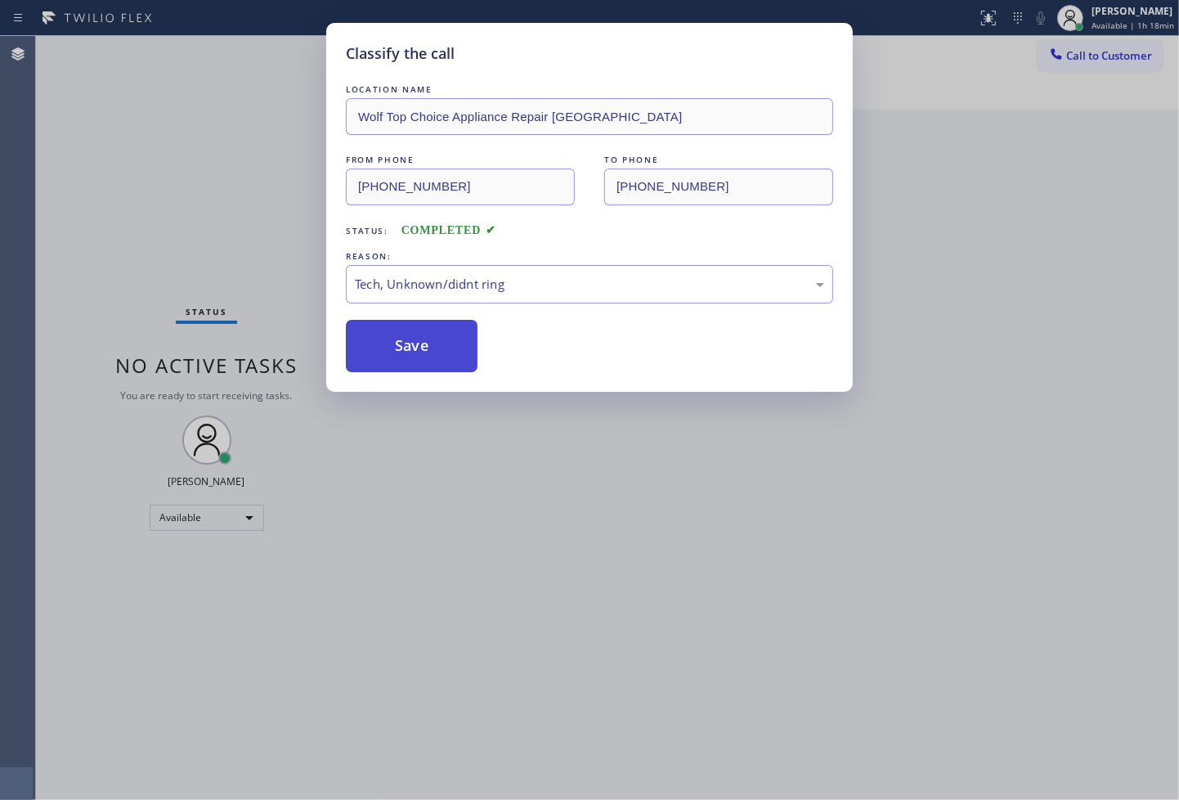
click at [429, 371] on button "Save" at bounding box center [412, 346] width 132 height 52
click at [433, 360] on button "Save" at bounding box center [412, 346] width 132 height 52
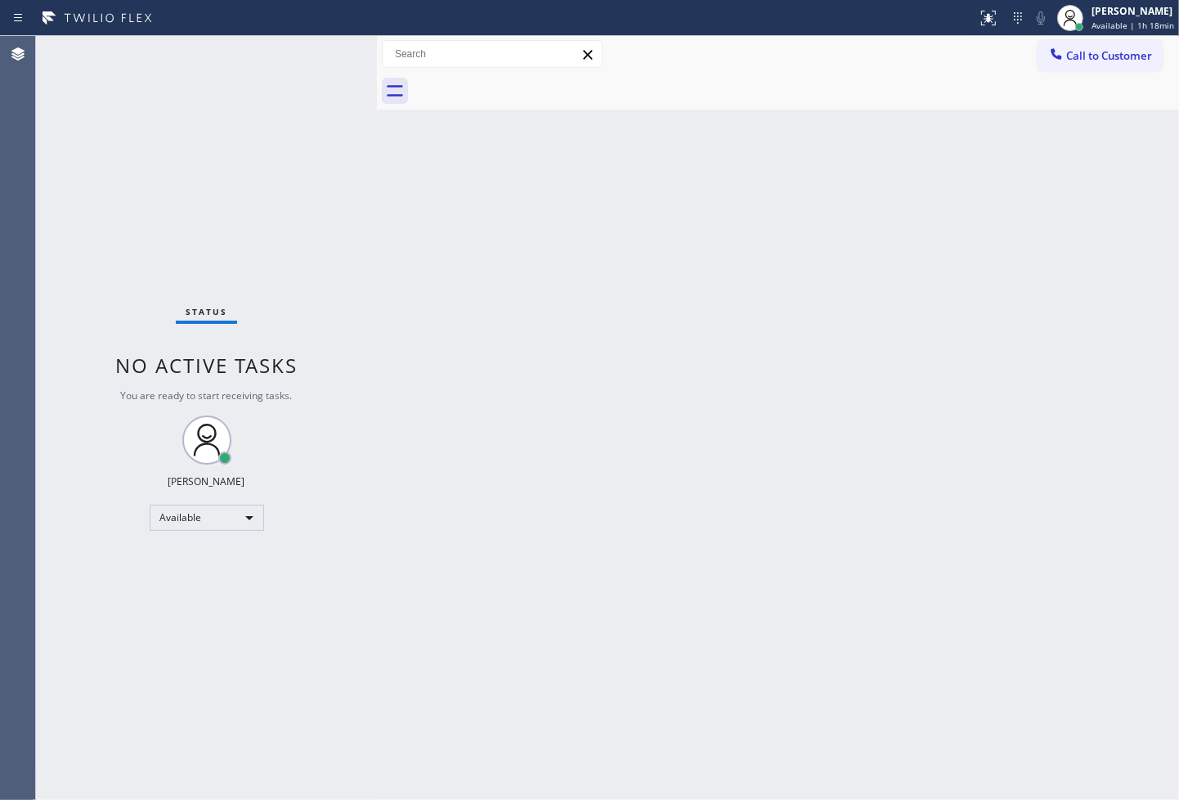
drag, startPoint x: 301, startPoint y: 74, endPoint x: 309, endPoint y: 63, distance: 13.4
click at [301, 74] on div "Status No active tasks You are ready to start receiving tasks. [PERSON_NAME]" at bounding box center [206, 418] width 341 height 764
click at [321, 49] on div "Status No active tasks You are ready to start receiving tasks. [PERSON_NAME]" at bounding box center [206, 418] width 341 height 764
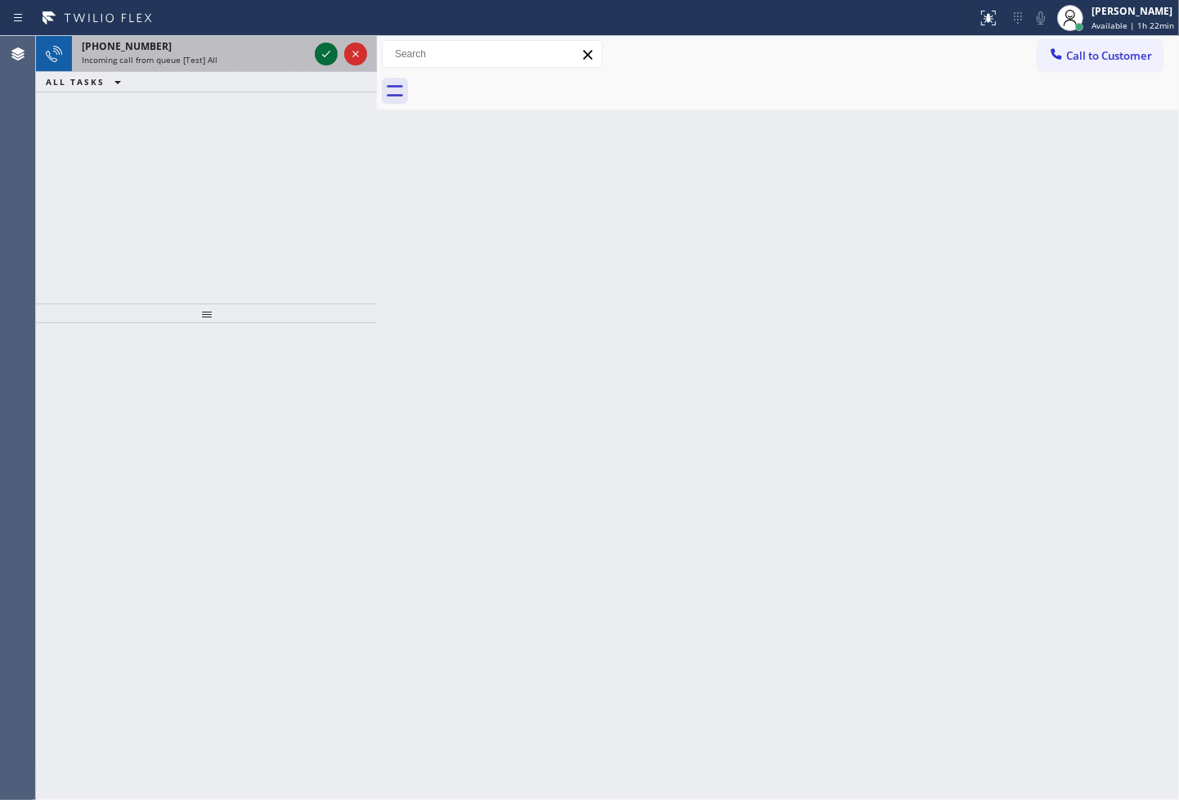
click at [325, 53] on icon at bounding box center [326, 54] width 20 height 20
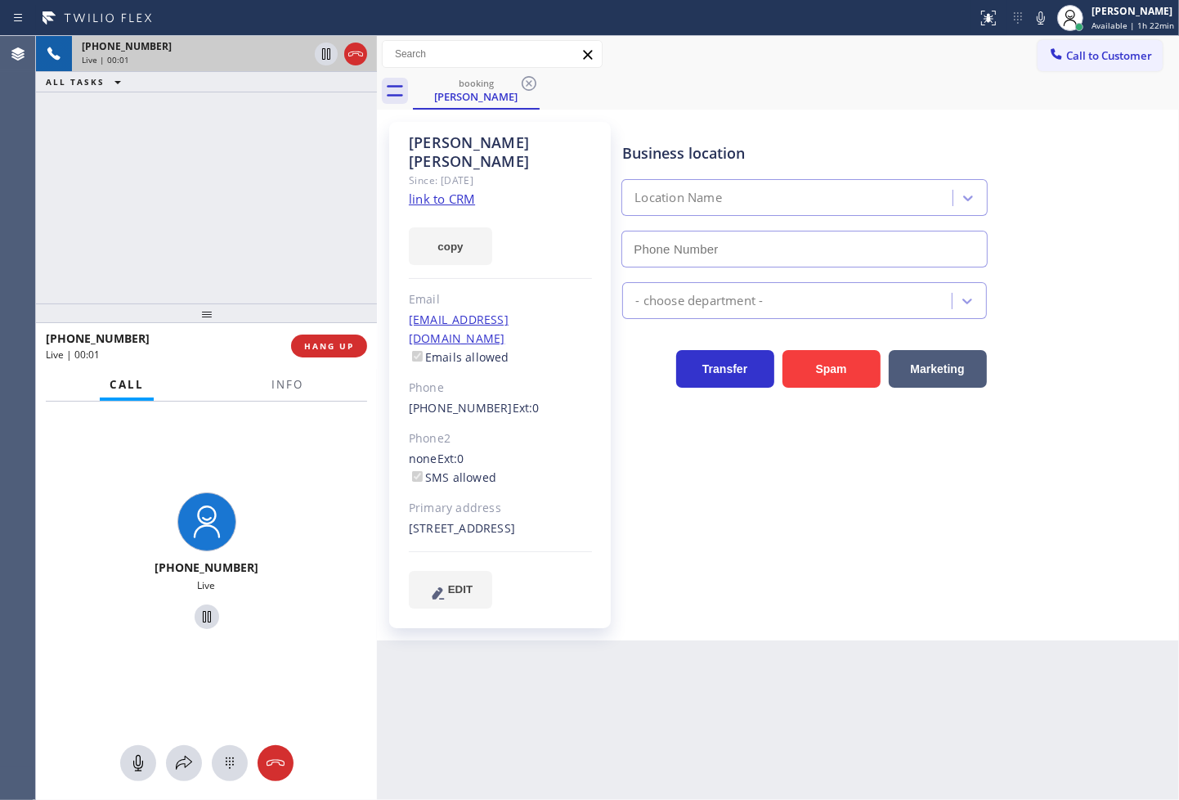
type input "[PHONE_NUMBER]"
click at [438, 191] on link "link to CRM" at bounding box center [442, 199] width 66 height 16
click at [213, 188] on div "[PHONE_NUMBER] Live | 00:05 ALL TASKS ALL TASKS ACTIVE TASKS TASKS IN WRAP UP" at bounding box center [206, 169] width 341 height 267
click at [272, 380] on span "Info" at bounding box center [288, 384] width 32 height 15
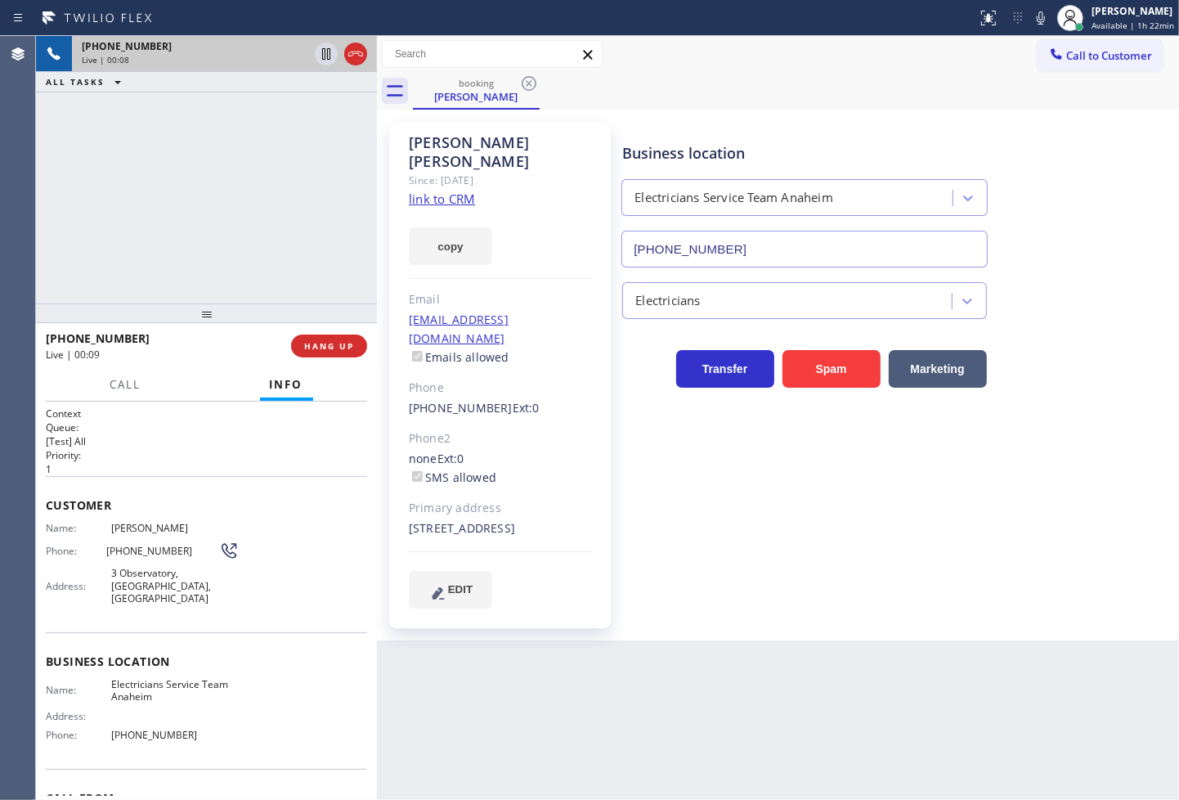
click at [305, 542] on div "Name: [PERSON_NAME] Phone: [PHONE_NUMBER] Address: [STREET_ADDRESS]" at bounding box center [206, 567] width 321 height 90
click at [145, 150] on div "[PHONE_NUMBER] Live | 00:08 ALL TASKS ALL TASKS ACTIVE TASKS TASKS IN WRAP UP" at bounding box center [206, 169] width 341 height 267
click at [245, 183] on div "[PHONE_NUMBER] Live | 00:13 ALL TASKS ALL TASKS ACTIVE TASKS TASKS IN WRAP UP" at bounding box center [206, 169] width 341 height 267
click at [317, 350] on span "HANG UP" at bounding box center [329, 345] width 50 height 11
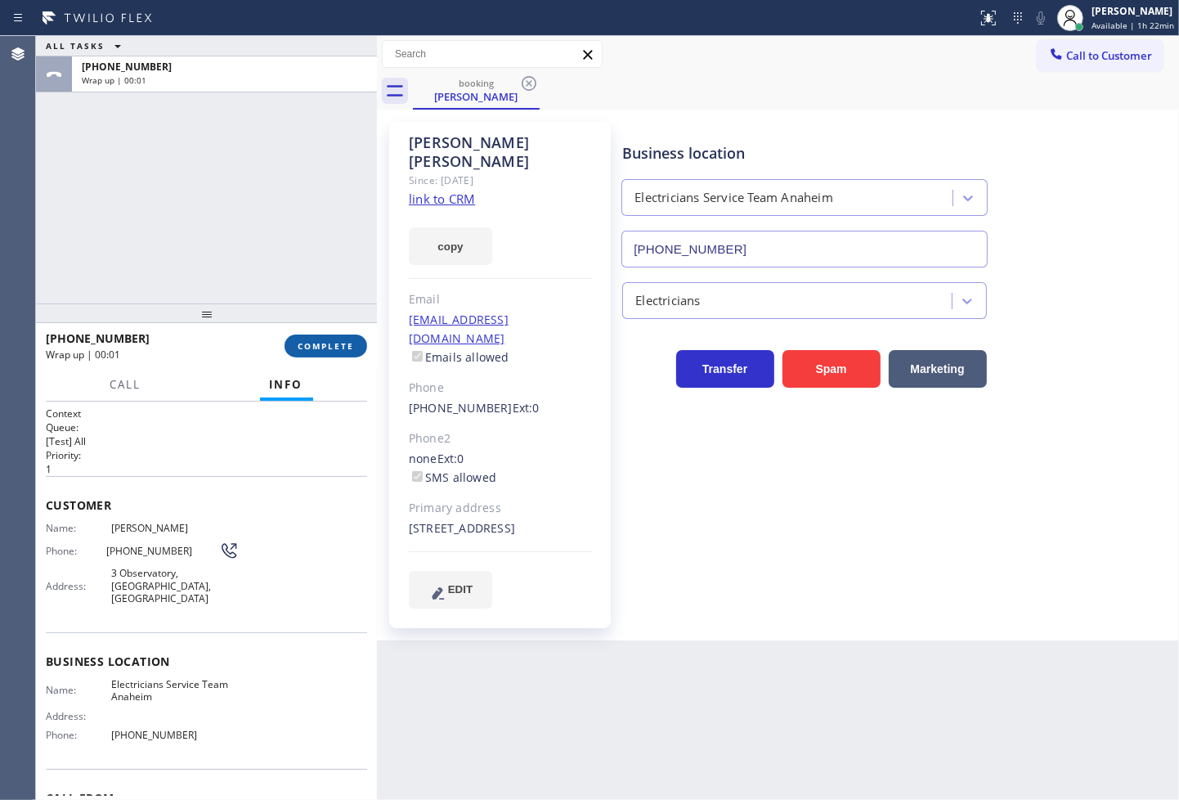
click at [317, 350] on span "COMPLETE" at bounding box center [326, 345] width 56 height 11
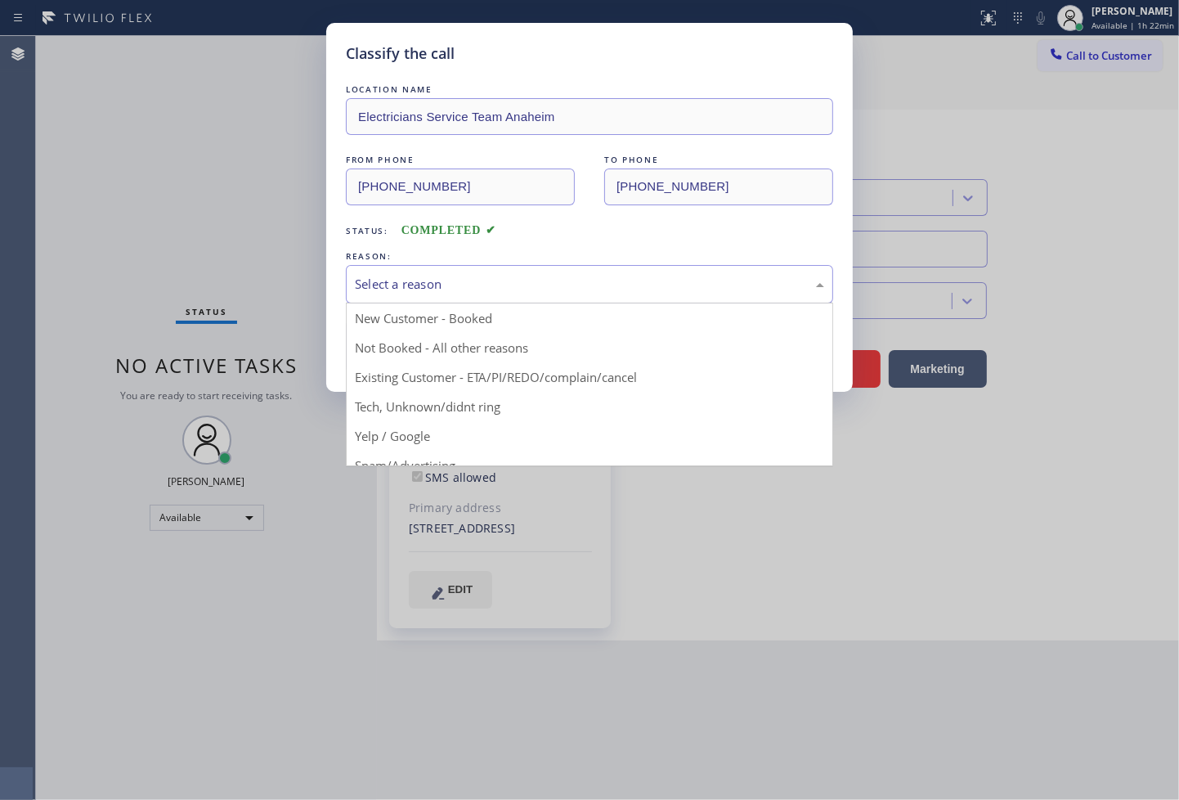
click at [396, 281] on div "Select a reason" at bounding box center [589, 284] width 469 height 19
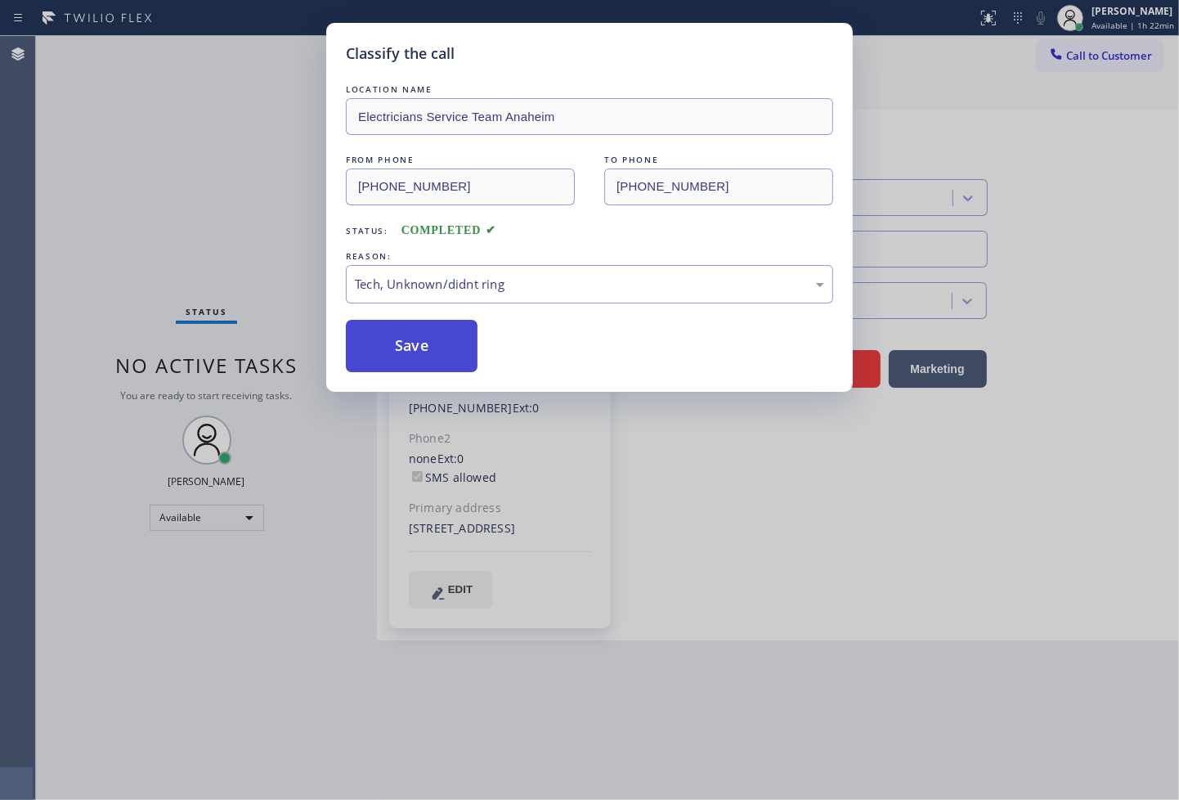
click at [394, 352] on button "Save" at bounding box center [412, 346] width 132 height 52
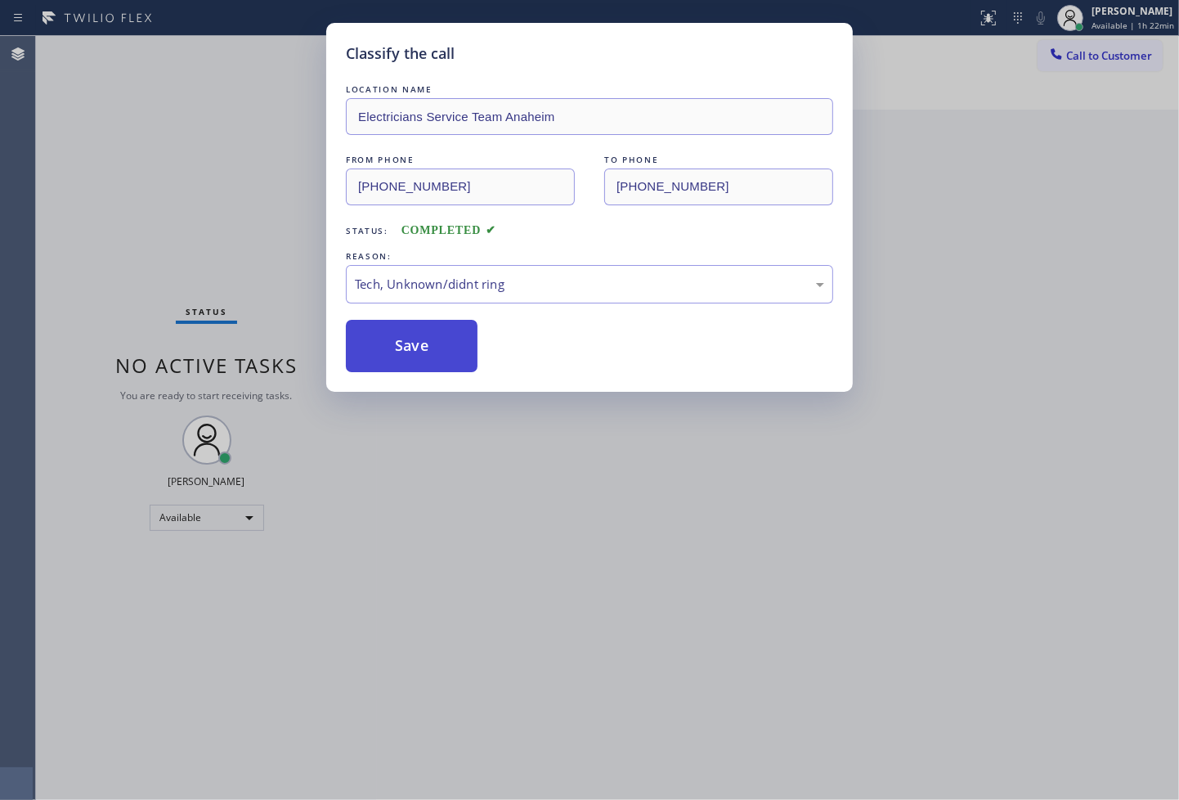
click at [394, 352] on button "Save" at bounding box center [412, 346] width 132 height 52
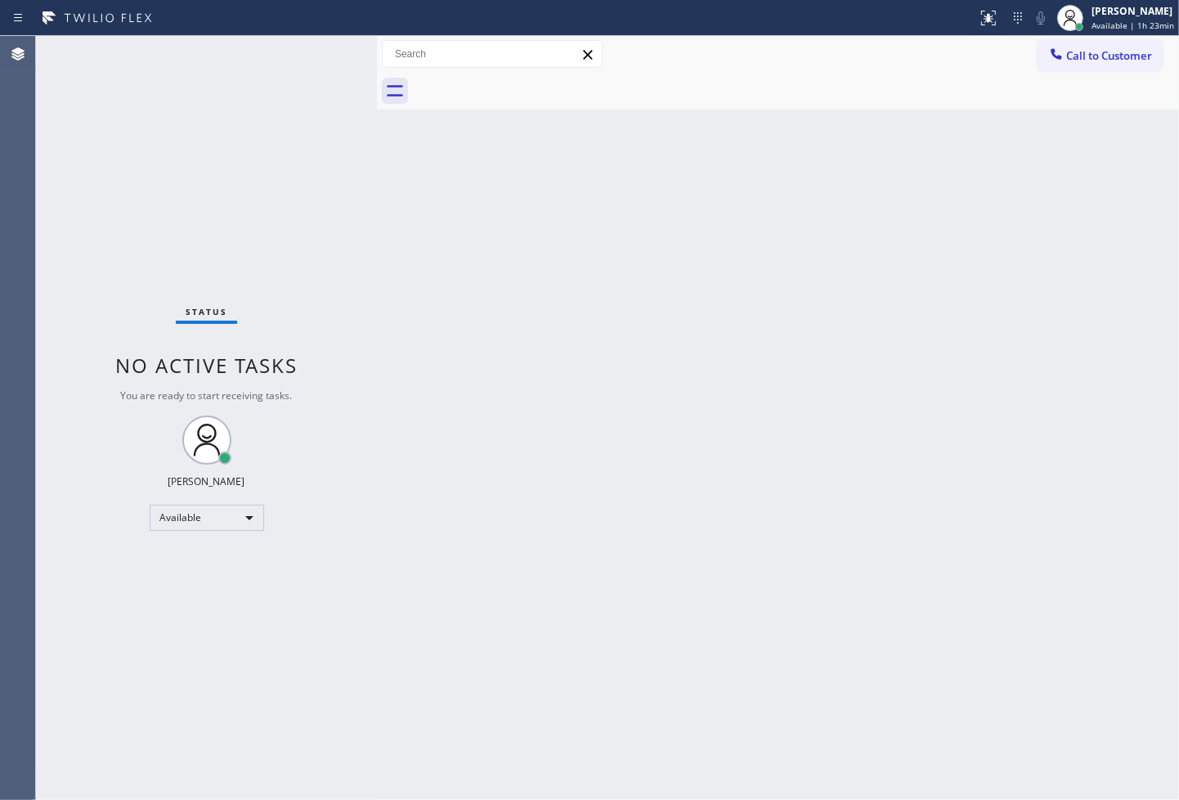
click at [315, 52] on div "Status No active tasks You are ready to start receiving tasks. [PERSON_NAME]" at bounding box center [206, 418] width 341 height 764
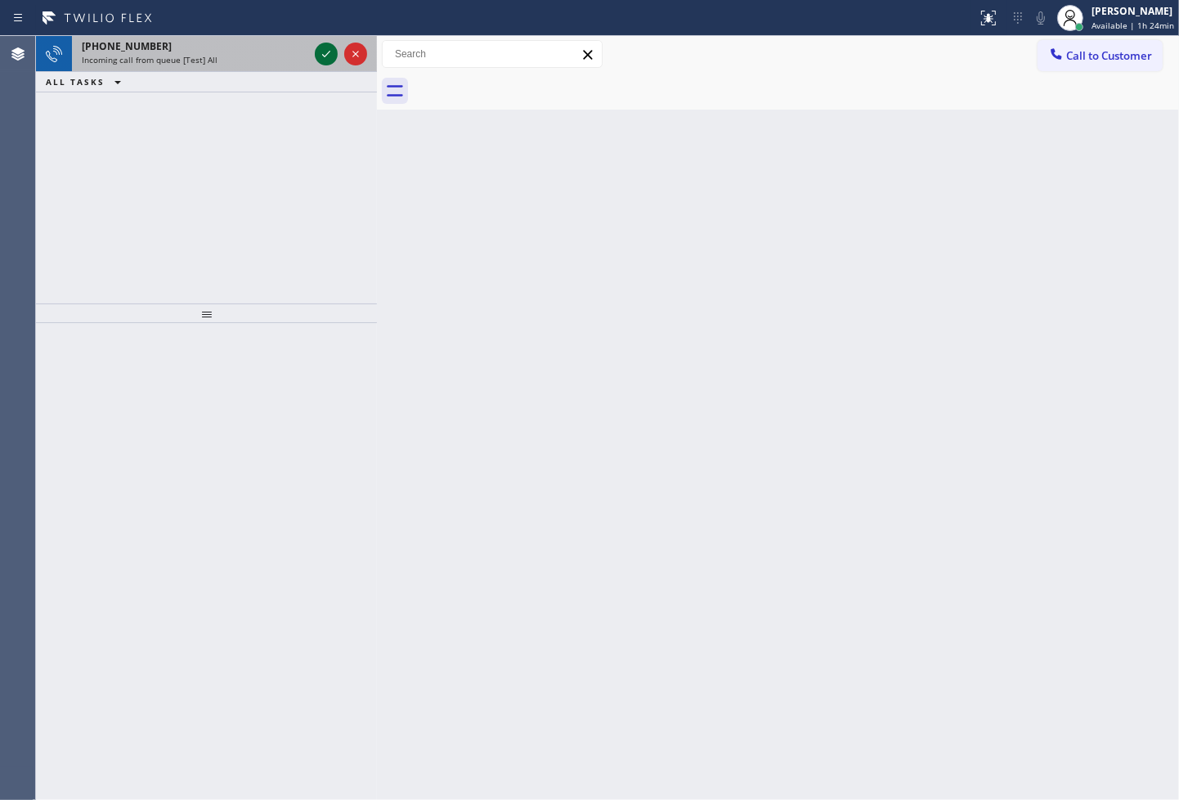
click at [315, 52] on div at bounding box center [326, 54] width 23 height 20
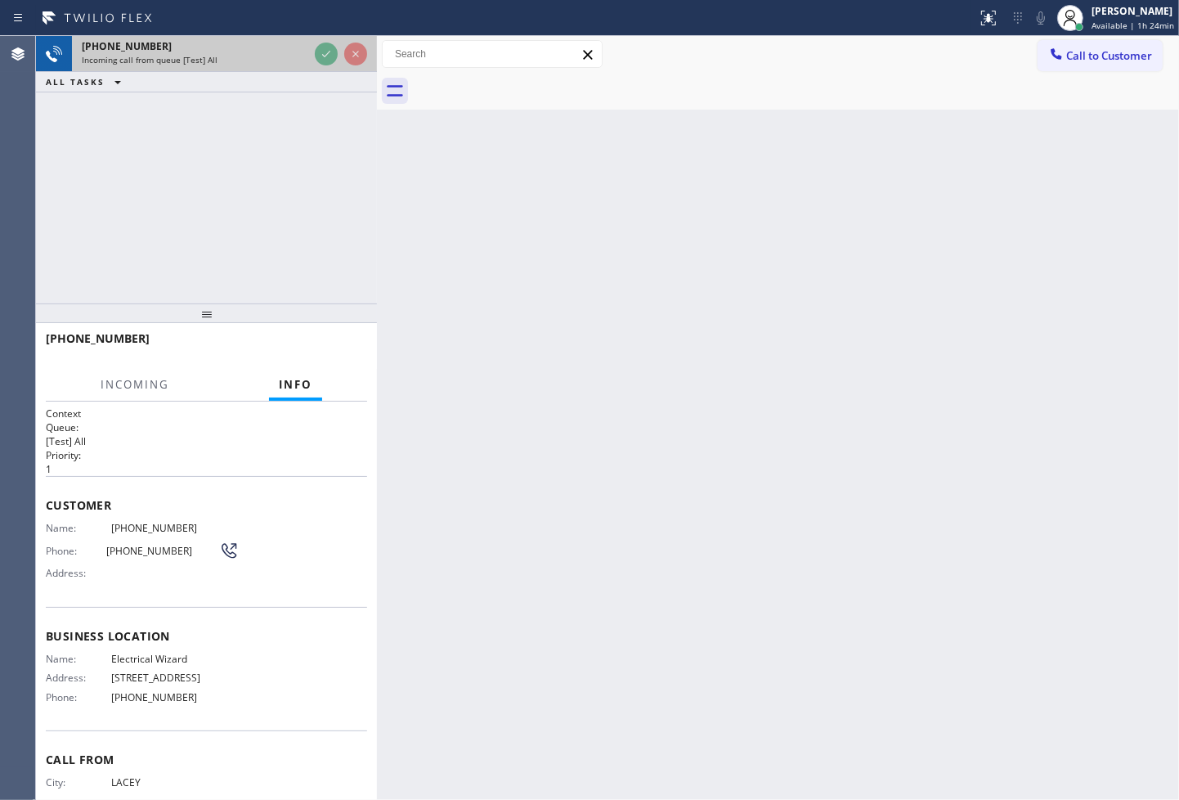
click at [322, 38] on div at bounding box center [341, 54] width 59 height 36
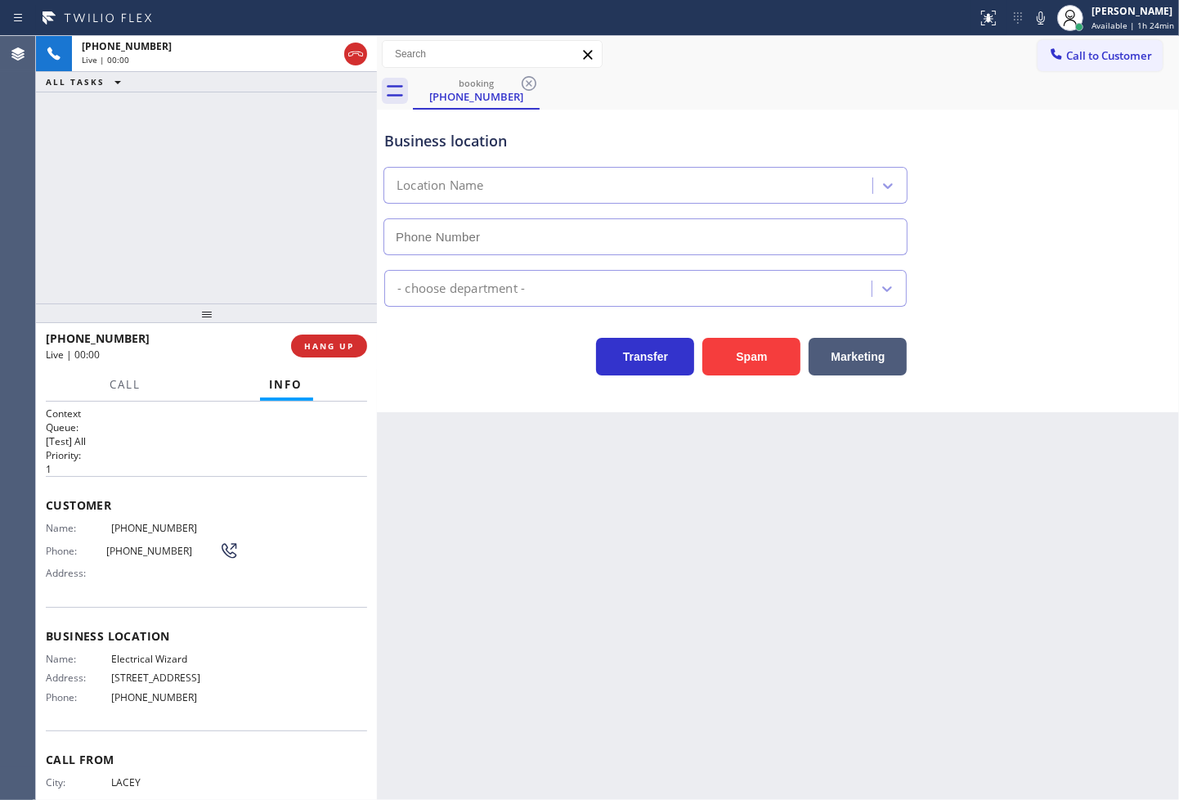
type input "[PHONE_NUMBER]"
click at [483, 374] on div "Transfer Spam Marketing" at bounding box center [645, 353] width 529 height 46
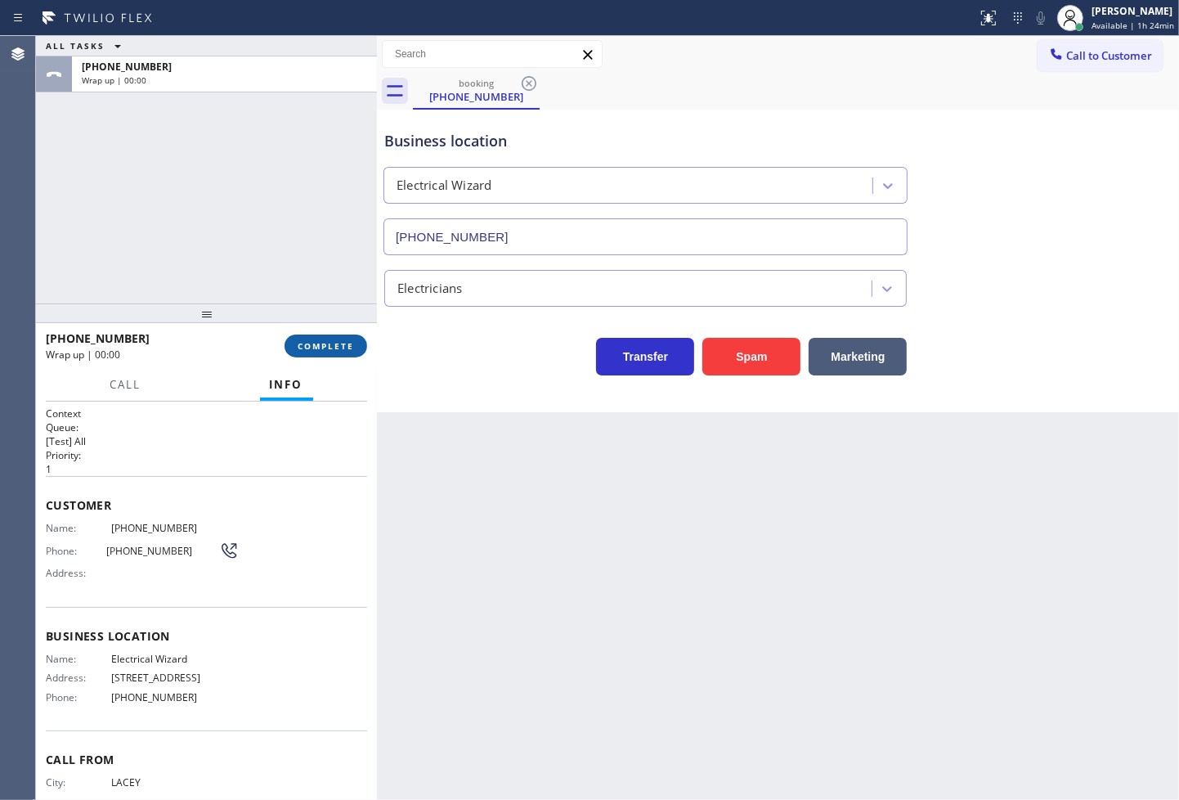
click at [328, 341] on span "COMPLETE" at bounding box center [326, 345] width 56 height 11
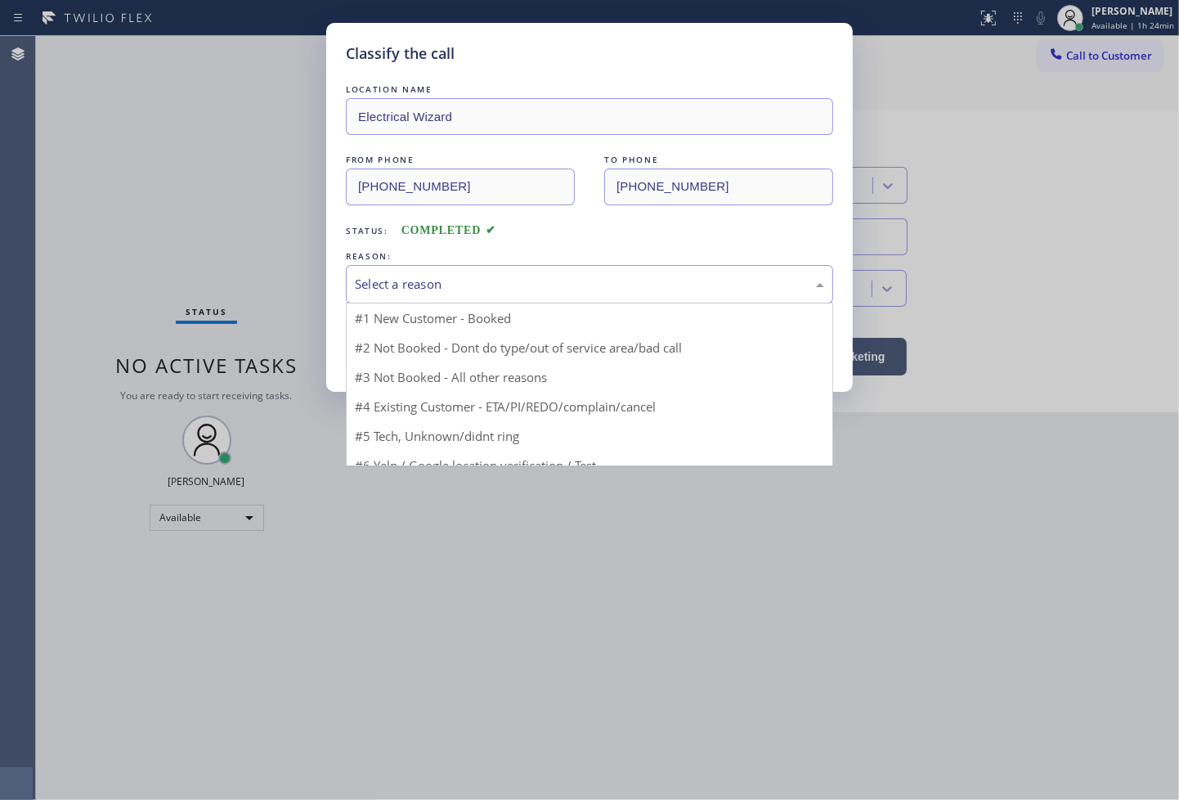
click at [447, 288] on div "Select a reason" at bounding box center [589, 284] width 469 height 19
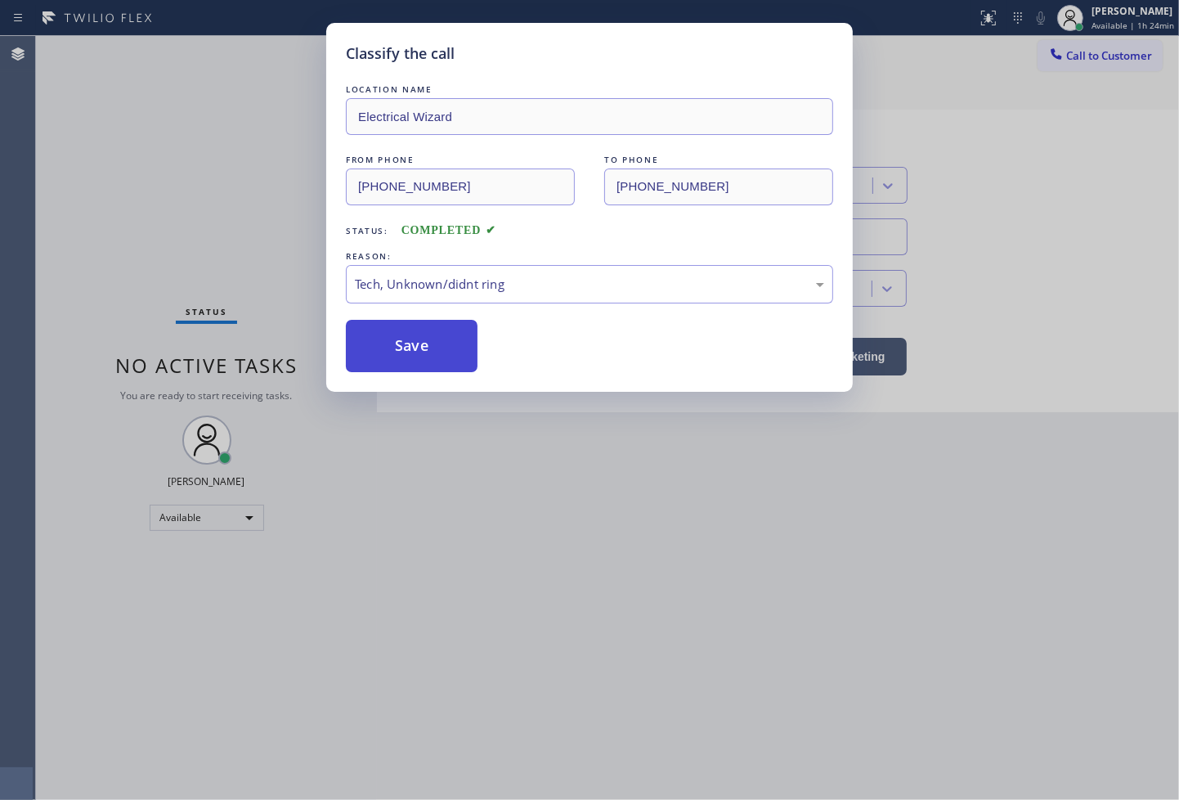
click at [442, 346] on button "Save" at bounding box center [412, 346] width 132 height 52
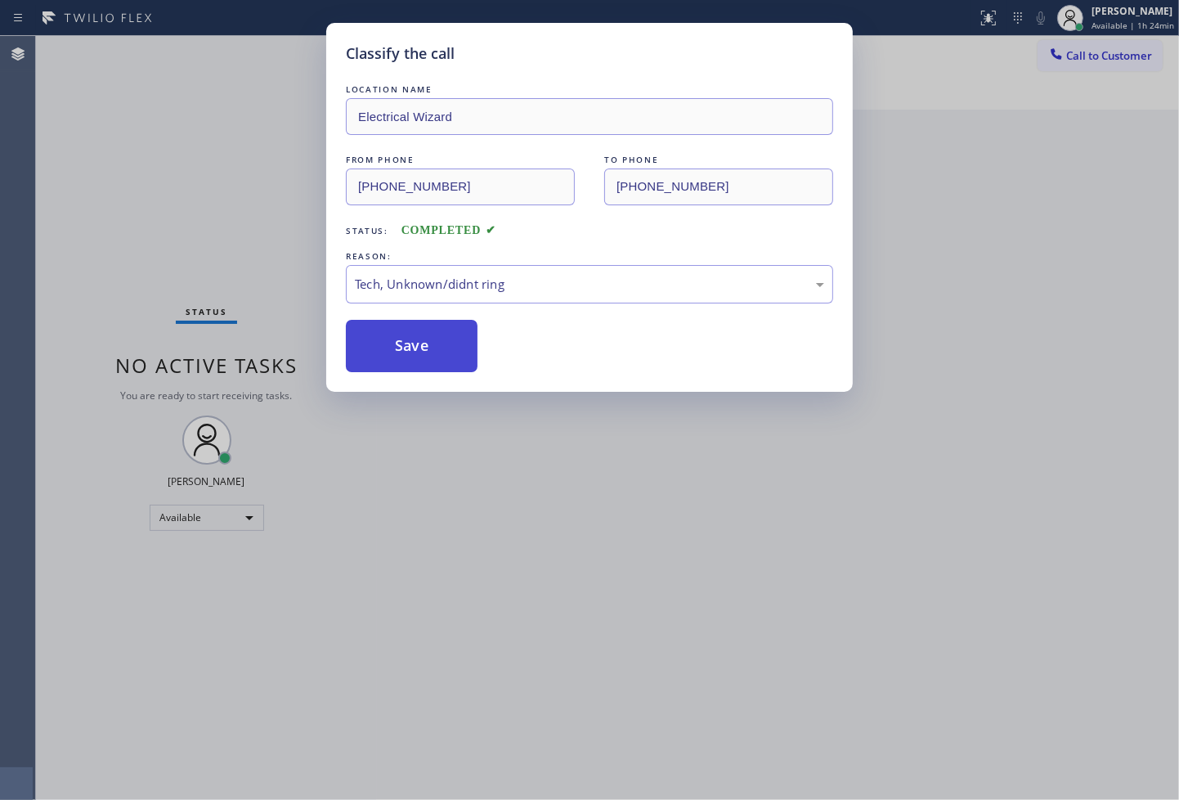
click at [442, 346] on button "Save" at bounding box center [412, 346] width 132 height 52
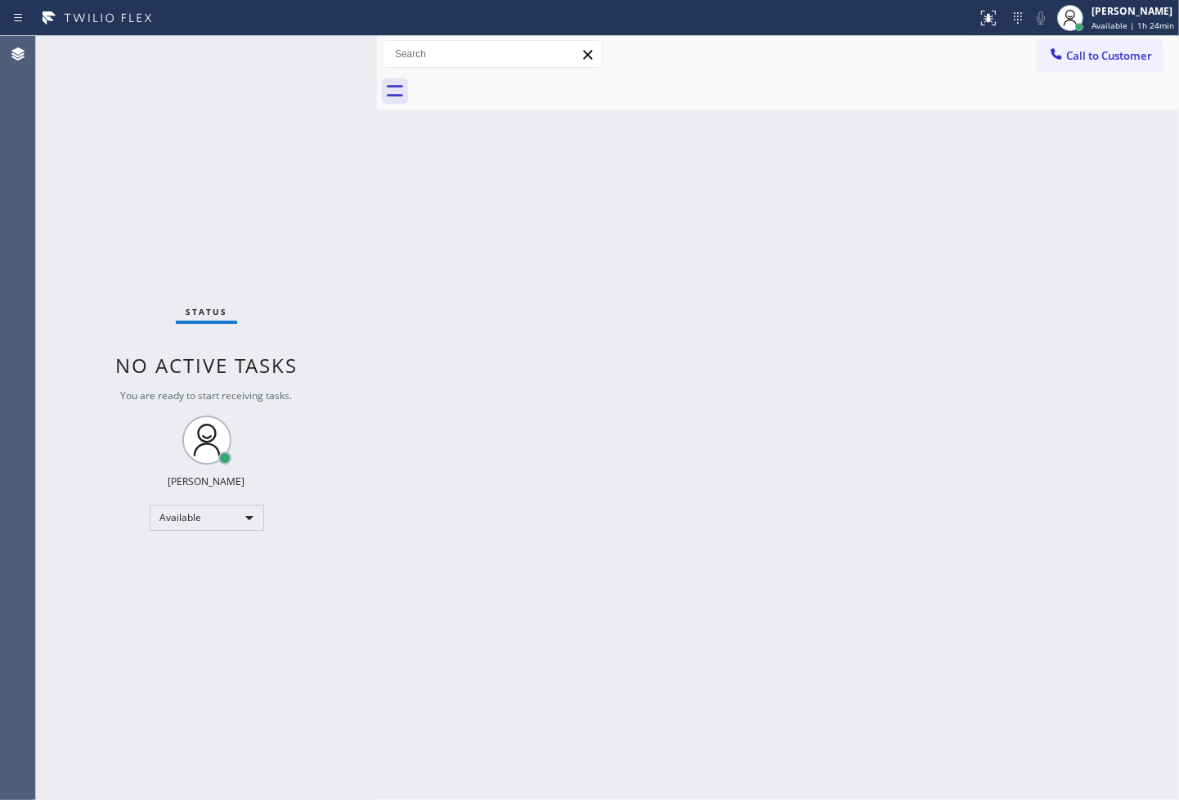
click at [298, 123] on div "Status No active tasks You are ready to start receiving tasks. [PERSON_NAME]" at bounding box center [206, 418] width 341 height 764
click at [312, 58] on div "Status No active tasks You are ready to start receiving tasks. [PERSON_NAME]" at bounding box center [206, 418] width 341 height 764
click at [190, 236] on div "Status No active tasks You are ready to start receiving tasks. [PERSON_NAME]" at bounding box center [206, 418] width 341 height 764
click at [321, 54] on div "Status No active tasks You are ready to start receiving tasks. [PERSON_NAME]" at bounding box center [206, 418] width 341 height 764
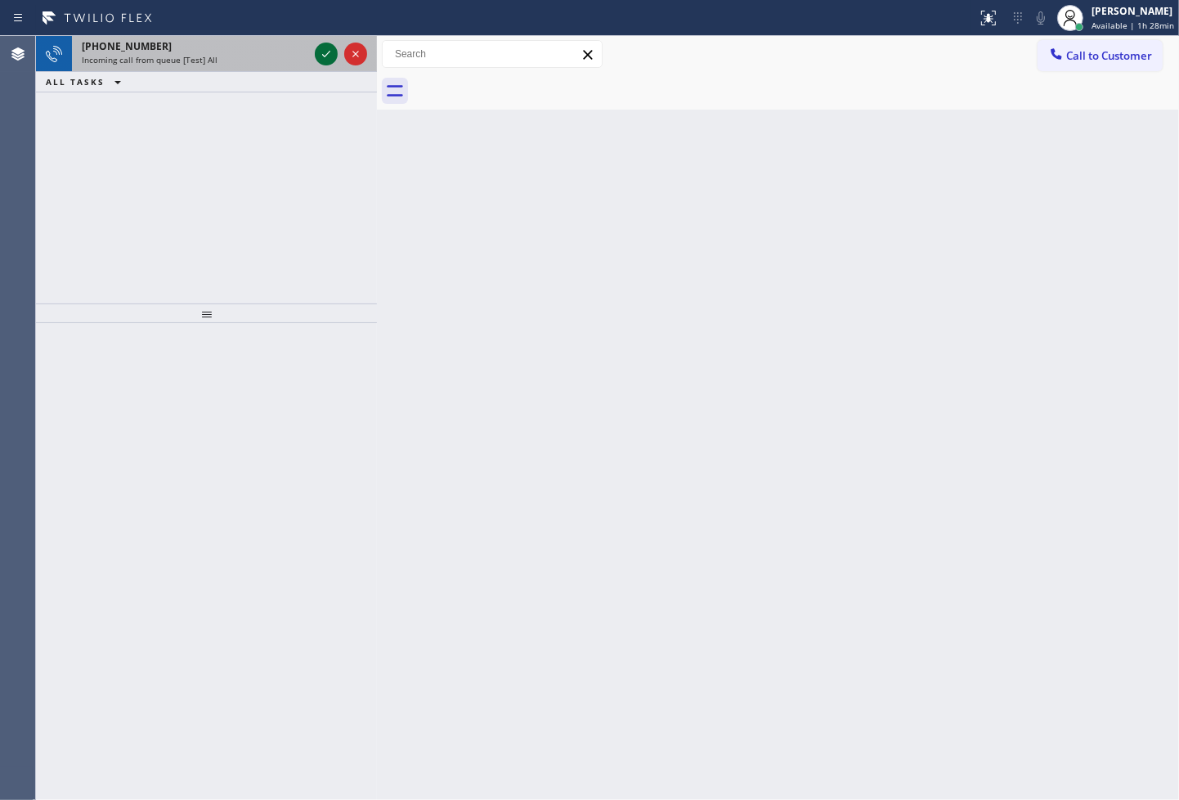
click at [331, 53] on icon at bounding box center [326, 54] width 20 height 20
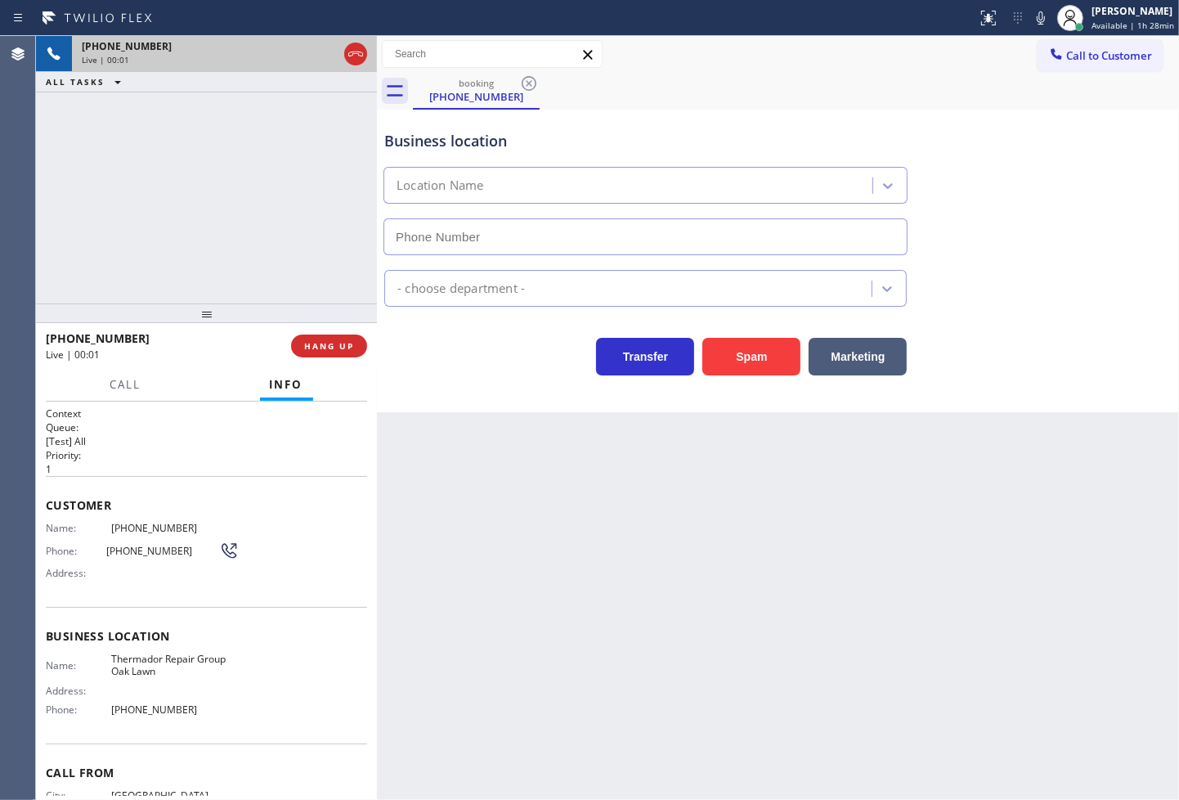
type input "[PHONE_NUMBER]"
click at [478, 371] on div "Transfer Spam Marketing" at bounding box center [645, 353] width 529 height 46
click at [331, 281] on div "[PHONE_NUMBER] Live | 00:04 ALL TASKS ALL TASKS ACTIVE TASKS TASKS IN WRAP UP" at bounding box center [206, 169] width 341 height 267
click at [435, 354] on div "Transfer Spam Marketing" at bounding box center [645, 353] width 529 height 46
drag, startPoint x: 886, startPoint y: 366, endPoint x: 893, endPoint y: 357, distance: 11.0
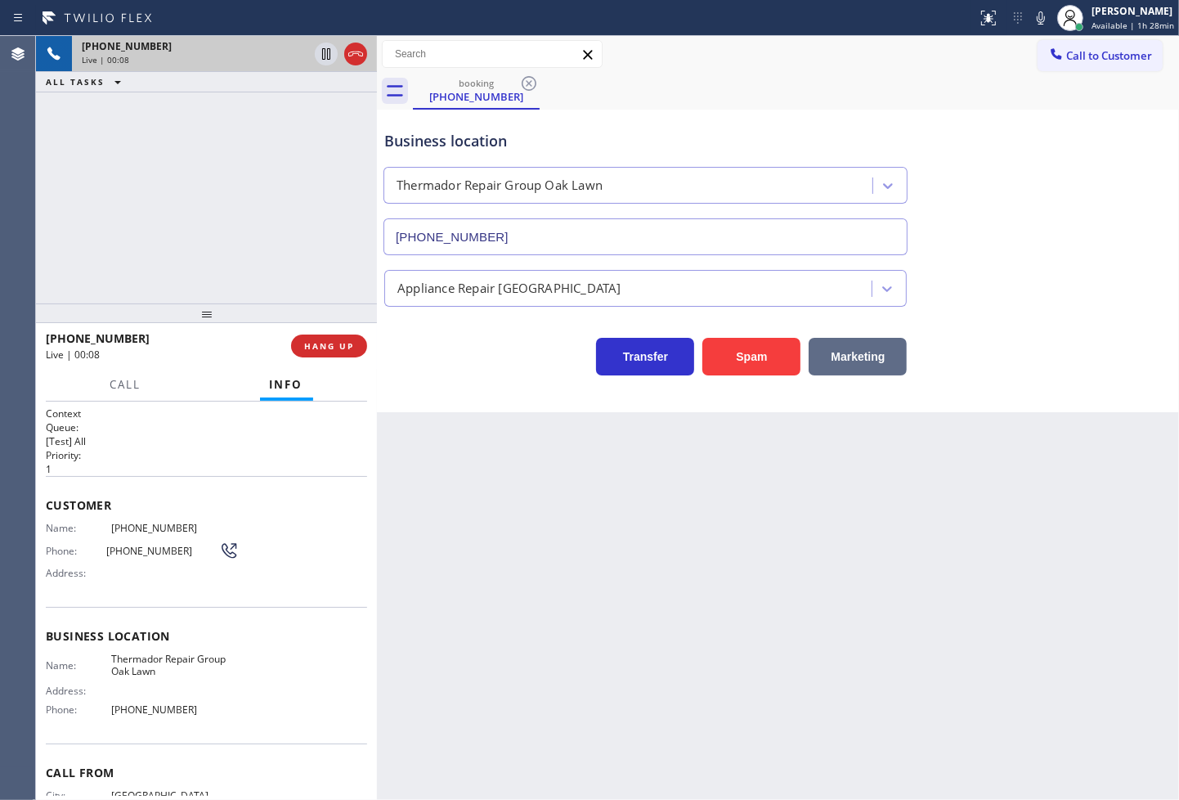
click at [886, 365] on button "Marketing" at bounding box center [858, 357] width 98 height 38
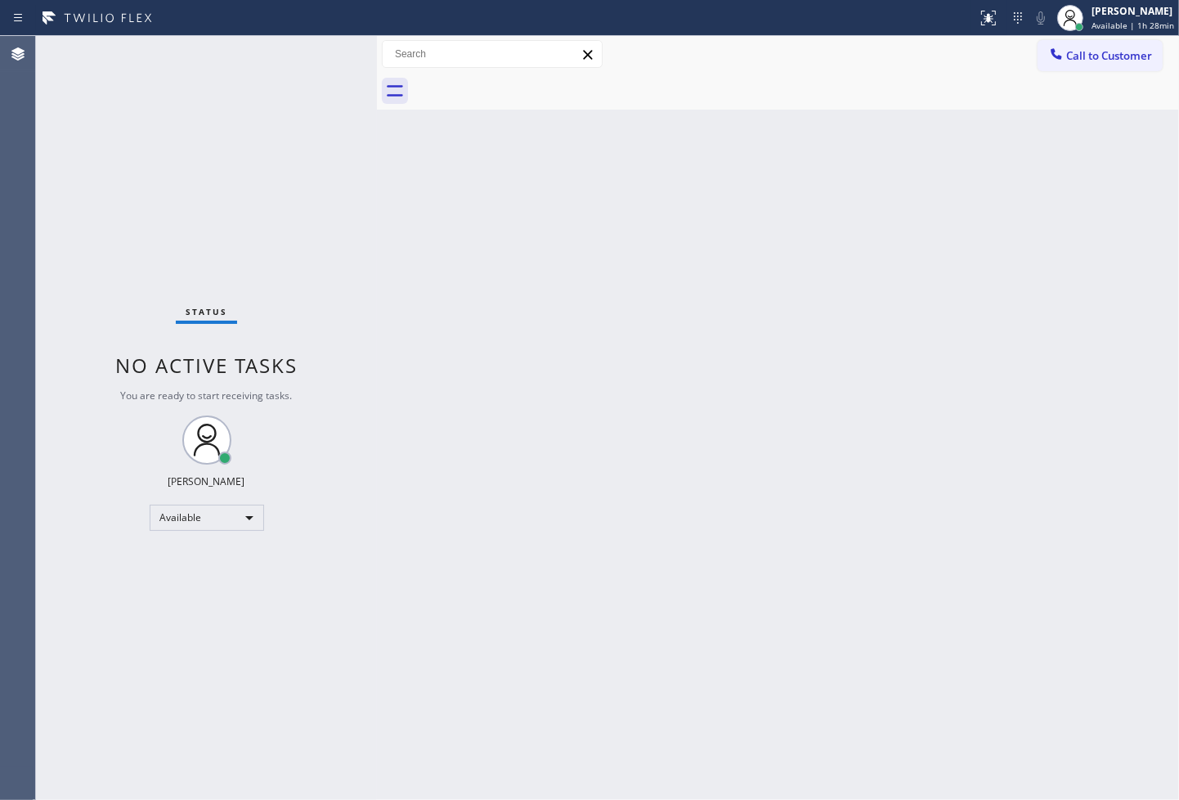
click at [202, 129] on div "Status No active tasks You are ready to start receiving tasks. [PERSON_NAME]" at bounding box center [206, 418] width 341 height 764
click at [335, 52] on div "Status No active tasks You are ready to start receiving tasks. [PERSON_NAME]" at bounding box center [206, 418] width 341 height 764
click at [267, 84] on div "Status No active tasks You are ready to start receiving tasks. [PERSON_NAME]" at bounding box center [206, 418] width 341 height 764
click at [568, 8] on div at bounding box center [489, 18] width 964 height 26
click at [148, 82] on div "Status No active tasks You are ready to start receiving tasks. [PERSON_NAME]" at bounding box center [206, 418] width 341 height 764
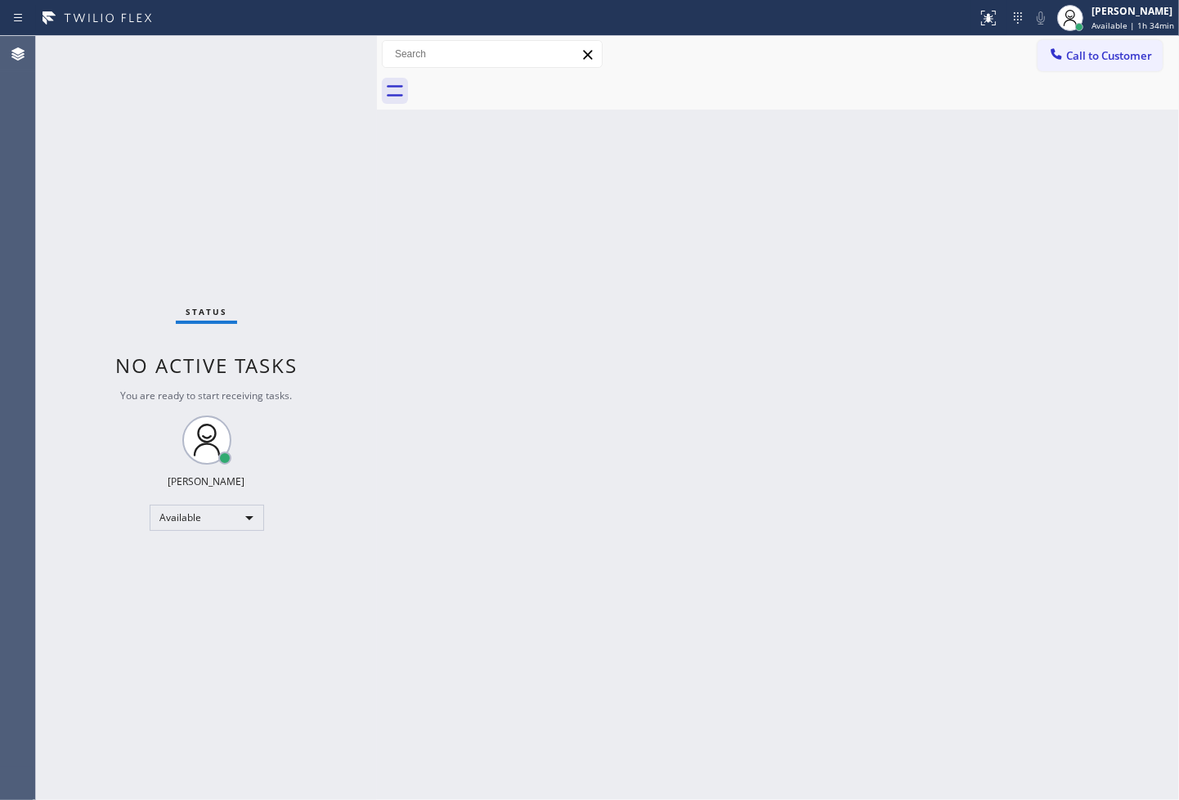
click at [316, 71] on div "Status No active tasks You are ready to start receiving tasks. [PERSON_NAME]" at bounding box center [206, 418] width 341 height 764
click at [322, 47] on div "Status No active tasks You are ready to start receiving tasks. [PERSON_NAME]" at bounding box center [206, 418] width 341 height 764
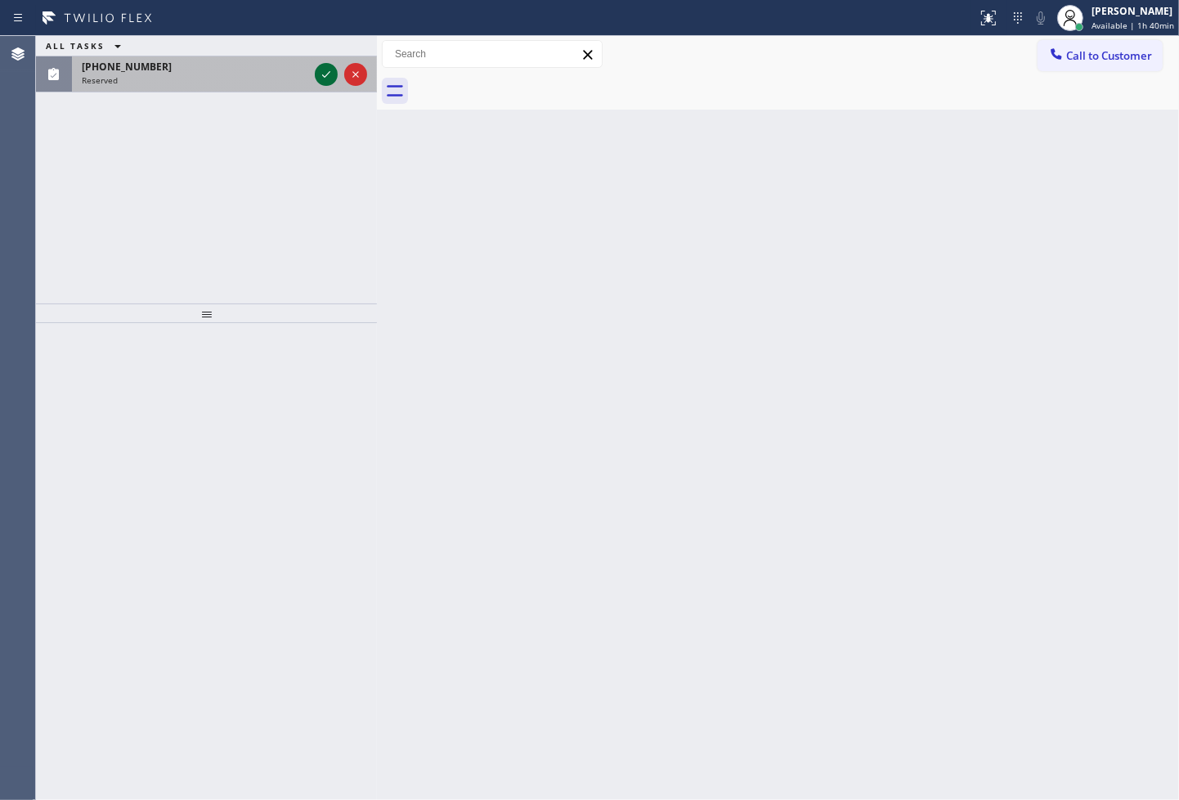
click at [325, 80] on icon at bounding box center [326, 75] width 20 height 20
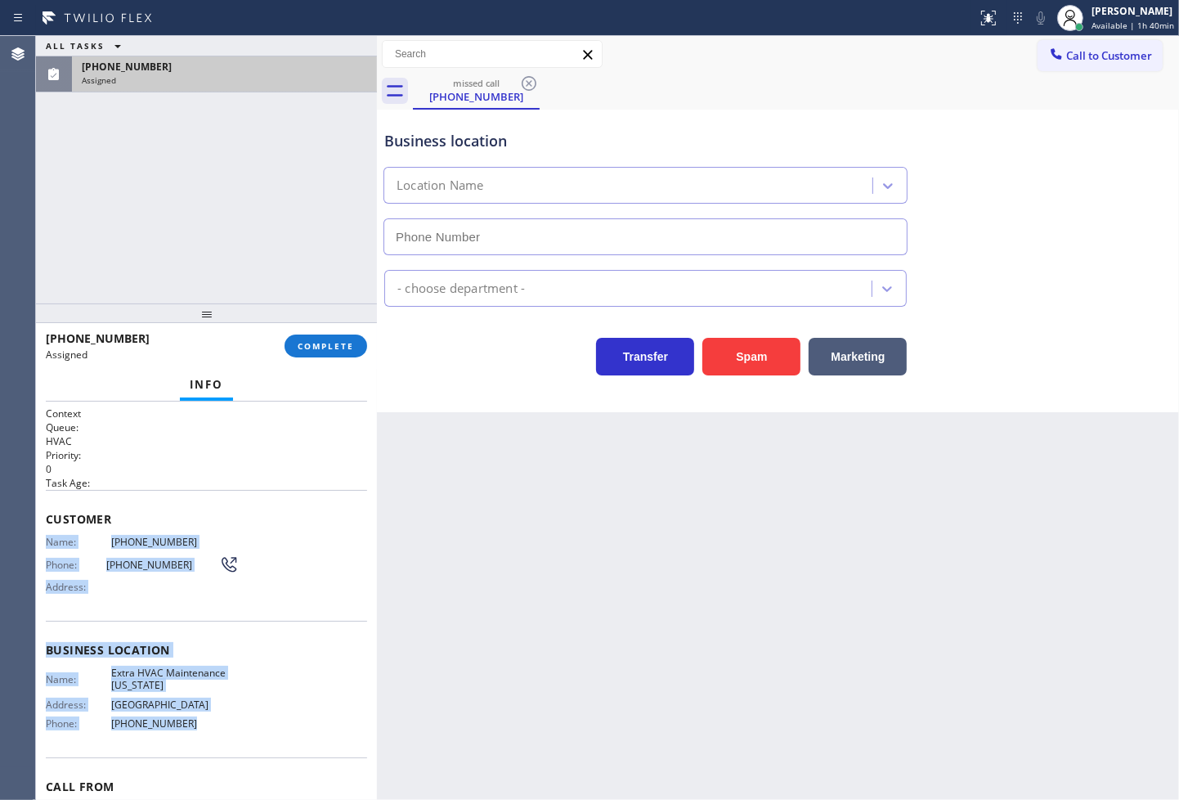
drag, startPoint x: 47, startPoint y: 541, endPoint x: 252, endPoint y: 728, distance: 276.7
click at [252, 728] on div "Context Queue: HVAC Priority: 0 Task Age: Customer Name: [PHONE_NUMBER] Phone: …" at bounding box center [206, 643] width 321 height 474
copy div "Name: [PHONE_NUMBER] Phone: [PHONE_NUMBER] Address: Business location Name: Ext…"
click at [317, 340] on span "COMPLETE" at bounding box center [326, 345] width 56 height 11
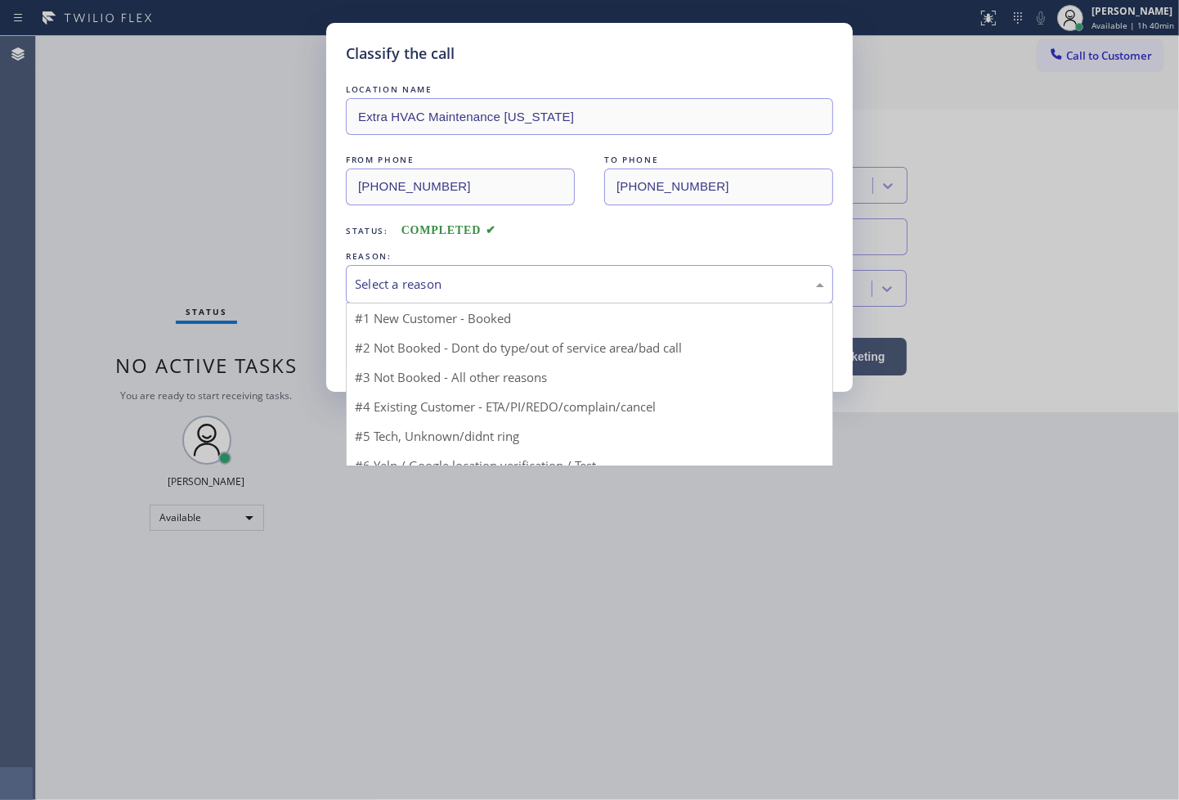
click at [483, 281] on div "Select a reason" at bounding box center [589, 284] width 469 height 19
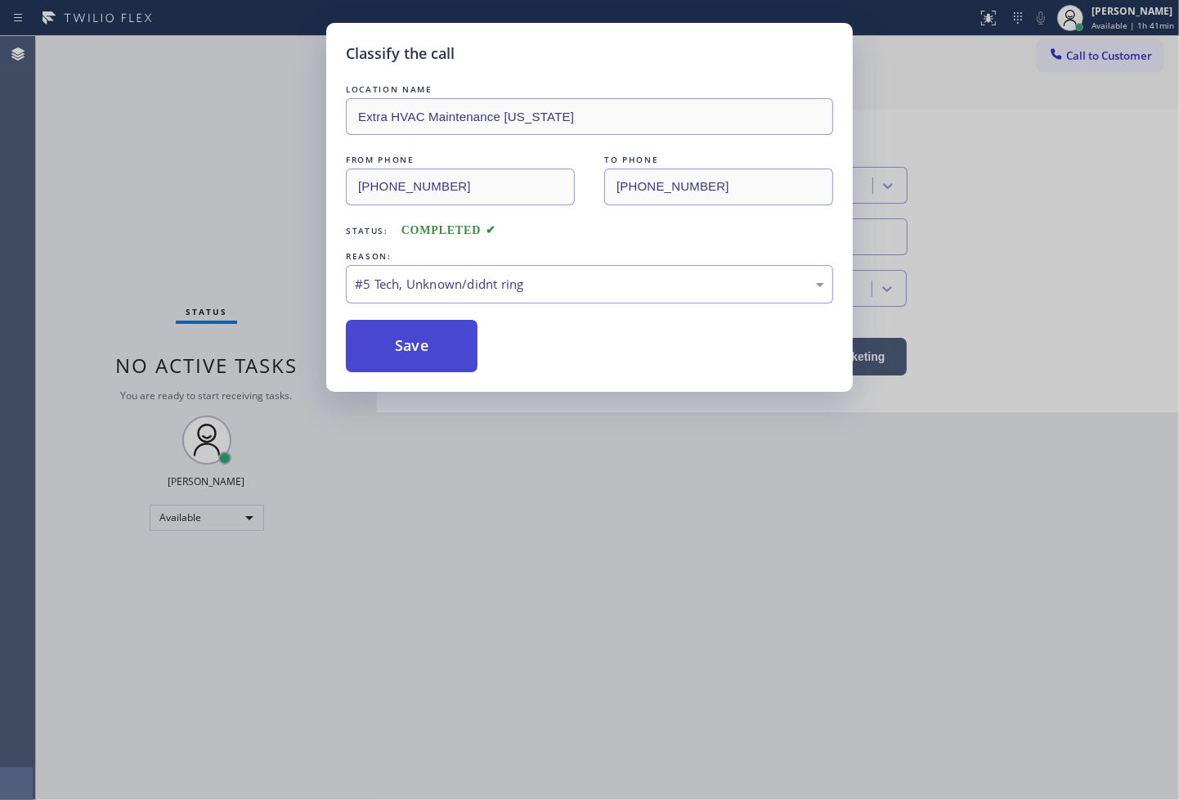
click at [443, 339] on button "Save" at bounding box center [412, 346] width 132 height 52
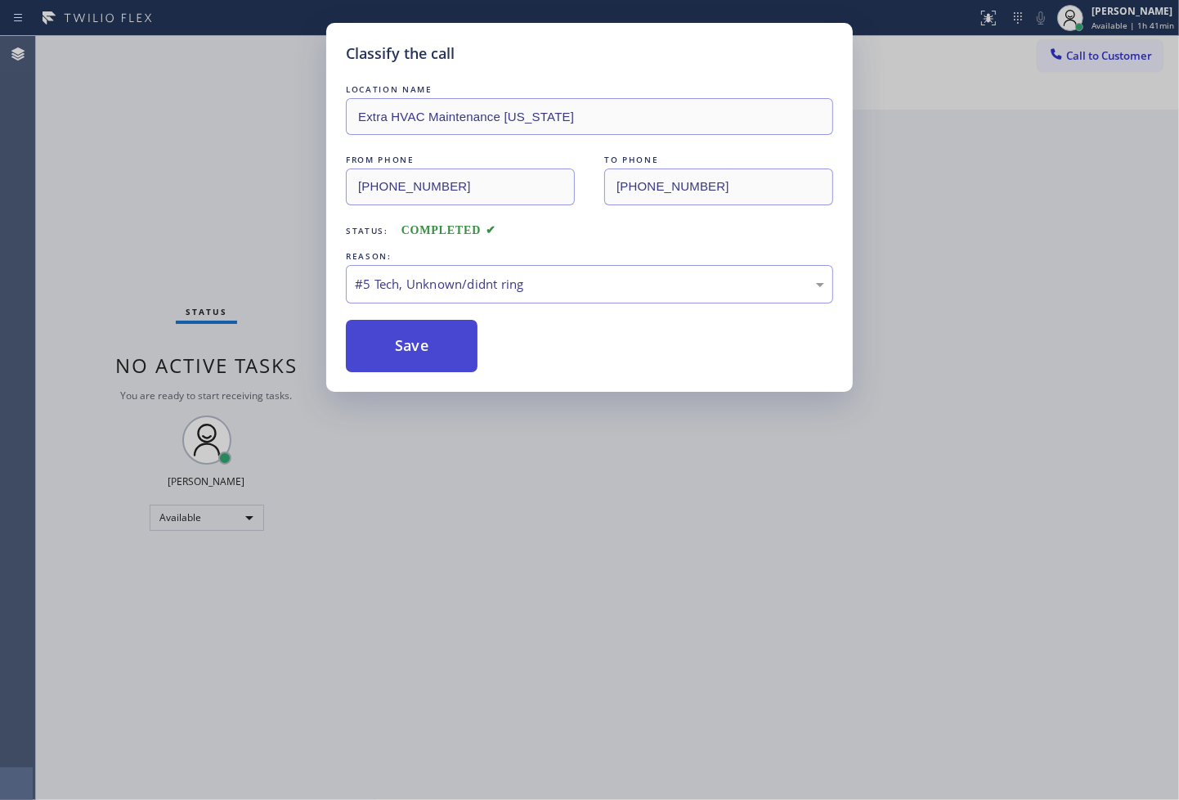
click at [411, 335] on button "Save" at bounding box center [412, 346] width 132 height 52
click at [411, 256] on div "REASON:" at bounding box center [589, 256] width 487 height 17
click at [409, 281] on div "#5 Tech, Unknown/didnt ring" at bounding box center [589, 284] width 469 height 19
click at [423, 338] on button "Save" at bounding box center [412, 346] width 132 height 52
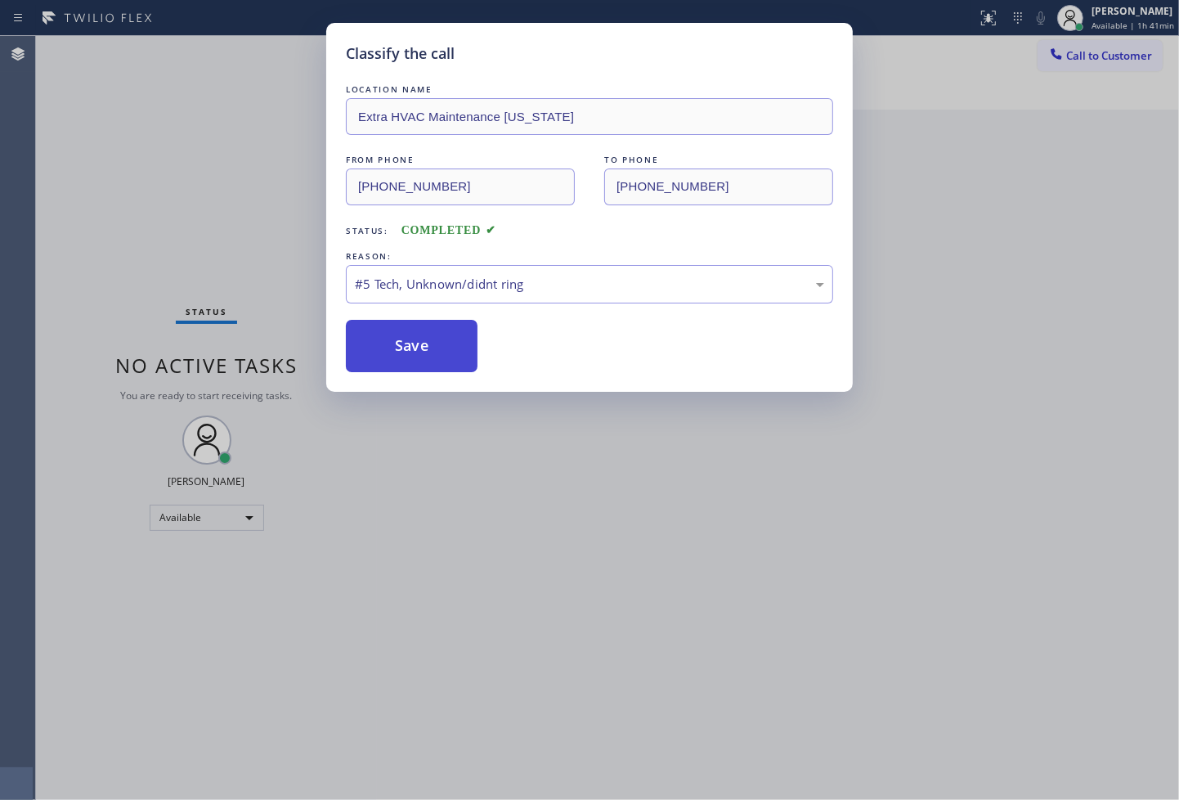
click at [423, 338] on button "Save" at bounding box center [412, 346] width 132 height 52
click at [423, 340] on button "Save" at bounding box center [412, 346] width 132 height 52
click at [66, 249] on div "Classify the call LOCATION NAME Extra HVAC Maintenance [US_STATE] FROM PHONE [P…" at bounding box center [589, 400] width 1179 height 800
click at [458, 284] on div "#5 Tech, Unknown/didnt ring" at bounding box center [589, 284] width 469 height 19
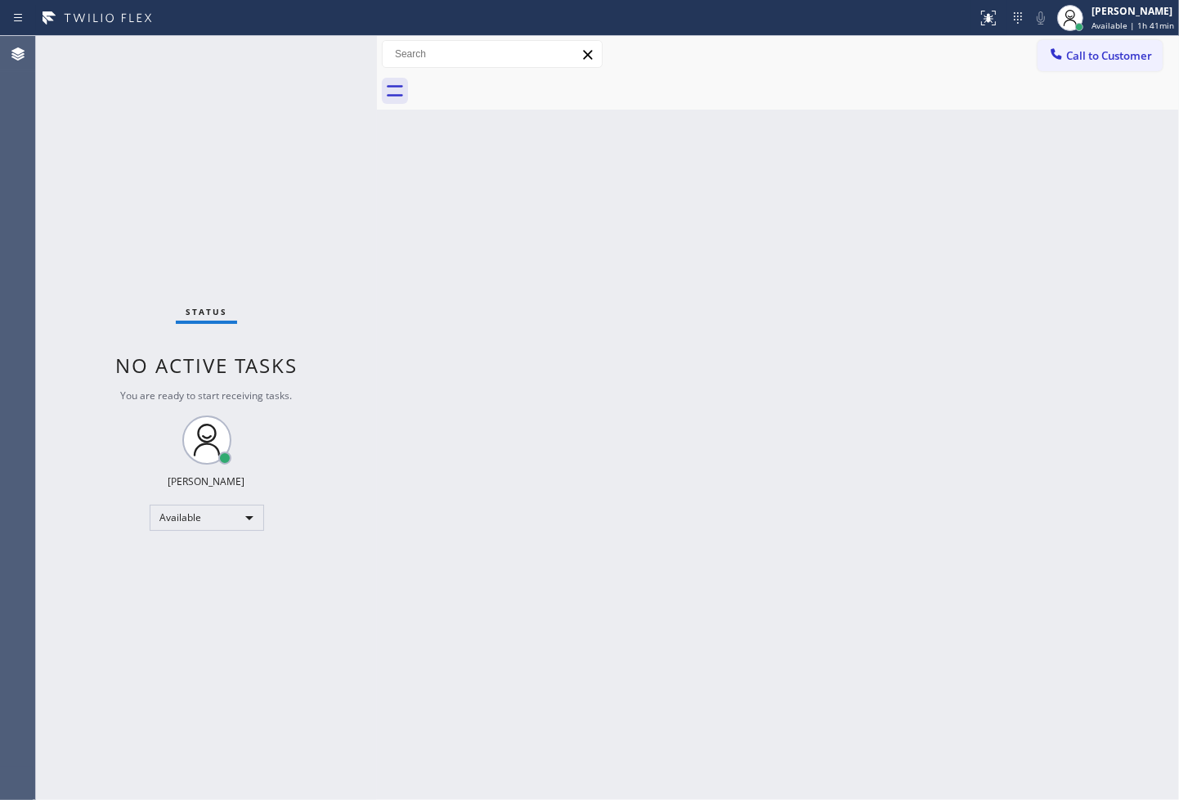
click at [320, 86] on div "Status No active tasks You are ready to start receiving tasks. [PERSON_NAME]" at bounding box center [206, 418] width 341 height 764
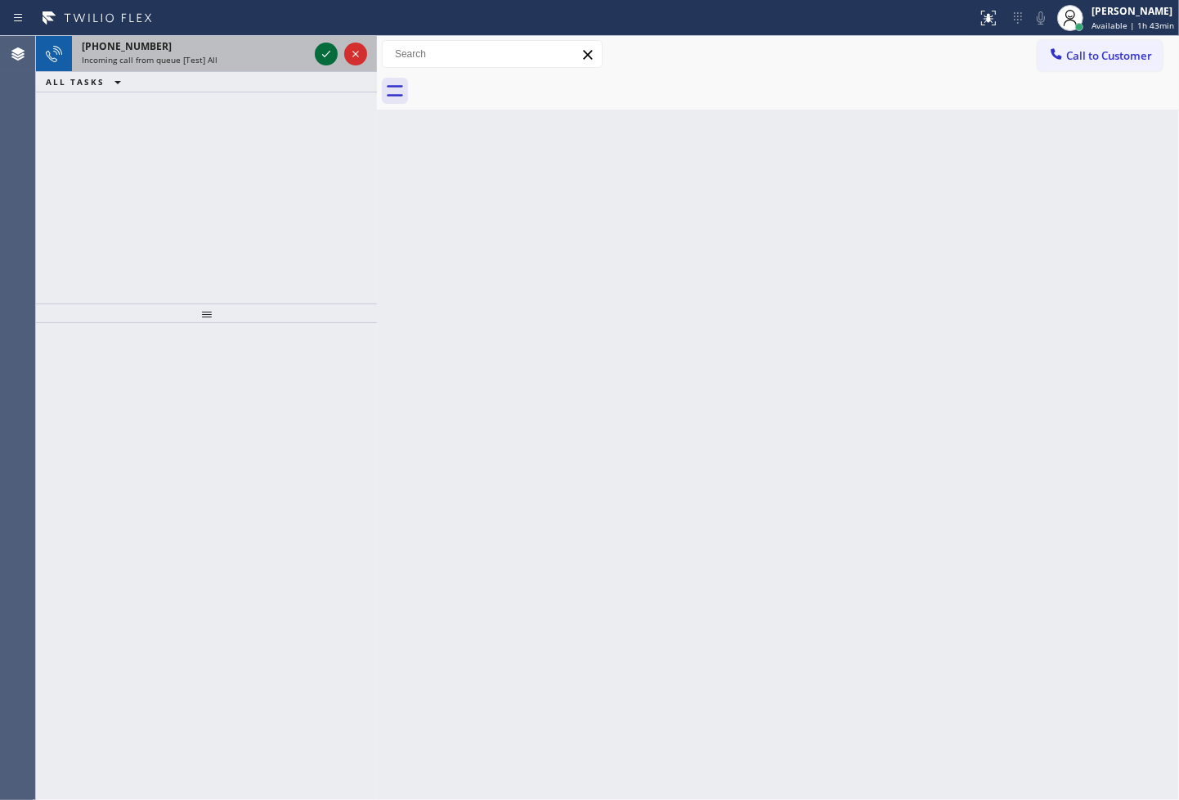
click at [319, 52] on icon at bounding box center [326, 54] width 20 height 20
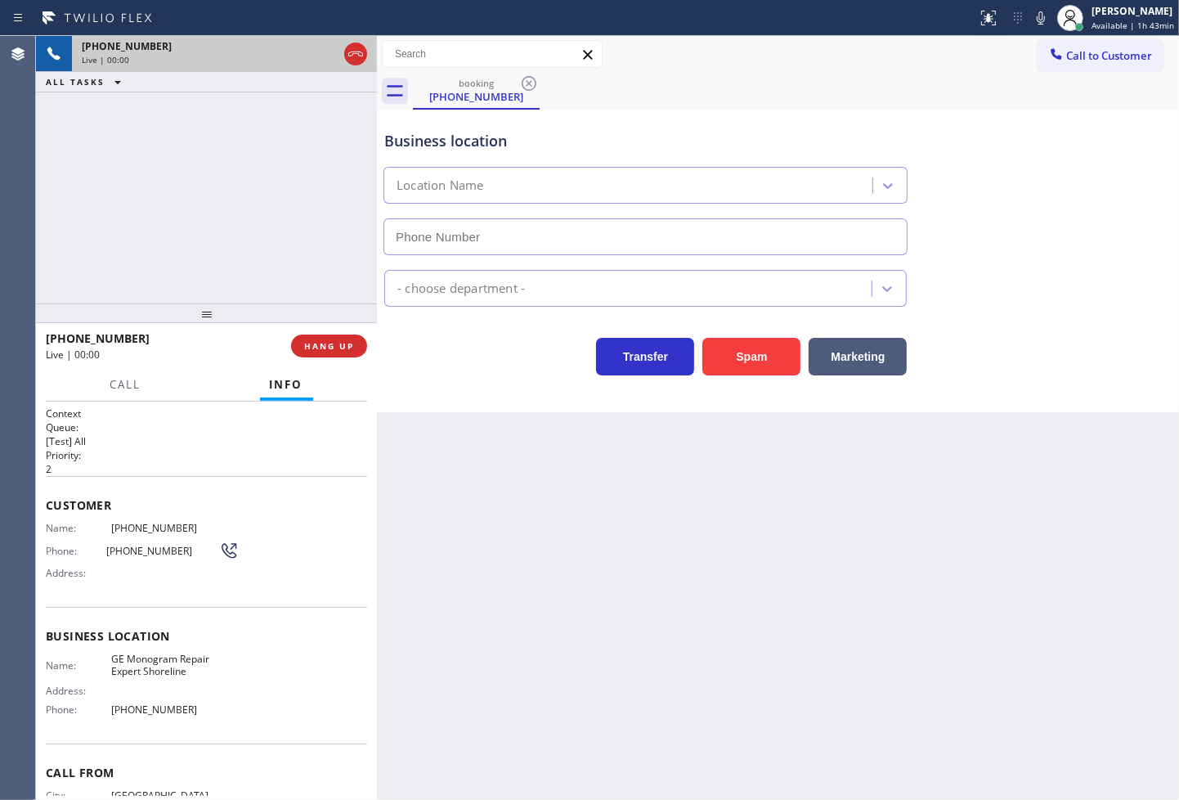
type input "[PHONE_NUMBER]"
click at [255, 176] on div "[PHONE_NUMBER] Live | 00:05 ALL TASKS ALL TASKS ACTIVE TASKS TASKS IN WRAP UP" at bounding box center [206, 169] width 341 height 267
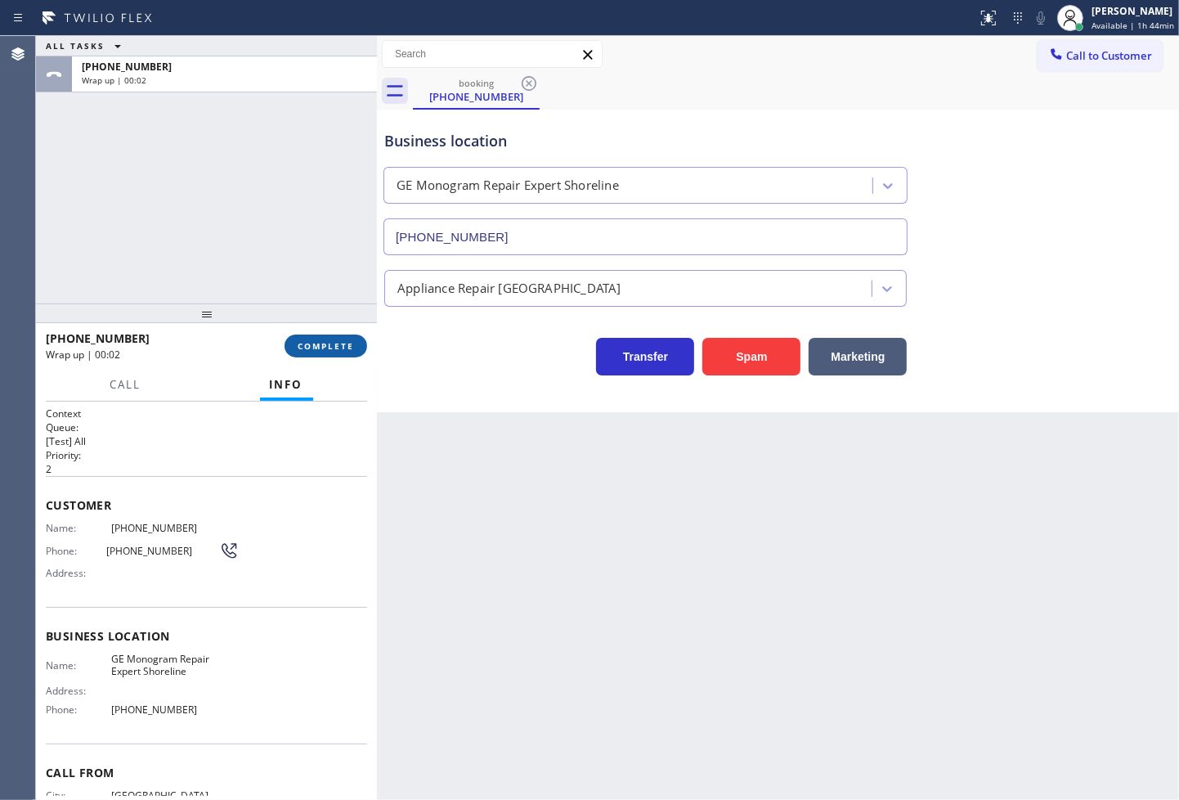
click at [317, 349] on span "COMPLETE" at bounding box center [326, 345] width 56 height 11
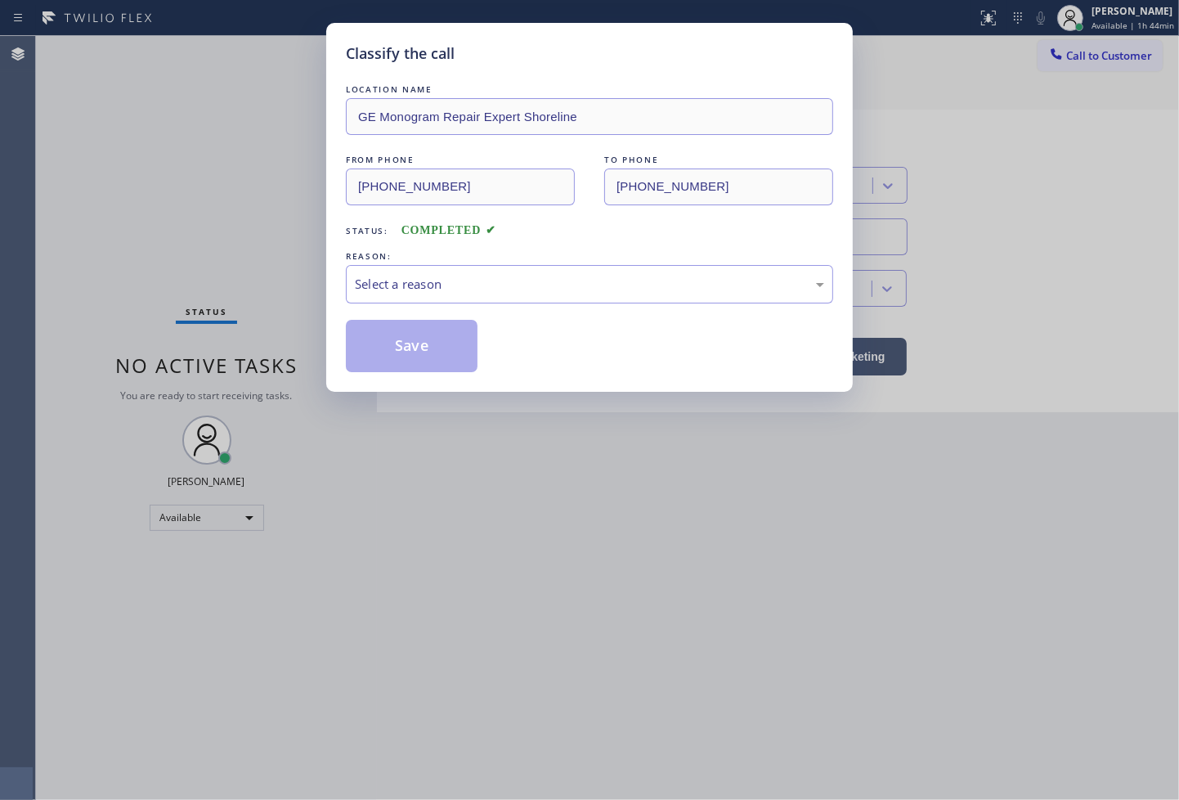
click at [502, 298] on div "Select a reason" at bounding box center [589, 284] width 487 height 38
click at [438, 357] on button "Save" at bounding box center [412, 346] width 132 height 52
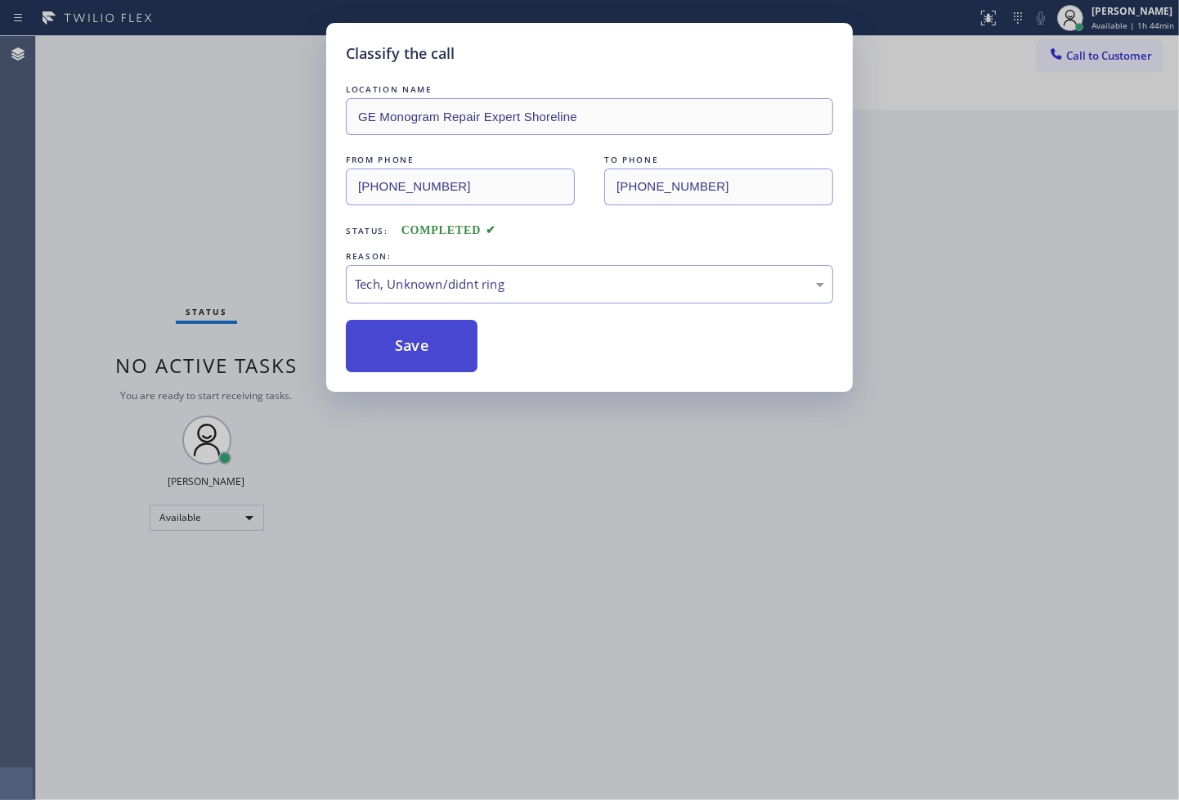
click at [438, 357] on button "Save" at bounding box center [412, 346] width 132 height 52
drag, startPoint x: 438, startPoint y: 357, endPoint x: 671, endPoint y: 177, distance: 293.9
click at [458, 336] on button "Save" at bounding box center [412, 346] width 132 height 52
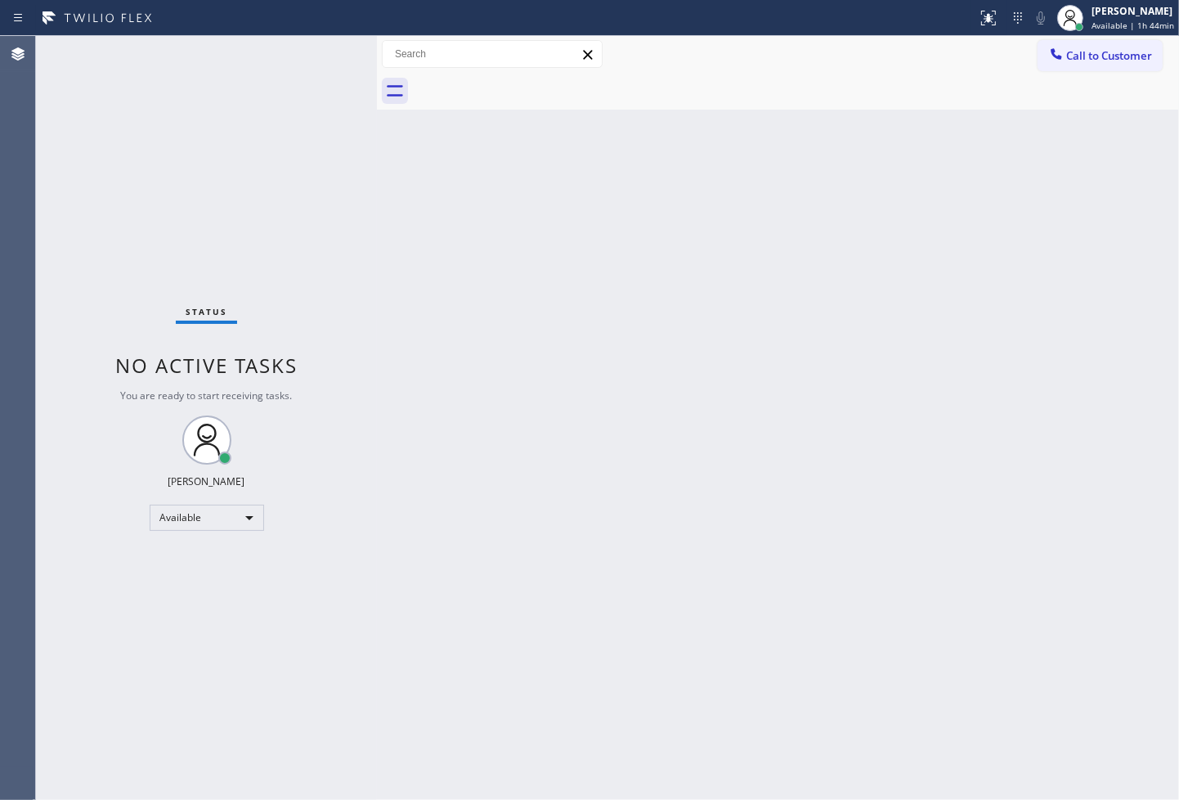
click at [360, 411] on div "Status No active tasks You are ready to start receiving tasks. [PERSON_NAME]" at bounding box center [206, 418] width 341 height 764
click at [316, 71] on div "Status No active tasks You are ready to start receiving tasks. [PERSON_NAME]" at bounding box center [206, 418] width 341 height 764
click at [312, 60] on div "Status No active tasks You are ready to start receiving tasks. [PERSON_NAME]" at bounding box center [206, 418] width 341 height 764
click at [90, 191] on div "Status No active tasks You are ready to start receiving tasks. [PERSON_NAME]" at bounding box center [206, 418] width 341 height 764
click at [317, 54] on div "Status No active tasks You are ready to start receiving tasks. [PERSON_NAME]" at bounding box center [206, 418] width 341 height 764
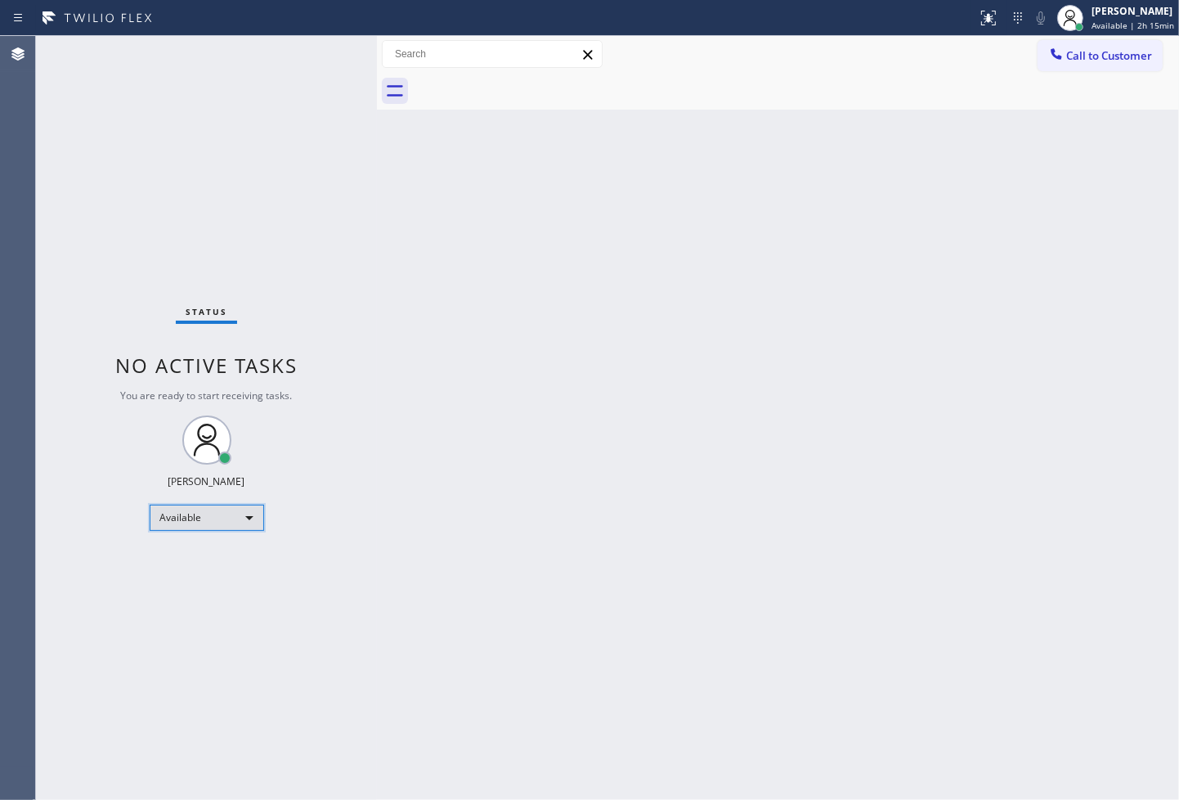
click at [254, 513] on div "Available" at bounding box center [207, 518] width 114 height 26
click at [222, 599] on li "Break" at bounding box center [205, 601] width 111 height 20
click at [144, 658] on div "Status No active tasks Change activity state to start receiving tasks. [PERSON_…" at bounding box center [206, 418] width 341 height 764
click at [249, 510] on div "Break" at bounding box center [207, 518] width 114 height 26
click at [226, 561] on li "Available" at bounding box center [205, 560] width 111 height 20
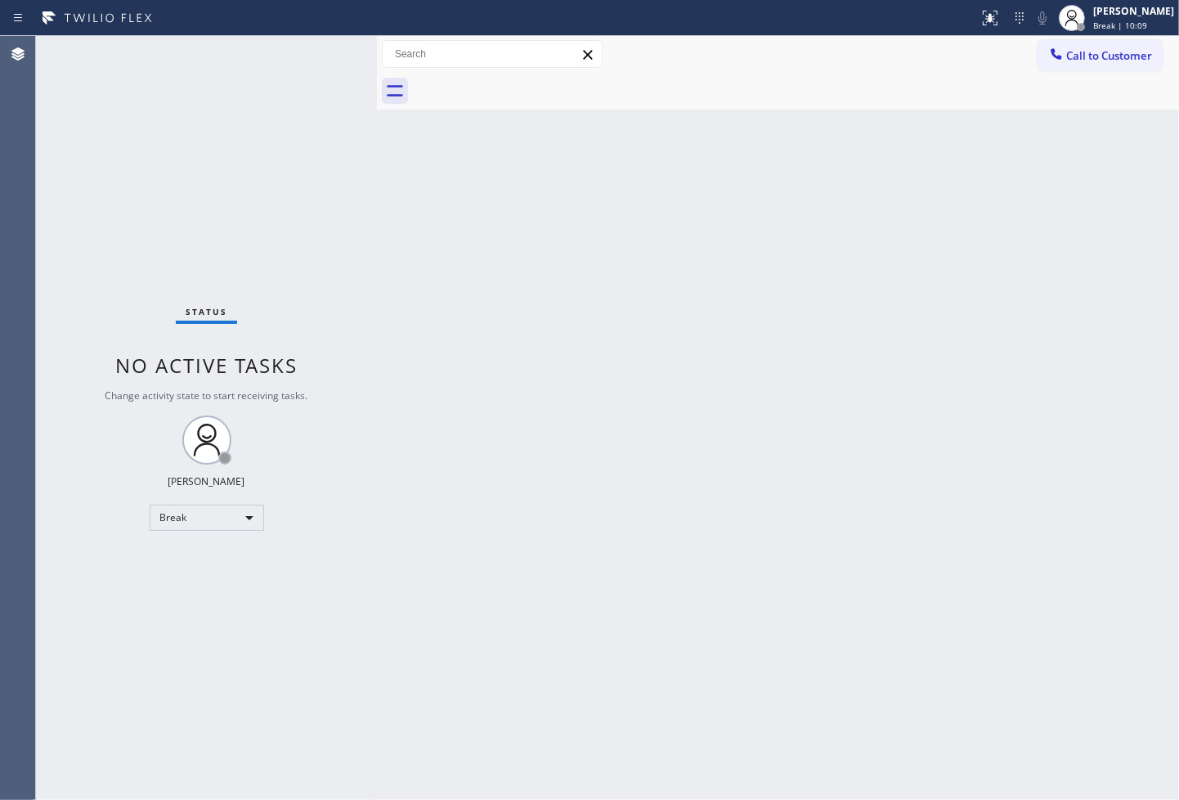
click at [222, 247] on div "Status No active tasks Change activity state to start receiving tasks. [PERSON_…" at bounding box center [206, 418] width 341 height 764
click at [328, 58] on div "Status No active tasks You are ready to start receiving tasks. [PERSON_NAME]" at bounding box center [206, 418] width 341 height 764
click at [592, 361] on div "Back to Dashboard Change Sender ID Customers Technicians Select a contact Outbo…" at bounding box center [778, 418] width 802 height 764
click at [777, 710] on div "Back to Dashboard Change Sender ID Customers Technicians Select a contact Outbo…" at bounding box center [778, 418] width 802 height 764
click at [329, 216] on div "Status No active tasks You are ready to start receiving tasks. [PERSON_NAME]" at bounding box center [206, 418] width 341 height 764
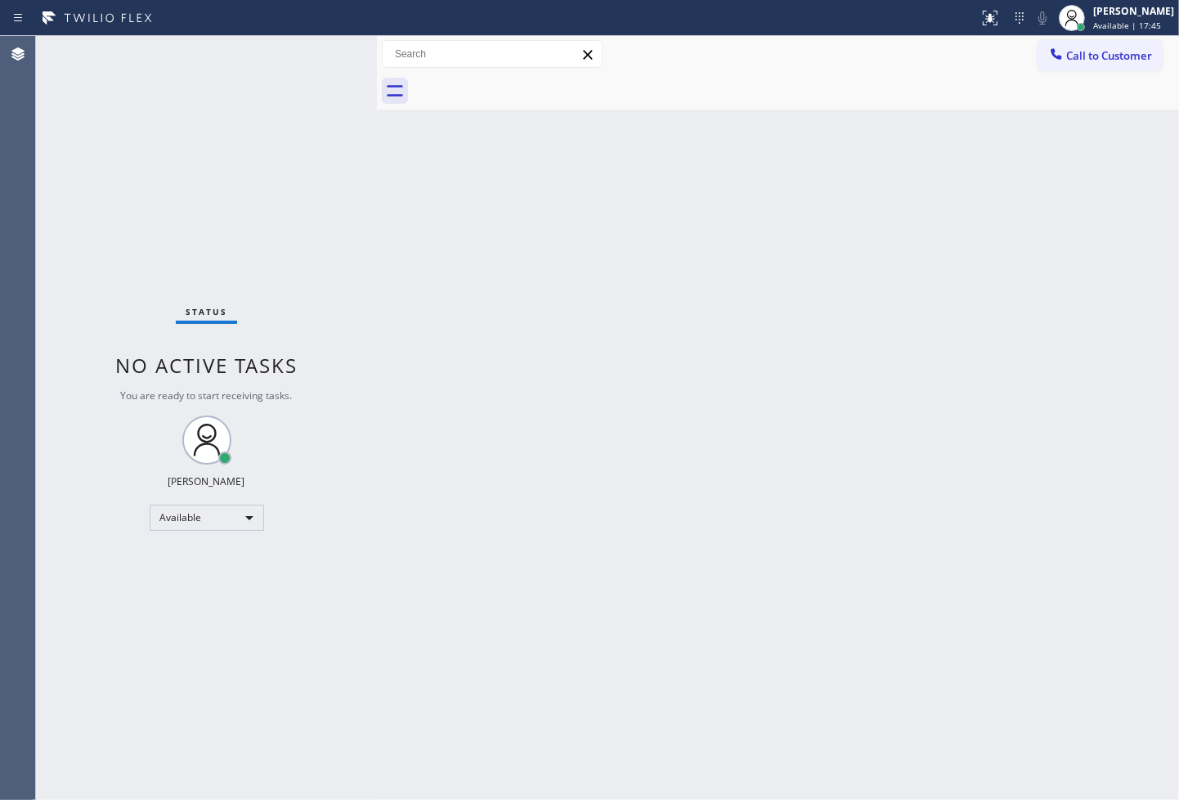
click at [321, 39] on div "Status No active tasks You are ready to start receiving tasks. [PERSON_NAME]" at bounding box center [206, 418] width 341 height 764
drag, startPoint x: 321, startPoint y: 39, endPoint x: 479, endPoint y: 362, distance: 359.9
click at [479, 362] on div "Back to Dashboard Change Sender ID Customers Technicians Select a contact Outbo…" at bounding box center [778, 418] width 802 height 764
click at [319, 58] on div "Status No active tasks You are ready to start receiving tasks. [PERSON_NAME]" at bounding box center [206, 418] width 341 height 764
click at [156, 233] on div "Status No active tasks You are ready to start receiving tasks. [PERSON_NAME]" at bounding box center [206, 418] width 341 height 764
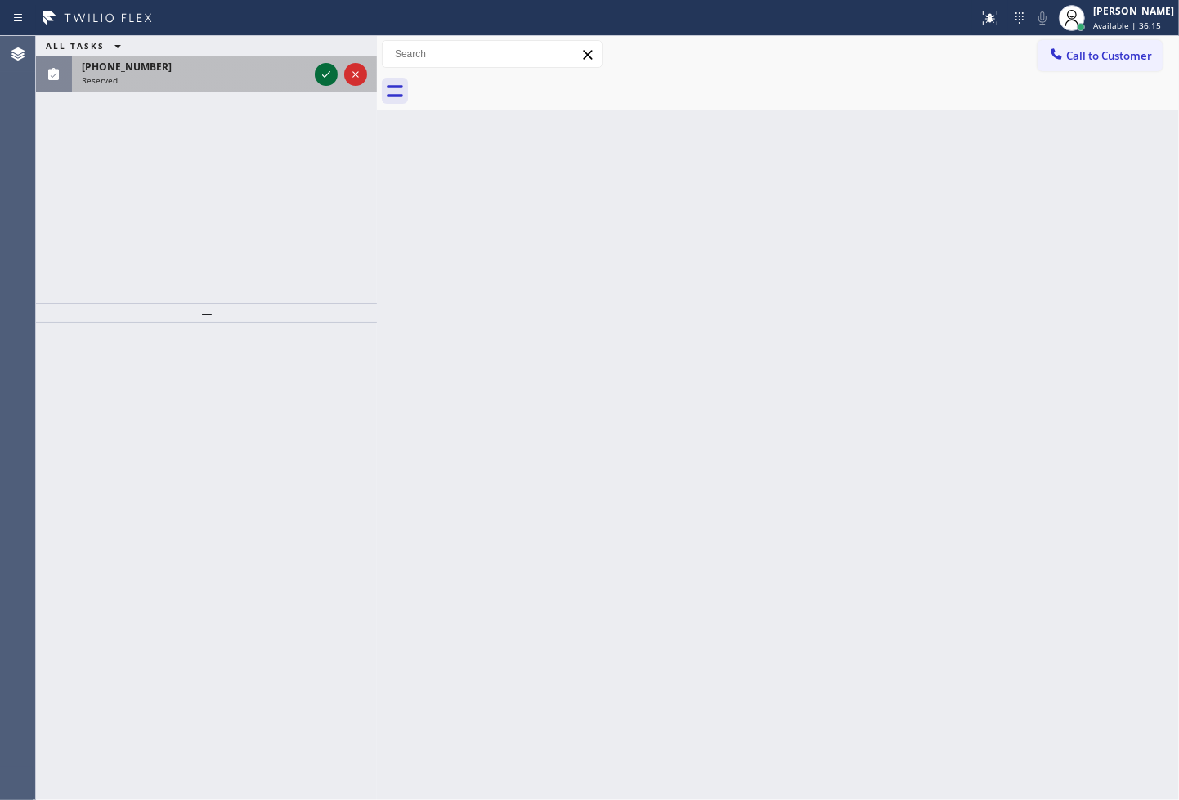
click at [323, 78] on icon at bounding box center [326, 75] width 20 height 20
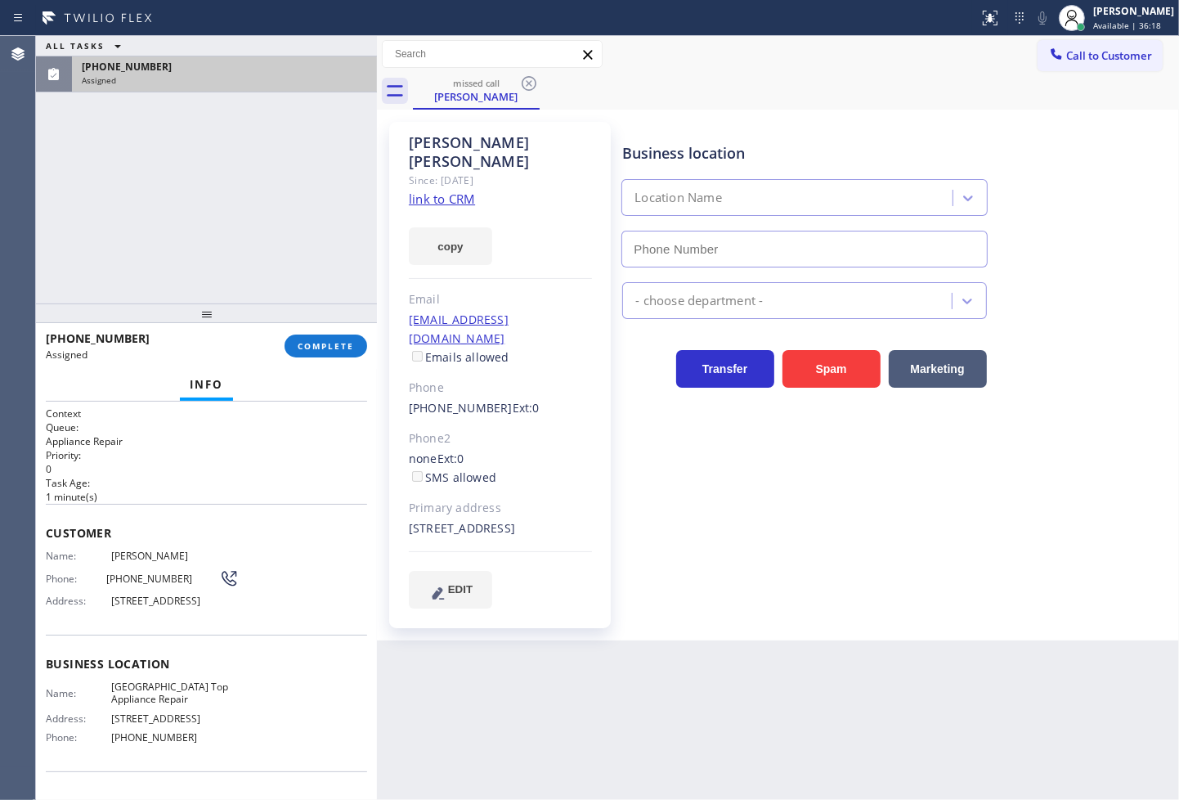
type input "[PHONE_NUMBER]"
click at [46, 558] on span "Name:" at bounding box center [78, 556] width 65 height 12
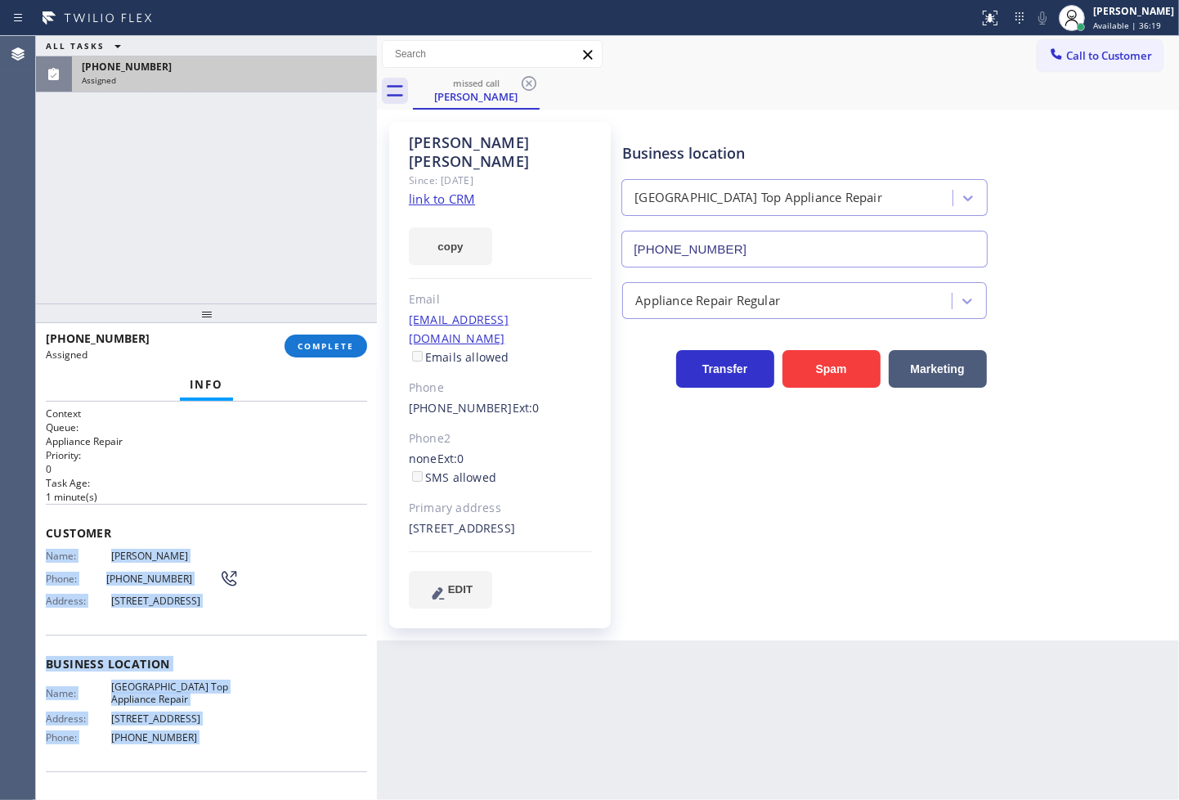
drag, startPoint x: 45, startPoint y: 558, endPoint x: 221, endPoint y: 757, distance: 266.0
click at [221, 757] on div "Context Queue: Appliance Repair Priority: 0 Task Age: [DEMOGRAPHIC_DATA] minute…" at bounding box center [206, 650] width 321 height 488
copy div "Name: [PERSON_NAME] Phone: [PHONE_NUMBER] Address: [STREET_ADDRESS] Business lo…"
click at [315, 346] on span "COMPLETE" at bounding box center [326, 345] width 56 height 11
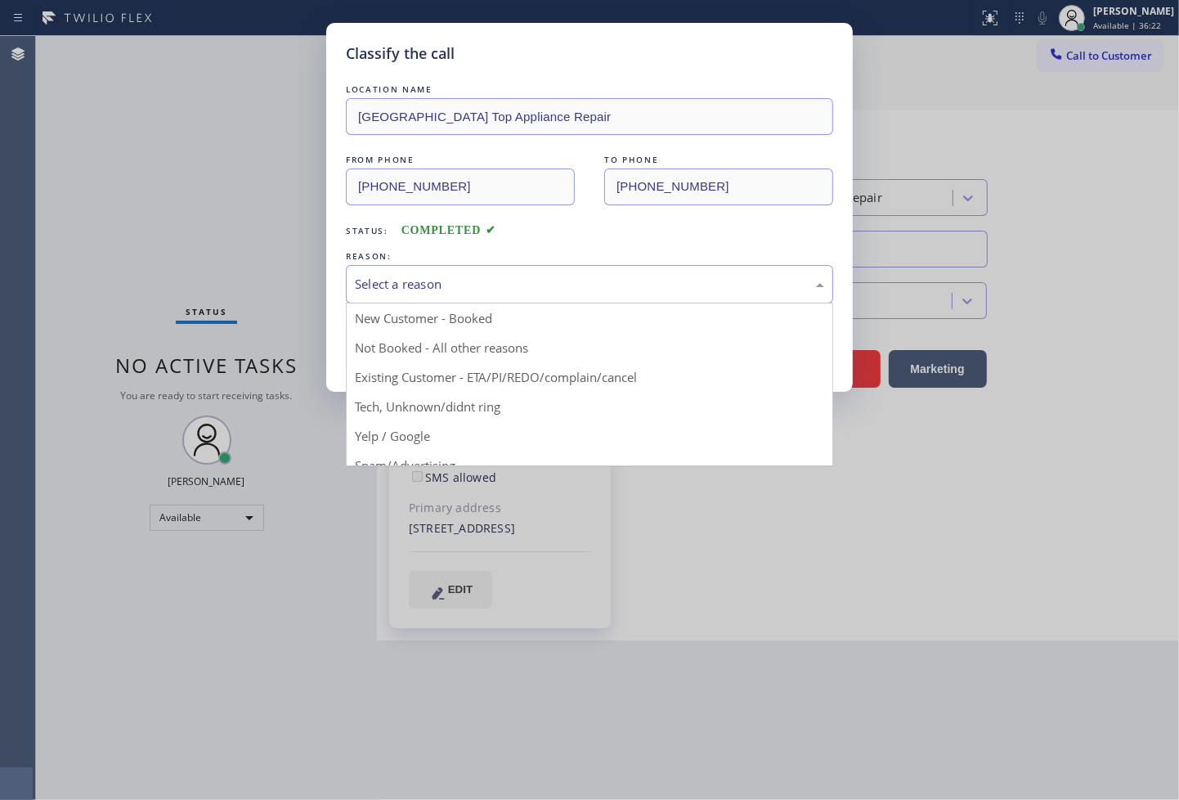
click at [440, 289] on div "Select a reason" at bounding box center [589, 284] width 469 height 19
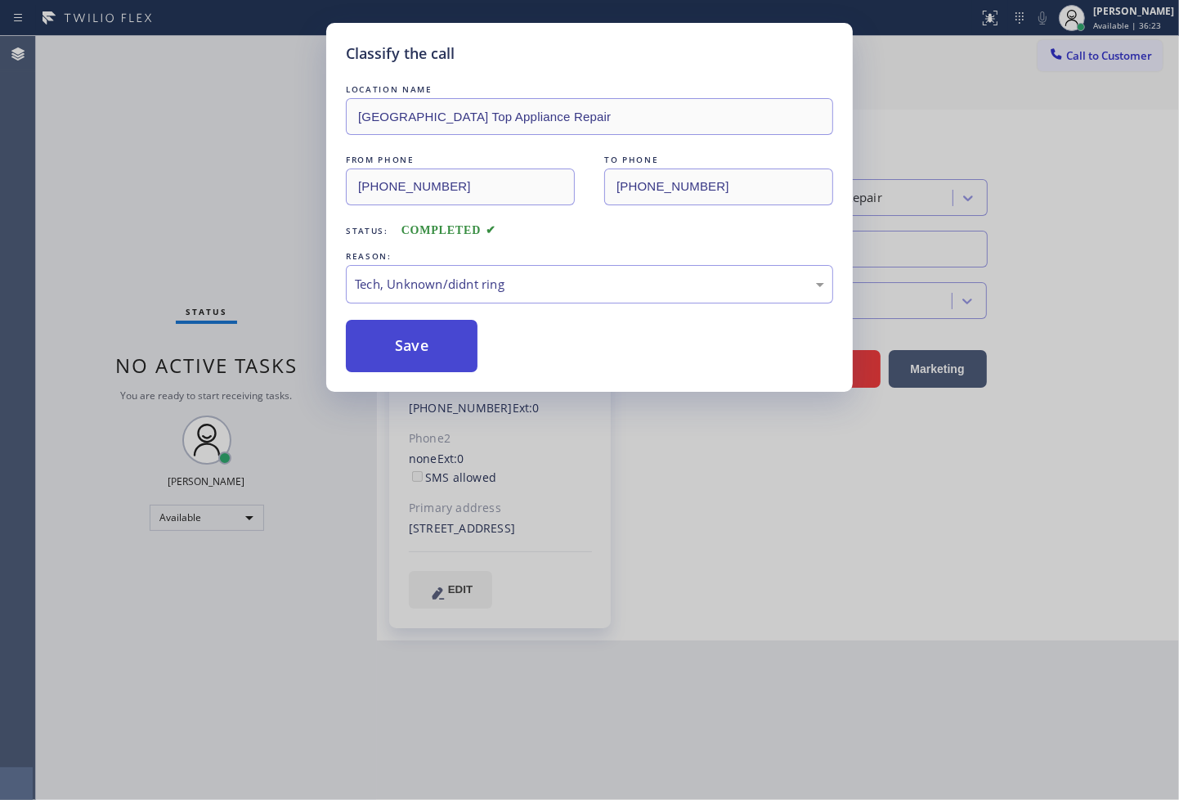
click at [418, 347] on button "Save" at bounding box center [412, 346] width 132 height 52
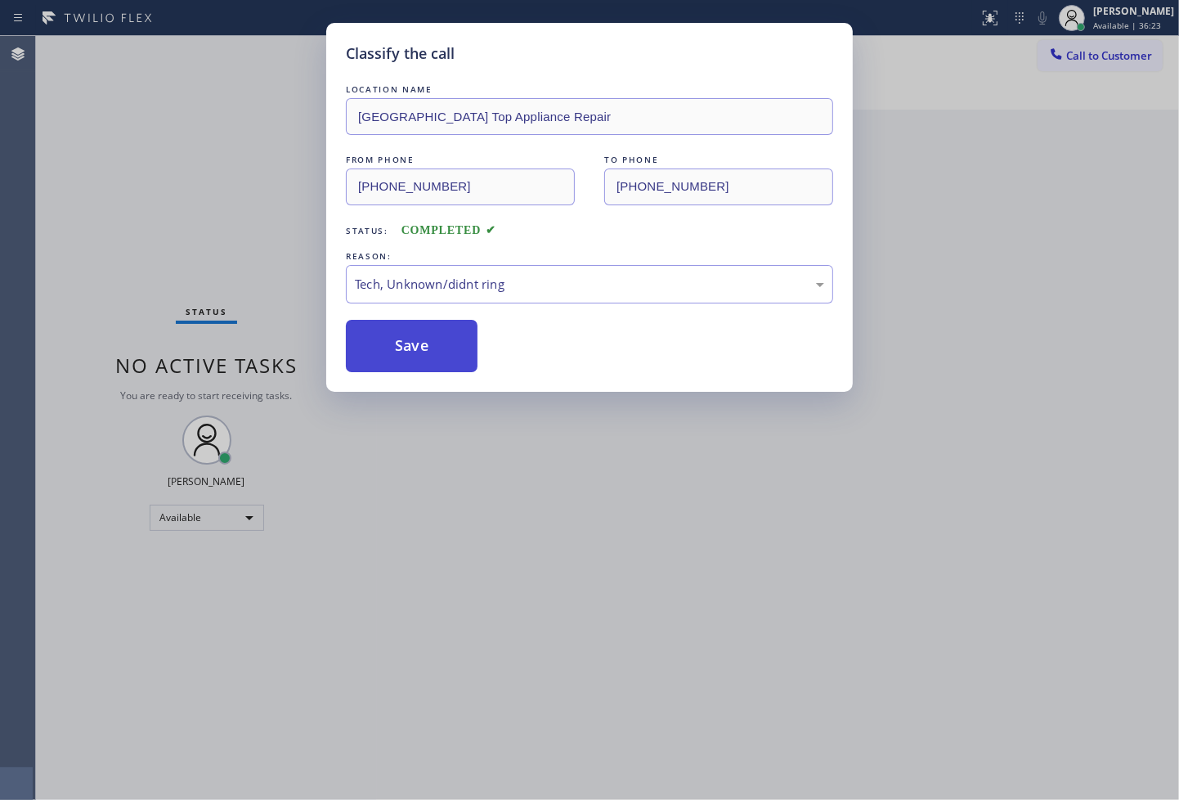
click at [418, 347] on button "Save" at bounding box center [412, 346] width 132 height 52
click at [404, 348] on button "Save" at bounding box center [412, 346] width 132 height 52
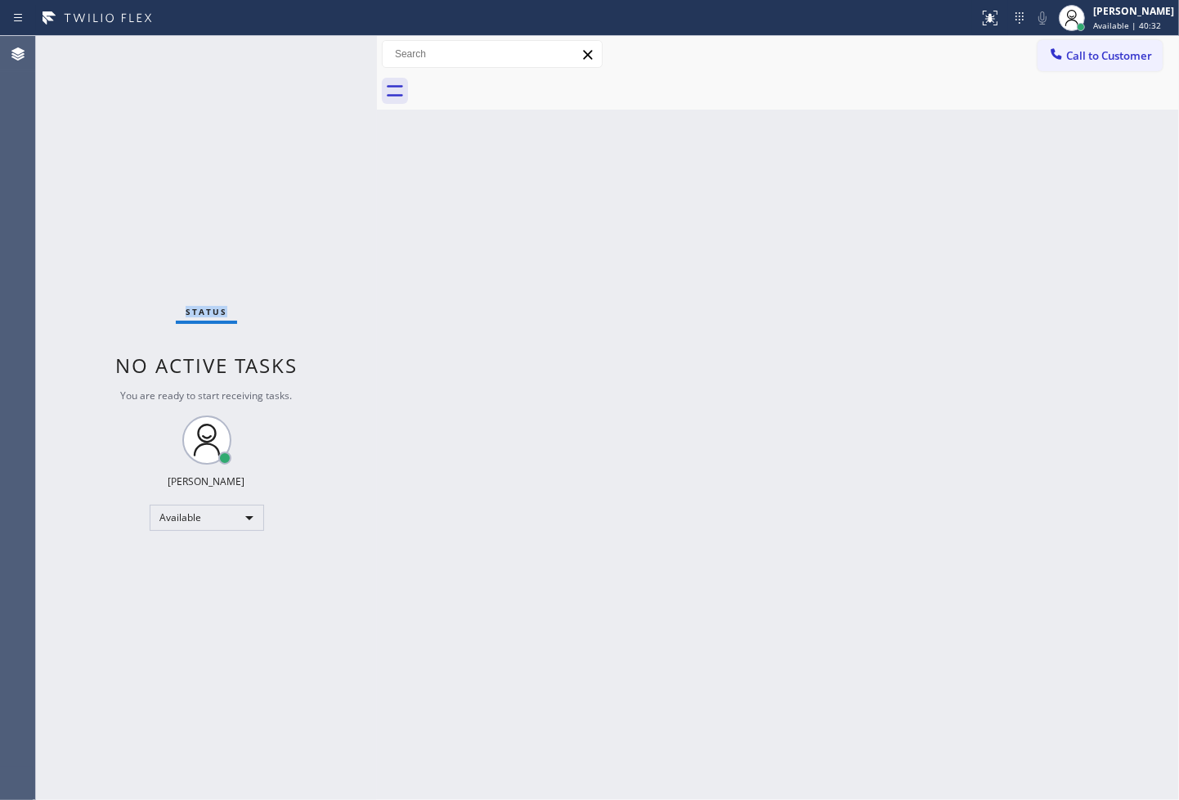
click at [103, 132] on div "Status No active tasks You are ready to start receiving tasks. [PERSON_NAME]" at bounding box center [206, 418] width 341 height 764
click at [321, 56] on div "Status No active tasks You are ready to start receiving tasks. [PERSON_NAME]" at bounding box center [206, 418] width 341 height 764
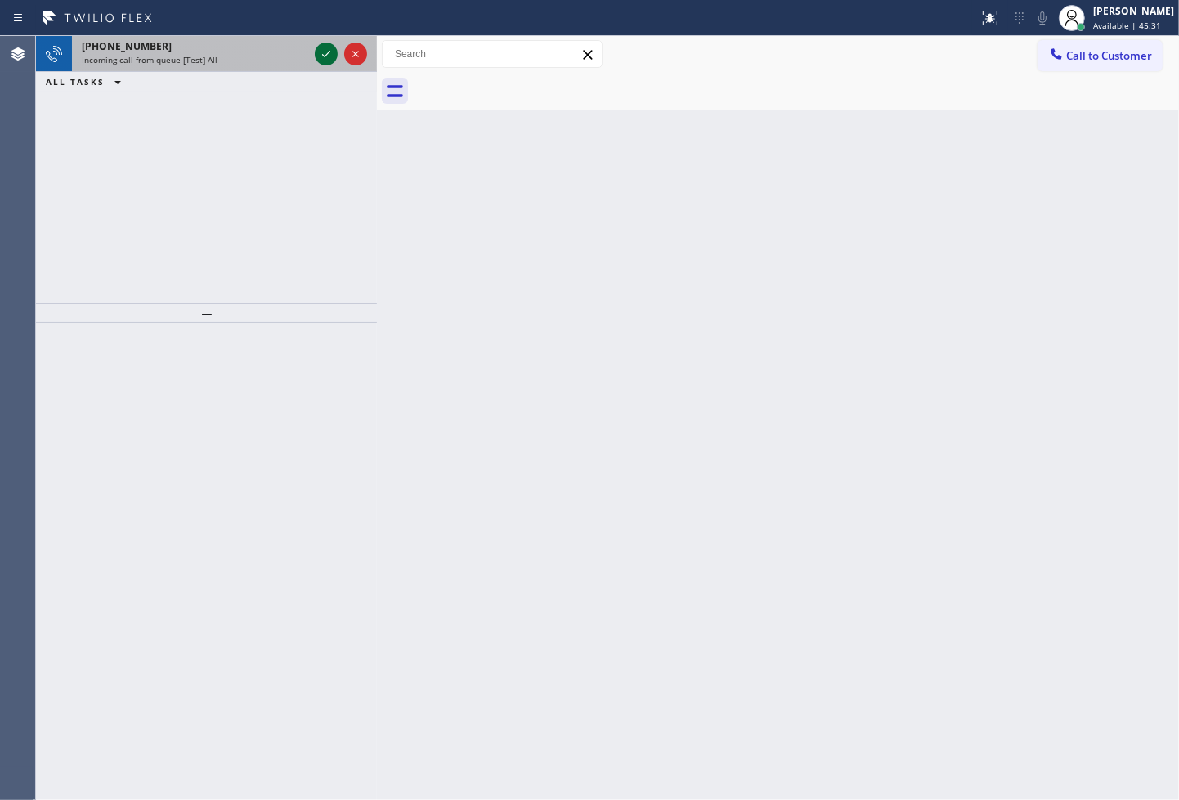
click at [321, 56] on icon at bounding box center [326, 54] width 20 height 20
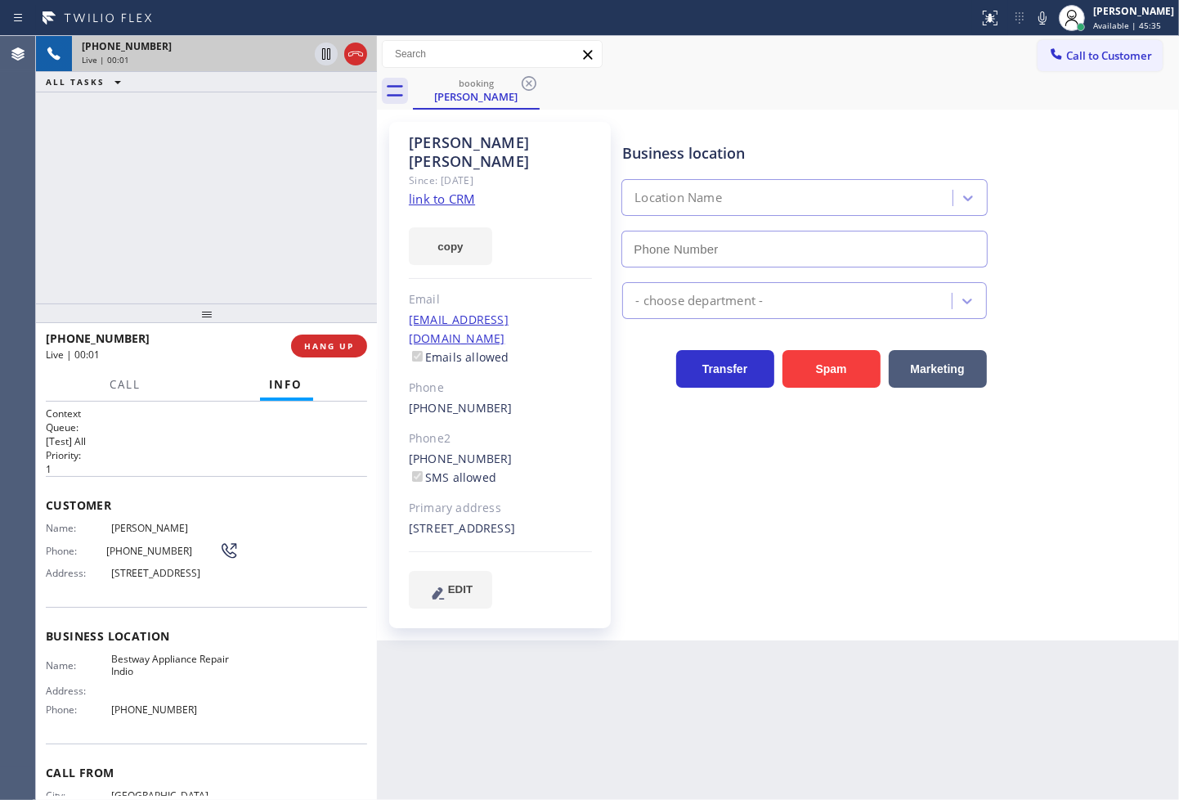
type input "[PHONE_NUMBER]"
click at [429, 191] on link "link to CRM" at bounding box center [442, 199] width 66 height 16
drag, startPoint x: 101, startPoint y: 241, endPoint x: 112, endPoint y: 227, distance: 18.6
click at [101, 241] on div "[PHONE_NUMBER] Live | 00:48 ALL TASKS ALL TASKS ACTIVE TASKS TASKS IN WRAP UP" at bounding box center [206, 169] width 341 height 267
click at [323, 54] on icon at bounding box center [326, 54] width 20 height 20
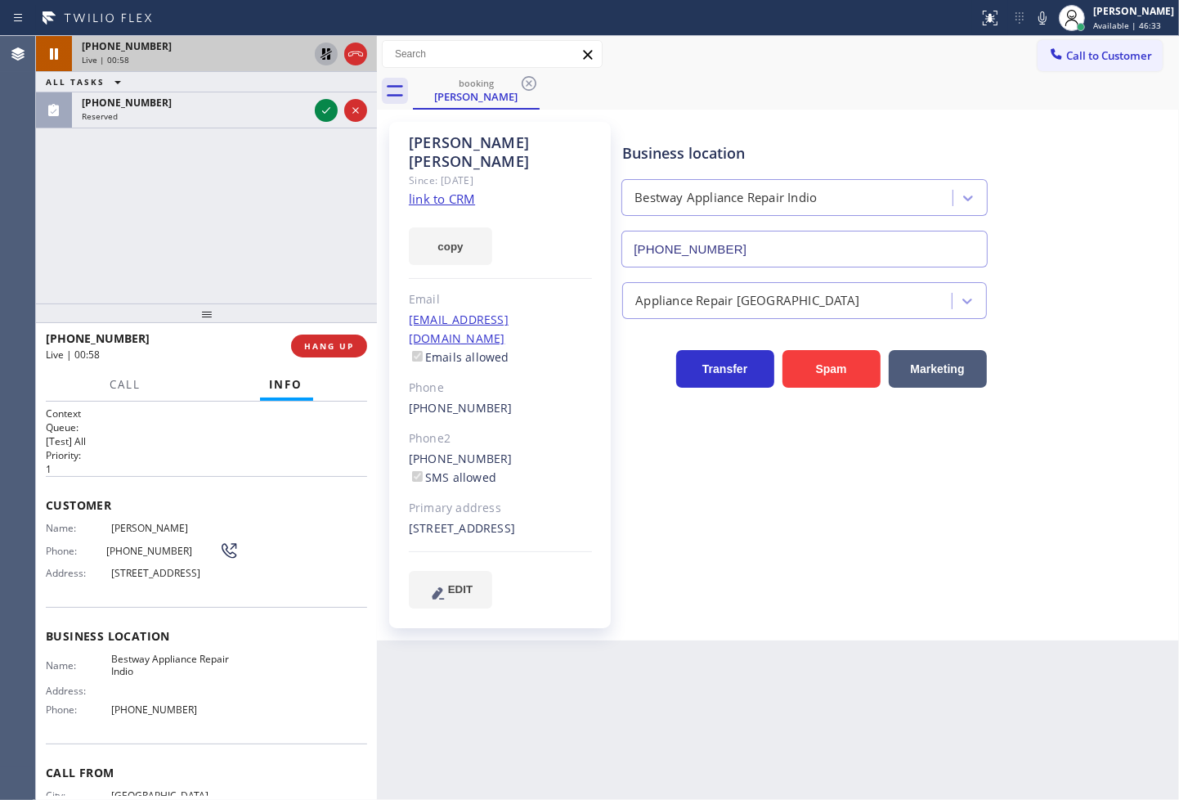
click at [105, 217] on div "[PHONE_NUMBER] Live | 00:58 ALL TASKS ALL TASKS ACTIVE TASKS TASKS IN WRAP UP […" at bounding box center [206, 169] width 341 height 267
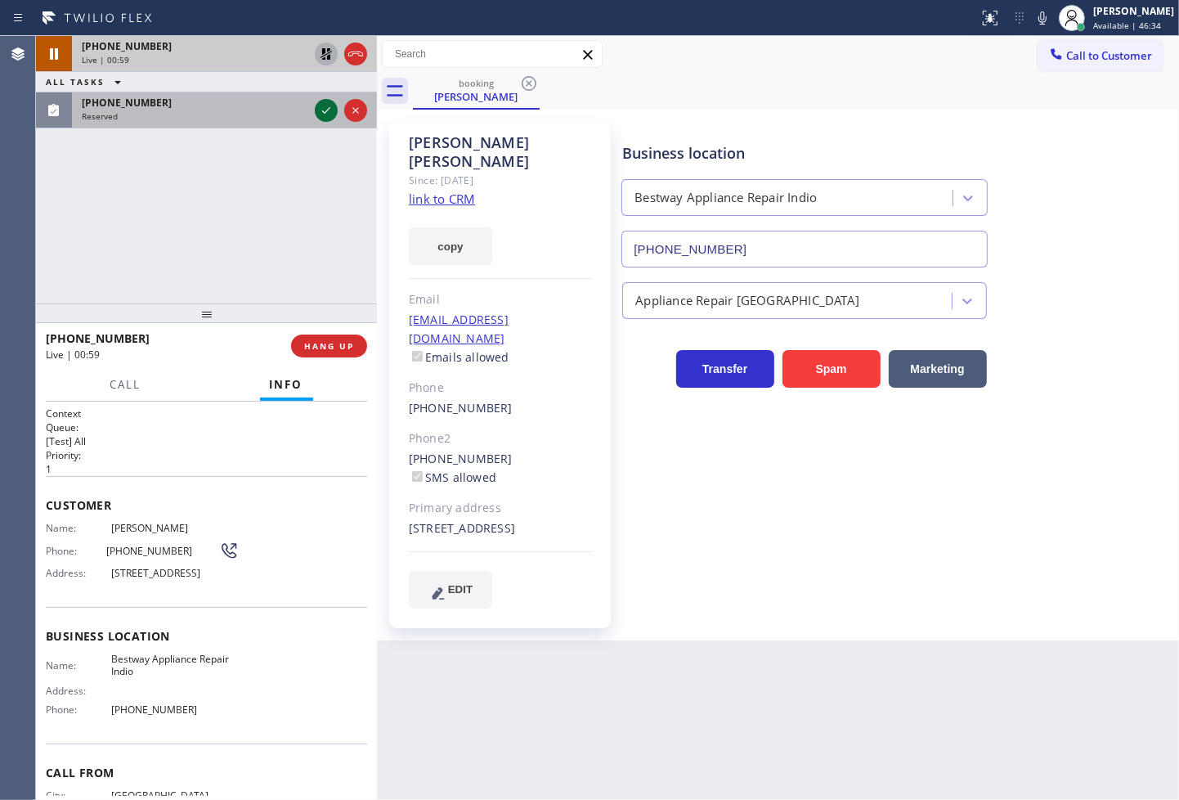
click at [317, 109] on icon at bounding box center [326, 111] width 20 height 20
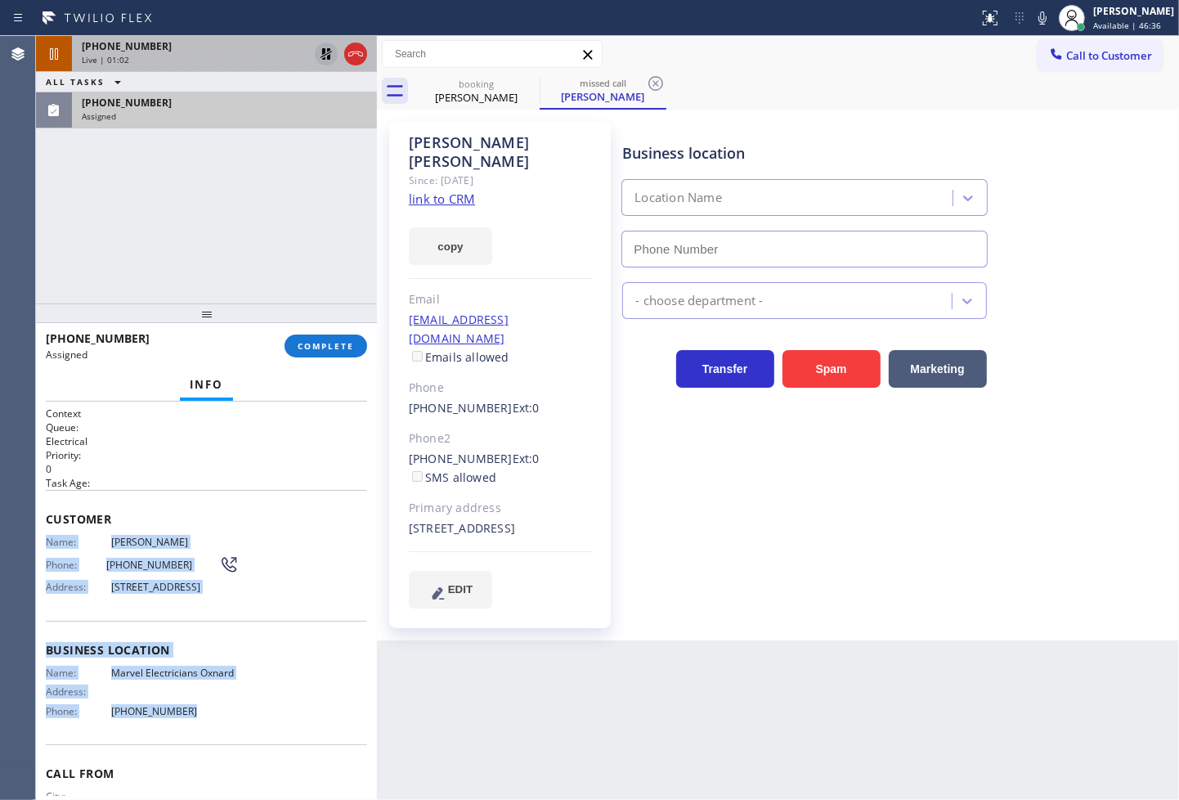
type input "[PHONE_NUMBER]"
drag, startPoint x: 43, startPoint y: 544, endPoint x: 203, endPoint y: 741, distance: 253.5
click at [203, 741] on div "Context Queue: Electrical Priority: 0 Task Age: Customer Name: [PERSON_NAME] Ph…" at bounding box center [206, 601] width 341 height 399
copy div "Name: [PERSON_NAME] Phone: [PHONE_NUMBER] Address: [STREET_ADDRESS] Business lo…"
click at [336, 347] on span "COMPLETE" at bounding box center [326, 345] width 56 height 11
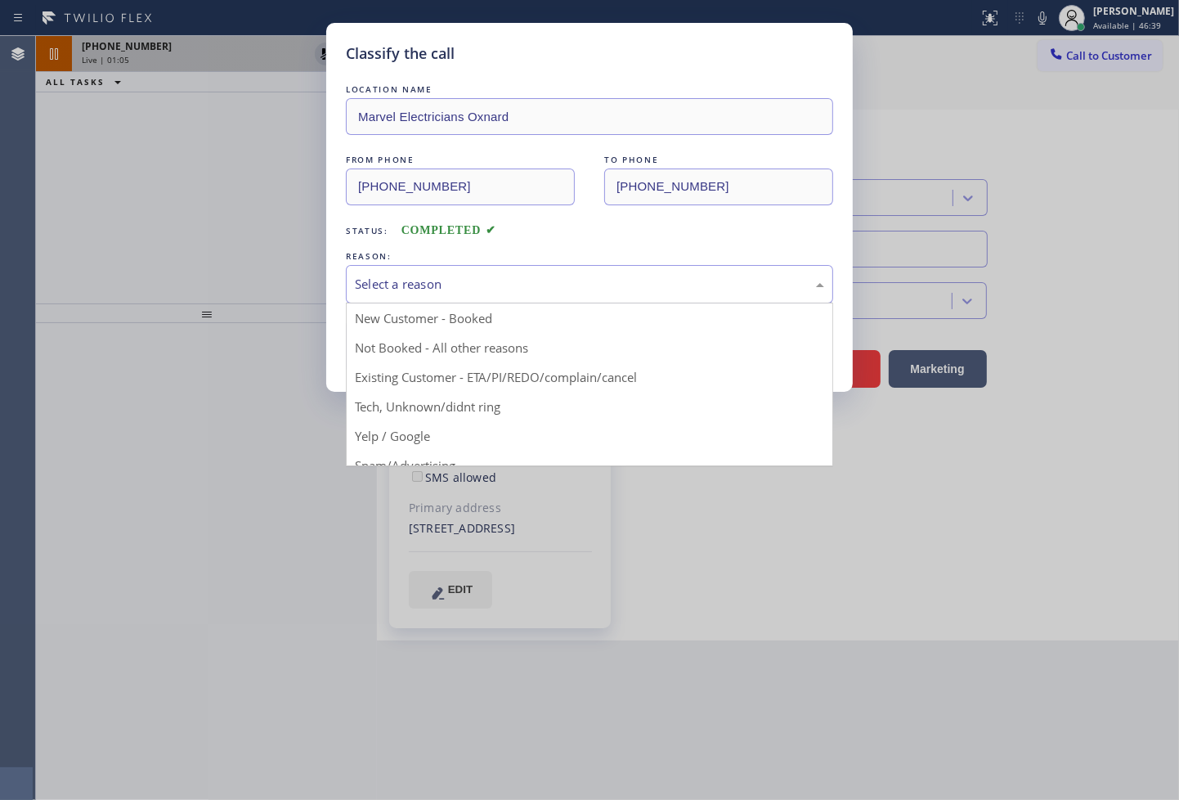
click at [458, 296] on div "Select a reason" at bounding box center [589, 284] width 487 height 38
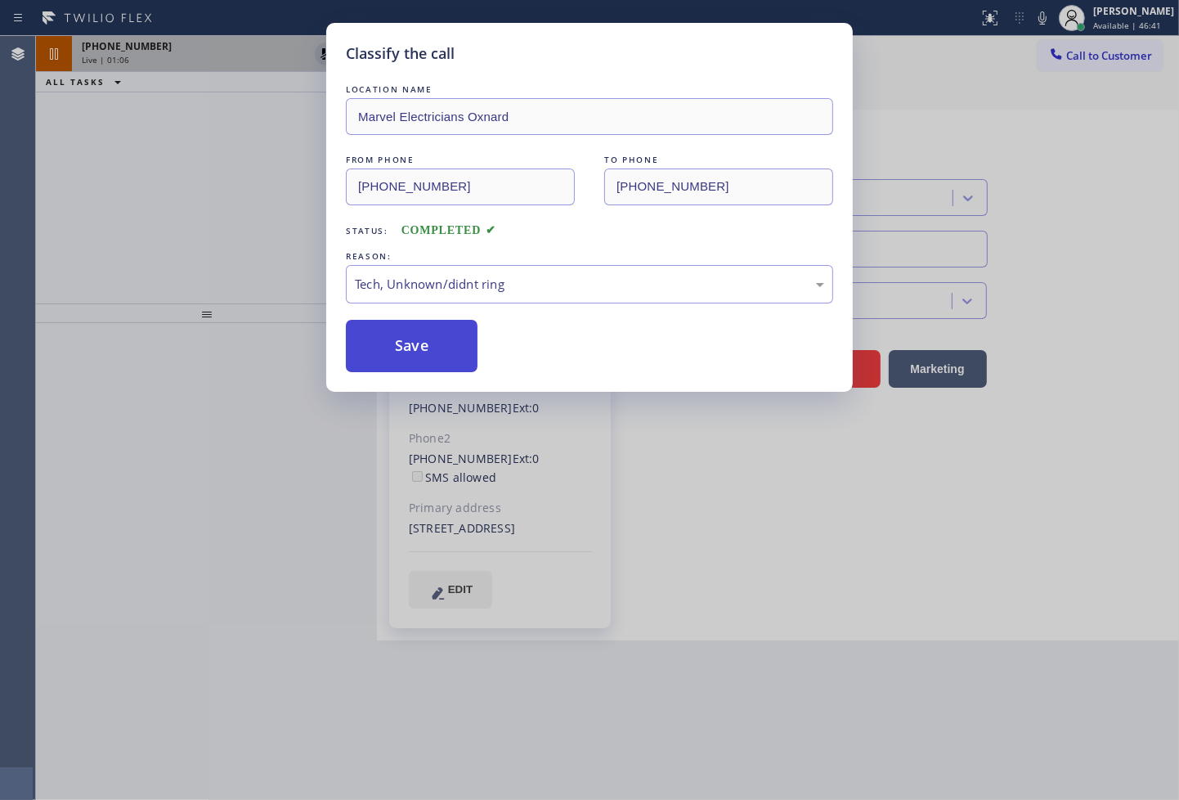
click at [430, 348] on button "Save" at bounding box center [412, 346] width 132 height 52
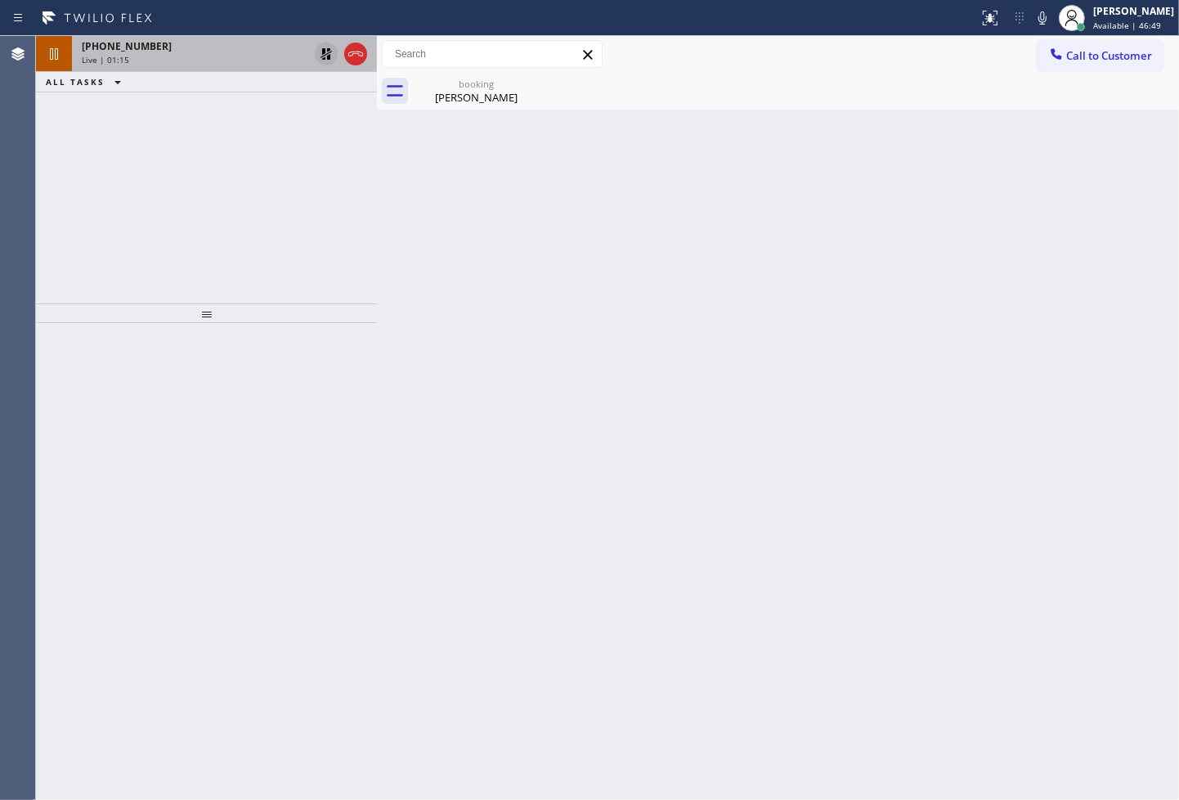
click at [113, 525] on div at bounding box center [206, 562] width 341 height 478
click at [463, 96] on div "[PERSON_NAME]" at bounding box center [476, 97] width 123 height 15
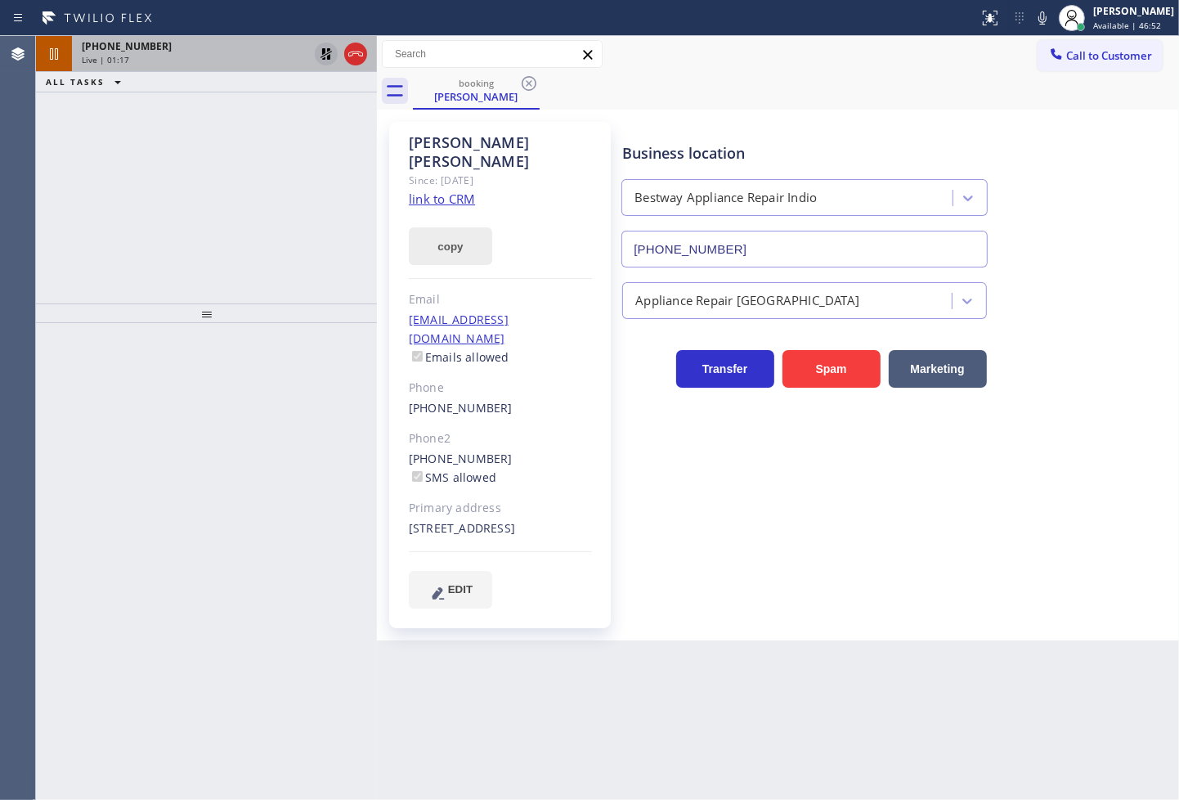
click at [475, 237] on button "copy" at bounding box center [450, 246] width 83 height 38
click at [50, 255] on div "[PHONE_NUMBER] Live | 01:51 ALL TASKS ALL TASKS ACTIVE TASKS TASKS IN WRAP UP" at bounding box center [206, 169] width 341 height 267
click at [325, 53] on icon at bounding box center [326, 54] width 20 height 20
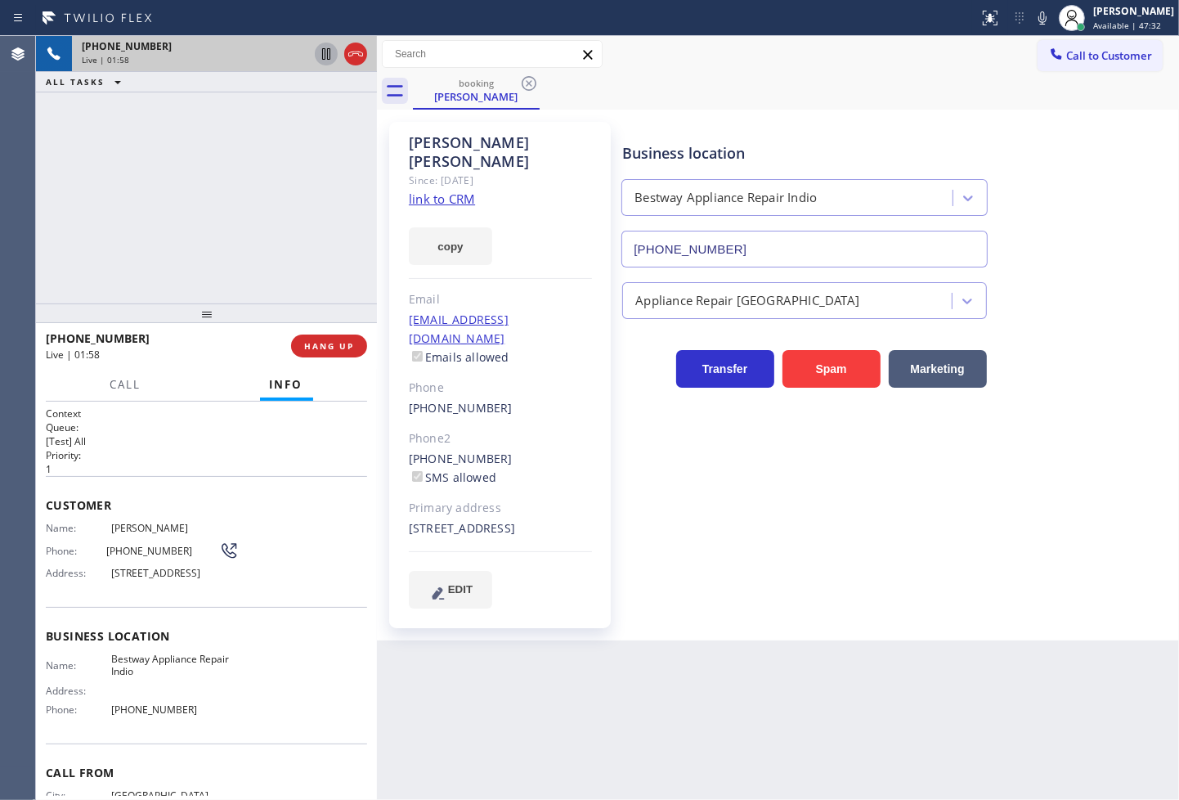
click at [720, 549] on div "Business location Bestway Appliance Repair Indio [PHONE_NUMBER] Appliance Repai…" at bounding box center [897, 365] width 556 height 478
click at [128, 268] on div "[PHONE_NUMBER] Live | 02:20 ALL TASKS ALL TASKS ACTIVE TASKS TASKS IN WRAP UP" at bounding box center [206, 169] width 341 height 267
click at [231, 231] on div "[PHONE_NUMBER] Live | 02:30 ALL TASKS ALL TASKS ACTIVE TASKS TASKS IN WRAP UP" at bounding box center [206, 169] width 341 height 267
click at [689, 439] on div "Business location Bestway Appliance Repair Indio [PHONE_NUMBER] Appliance Repai…" at bounding box center [897, 365] width 556 height 478
click at [85, 168] on div "[PHONE_NUMBER] Live | 02:32 ALL TASKS ALL TASKS ACTIVE TASKS TASKS IN WRAP UP" at bounding box center [206, 169] width 341 height 267
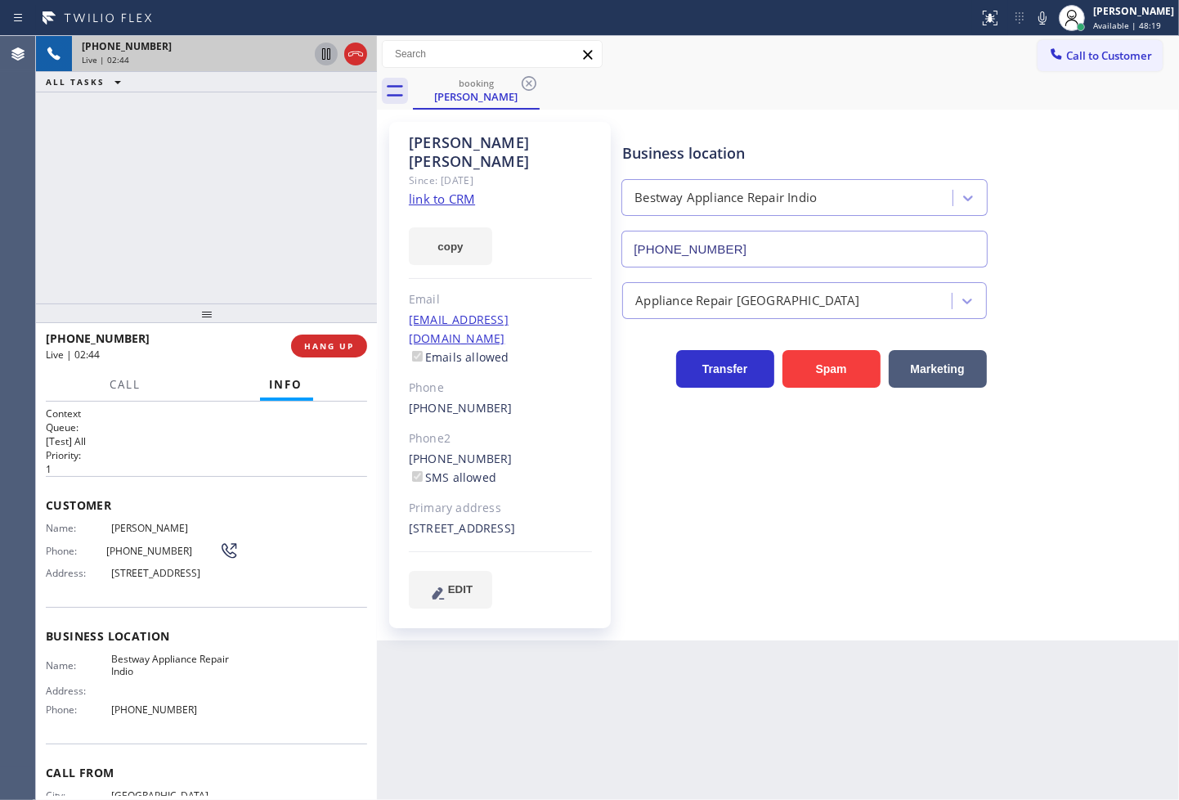
click at [219, 444] on p "[Test] All" at bounding box center [206, 441] width 321 height 14
click at [229, 199] on div "[PHONE_NUMBER] Live | 02:52 ALL TASKS ALL TASKS ACTIVE TASKS TASKS IN WRAP UP" at bounding box center [206, 169] width 341 height 267
click at [252, 436] on p "[Test] All" at bounding box center [206, 441] width 321 height 14
click at [204, 236] on div "[PHONE_NUMBER] Live | 02:53 ALL TASKS ALL TASKS ACTIVE TASKS TASKS IN WRAP UP" at bounding box center [206, 169] width 341 height 267
click at [239, 445] on p "[Test] All" at bounding box center [206, 441] width 321 height 14
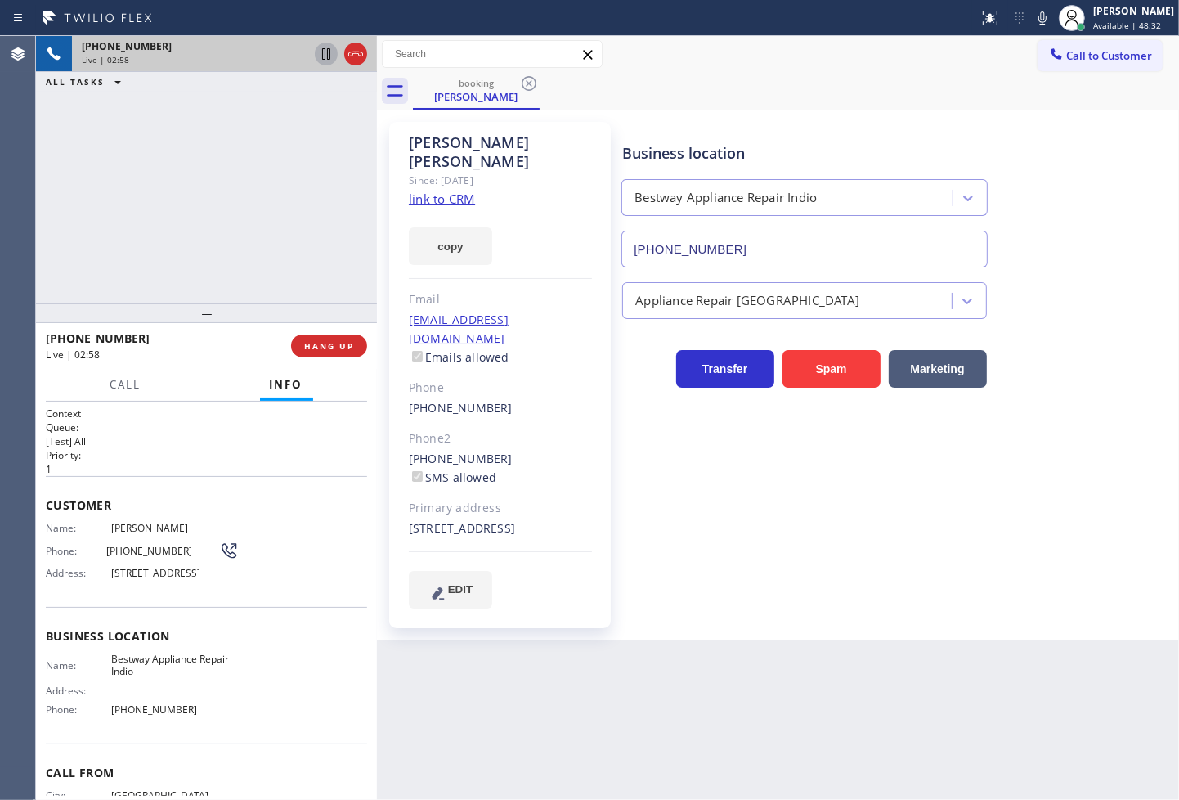
click at [522, 399] on div "[PHONE_NUMBER]" at bounding box center [500, 408] width 183 height 19
click at [227, 434] on p "[Test] All" at bounding box center [206, 441] width 321 height 14
click at [182, 294] on div "[PHONE_NUMBER] Live | 03:12 ALL TASKS ALL TASKS ACTIVE TASKS TASKS IN WRAP UP" at bounding box center [206, 169] width 341 height 267
click at [201, 451] on h2 "Priority:" at bounding box center [206, 455] width 321 height 14
click at [206, 255] on div "[PHONE_NUMBER] Live | 03:13 ALL TASKS ALL TASKS ACTIVE TASKS TASKS IN WRAP UP" at bounding box center [206, 169] width 341 height 267
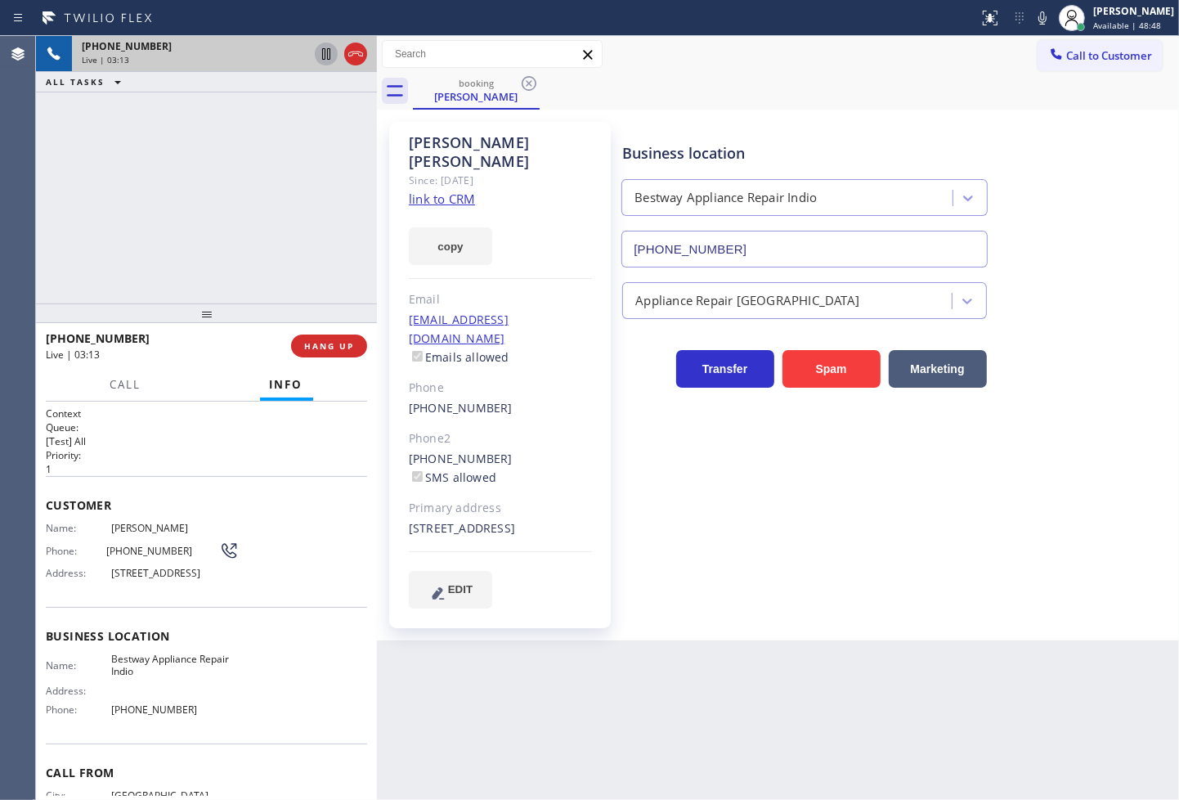
click at [233, 464] on p "1" at bounding box center [206, 469] width 321 height 14
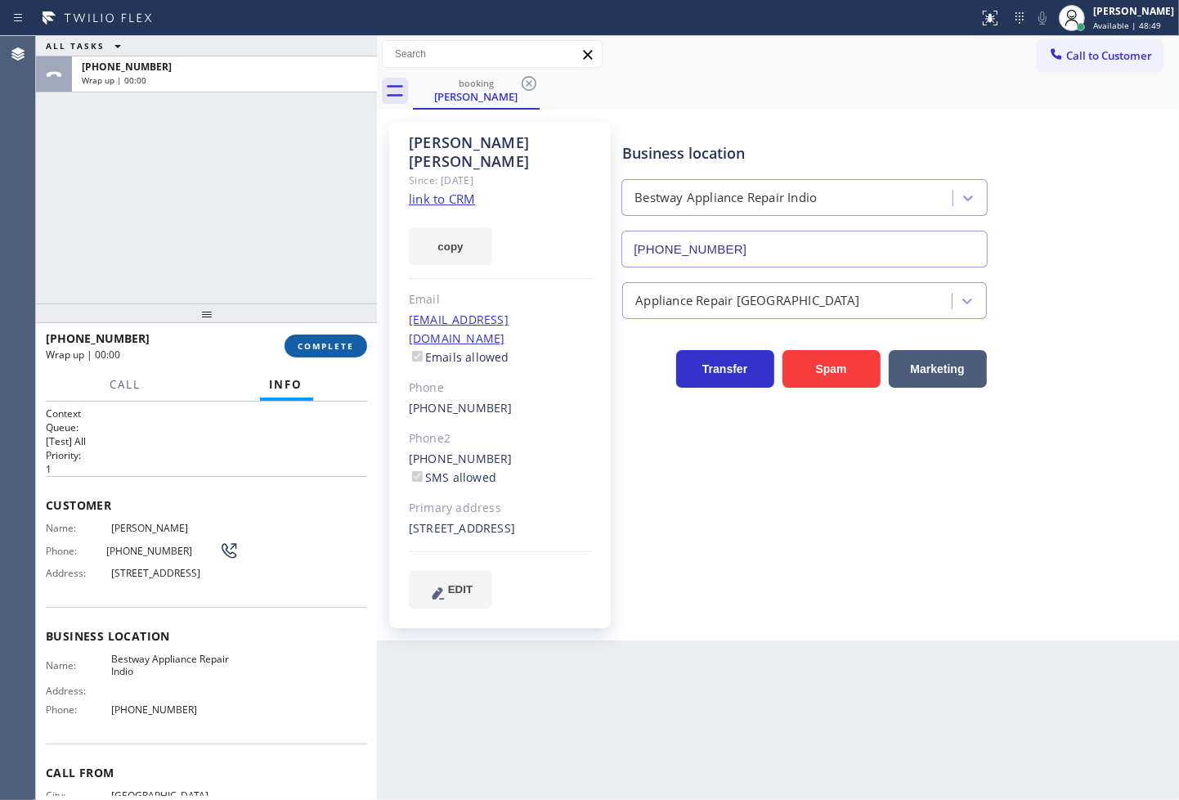
click at [313, 340] on span "COMPLETE" at bounding box center [326, 345] width 56 height 11
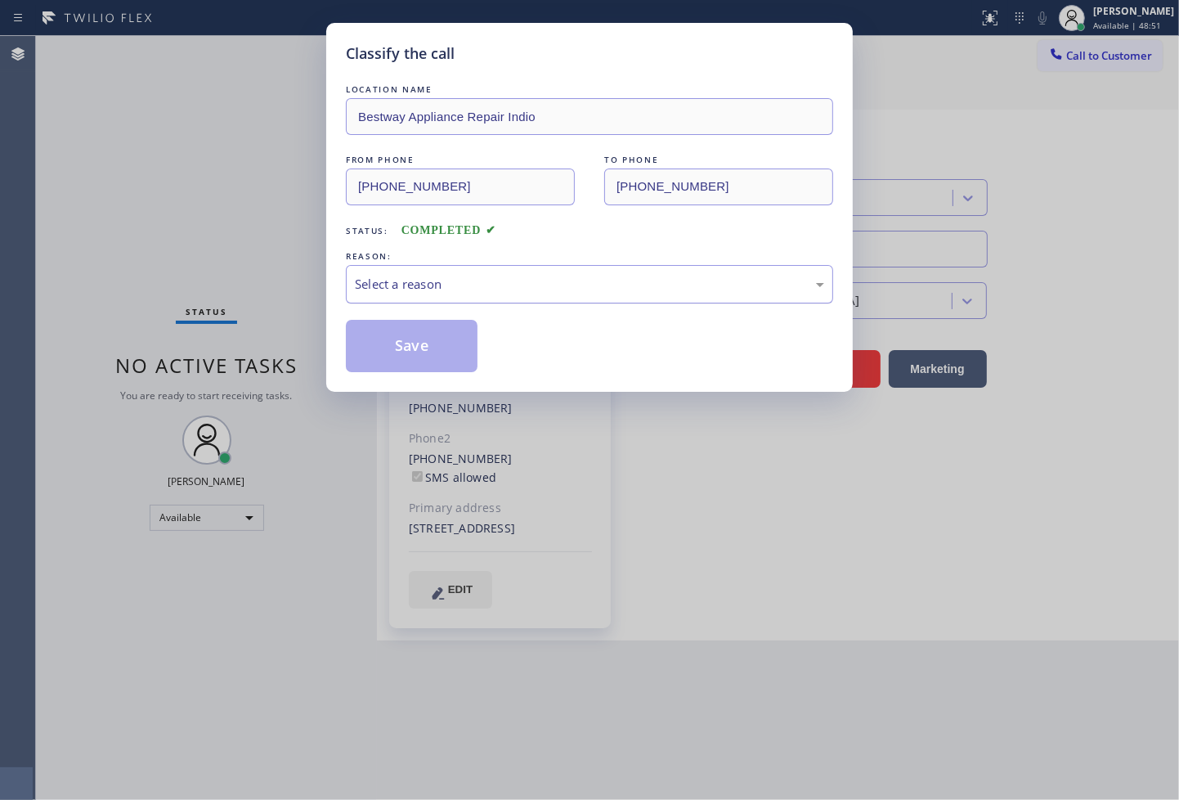
click at [422, 290] on div "Select a reason" at bounding box center [589, 284] width 469 height 19
click at [440, 275] on div "Tech, Unknown/didnt ring" at bounding box center [589, 284] width 469 height 19
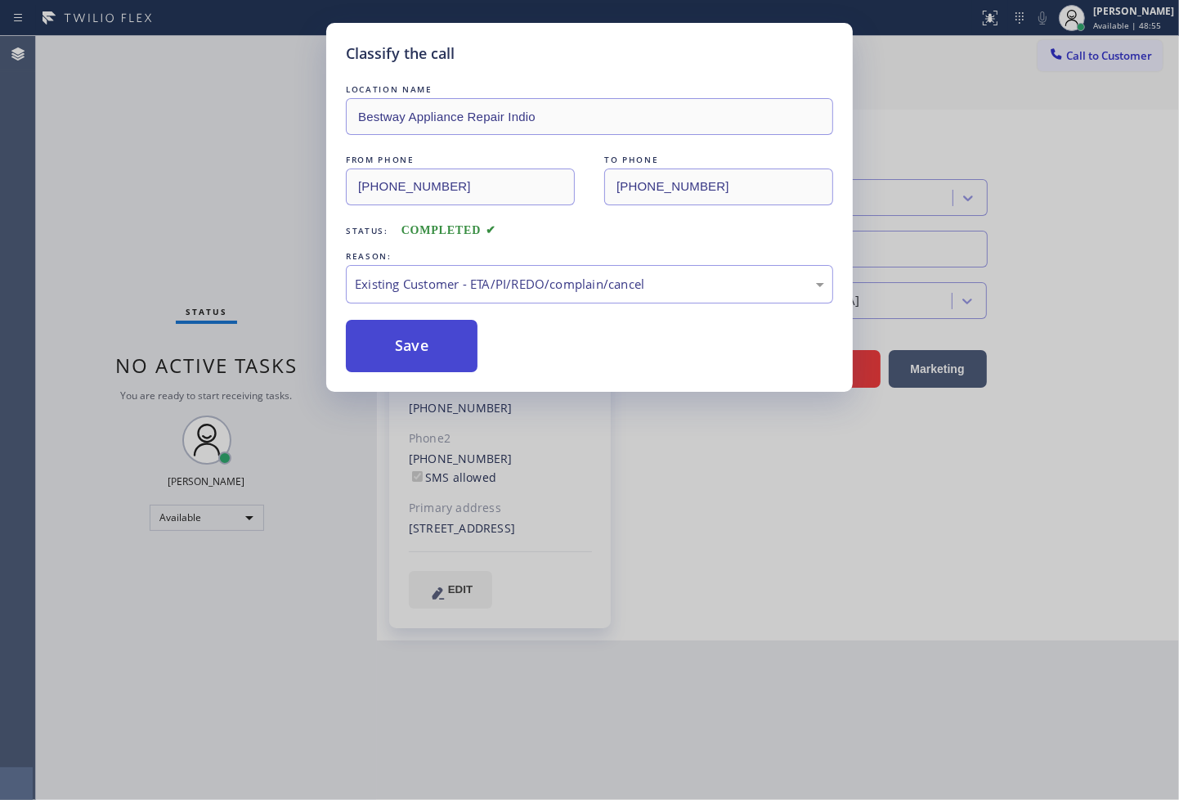
click at [430, 335] on button "Save" at bounding box center [412, 346] width 132 height 52
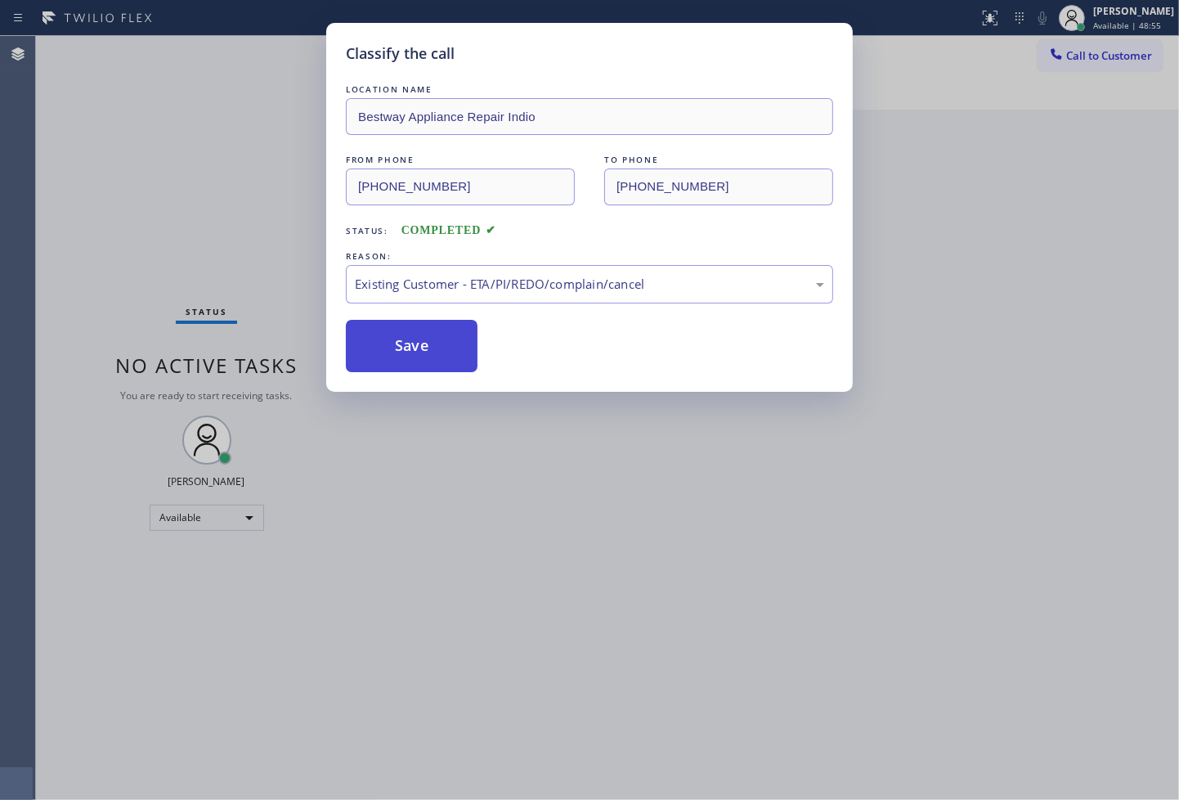
click at [430, 335] on button "Save" at bounding box center [412, 346] width 132 height 52
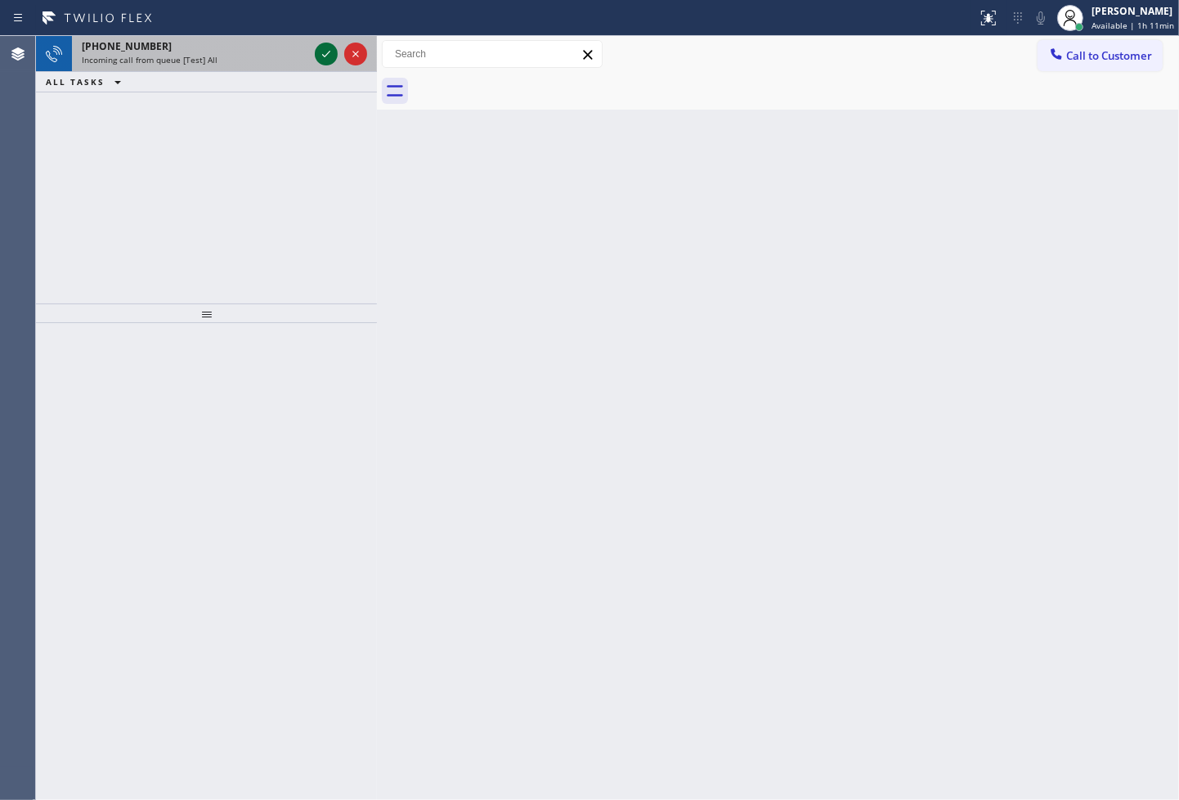
click at [324, 53] on icon at bounding box center [326, 54] width 20 height 20
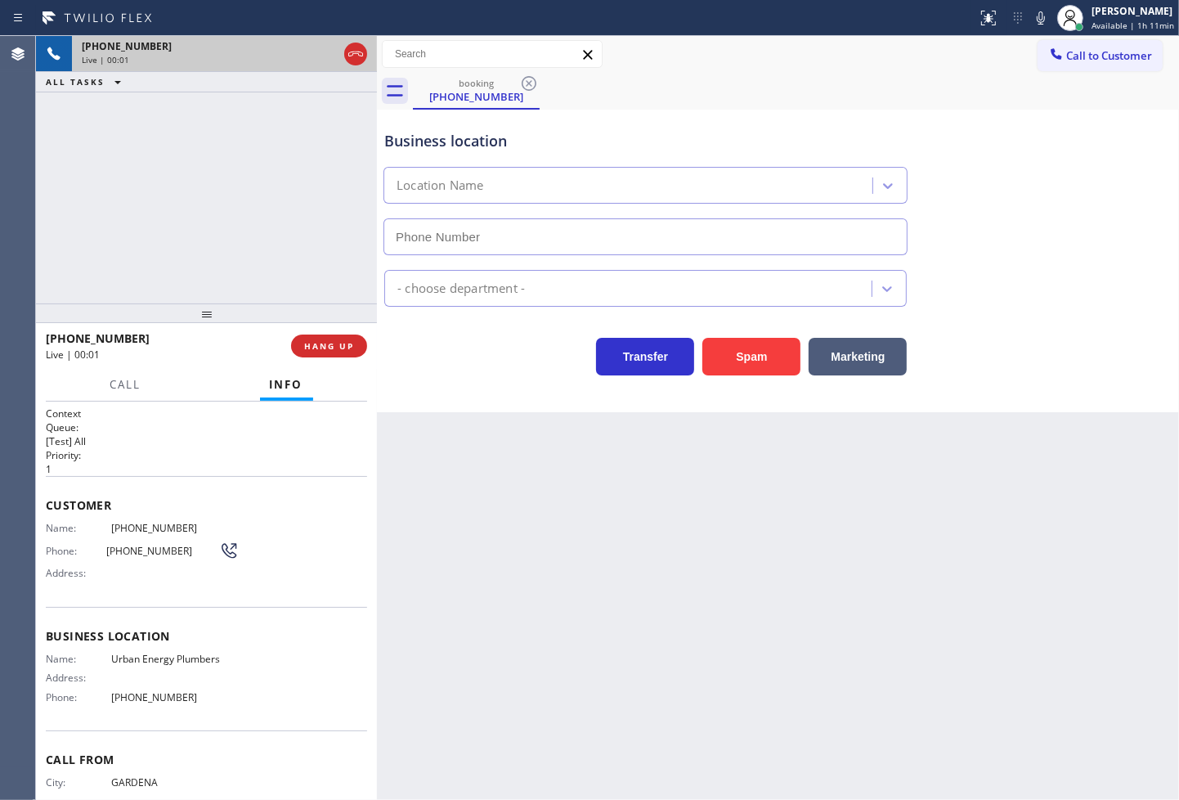
type input "[PHONE_NUMBER]"
click at [473, 377] on div "Business location Urban Energy Plumbers (844) 425-1862 Plumbing Reg Transfer Sp…" at bounding box center [778, 261] width 802 height 303
click at [6, 240] on div "Agent Desktop" at bounding box center [17, 418] width 35 height 764
click at [146, 254] on div "+13102931537 Live | 00:52 ALL TASKS ALL TASKS ACTIVE TASKS TASKS IN WRAP UP" at bounding box center [206, 169] width 341 height 267
click at [515, 380] on div "Business location Urban Energy Plumbers (844) 425-1862 Plumbing Reg Transfer Sp…" at bounding box center [778, 261] width 802 height 303
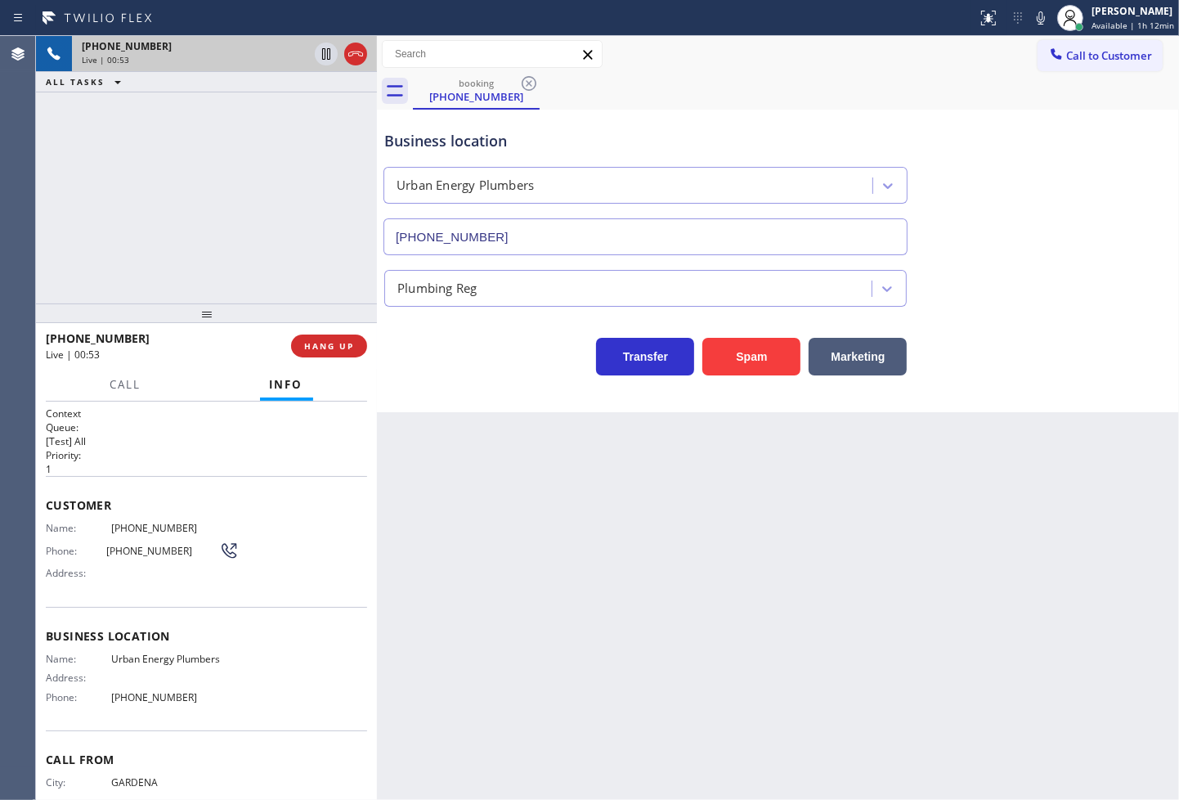
click at [213, 148] on div "+13102931537 Live | 00:53 ALL TASKS ALL TASKS ACTIVE TASKS TASKS IN WRAP UP" at bounding box center [206, 169] width 341 height 267
click at [213, 167] on div "+13102931537 Live | 00:54 ALL TASKS ALL TASKS ACTIVE TASKS TASKS IN WRAP UP" at bounding box center [206, 169] width 341 height 267
click at [227, 234] on div "+13102931537 Live | 00:55 ALL TASKS ALL TASKS ACTIVE TASKS TASKS IN WRAP UP" at bounding box center [206, 169] width 341 height 267
click at [325, 49] on icon at bounding box center [326, 53] width 8 height 11
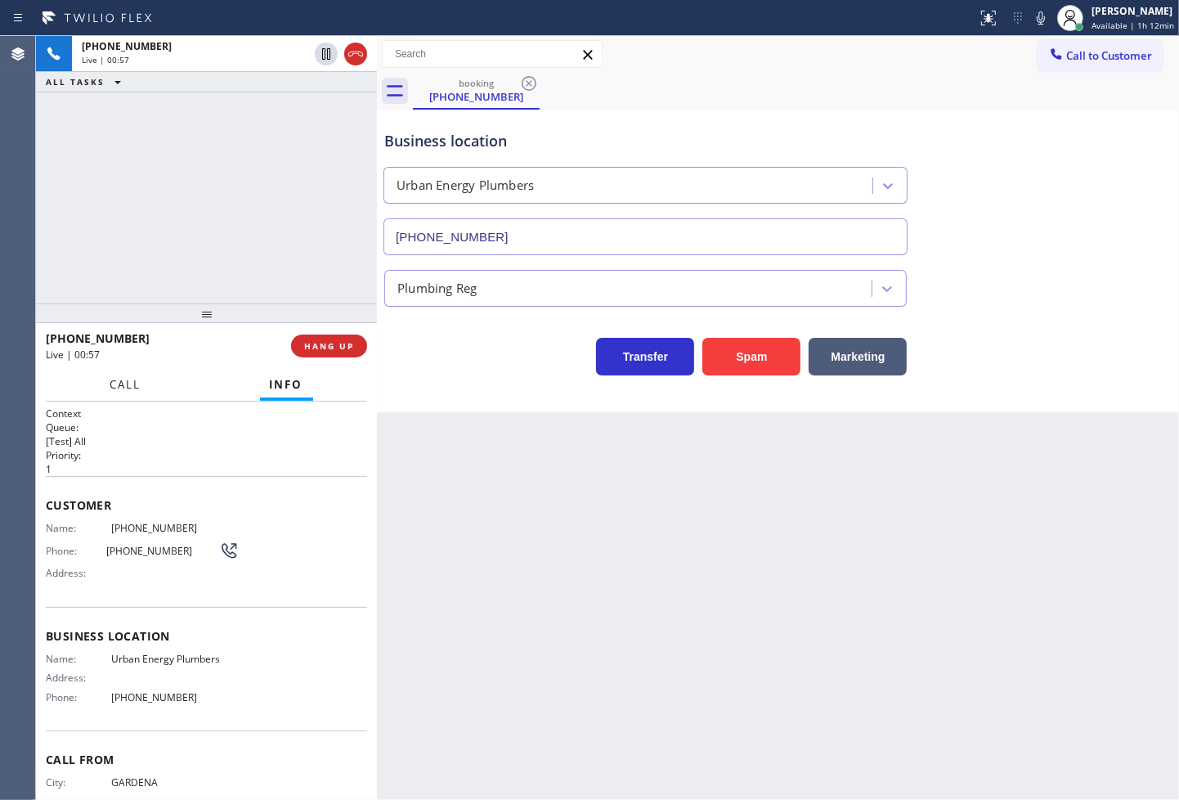
click at [110, 379] on span "Call" at bounding box center [125, 384] width 31 height 15
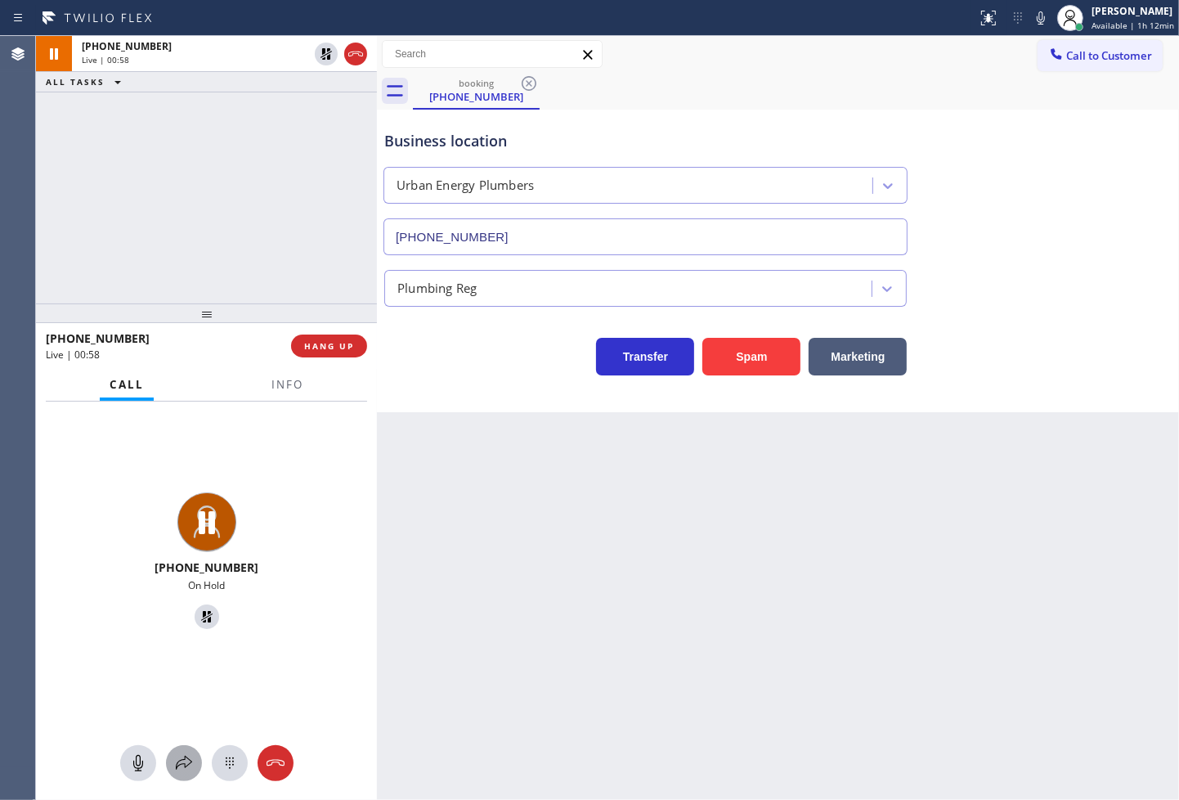
click at [196, 765] on div at bounding box center [184, 763] width 36 height 20
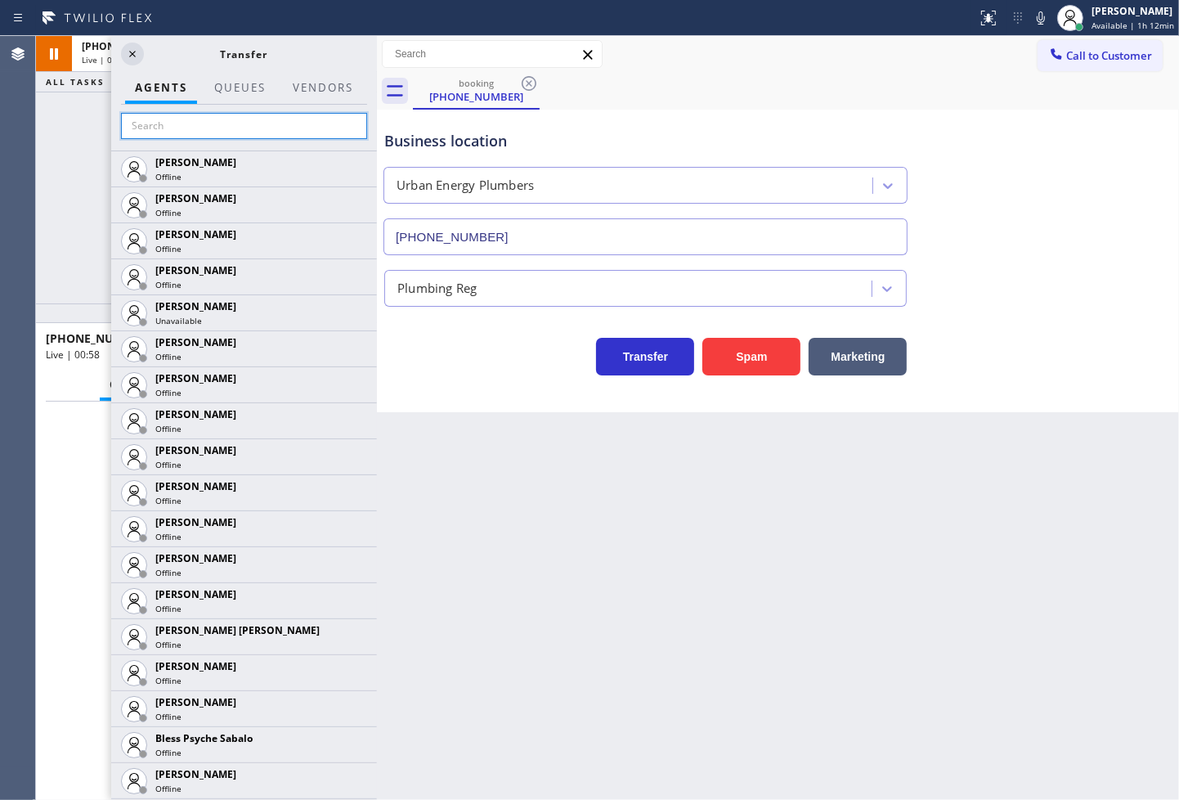
click at [164, 124] on input "text" at bounding box center [244, 126] width 246 height 26
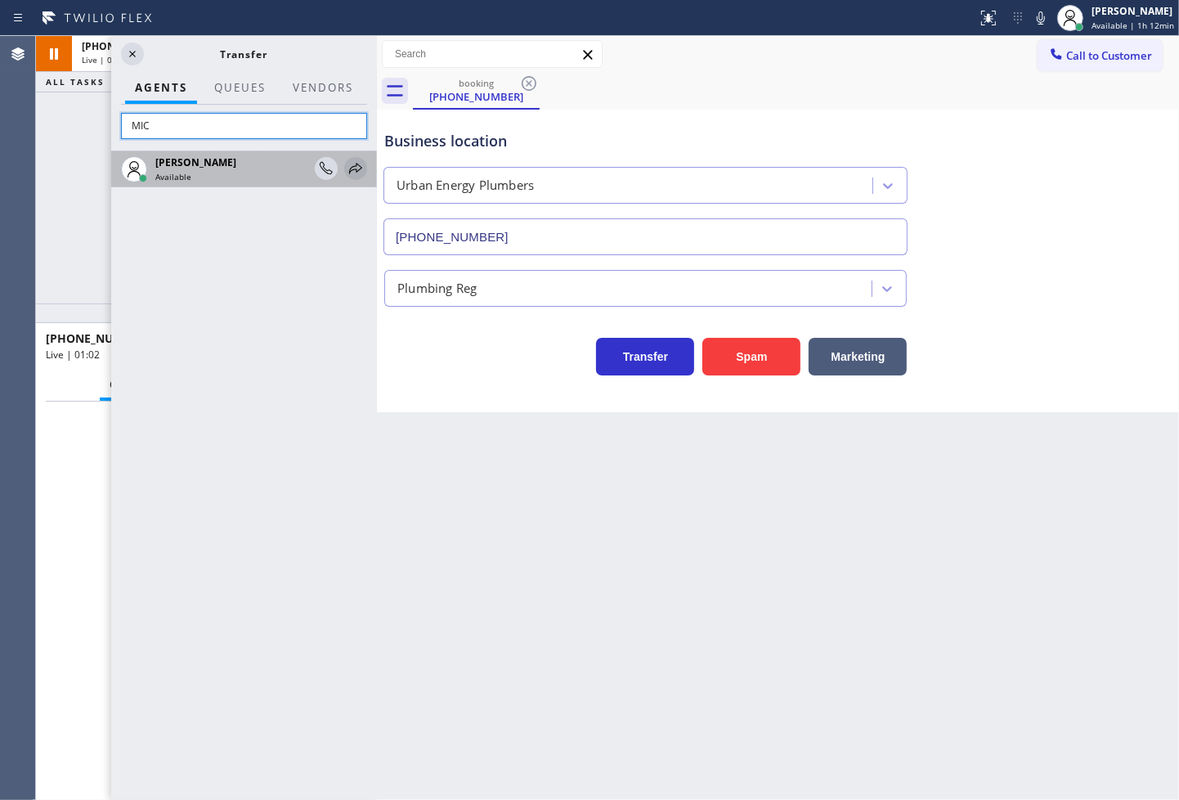
type input "MIC"
click at [357, 175] on icon at bounding box center [356, 169] width 20 height 20
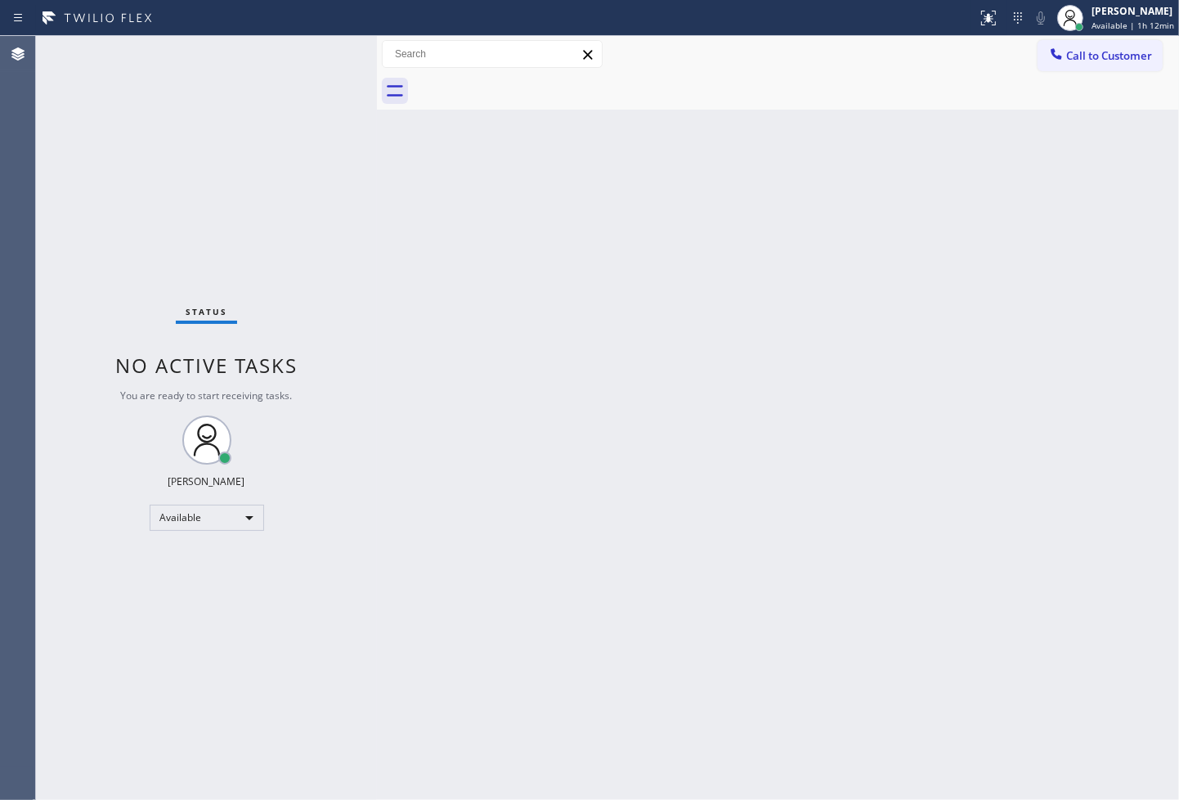
click at [313, 154] on div "Status No active tasks You are ready to start receiving tasks. [PERSON_NAME]" at bounding box center [206, 418] width 341 height 764
click at [322, 47] on div "Status No active tasks You are ready to start receiving tasks. [PERSON_NAME]" at bounding box center [206, 418] width 341 height 764
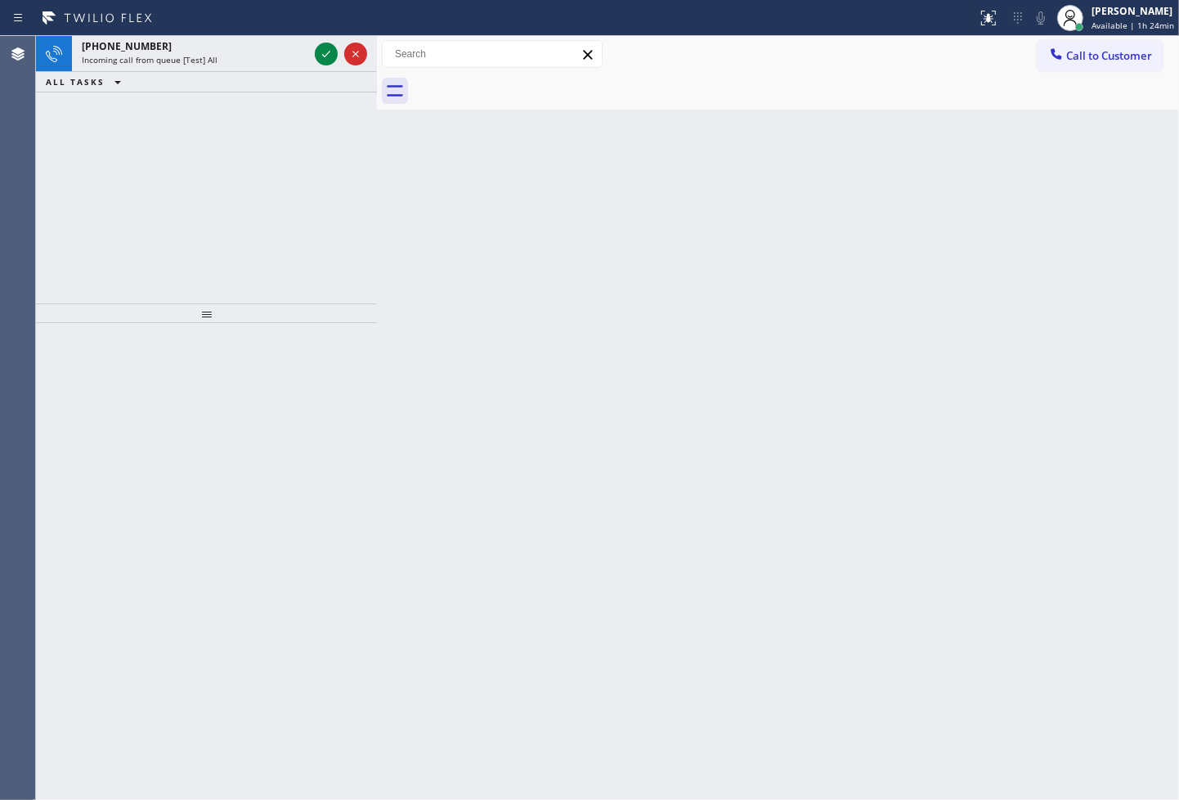
click at [322, 47] on icon at bounding box center [326, 54] width 20 height 20
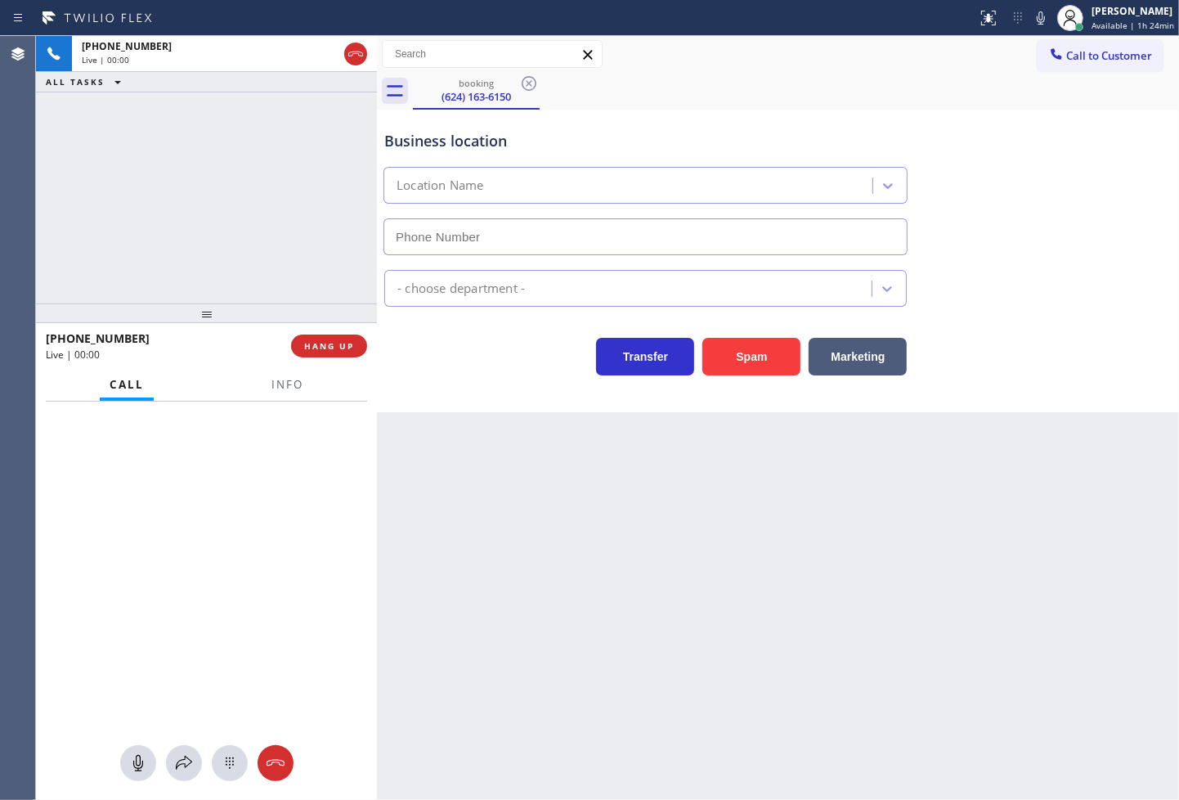
type input "(818) 600-6437"
click at [483, 357] on div "Transfer Spam Marketing" at bounding box center [645, 353] width 529 height 46
click at [496, 494] on div "Back to Dashboard Change Sender ID Customers Technicians Select a contact Outbo…" at bounding box center [778, 418] width 802 height 764
click at [270, 388] on button "Info" at bounding box center [288, 385] width 52 height 32
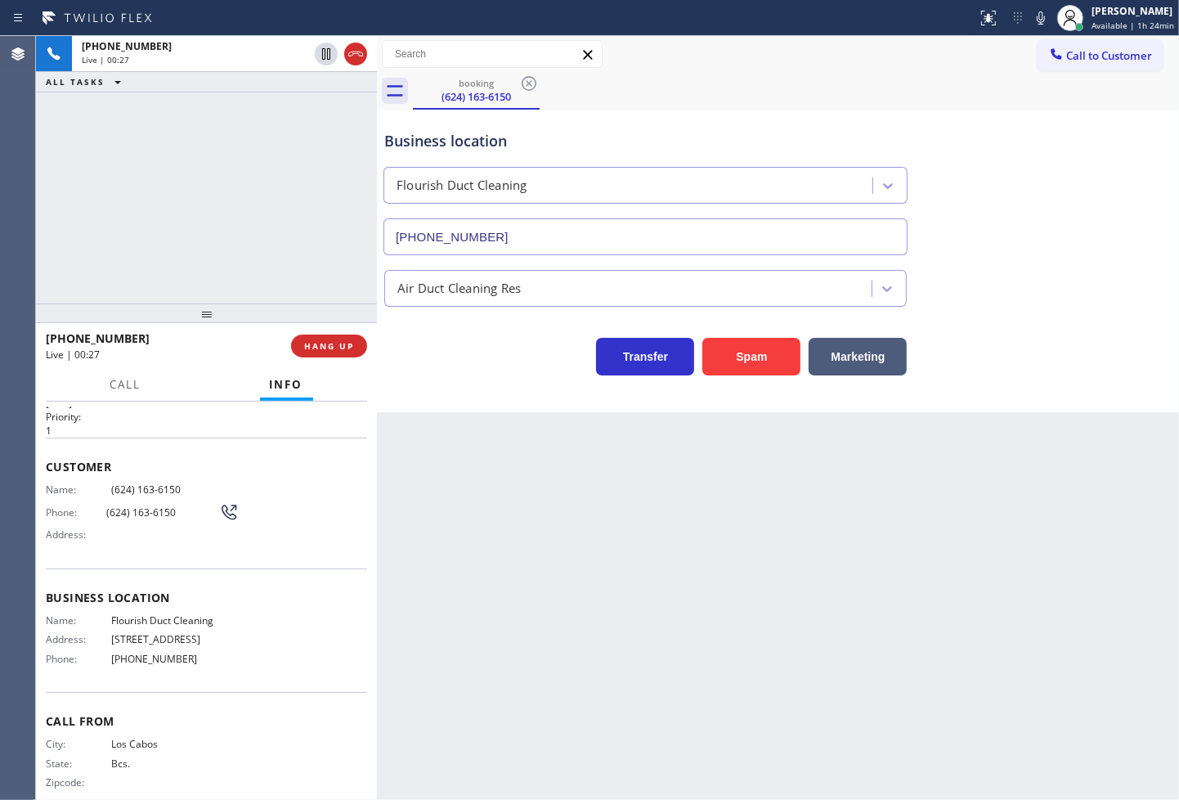
scroll to position [57, 0]
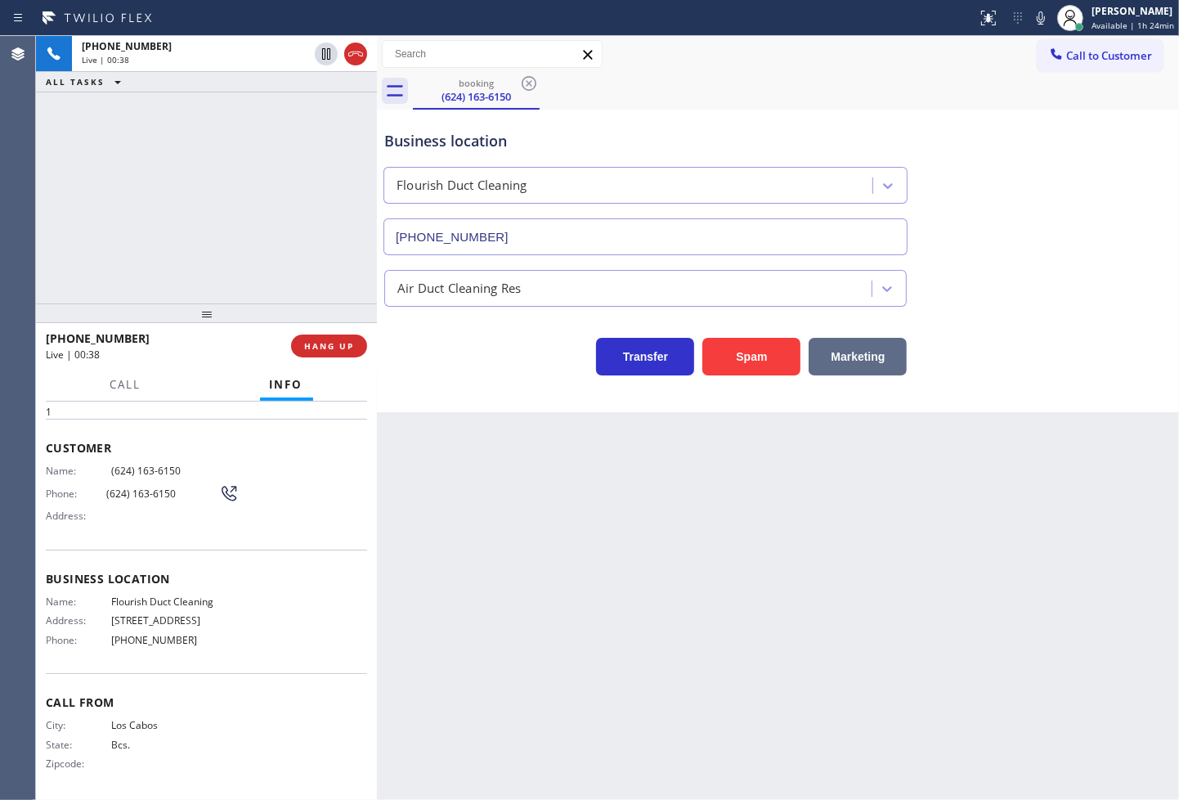
click at [861, 350] on button "Marketing" at bounding box center [858, 357] width 98 height 38
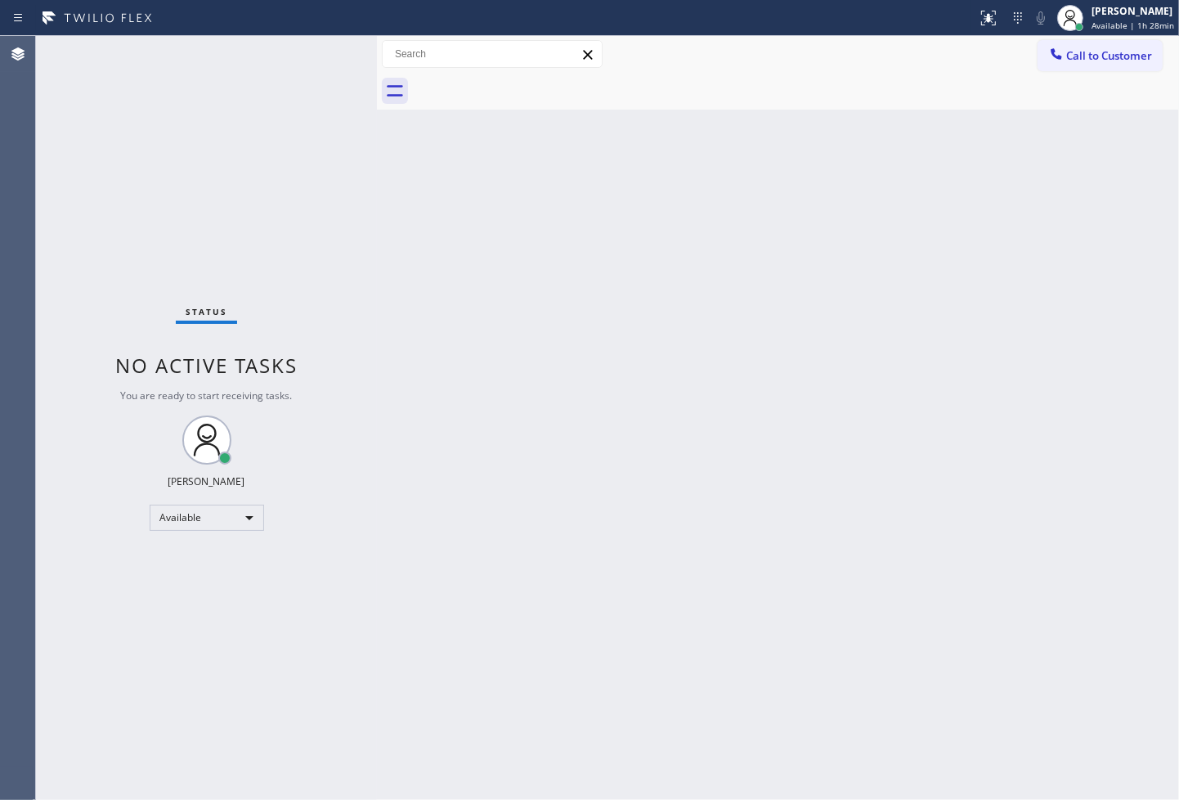
click at [333, 57] on div "Status No active tasks You are ready to start receiving tasks. [PERSON_NAME]" at bounding box center [206, 418] width 341 height 764
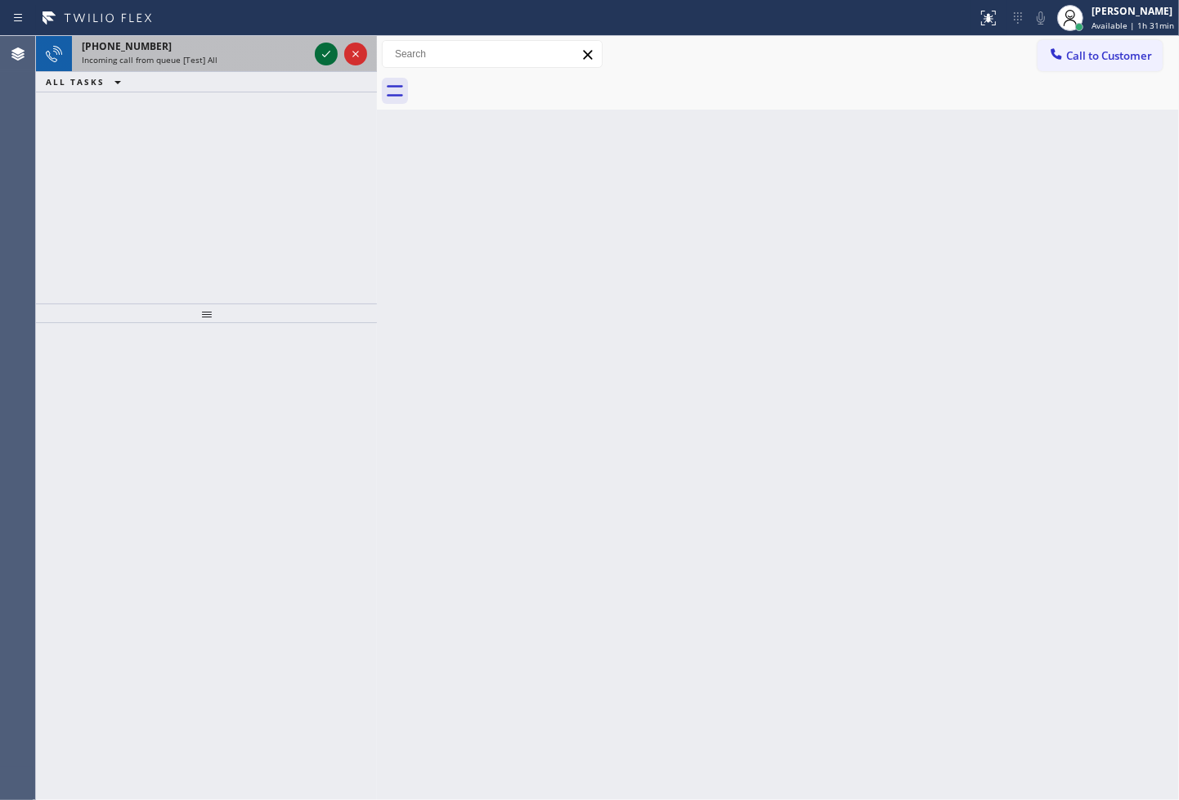
click at [335, 59] on icon at bounding box center [326, 54] width 20 height 20
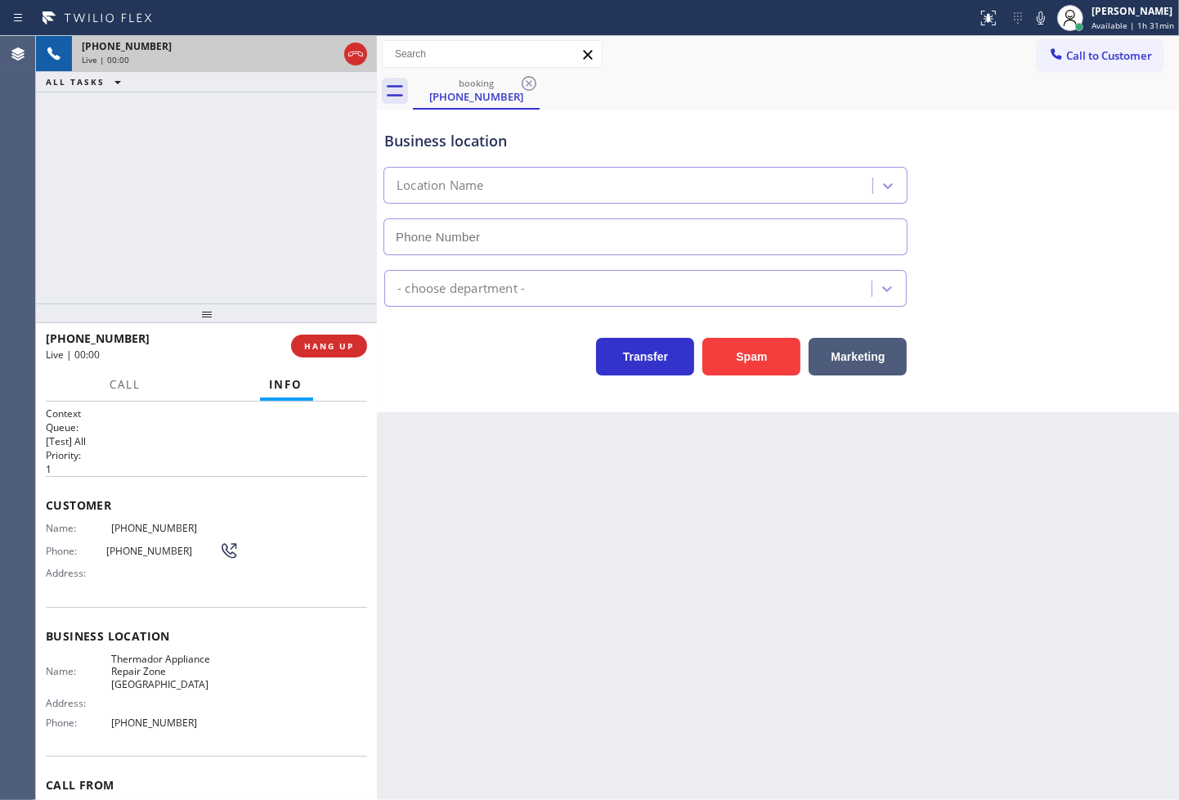
type input "(973) 318-3525"
click at [328, 348] on span "HANG UP" at bounding box center [329, 345] width 50 height 11
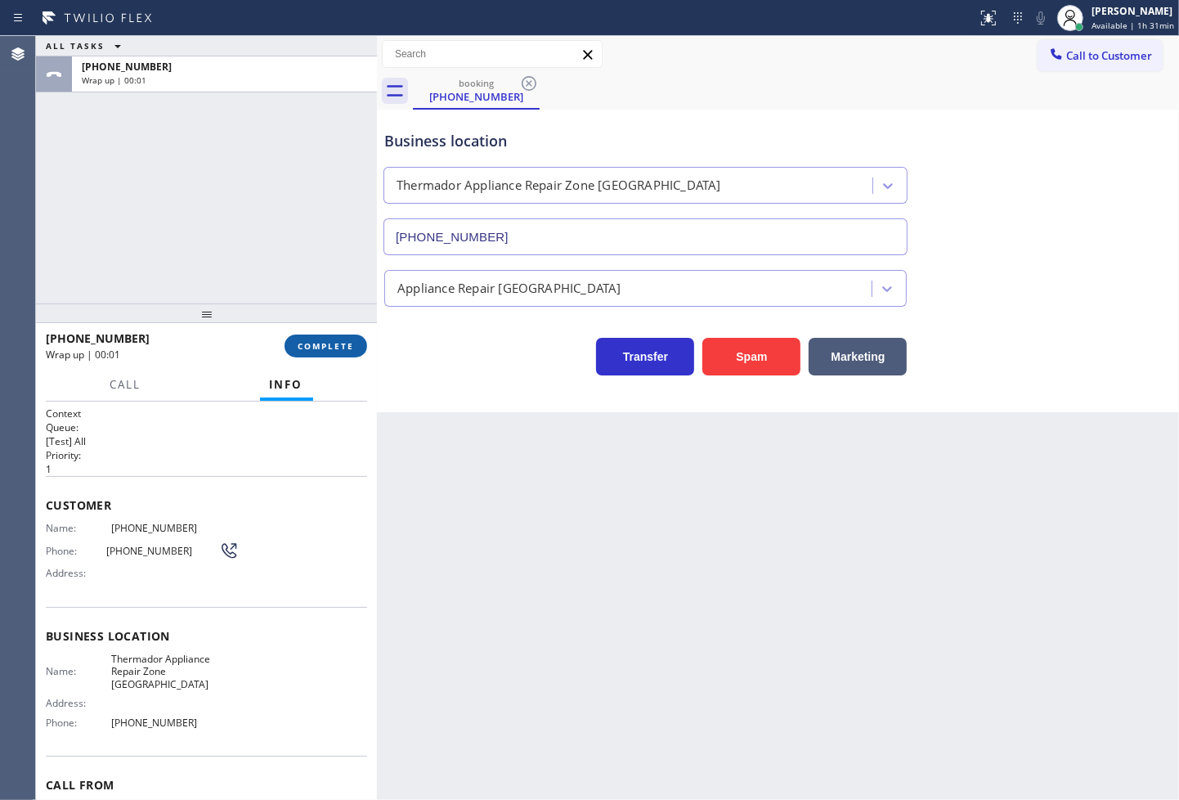
click at [328, 348] on span "COMPLETE" at bounding box center [326, 345] width 56 height 11
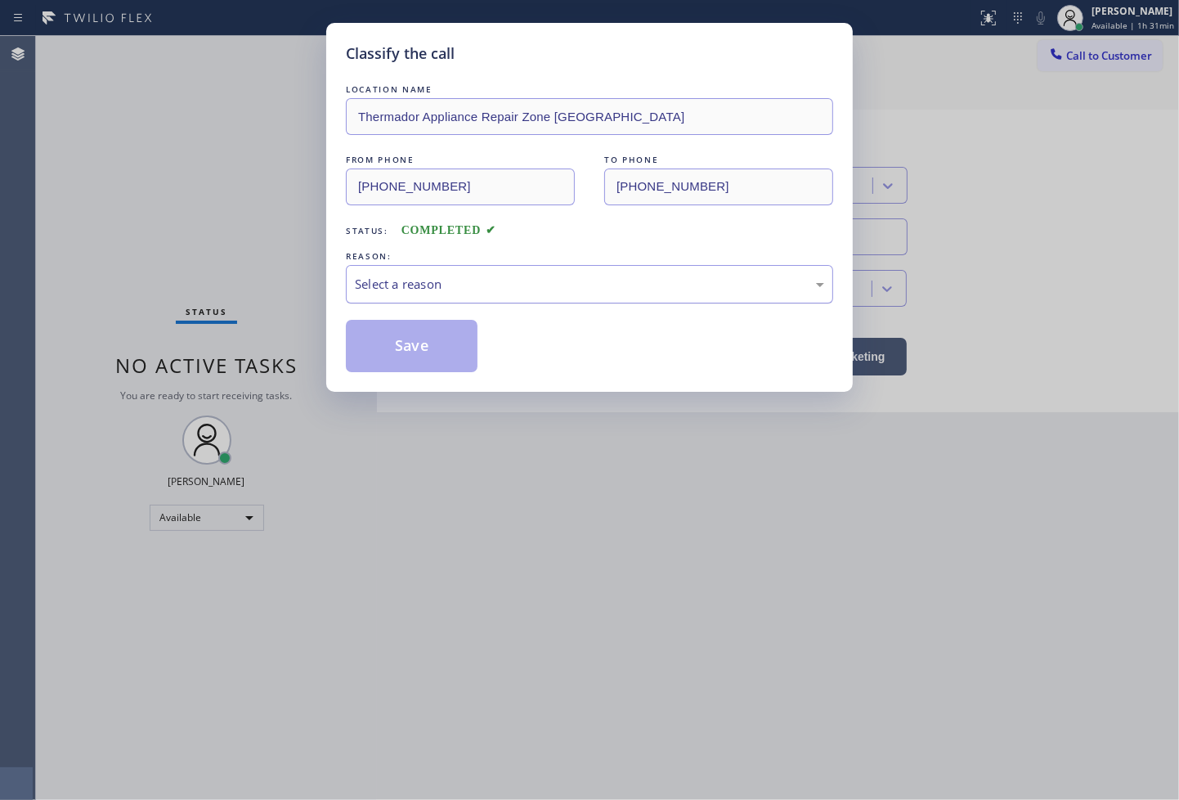
click at [459, 276] on div "Select a reason" at bounding box center [589, 284] width 469 height 19
click at [411, 352] on button "Save" at bounding box center [412, 346] width 132 height 52
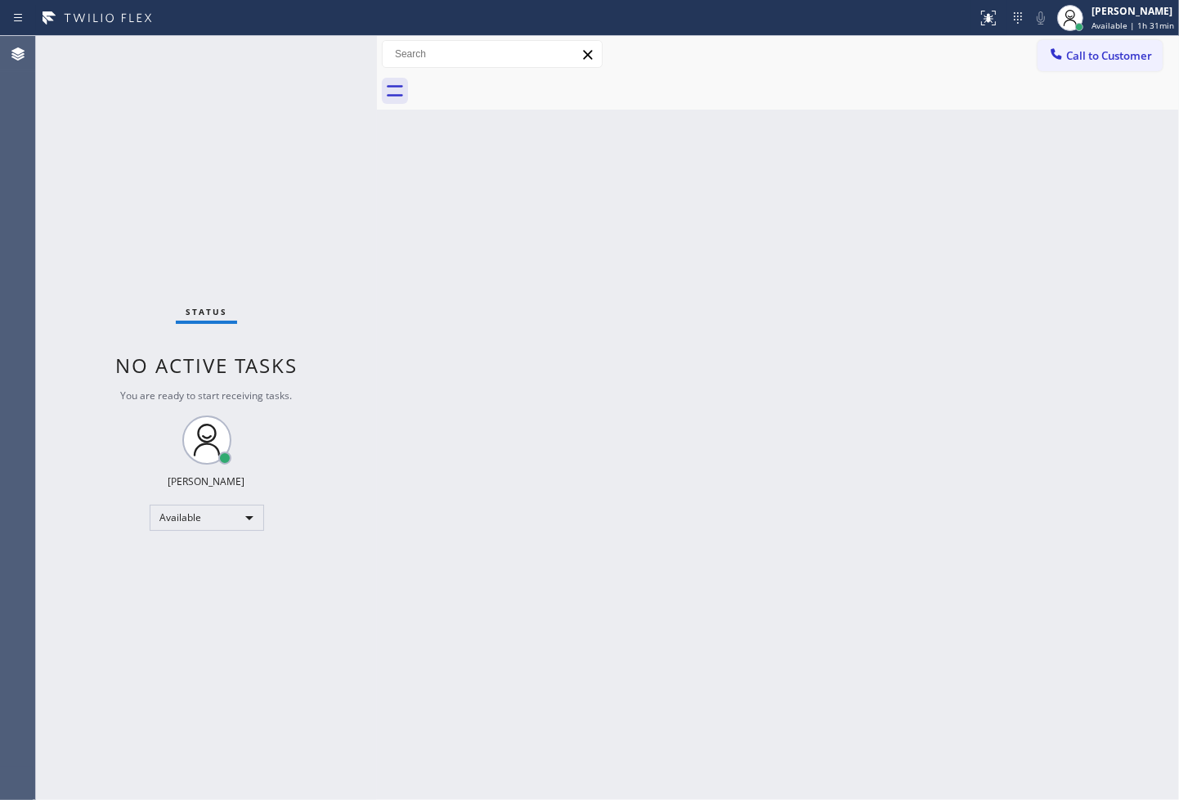
click at [245, 169] on div "Status No active tasks You are ready to start receiving tasks. [PERSON_NAME]" at bounding box center [206, 418] width 341 height 764
click at [319, 51] on div "Status No active tasks You are ready to start receiving tasks. [PERSON_NAME]" at bounding box center [206, 418] width 341 height 764
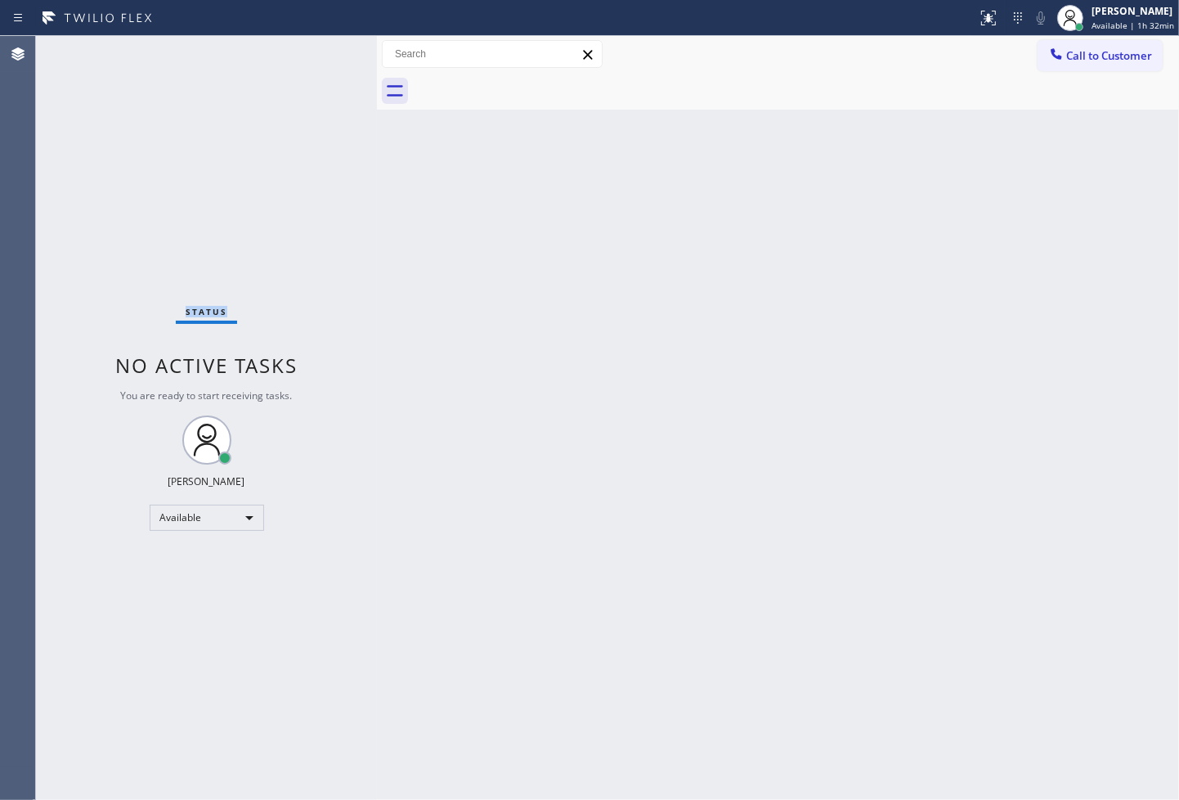
click at [319, 51] on div "Status No active tasks You are ready to start receiving tasks. [PERSON_NAME]" at bounding box center [206, 418] width 341 height 764
click at [1111, 13] on div "[PERSON_NAME]" at bounding box center [1133, 11] width 83 height 14
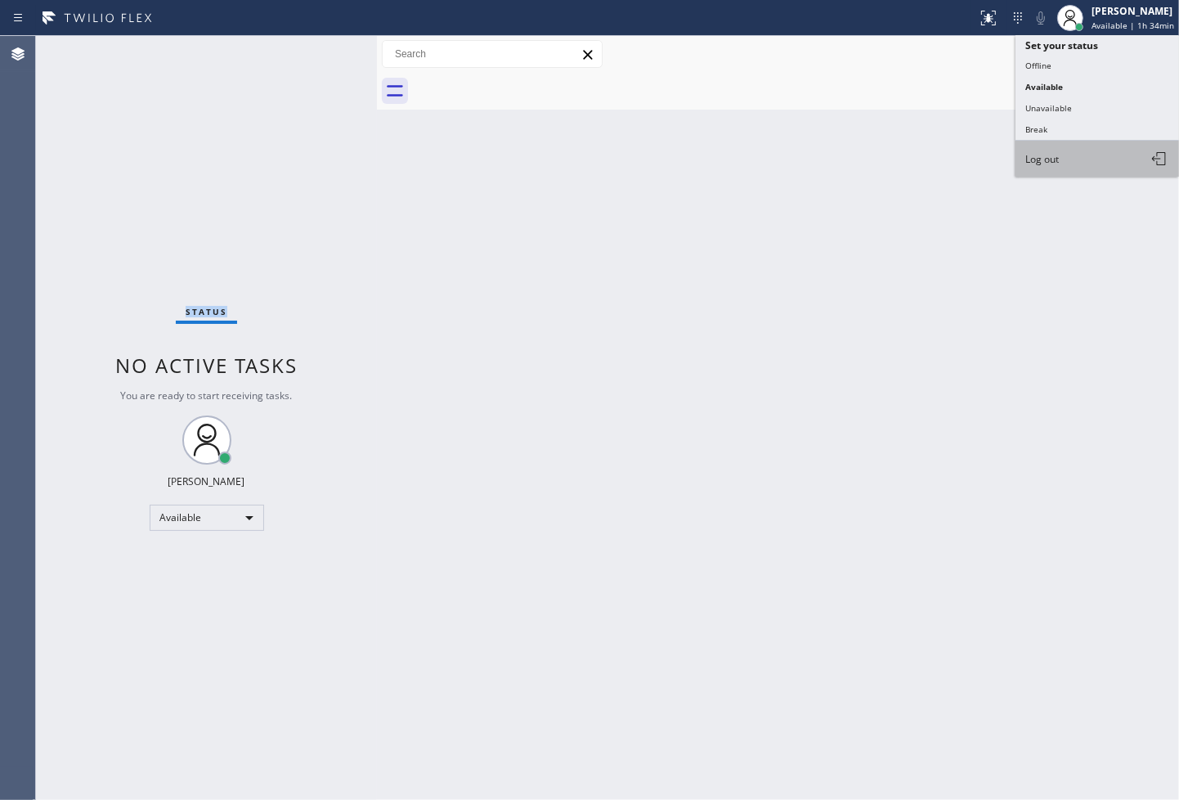
click at [1074, 169] on button "Log out" at bounding box center [1098, 159] width 164 height 36
